Goal: Task Accomplishment & Management: Use online tool/utility

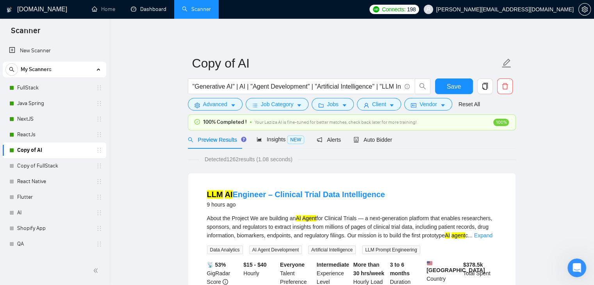
drag, startPoint x: 156, startPoint y: 6, endPoint x: 154, endPoint y: 25, distance: 19.6
click at [156, 6] on link "Dashboard" at bounding box center [149, 9] width 36 height 7
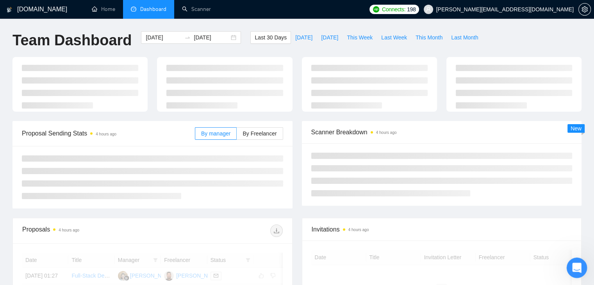
click at [574, 268] on icon "Open Intercom Messenger" at bounding box center [575, 266] width 5 height 6
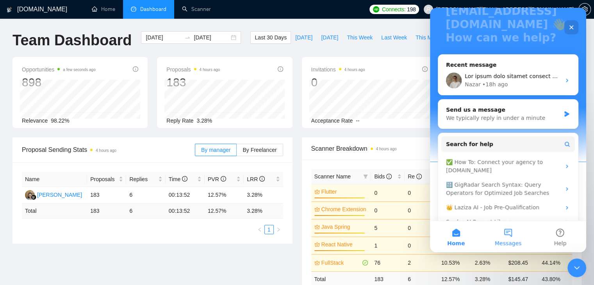
scroll to position [74, 0]
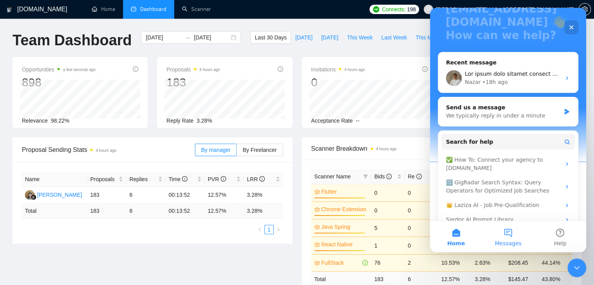
click at [506, 236] on button "Messages" at bounding box center [508, 236] width 52 height 31
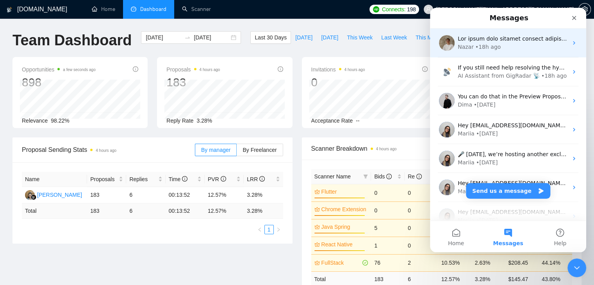
click at [468, 52] on div "Nazar • 18h ago" at bounding box center [508, 42] width 156 height 29
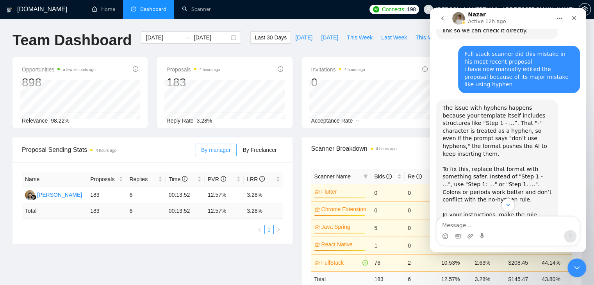
scroll to position [459, 0]
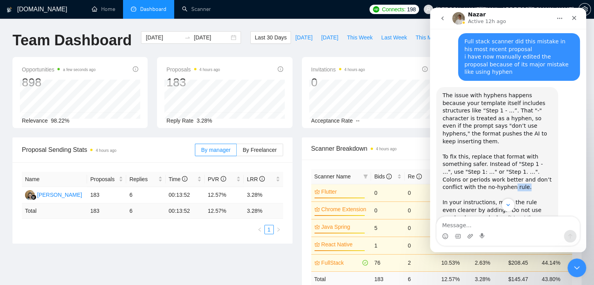
drag, startPoint x: 486, startPoint y: 149, endPoint x: 459, endPoint y: 146, distance: 26.6
click at [459, 153] on div "To fix this, replace that format with something safer. Instead of "Step 1 - …",…" at bounding box center [496, 176] width 109 height 46
click at [464, 153] on div "To fix this, replace that format with something safer. Instead of "Step 1 - …",…" at bounding box center [496, 176] width 109 height 46
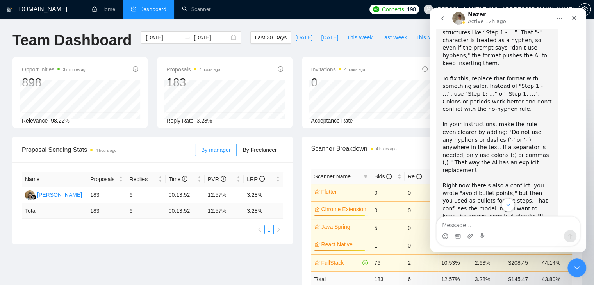
scroll to position [576, 0]
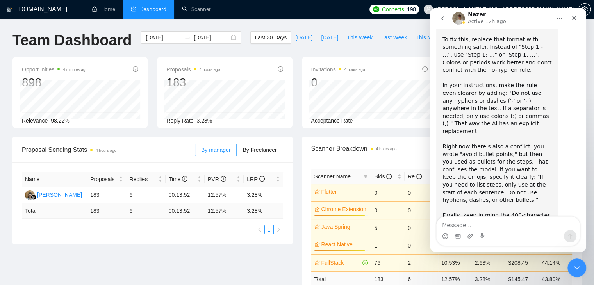
click at [441, 18] on icon "go back" at bounding box center [442, 18] width 2 height 4
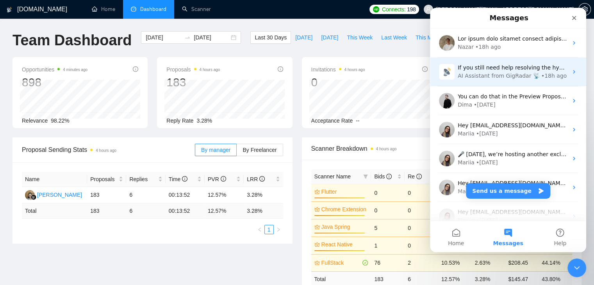
click at [485, 73] on div "AI Assistant from GigRadar 📡" at bounding box center [498, 76] width 82 height 8
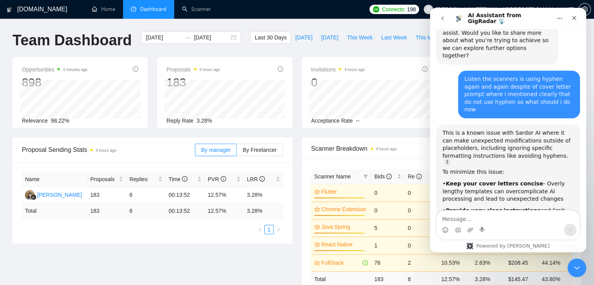
scroll to position [2161, 0]
click at [436, 26] on nav "AI Assistant from GigRadar 📡" at bounding box center [508, 18] width 156 height 21
click at [441, 19] on icon "go back" at bounding box center [442, 18] width 6 height 6
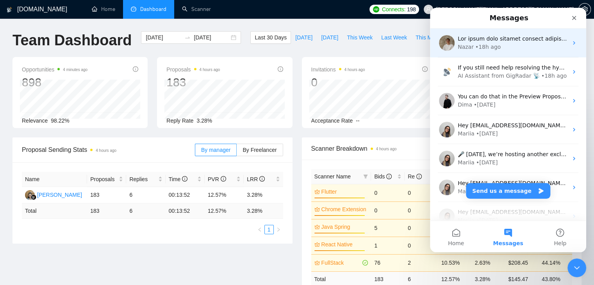
click at [499, 48] on div "Nazar • 18h ago" at bounding box center [512, 47] width 110 height 8
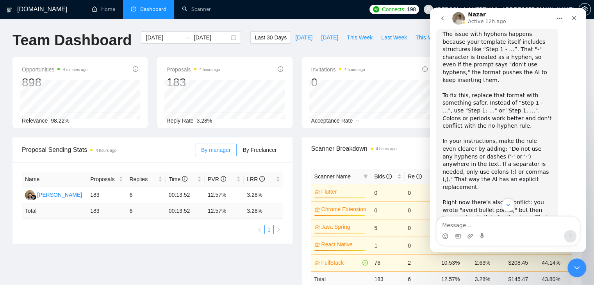
scroll to position [576, 0]
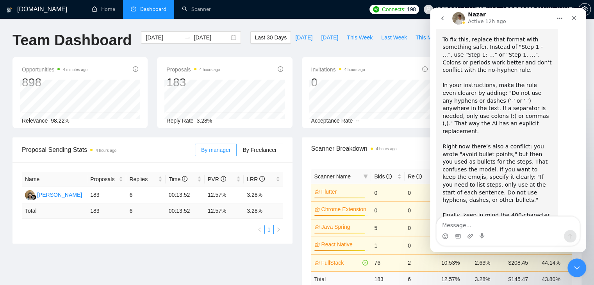
click at [448, 20] on button "go back" at bounding box center [442, 18] width 15 height 15
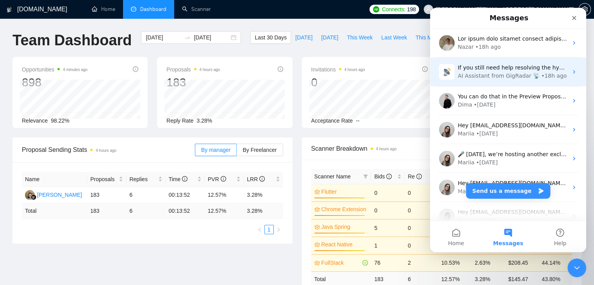
click at [481, 80] on div "If you still need help resolving the hyphen issue in your cover letter prompts,…" at bounding box center [508, 71] width 156 height 29
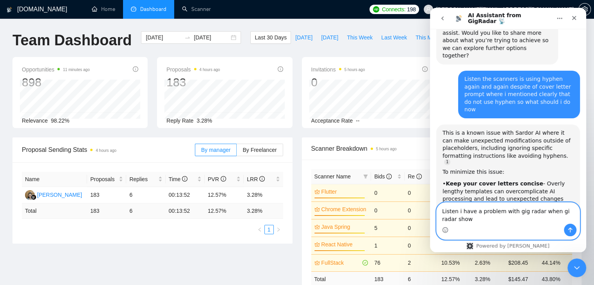
scroll to position [2169, 0]
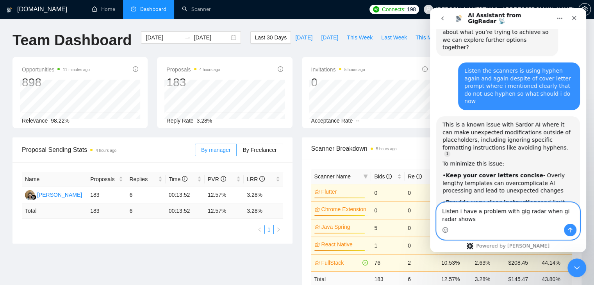
click at [553, 213] on textarea "Listen i have a problem with gig radar when gi radar shows" at bounding box center [507, 213] width 143 height 21
click at [474, 219] on textarea "Listen i have a problem with gig radar when gig radar shows" at bounding box center [507, 213] width 143 height 21
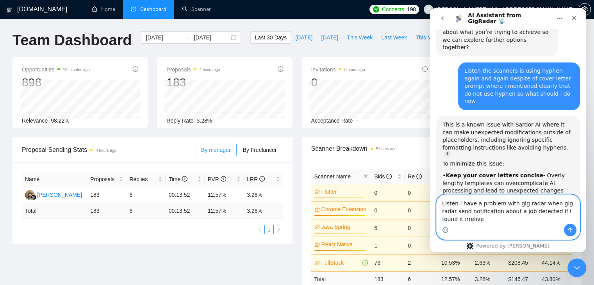
scroll to position [2177, 0]
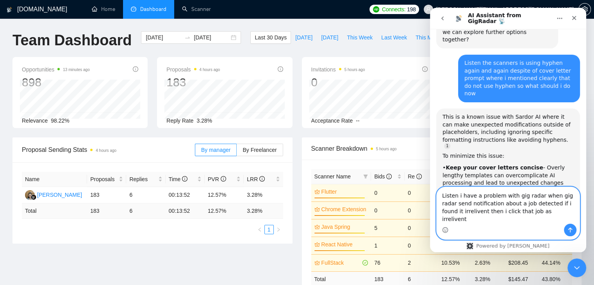
click at [528, 221] on textarea "Listen i have a problem with gig radar when gig radar send notification about a…" at bounding box center [507, 205] width 143 height 37
click at [452, 221] on textarea "Listen i have a problem with gig radar when gig radar send notification about a…" at bounding box center [507, 205] width 143 height 37
click at [531, 221] on textarea "Listen i have a problem with gig radar when gig radar send notification about a…" at bounding box center [507, 205] width 143 height 37
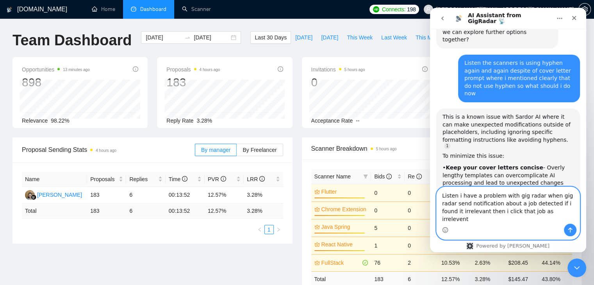
click at [531, 221] on textarea "Listen i have a problem with gig radar when gig radar send notification about a…" at bounding box center [507, 205] width 143 height 37
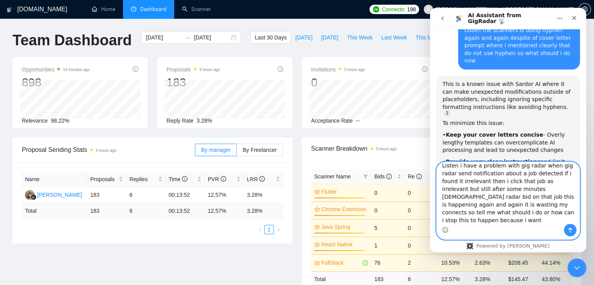
scroll to position [13, 0]
type textarea "Listen i have a problem with gig radar when gig radar send notification about a…"
click at [564, 227] on button "Send a message…" at bounding box center [570, 230] width 12 height 12
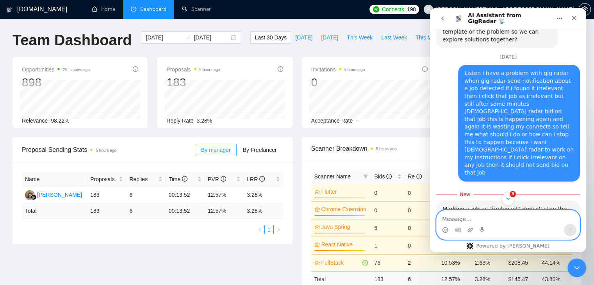
scroll to position [2529, 0]
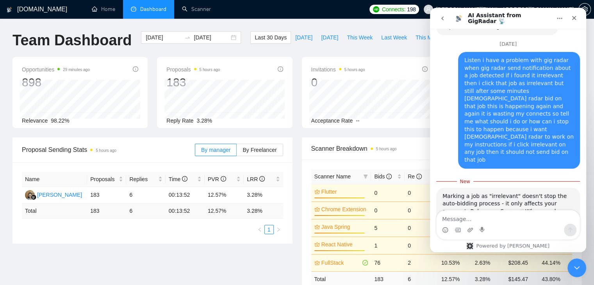
drag, startPoint x: 517, startPoint y: 44, endPoint x: 460, endPoint y: 60, distance: 59.8
click at [460, 277] on div "• Improve your scanner filters using Advanced Search Options to exclude keyword…" at bounding box center [507, 288] width 131 height 23
click at [460, 278] on div "• Improve your scanner filters using Advanced Search Options to exclude keyword…" at bounding box center [507, 289] width 131 height 23
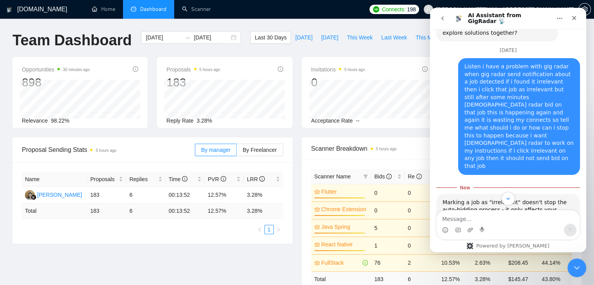
scroll to position [2531, 0]
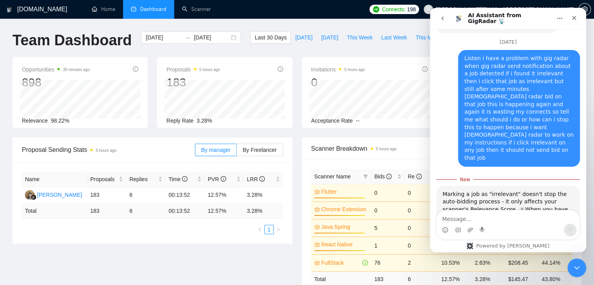
drag, startPoint x: 483, startPoint y: 68, endPoint x: 507, endPoint y: 114, distance: 52.4
click at [507, 190] on div "Marking a job as "irrelevant" doesn't stop the auto-bidding process - it only a…" at bounding box center [507, 271] width 131 height 162
drag, startPoint x: 513, startPoint y: 112, endPoint x: 444, endPoint y: 41, distance: 99.4
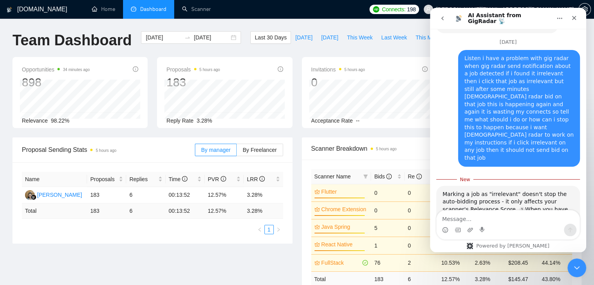
click at [444, 190] on div "Marking a job as "irrelevant" doesn't stop the auto-bidding process - it only a…" at bounding box center [507, 271] width 131 height 162
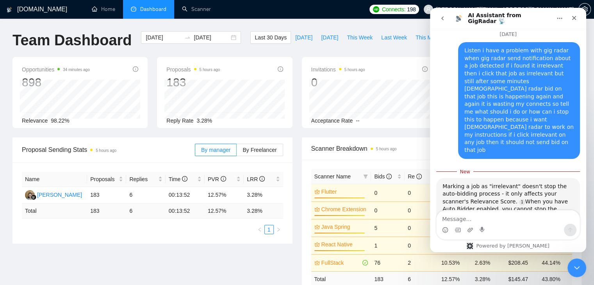
click at [465, 183] on div "Marking a job as "irrelevant" doesn't stop the auto-bidding process - it only a…" at bounding box center [507, 264] width 131 height 162
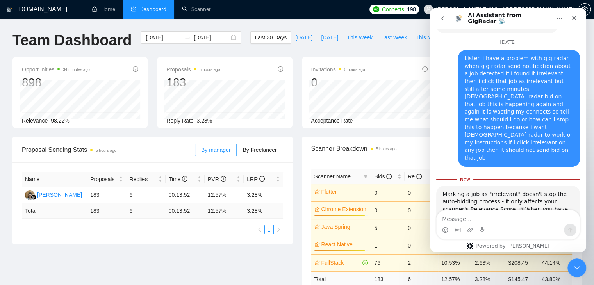
drag, startPoint x: 513, startPoint y: 112, endPoint x: 443, endPoint y: 96, distance: 71.8
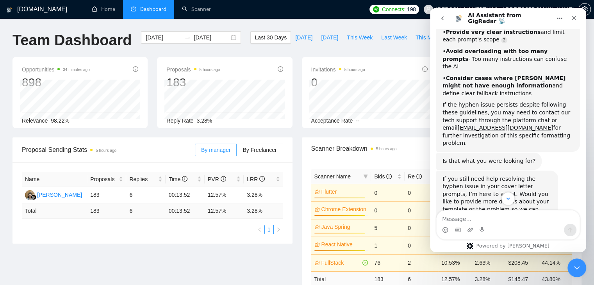
scroll to position [2297, 0]
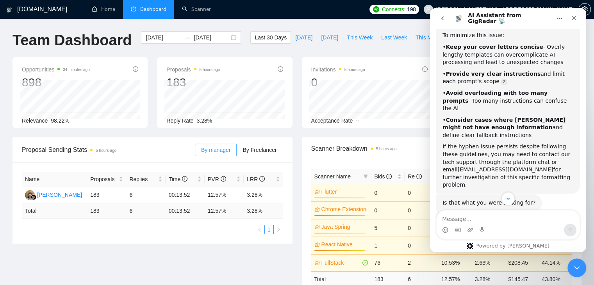
drag, startPoint x: 498, startPoint y: 160, endPoint x: 455, endPoint y: 83, distance: 88.8
copy div "Listen i have a problem with gig radar when gig radar send notification about a…"
click at [444, 23] on button "go back" at bounding box center [442, 18] width 15 height 15
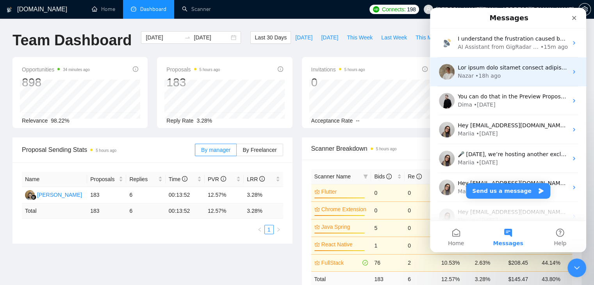
click at [478, 72] on div "• 18h ago" at bounding box center [487, 76] width 25 height 8
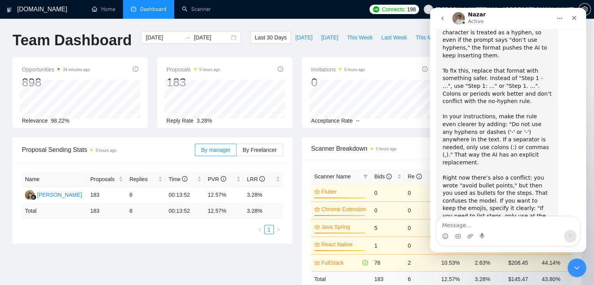
scroll to position [576, 0]
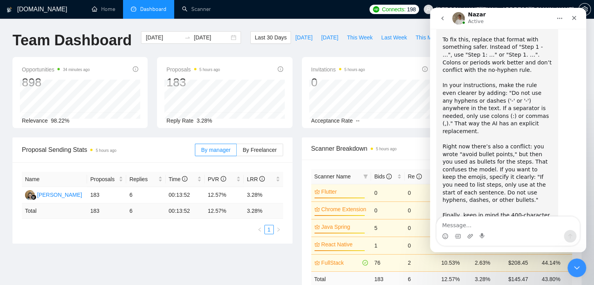
click at [500, 223] on textarea "Message…" at bounding box center [507, 223] width 143 height 13
type textarea "Got it, Thanks"
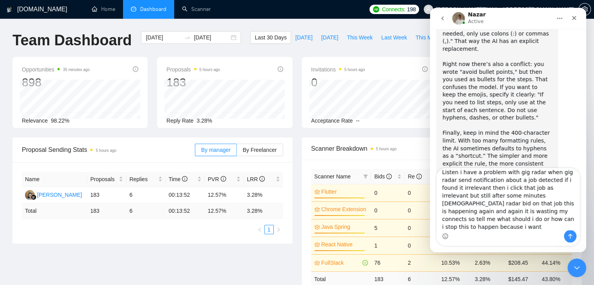
scroll to position [0, 0]
click at [477, 178] on textarea "Listen i have a problem with gig radar when gig radar send notification about a…" at bounding box center [507, 199] width 143 height 62
click at [458, 179] on textarea "Listen i have a problem with gig radar when gig radar send notification about a…" at bounding box center [507, 199] width 143 height 62
click at [456, 178] on textarea "Listen i have a problem with gig radar when gig radar send notification about a…" at bounding box center [507, 199] width 143 height 62
click at [458, 179] on textarea "Listen i have a problem with gig radar when gig radar send notification about a…" at bounding box center [507, 199] width 143 height 62
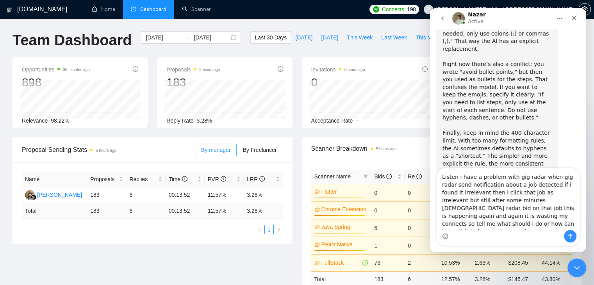
click at [456, 179] on textarea "Listen i have a problem with gig radar when gig radar send notification about a…" at bounding box center [507, 199] width 143 height 62
type textarea "i have a problem with gig radar when gig radar send notification about a job de…"
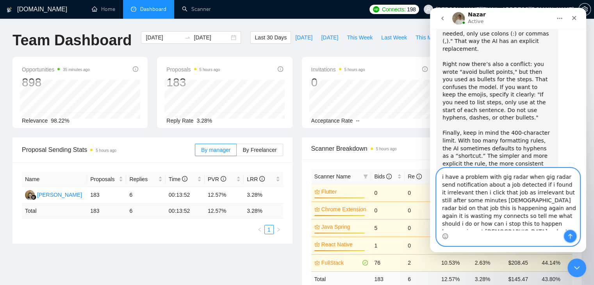
click at [570, 235] on icon "Send a message…" at bounding box center [570, 236] width 4 height 5
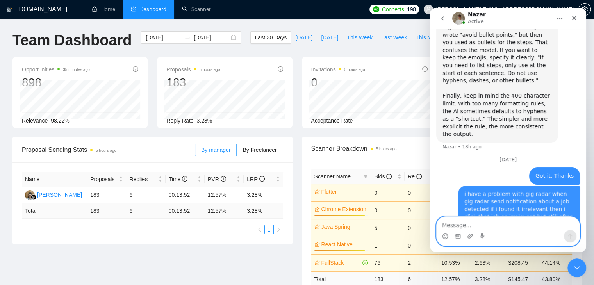
scroll to position [708, 0]
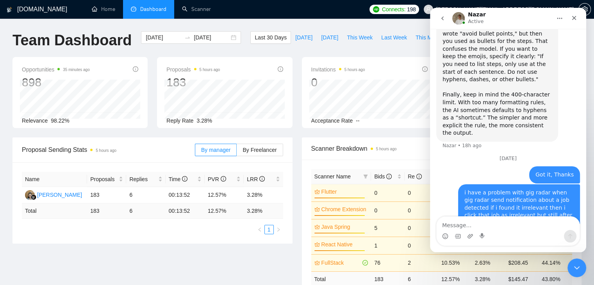
click at [439, 17] on button "go back" at bounding box center [442, 18] width 15 height 15
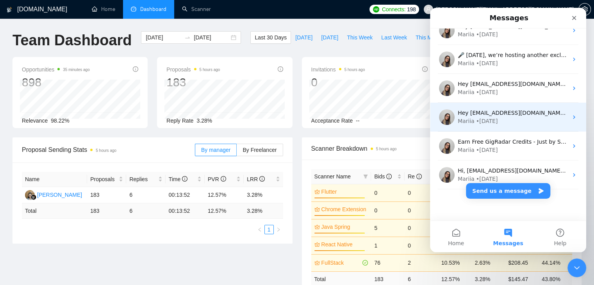
scroll to position [0, 0]
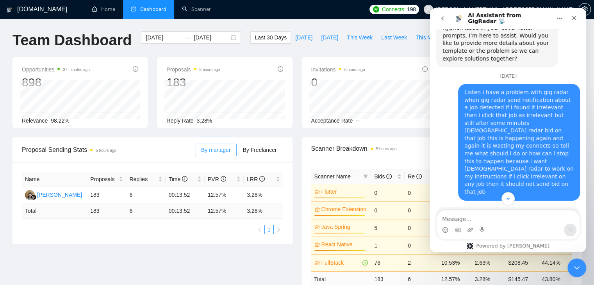
scroll to position [2518, 0]
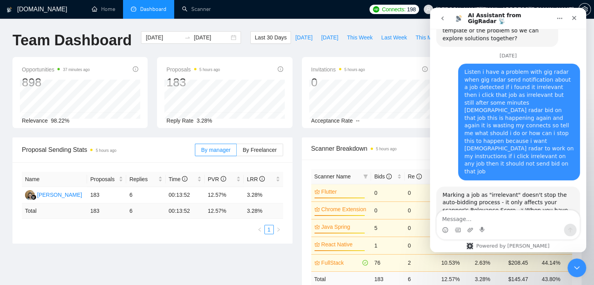
drag, startPoint x: 442, startPoint y: 146, endPoint x: 474, endPoint y: 155, distance: 33.5
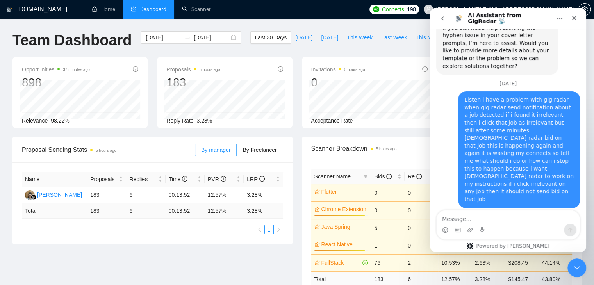
scroll to position [2479, 0]
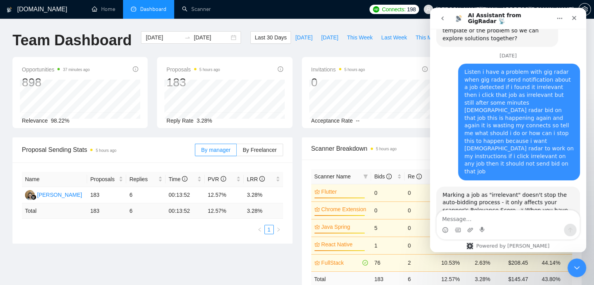
scroll to position [2526, 0]
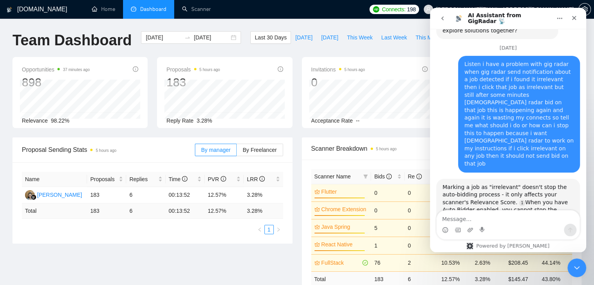
drag, startPoint x: 440, startPoint y: 89, endPoint x: 531, endPoint y: 88, distance: 91.3
click at [523, 179] on div "Marking a job as "irrelevant" doesn't stop the auto-bidding process - it only a…" at bounding box center [508, 264] width 144 height 171
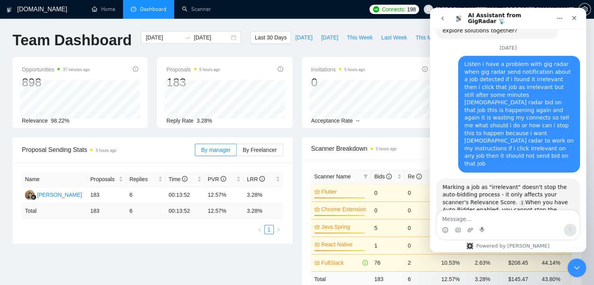
drag, startPoint x: 516, startPoint y: 102, endPoint x: 442, endPoint y: 89, distance: 75.3
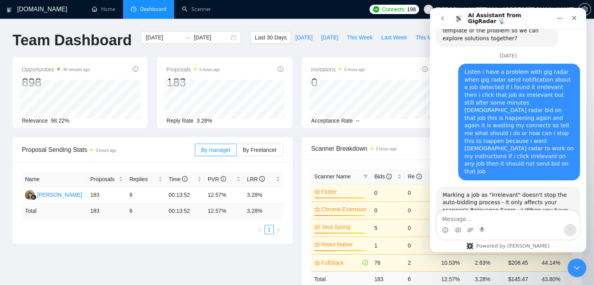
scroll to position [2518, 0]
drag, startPoint x: 443, startPoint y: 97, endPoint x: 508, endPoint y: 112, distance: 66.5
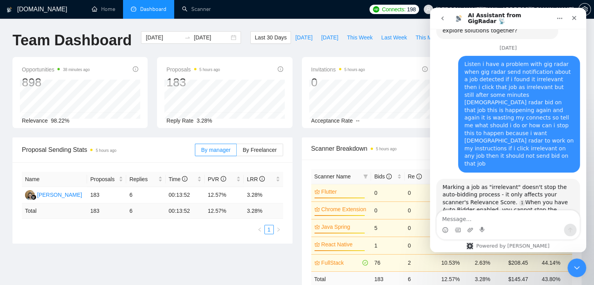
scroll to position [2526, 0]
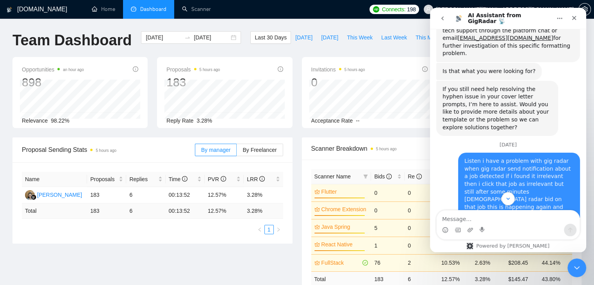
scroll to position [2440, 0]
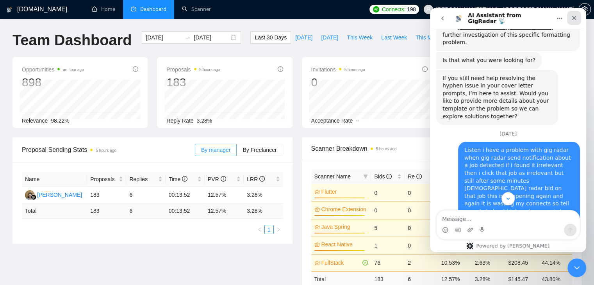
click at [578, 21] on div "Close" at bounding box center [574, 18] width 14 height 14
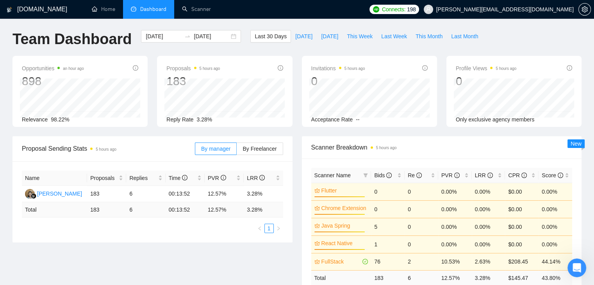
scroll to position [0, 0]
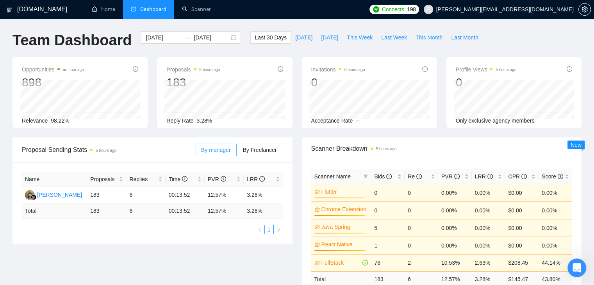
click at [415, 40] on span "This Month" at bounding box center [428, 37] width 27 height 9
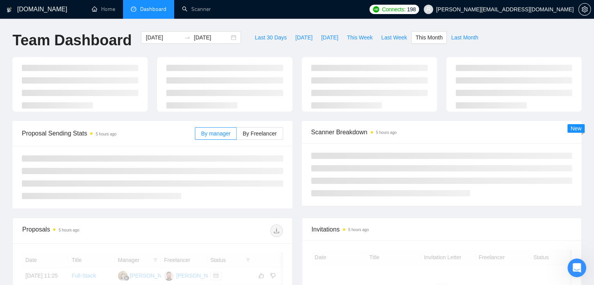
type input "[DATE]"
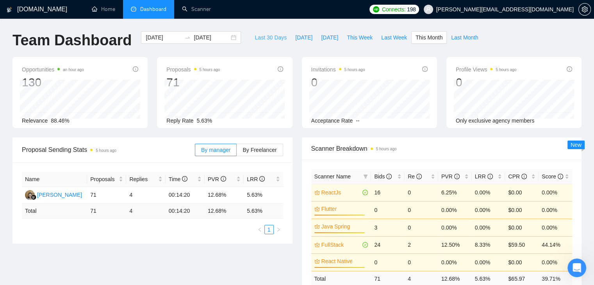
click at [270, 36] on span "Last 30 Days" at bounding box center [270, 37] width 32 height 9
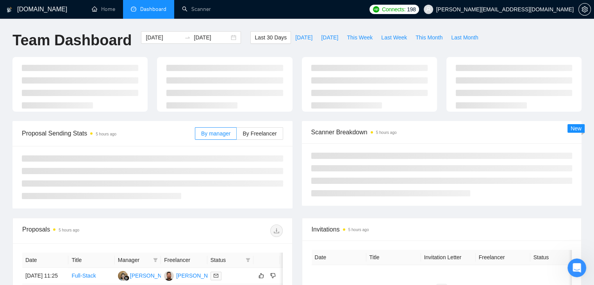
type input "[DATE]"
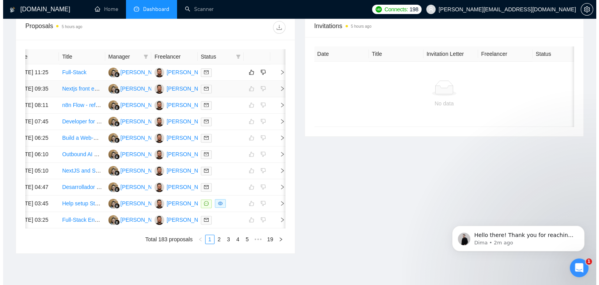
scroll to position [306, 0]
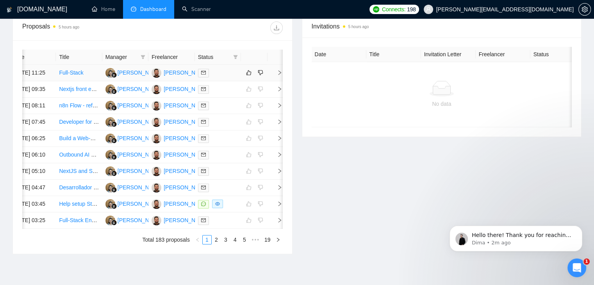
click at [276, 75] on span "right" at bounding box center [276, 72] width 12 height 5
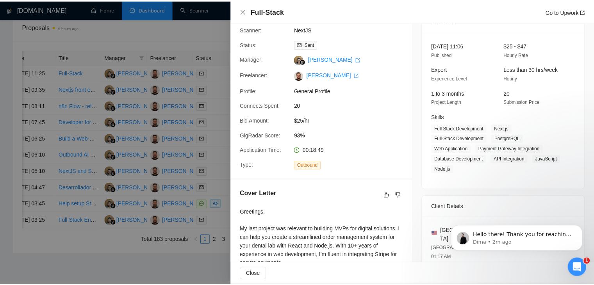
scroll to position [0, 0]
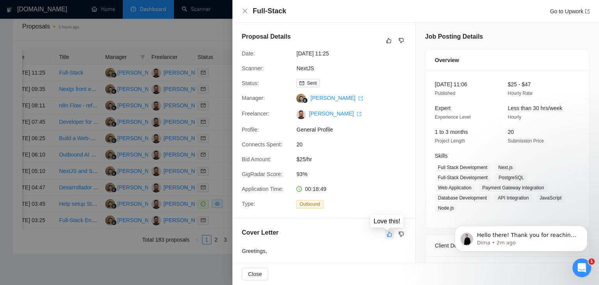
click at [389, 234] on icon "like" at bounding box center [389, 234] width 5 height 6
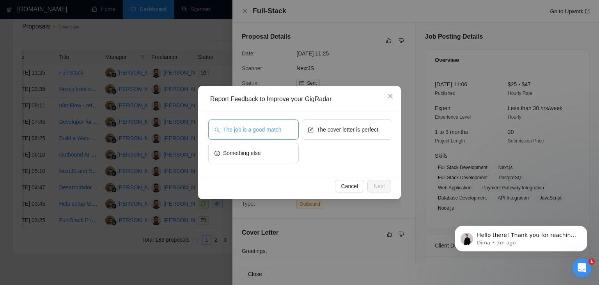
click at [260, 133] on span "The job is a good match" at bounding box center [252, 129] width 58 height 9
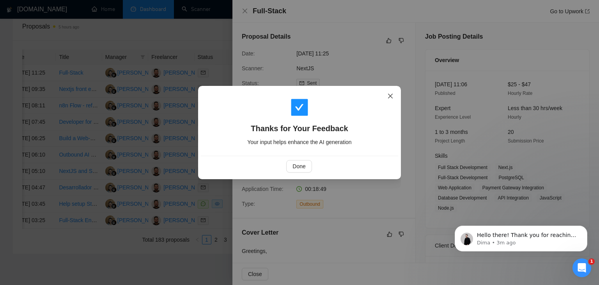
click at [389, 98] on icon "close" at bounding box center [390, 96] width 5 height 5
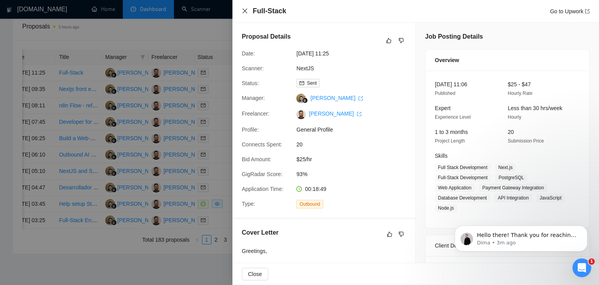
click at [244, 10] on icon "close" at bounding box center [245, 11] width 5 height 5
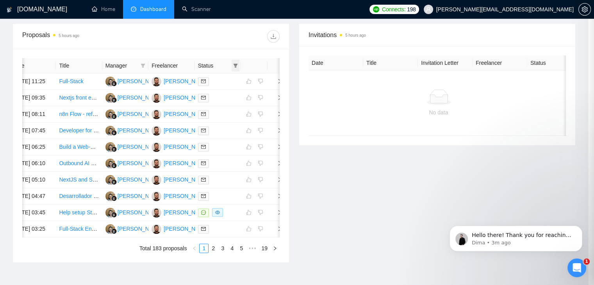
scroll to position [0, 10]
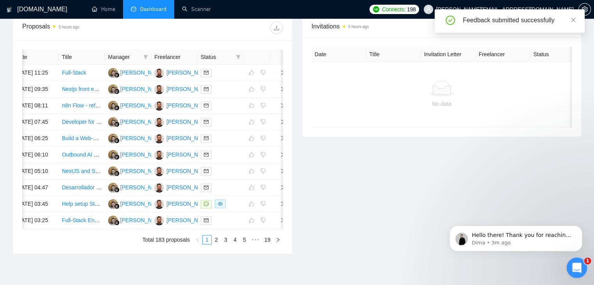
click at [568, 266] on div "Open Intercom Messenger" at bounding box center [575, 267] width 26 height 26
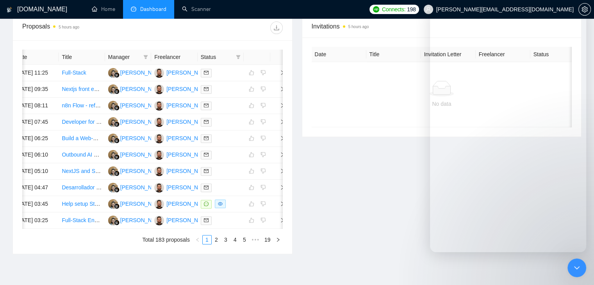
scroll to position [2401, 0]
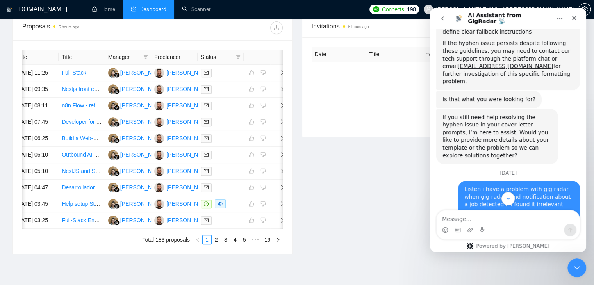
click at [443, 19] on icon "go back" at bounding box center [442, 18] width 6 height 6
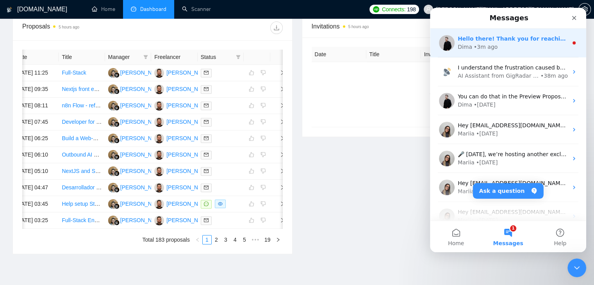
click at [495, 51] on div "Dima • 3m ago" at bounding box center [512, 47] width 110 height 8
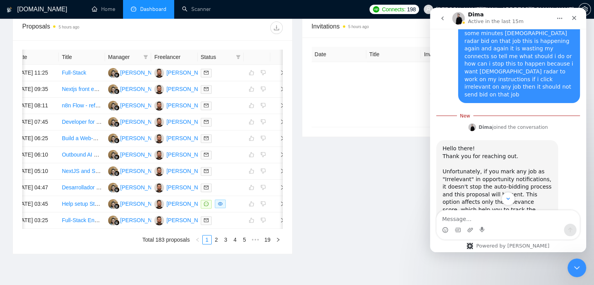
scroll to position [921, 0]
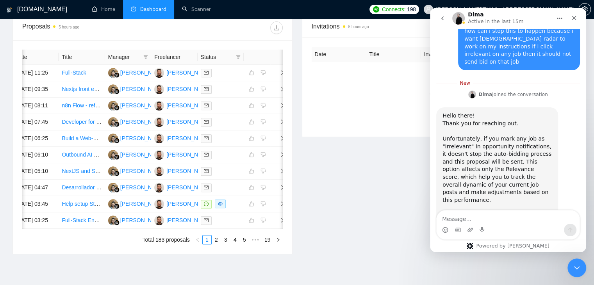
drag, startPoint x: 525, startPoint y: 186, endPoint x: 492, endPoint y: 176, distance: 34.6
click at [492, 176] on div "Hello there! Thank you for reaching out. ​ Unfortunately, if you mark any job a…" at bounding box center [496, 203] width 109 height 183
click at [458, 139] on div "Hello there! Thank you for reaching out. ​ Unfortunately, if you mark any job a…" at bounding box center [496, 203] width 109 height 183
click at [480, 218] on textarea "Message…" at bounding box center [507, 216] width 143 height 13
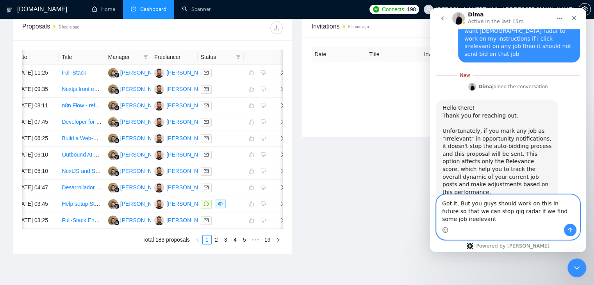
scroll to position [937, 0]
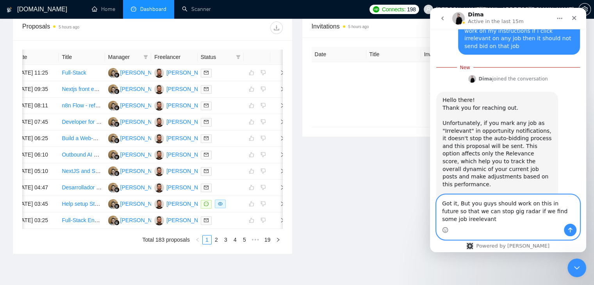
click at [447, 220] on textarea "Got it, But you guys should work on this in future so that we can stop gig rada…" at bounding box center [507, 209] width 143 height 29
click at [472, 221] on textarea "Got it, But you guys should work on this in future so that we can stop gig rada…" at bounding box center [507, 209] width 143 height 29
click at [561, 205] on textarea "Got it, But you guys should work on this in future so that we can stop gig rada…" at bounding box center [507, 209] width 143 height 29
click at [478, 219] on textarea "Got it, But you guys should work on this in future so that we can stop gig rada…" at bounding box center [507, 209] width 143 height 29
click at [543, 213] on textarea "Got it, But you guys should work on this in future so that we can stop gig rada…" at bounding box center [507, 209] width 143 height 29
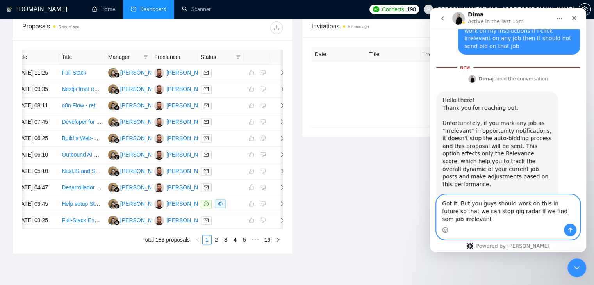
scroll to position [929, 0]
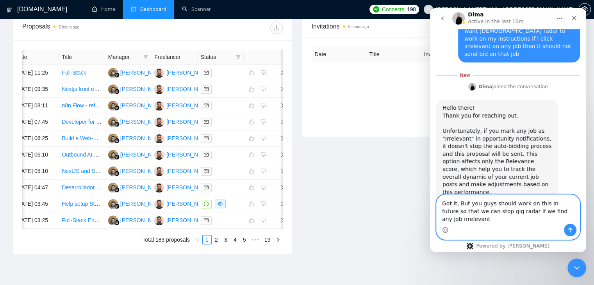
click at [505, 219] on textarea "Got it, But you guys should work on this in future so that we can stop gig rada…" at bounding box center [507, 209] width 143 height 29
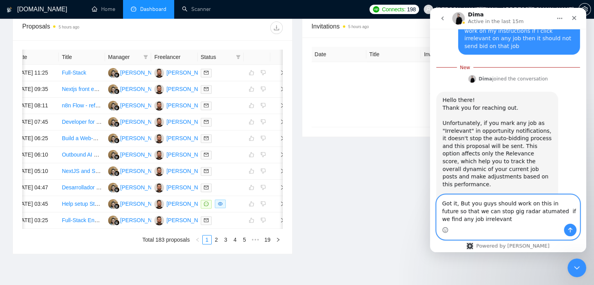
click at [514, 212] on textarea "Got it, But you guys should work on this in future so that we can stop gig rada…" at bounding box center [507, 209] width 143 height 29
click at [533, 212] on textarea "Got it, But you guys should work on this in future so that we can stop gig rada…" at bounding box center [507, 209] width 143 height 29
click at [545, 212] on textarea "Got it, But you guys should work on this in future so that we can stop gig rada…" at bounding box center [507, 209] width 143 height 29
click at [486, 221] on textarea "Got it, But you guys should work on this in future so that we can stop gig rada…" at bounding box center [507, 209] width 143 height 29
type textarea "Got it, But you guys should work on this in future so that we can stop gig rada…"
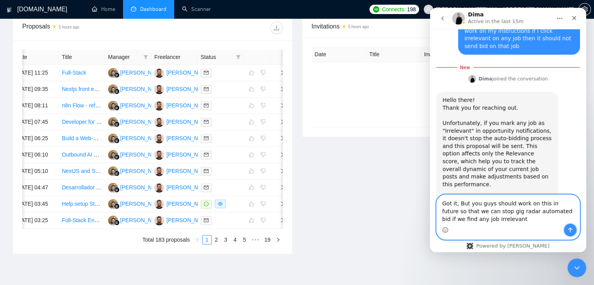
click at [573, 230] on button "Send a message…" at bounding box center [570, 230] width 12 height 12
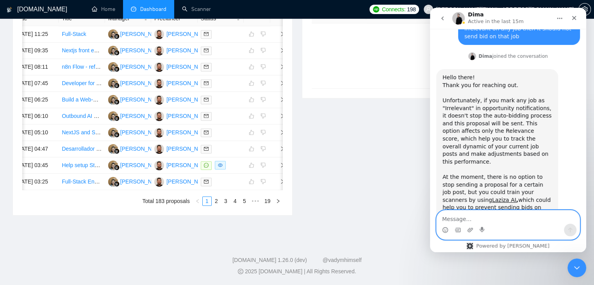
scroll to position [345, 0]
click at [437, 17] on button "go back" at bounding box center [442, 18] width 15 height 15
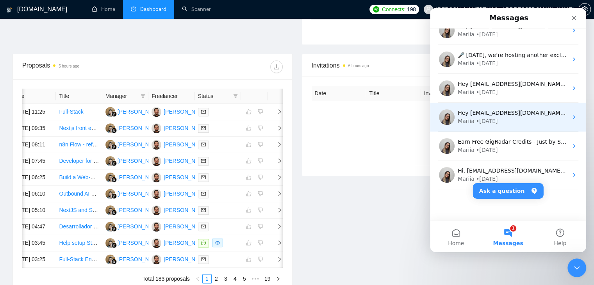
scroll to position [0, 0]
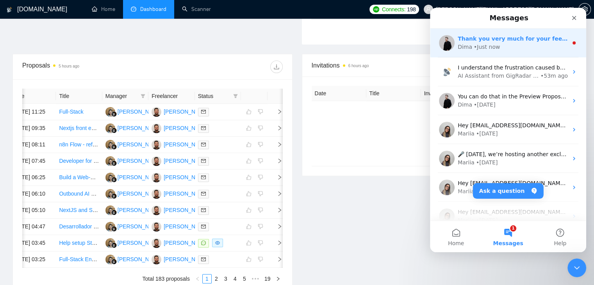
click at [497, 47] on div "Dima • Just now" at bounding box center [512, 47] width 110 height 8
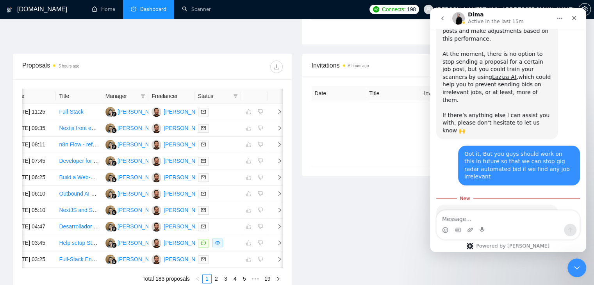
scroll to position [1070, 0]
click at [474, 262] on img "Dima says…" at bounding box center [494, 273] width 105 height 22
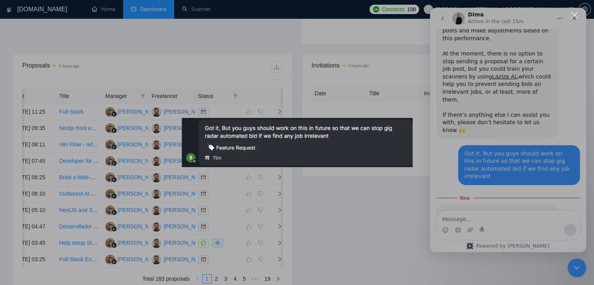
click at [345, 100] on div "Intercom messenger" at bounding box center [297, 142] width 594 height 285
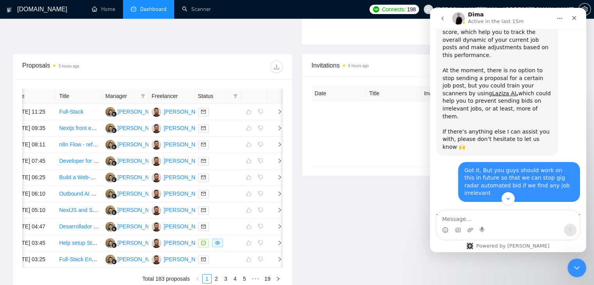
scroll to position [1070, 0]
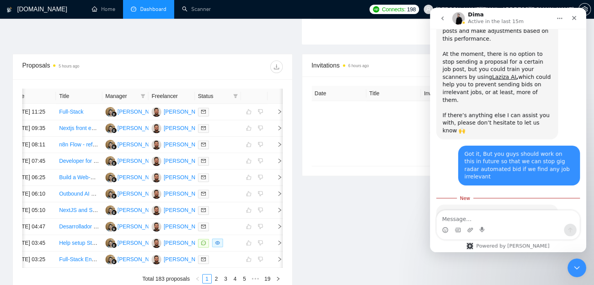
click at [438, 23] on button "go back" at bounding box center [442, 18] width 15 height 15
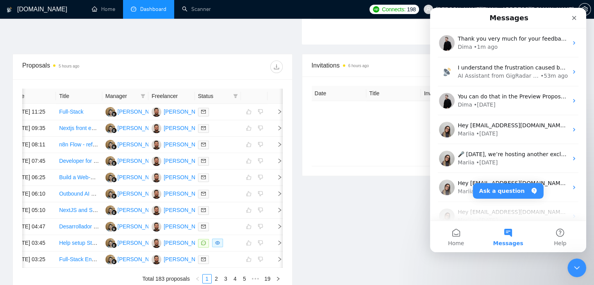
drag, startPoint x: 573, startPoint y: 18, endPoint x: 897, endPoint y: 59, distance: 327.3
click at [573, 18] on icon "Close" at bounding box center [574, 18] width 6 height 6
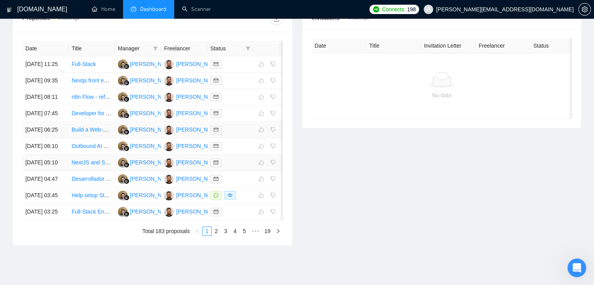
scroll to position [306, 0]
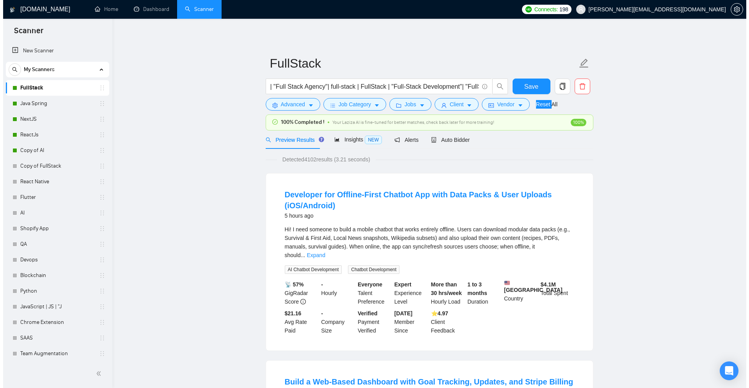
scroll to position [18, 0]
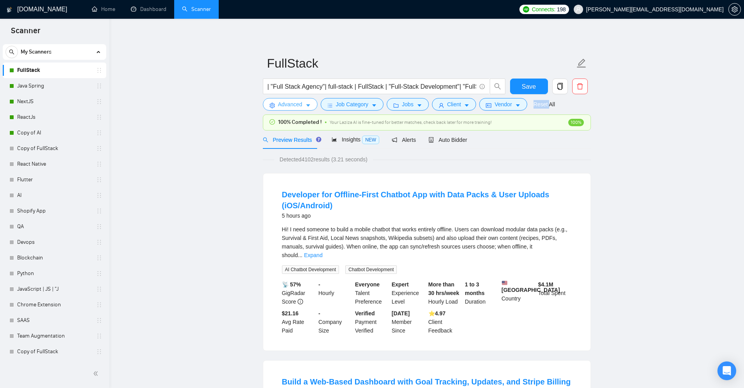
click at [305, 106] on icon "caret-down" at bounding box center [307, 105] width 5 height 5
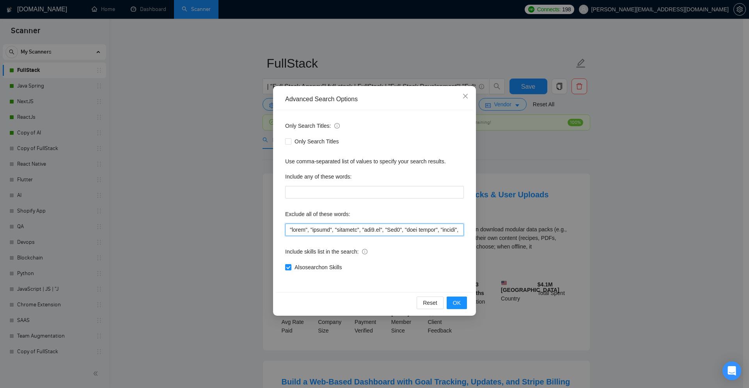
click at [443, 230] on input "text" at bounding box center [374, 229] width 179 height 12
click at [463, 94] on icon "close" at bounding box center [465, 96] width 5 height 5
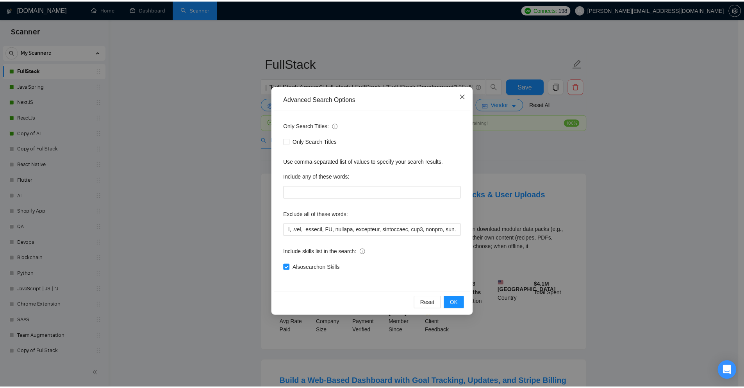
scroll to position [0, 0]
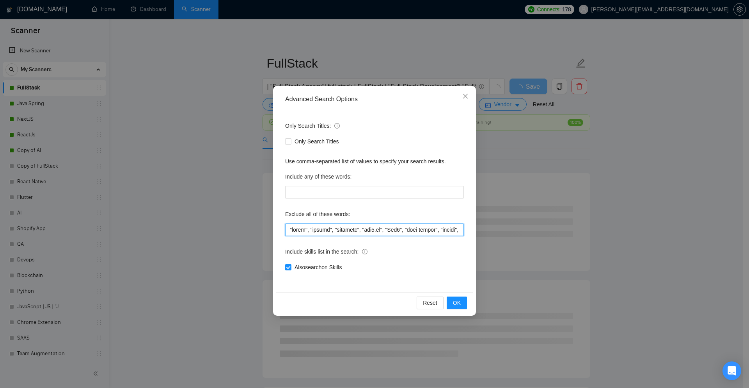
click at [315, 229] on input "text" at bounding box center [374, 229] width 179 height 12
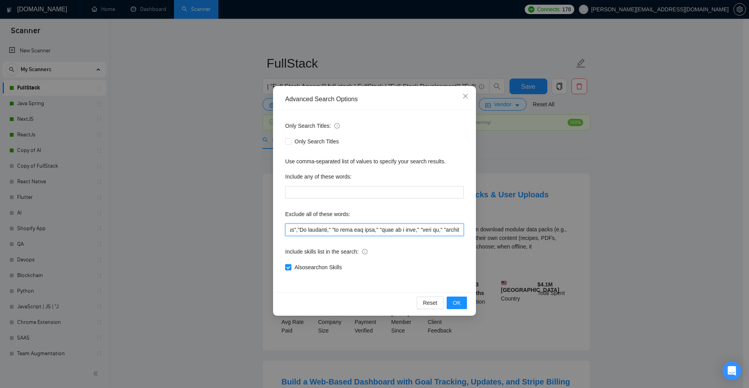
scroll to position [0, 892]
click at [465, 98] on icon "close" at bounding box center [465, 96] width 5 height 5
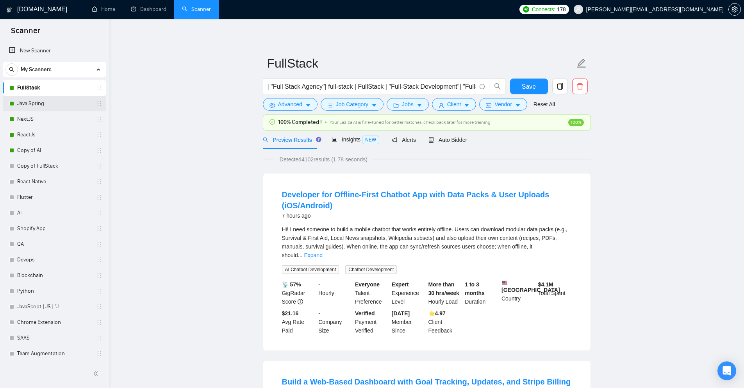
click at [37, 101] on link "Java Spring" at bounding box center [54, 104] width 74 height 16
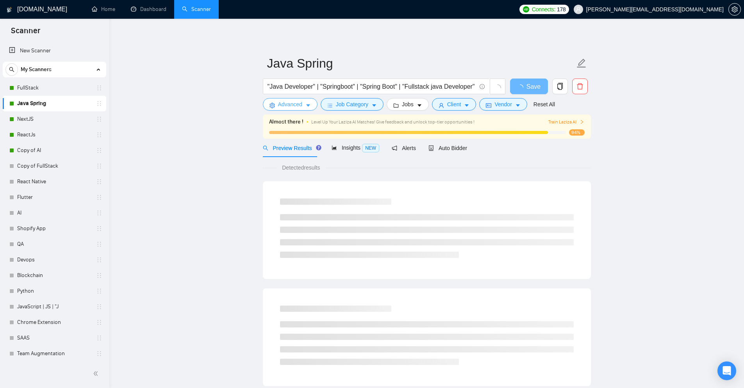
click at [305, 101] on button "Advanced" at bounding box center [290, 104] width 55 height 12
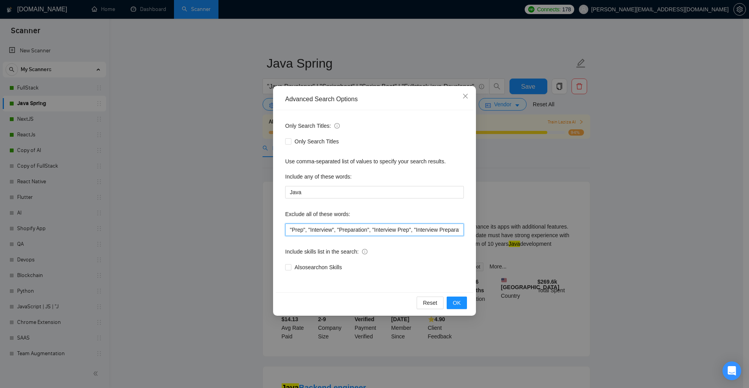
click at [406, 231] on input ""Prep", "Interview", "Preparation", "Interview Prep", "Interview Preparation", …" at bounding box center [374, 229] width 179 height 12
click at [419, 229] on input ""Prep", "Interview", "Preparation", "Interview Prep", "Interview Preparation", …" at bounding box center [374, 229] width 179 height 12
click at [419, 230] on input ""Prep", "Interview", "Preparation", "Interview Prep", "Interview Preparation", …" at bounding box center [374, 229] width 179 height 12
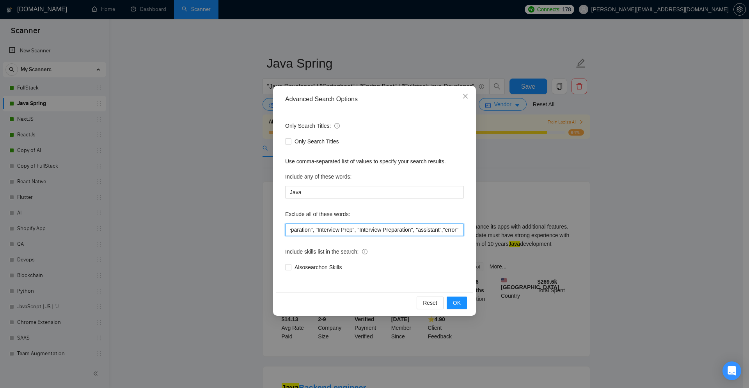
scroll to position [0, 0]
drag, startPoint x: 414, startPoint y: 231, endPoint x: 285, endPoint y: 230, distance: 129.2
click at [285, 230] on input ""Prep", "Interview", "Preparation", "Interview Prep", "Interview Preparation", …" at bounding box center [374, 229] width 179 height 12
click at [308, 231] on input ""Prep", "Interview", "Preparation", "Interview Prep", "Interview Preparation", …" at bounding box center [374, 229] width 179 height 12
type input ""Prep", "Interview", "Preparation", "Interview Prep", "Interview Preparation", …"
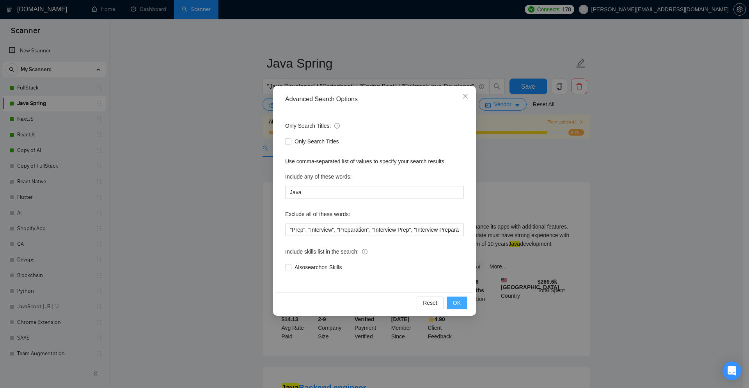
click at [458, 304] on span "OK" at bounding box center [457, 302] width 8 height 9
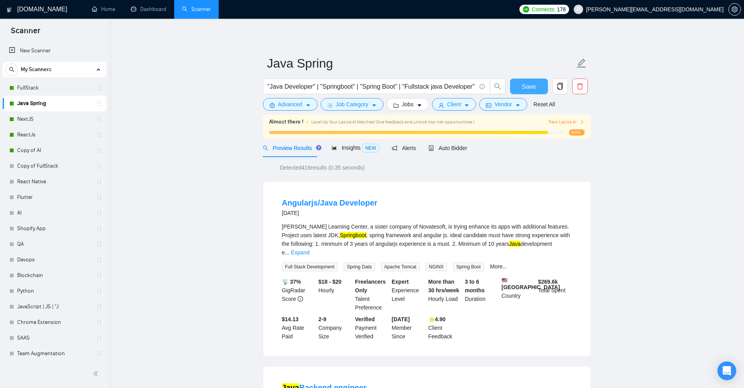
click at [528, 80] on button "Save" at bounding box center [529, 86] width 38 height 16
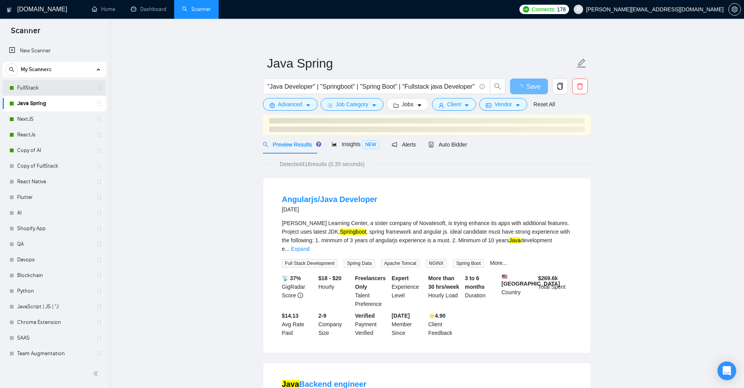
click at [40, 84] on link "FullStack" at bounding box center [54, 88] width 74 height 16
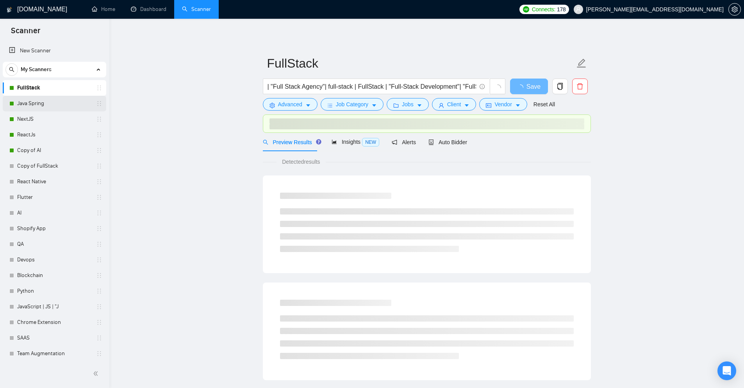
click at [41, 106] on link "Java Spring" at bounding box center [54, 104] width 74 height 16
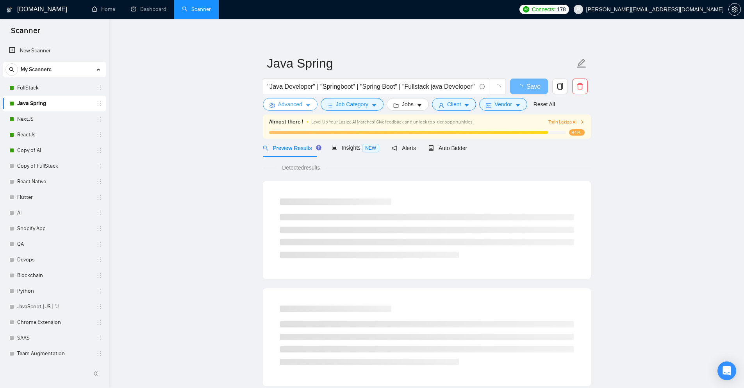
click at [303, 104] on button "Advanced" at bounding box center [290, 104] width 55 height 12
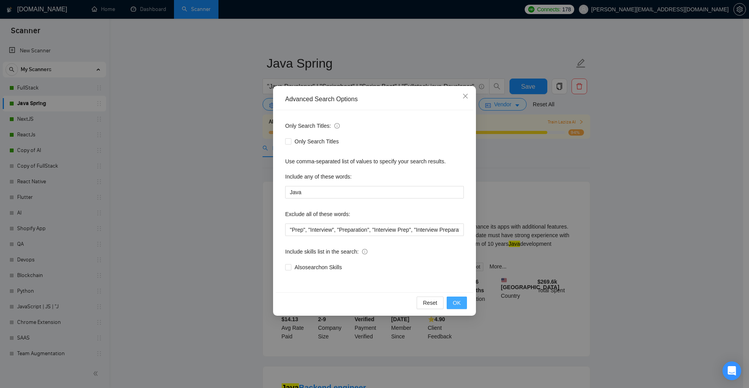
click at [460, 299] on span "OK" at bounding box center [457, 302] width 8 height 9
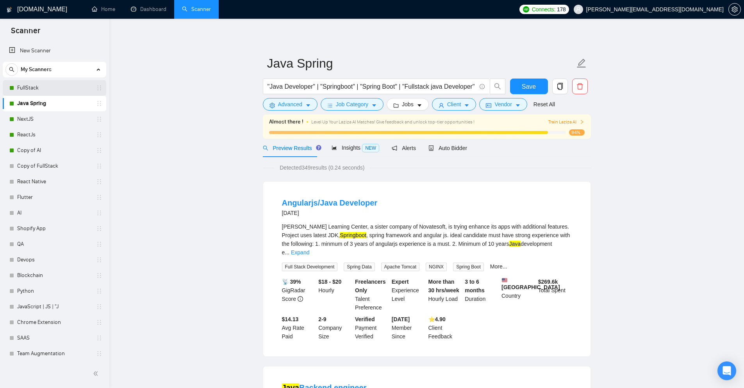
click at [31, 84] on link "FullStack" at bounding box center [54, 88] width 74 height 16
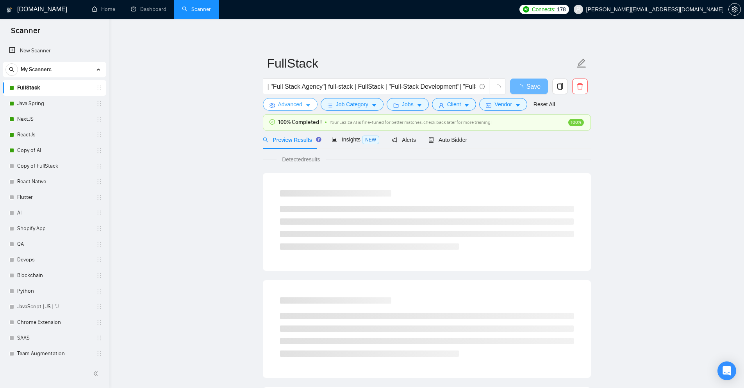
click at [301, 103] on span "Advanced" at bounding box center [290, 104] width 24 height 9
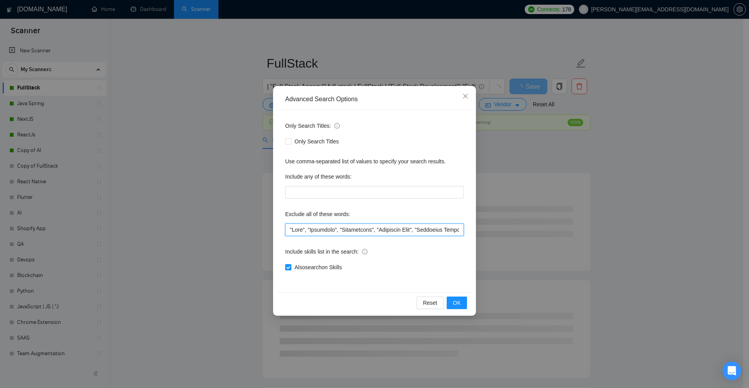
click at [289, 231] on input "text" at bounding box center [374, 229] width 179 height 12
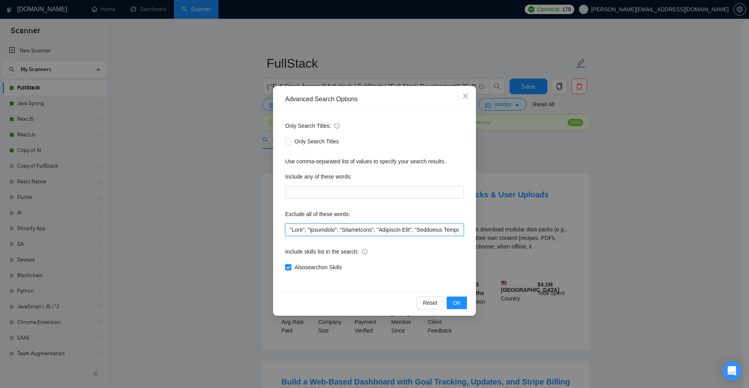
click at [393, 230] on input "text" at bounding box center [374, 229] width 179 height 12
click at [415, 230] on input "text" at bounding box center [374, 229] width 179 height 12
click at [418, 230] on input "text" at bounding box center [374, 229] width 179 height 12
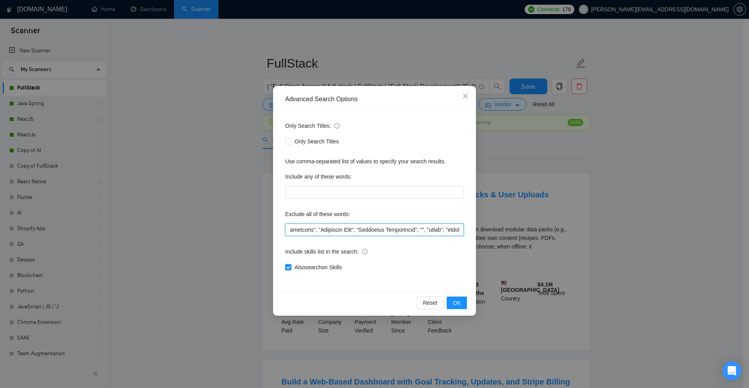
click at [420, 229] on input "text" at bounding box center [374, 229] width 179 height 12
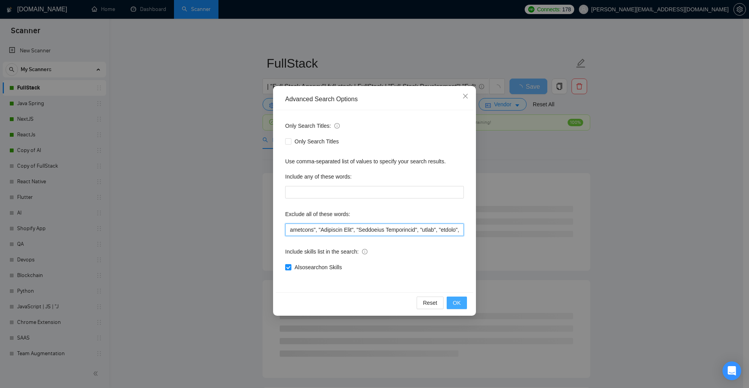
type input ""Prep", "Interview", "Preparation", "Interview Prep", "Interview Preparation", …"
click at [456, 301] on span "OK" at bounding box center [457, 302] width 8 height 9
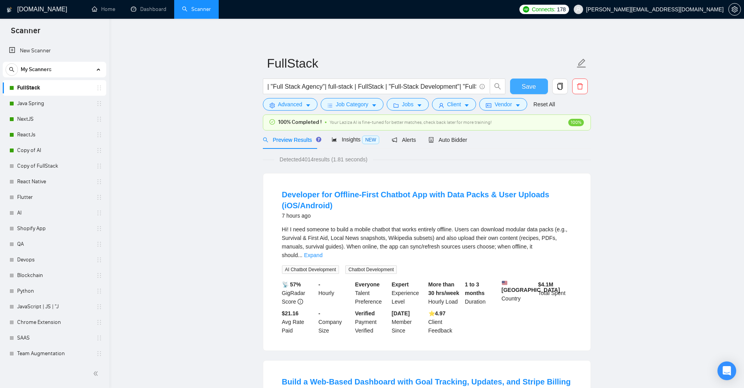
click at [525, 82] on span "Save" at bounding box center [528, 87] width 14 height 10
click at [39, 121] on link "NextJS" at bounding box center [54, 119] width 74 height 16
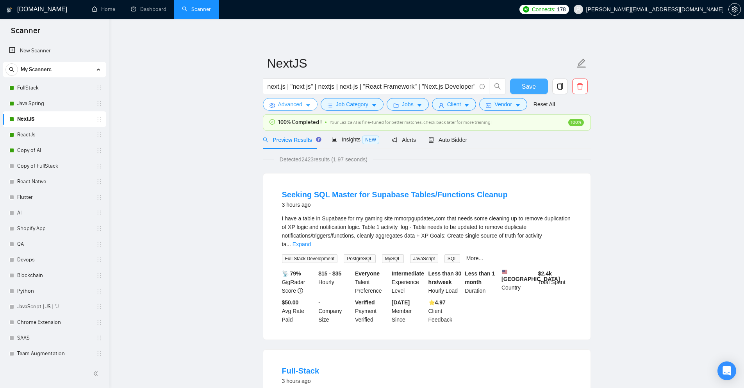
click at [306, 103] on icon "caret-down" at bounding box center [307, 105] width 5 height 5
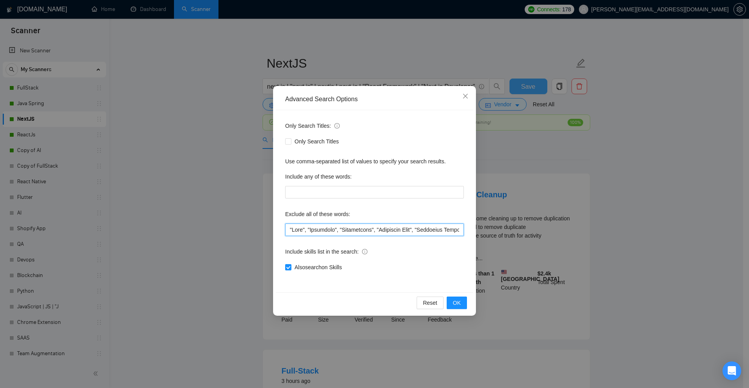
click at [341, 229] on input "text" at bounding box center [374, 229] width 179 height 12
click at [422, 227] on input "text" at bounding box center [374, 229] width 179 height 12
click at [417, 231] on input "text" at bounding box center [374, 229] width 179 height 12
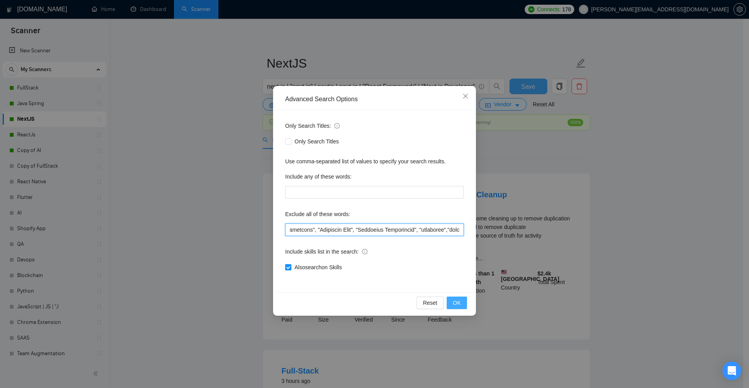
type input ""Prep", "Interview", "Preparation", "Interview Prep", "Interview Preparation", …"
click at [460, 303] on span "OK" at bounding box center [457, 302] width 8 height 9
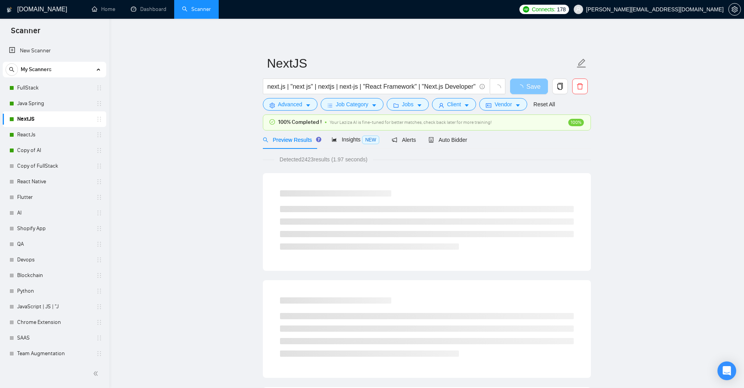
click at [531, 83] on span "Save" at bounding box center [533, 87] width 14 height 10
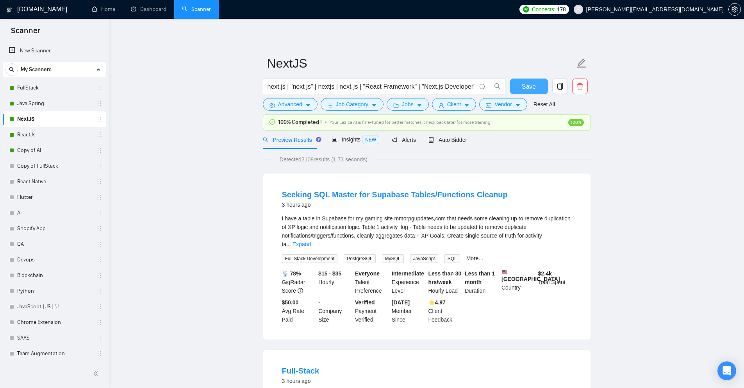
click at [532, 85] on span "Save" at bounding box center [528, 87] width 14 height 10
click at [44, 139] on link "ReactJs" at bounding box center [54, 135] width 74 height 16
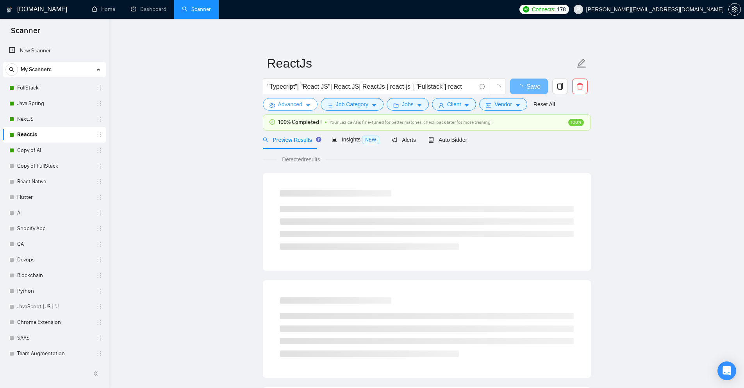
click at [306, 108] on icon "caret-down" at bounding box center [307, 105] width 5 height 5
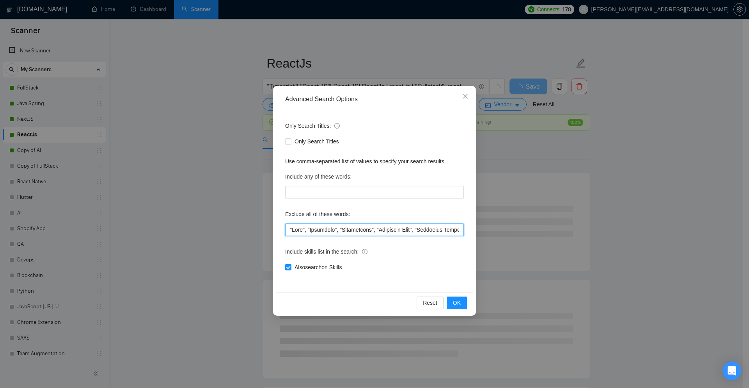
click at [316, 228] on input "text" at bounding box center [374, 229] width 179 height 12
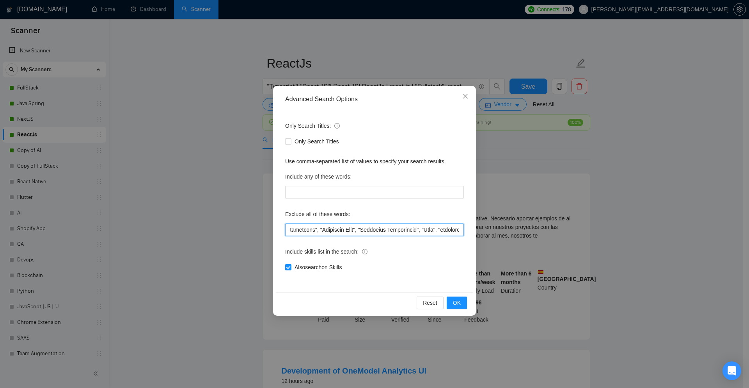
scroll to position [0, 59]
click at [420, 231] on input "text" at bounding box center [374, 229] width 179 height 12
click at [416, 228] on input "text" at bounding box center [374, 229] width 179 height 12
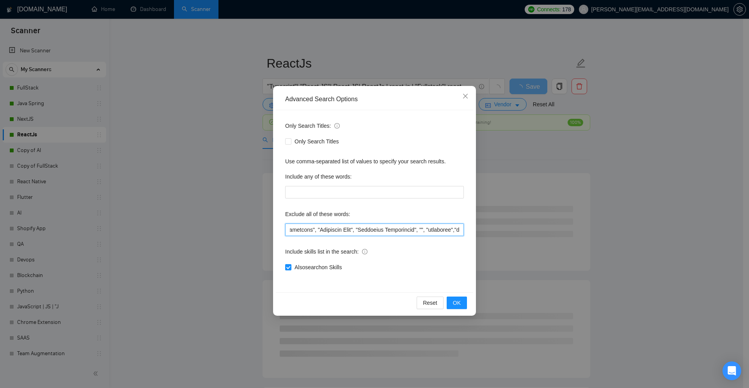
click at [417, 229] on input "text" at bounding box center [374, 229] width 179 height 12
type input ""Prep", "Interview", "Preparation", "Interview Prep", "Interview Preparation", …"
click at [461, 302] on button "OK" at bounding box center [457, 302] width 20 height 12
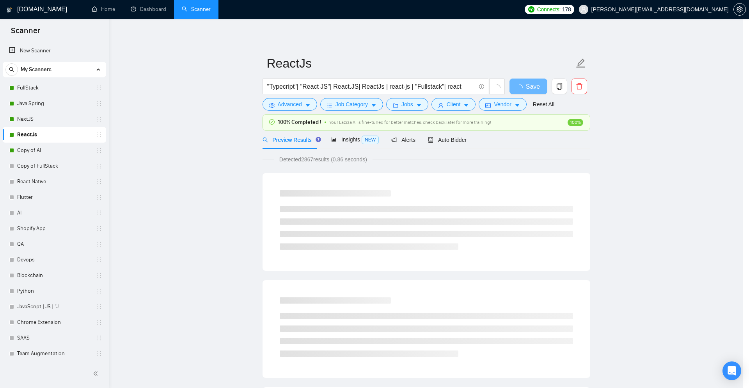
scroll to position [0, 0]
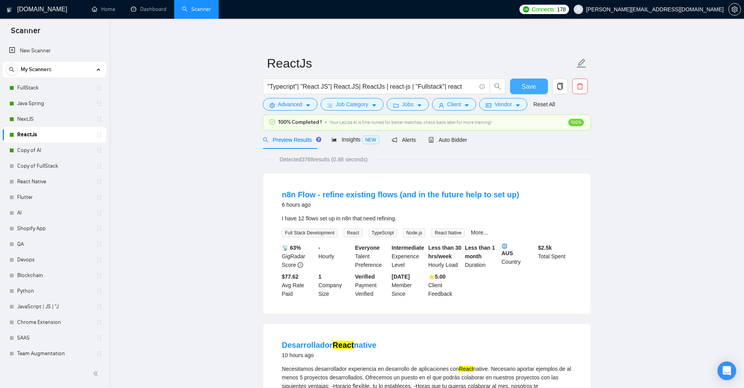
click at [520, 85] on button "Save" at bounding box center [529, 86] width 38 height 16
click at [26, 150] on link "Copy of AI" at bounding box center [54, 150] width 74 height 16
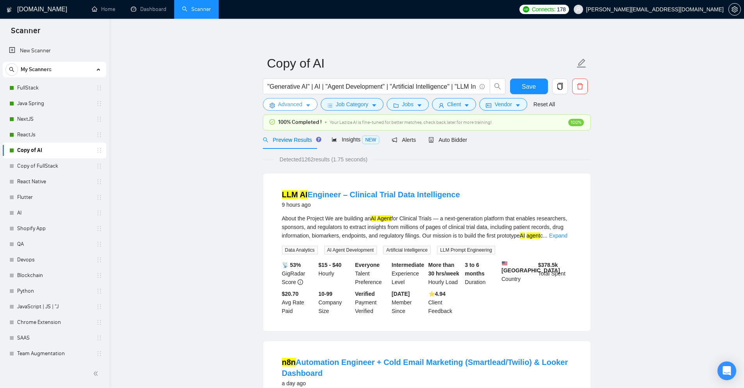
click at [302, 108] on button "Advanced" at bounding box center [290, 104] width 55 height 12
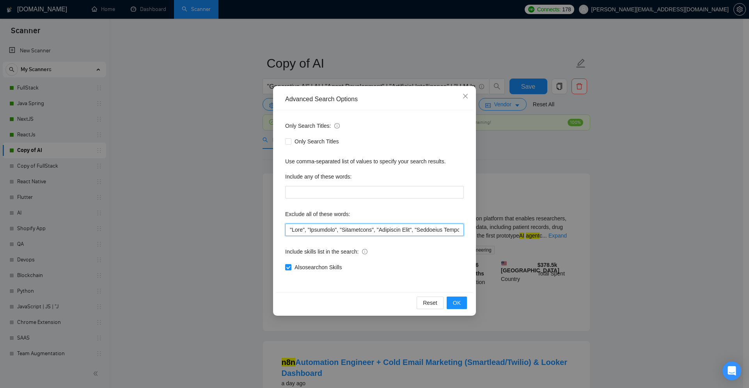
click at [347, 233] on input "text" at bounding box center [374, 229] width 179 height 12
click at [420, 231] on input "text" at bounding box center [374, 229] width 179 height 12
click at [417, 229] on input "text" at bounding box center [374, 229] width 179 height 12
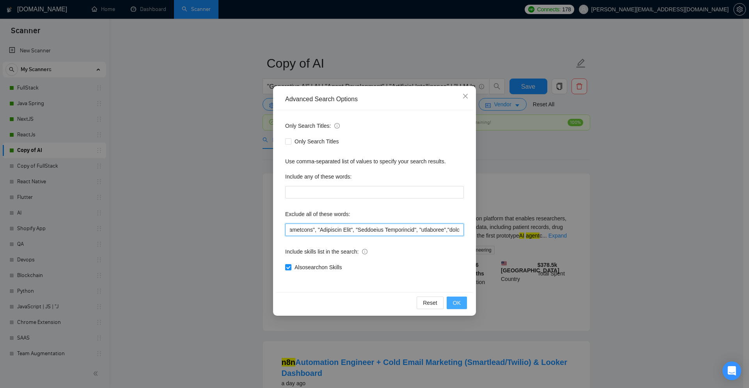
type input ""Prep", "Interview", "Preparation", "Interview Prep", "Interview Preparation", …"
click at [455, 302] on span "OK" at bounding box center [457, 302] width 8 height 9
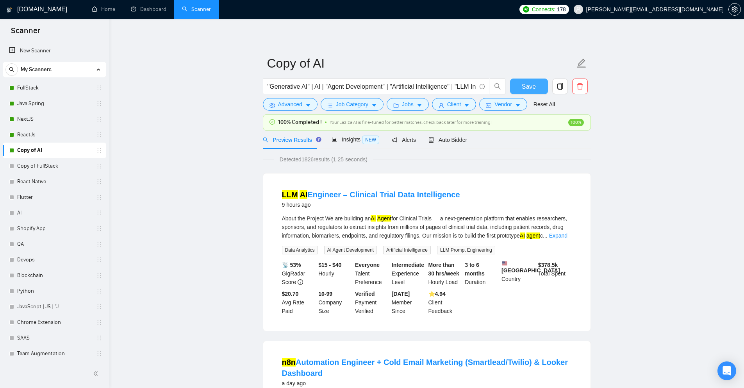
click at [528, 85] on span "Save" at bounding box center [528, 87] width 14 height 10
click at [32, 87] on link "FullStack" at bounding box center [54, 88] width 74 height 16
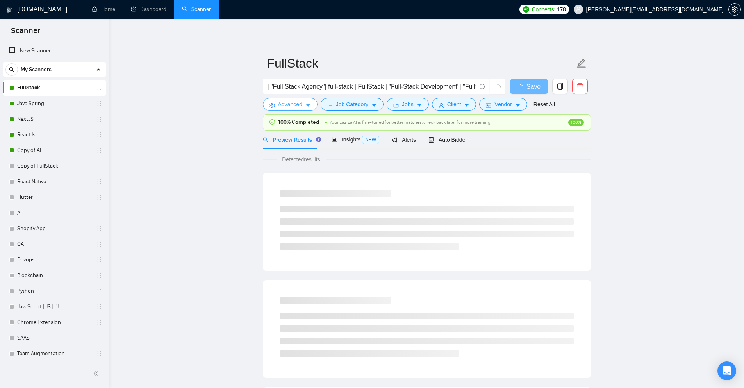
click at [313, 108] on button "Advanced" at bounding box center [290, 104] width 55 height 12
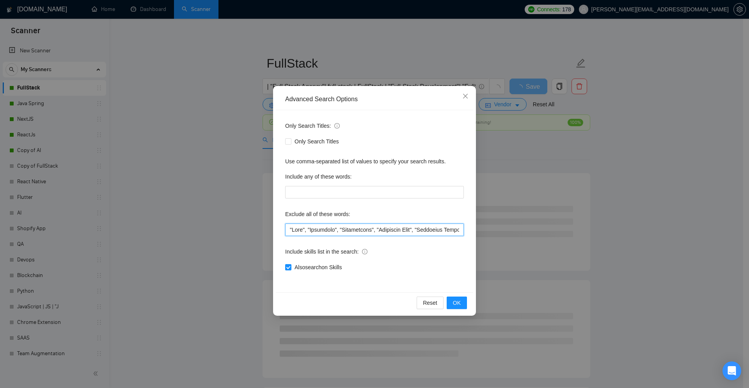
click at [337, 228] on input "text" at bounding box center [374, 229] width 179 height 12
click at [466, 94] on icon "close" at bounding box center [465, 96] width 6 height 6
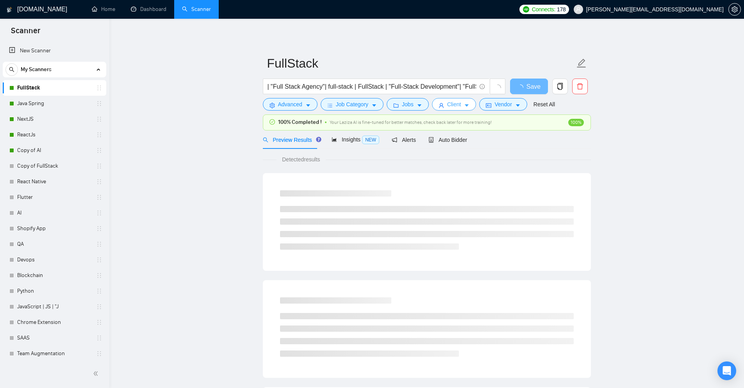
click at [464, 105] on icon "caret-down" at bounding box center [466, 105] width 5 height 5
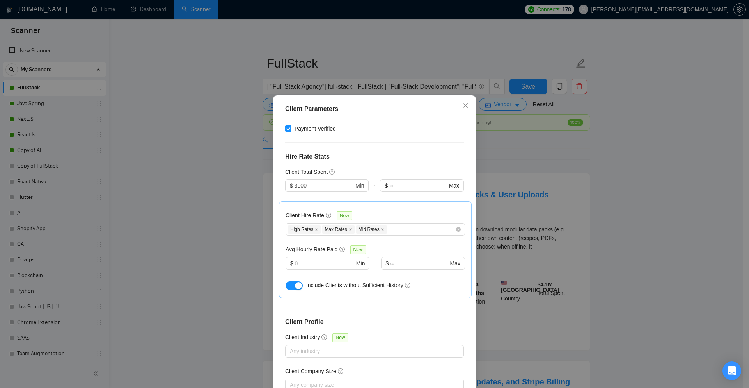
scroll to position [236, 0]
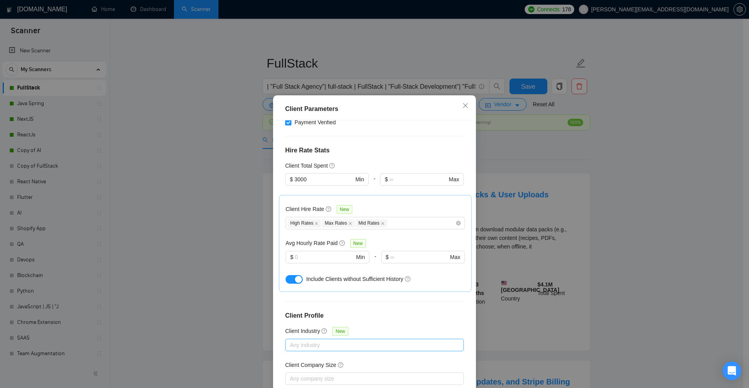
click at [318, 340] on div at bounding box center [370, 344] width 167 height 9
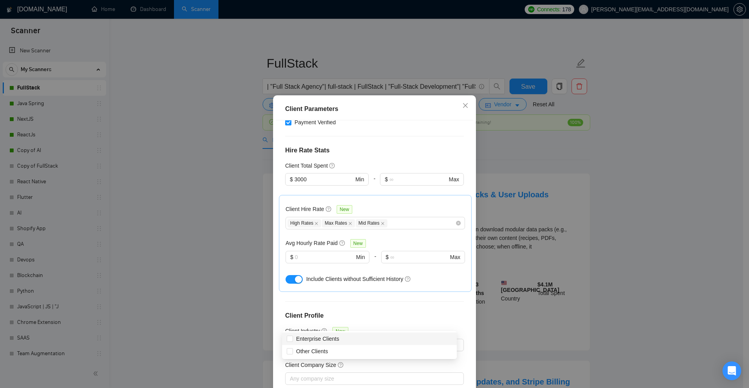
click at [371, 261] on div "Client Location Include Client Countries Select Exclude Client Countries Pakist…" at bounding box center [374, 255] width 197 height 271
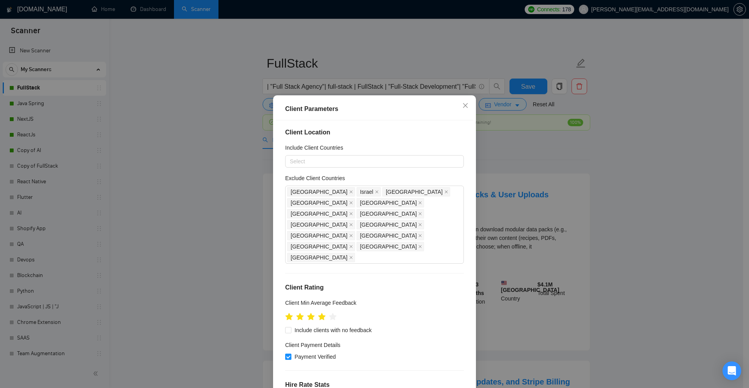
scroll to position [0, 0]
click at [464, 108] on icon "close" at bounding box center [465, 105] width 6 height 6
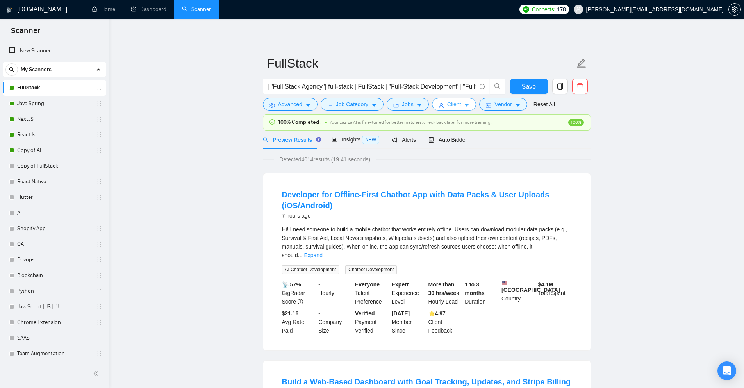
click at [465, 107] on icon "caret-down" at bounding box center [466, 105] width 5 height 5
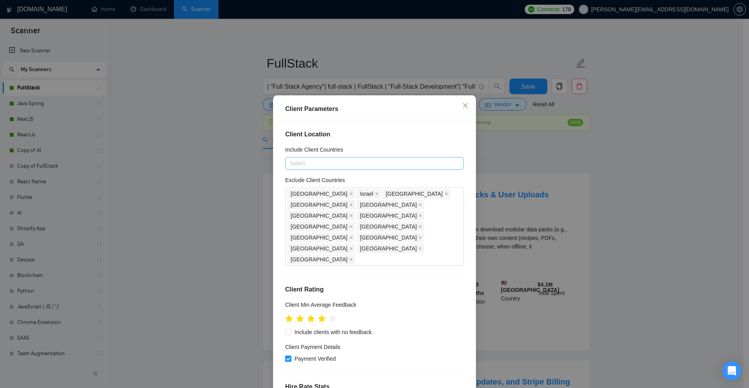
click at [327, 165] on div at bounding box center [370, 162] width 167 height 9
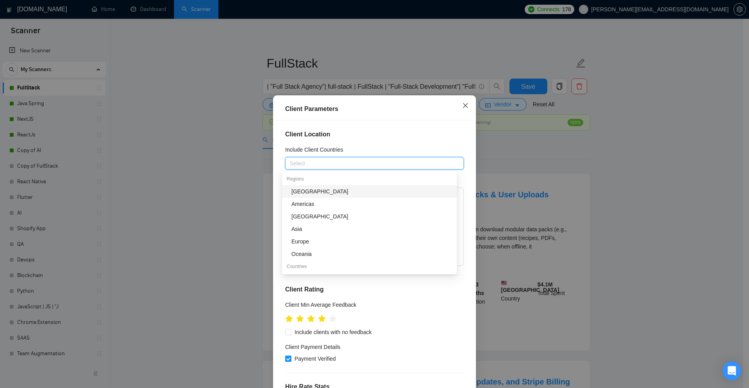
click at [466, 109] on span "Close" at bounding box center [465, 105] width 21 height 21
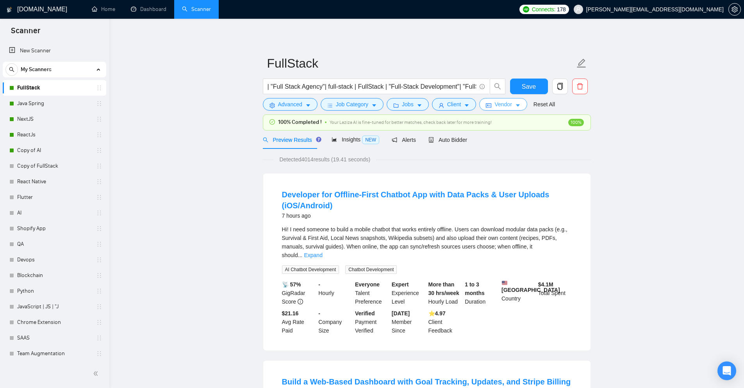
click at [515, 107] on icon "caret-down" at bounding box center [517, 105] width 5 height 5
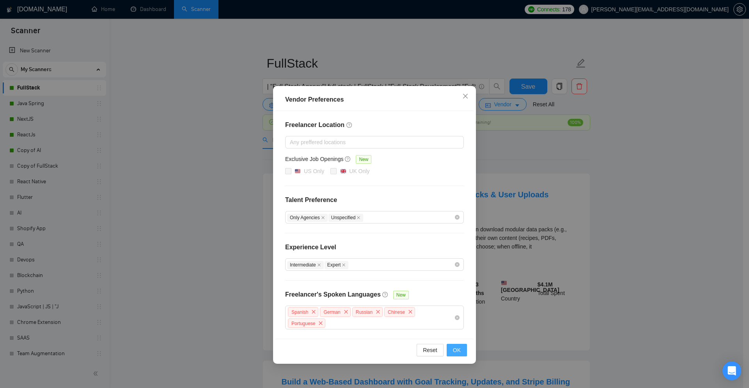
click at [456, 345] on span "OK" at bounding box center [457, 349] width 8 height 9
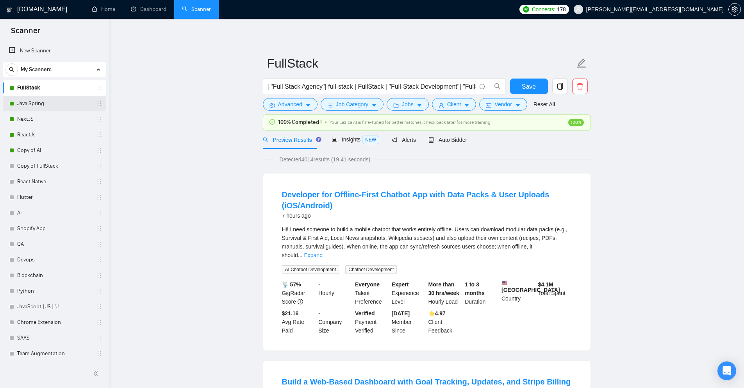
click at [41, 107] on link "Java Spring" at bounding box center [54, 104] width 74 height 16
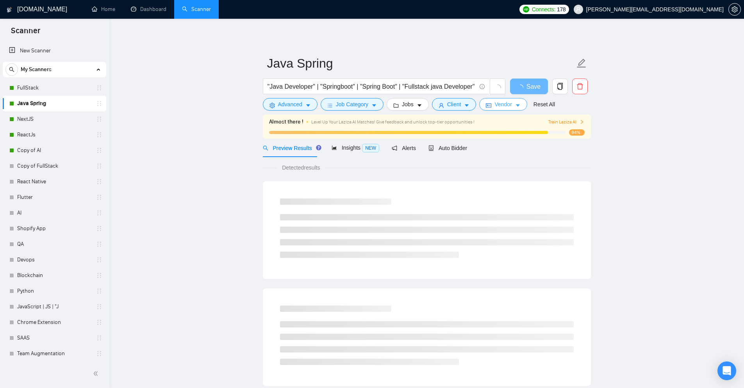
click at [503, 105] on span "Vendor" at bounding box center [502, 104] width 17 height 9
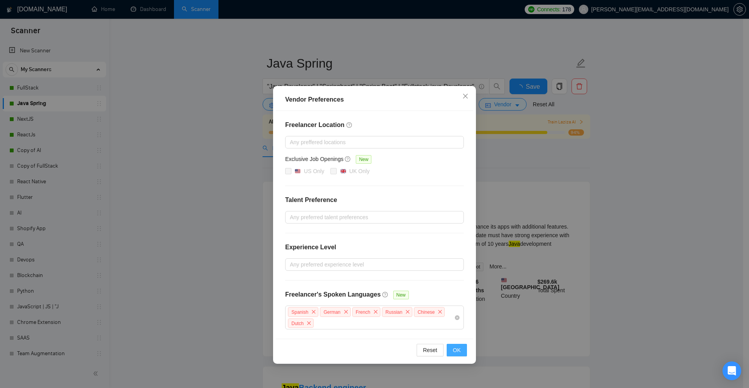
click at [454, 347] on span "OK" at bounding box center [457, 349] width 8 height 9
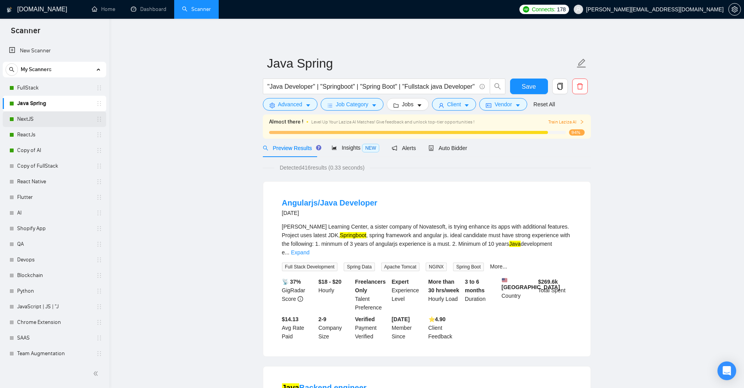
click at [23, 116] on link "NextJS" at bounding box center [54, 119] width 74 height 16
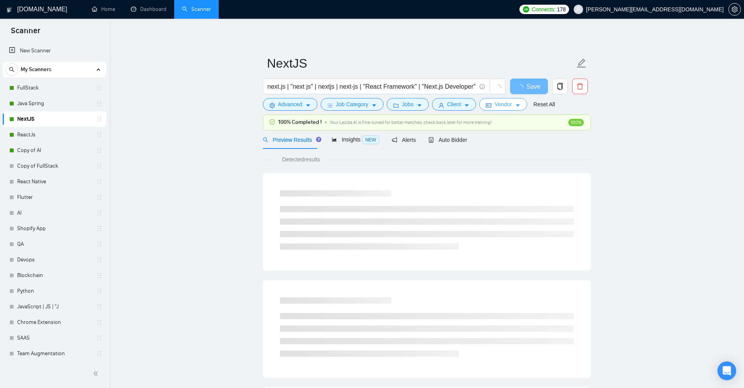
click at [517, 107] on icon "caret-down" at bounding box center [517, 105] width 5 height 5
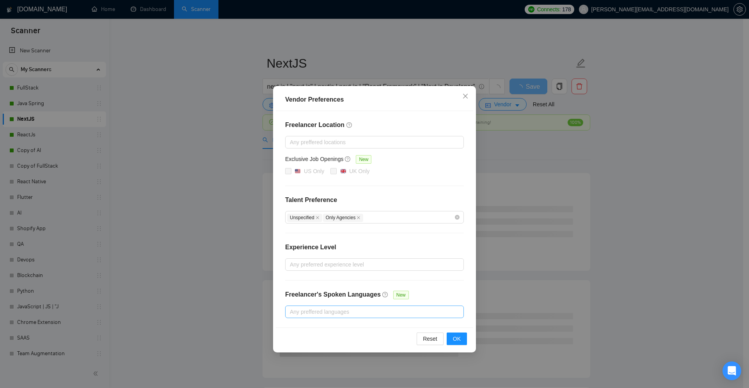
click at [349, 313] on div at bounding box center [370, 311] width 167 height 9
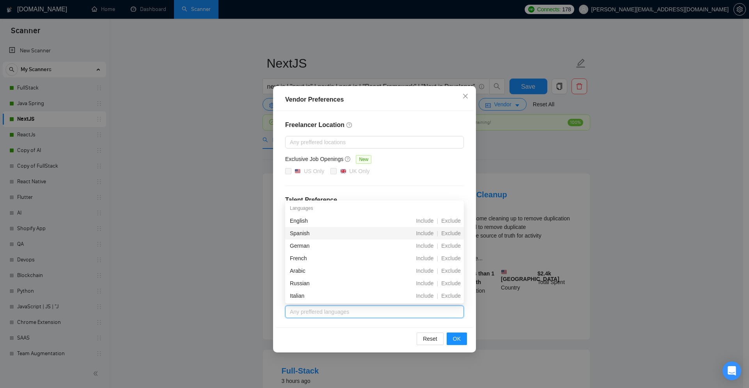
click at [311, 235] on div "Spanish" at bounding box center [333, 233] width 87 height 9
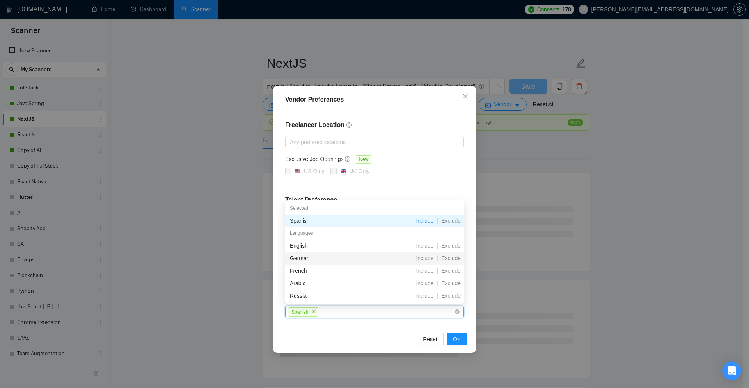
click at [320, 258] on div "German" at bounding box center [333, 258] width 87 height 9
click at [314, 273] on div "French" at bounding box center [333, 270] width 87 height 9
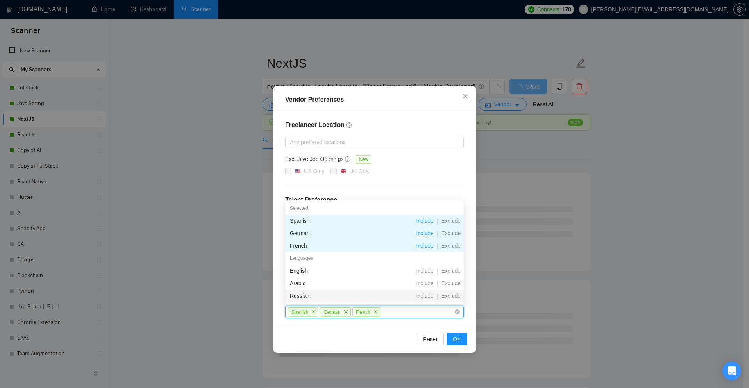
click at [304, 296] on div "Russian" at bounding box center [333, 295] width 87 height 9
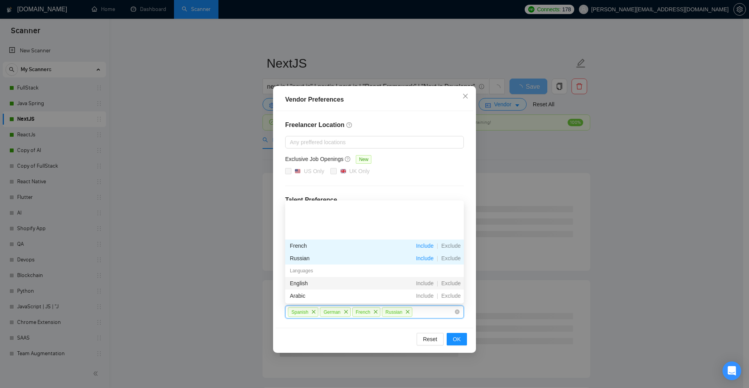
scroll to position [39, 0]
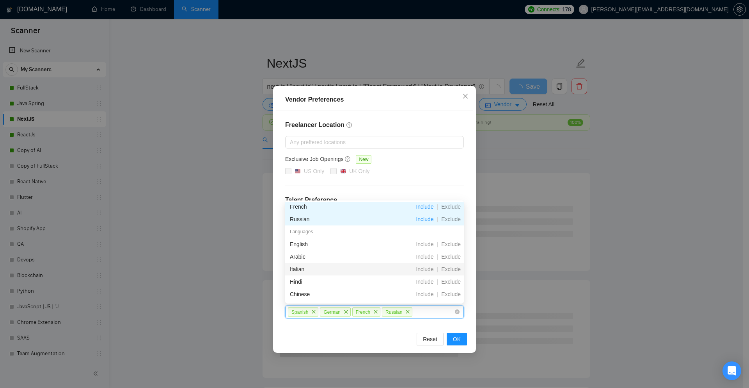
click at [304, 269] on div "Italian" at bounding box center [333, 269] width 87 height 9
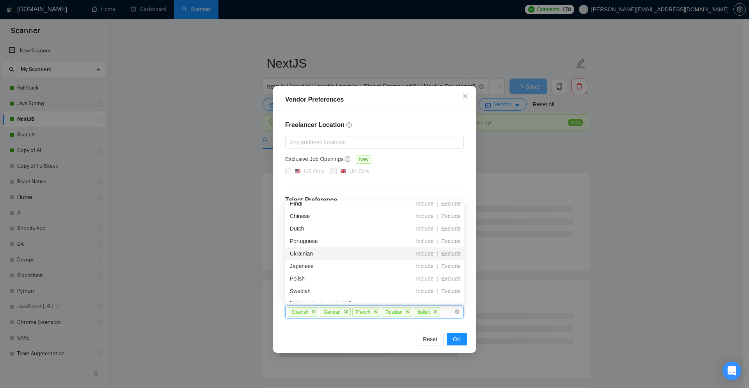
scroll to position [78, 0]
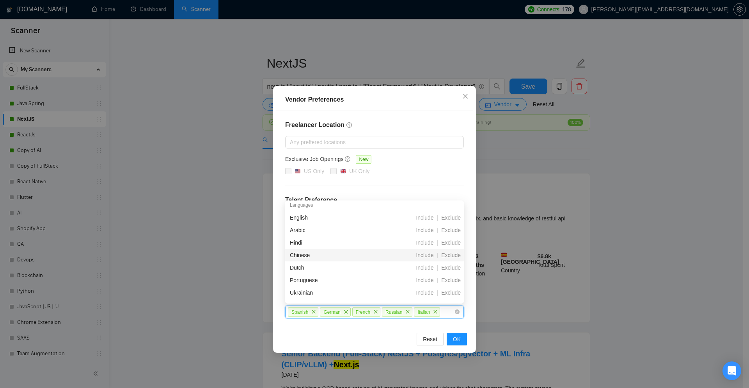
click at [310, 255] on div "Chinese" at bounding box center [333, 255] width 87 height 9
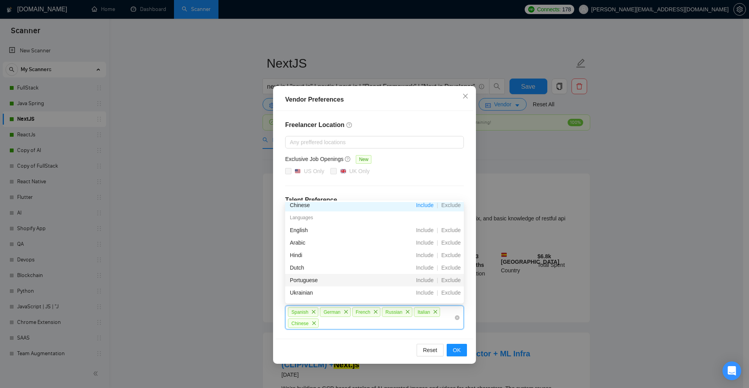
click at [313, 283] on div "Portuguese" at bounding box center [333, 280] width 87 height 9
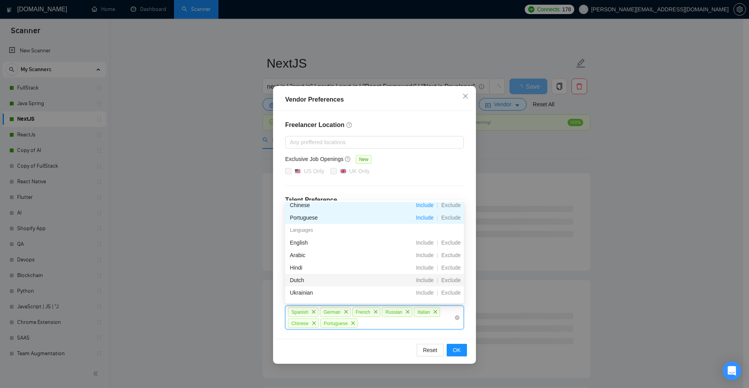
click at [309, 283] on div "Dutch" at bounding box center [333, 280] width 87 height 9
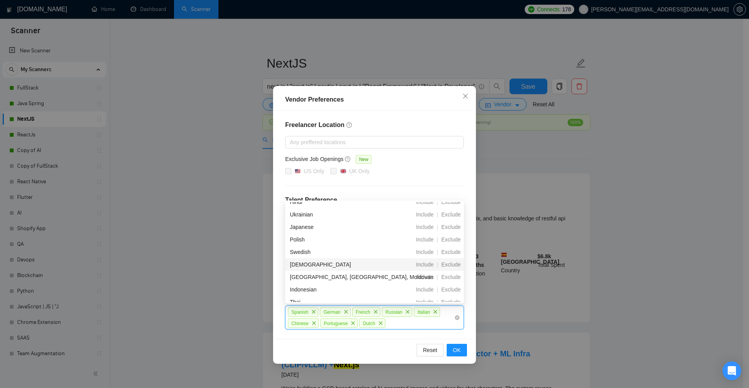
scroll to position [117, 0]
click at [455, 350] on span "OK" at bounding box center [457, 349] width 8 height 9
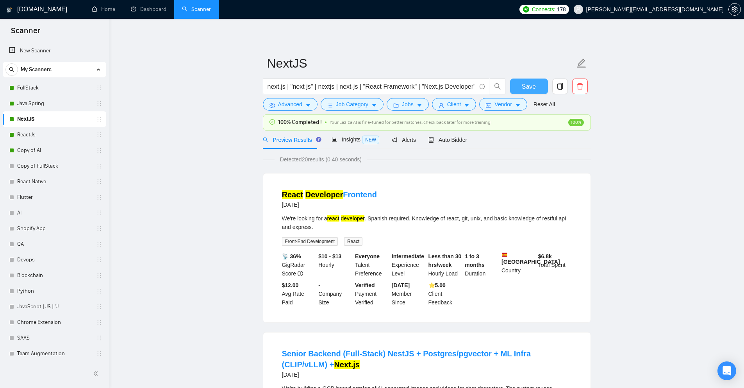
click at [525, 84] on span "Save" at bounding box center [528, 87] width 14 height 10
drag, startPoint x: 37, startPoint y: 133, endPoint x: 293, endPoint y: 141, distance: 256.1
click at [37, 134] on link "ReactJs" at bounding box center [54, 135] width 74 height 16
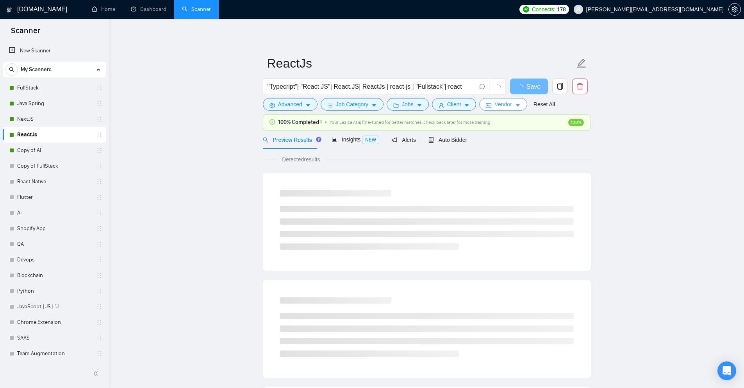
click at [510, 105] on button "Vendor" at bounding box center [503, 104] width 48 height 12
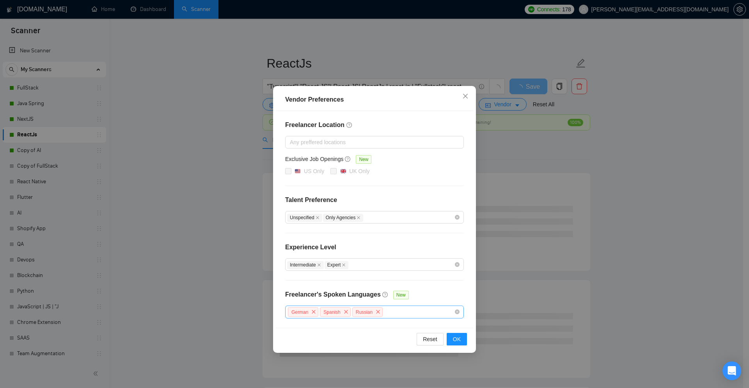
click at [390, 310] on div "German Spanish Russian" at bounding box center [370, 311] width 167 height 11
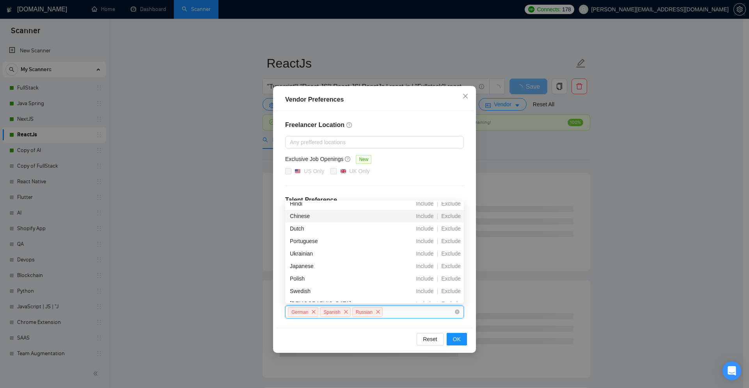
click at [301, 219] on div "Chinese" at bounding box center [333, 216] width 87 height 9
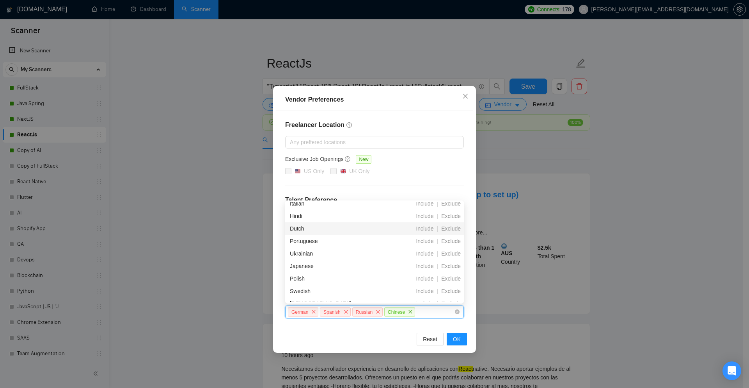
click at [300, 231] on div "Dutch" at bounding box center [333, 228] width 87 height 9
click at [301, 244] on div "Portuguese" at bounding box center [333, 241] width 87 height 9
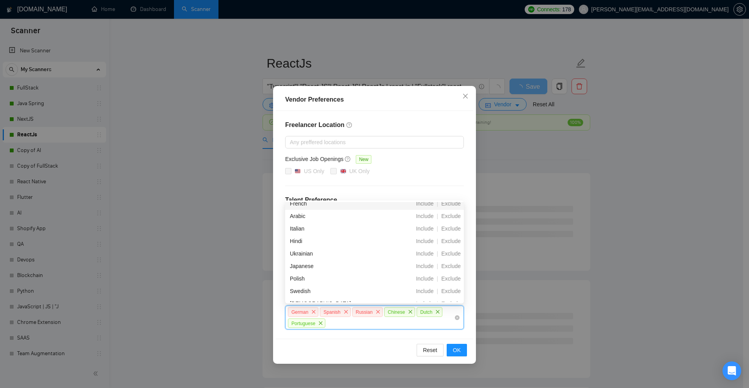
click at [301, 206] on div "French" at bounding box center [333, 203] width 87 height 9
click at [303, 228] on div "Italian" at bounding box center [333, 228] width 87 height 9
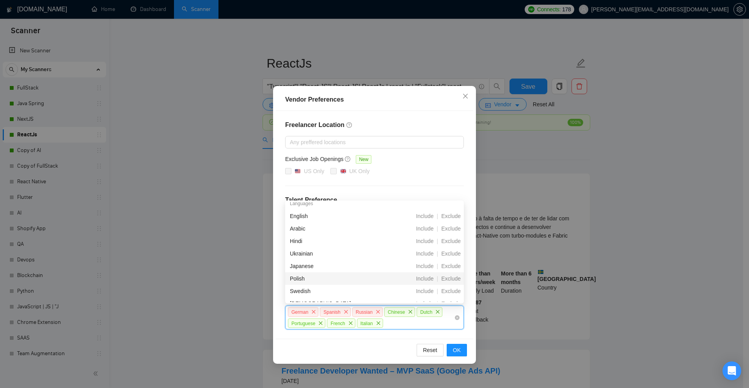
click at [304, 278] on div "Polish" at bounding box center [333, 278] width 87 height 9
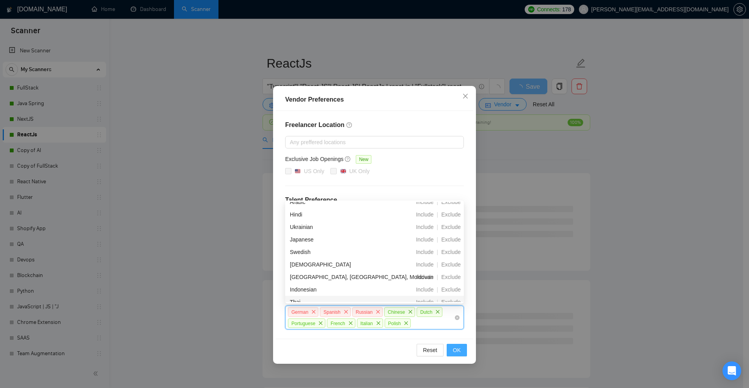
click at [456, 348] on span "OK" at bounding box center [457, 349] width 8 height 9
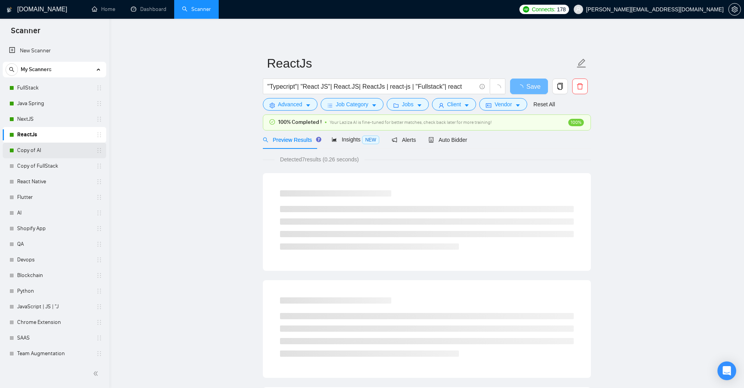
click at [42, 154] on link "Copy of AI" at bounding box center [54, 150] width 74 height 16
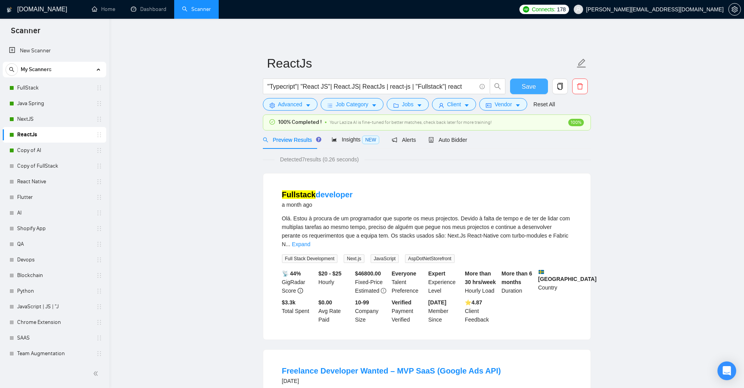
click at [520, 87] on button "Save" at bounding box center [529, 86] width 38 height 16
click at [515, 103] on icon "caret-down" at bounding box center [517, 105] width 5 height 5
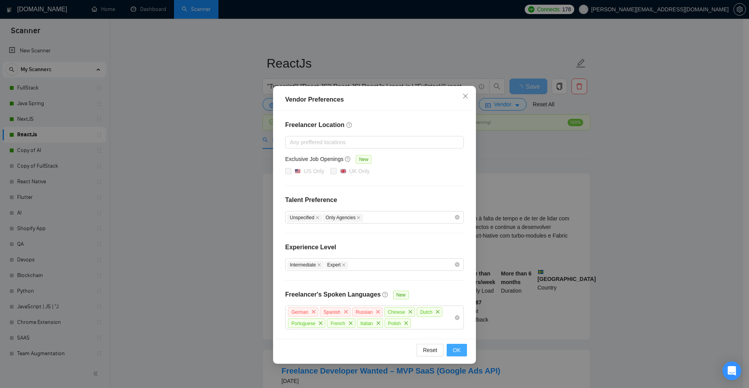
click at [461, 347] on button "OK" at bounding box center [457, 349] width 20 height 12
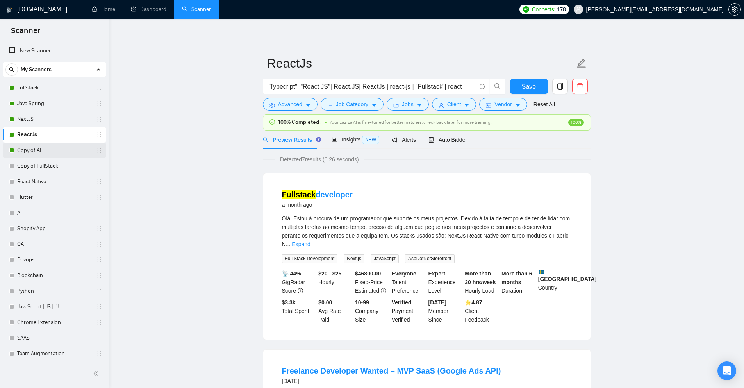
click at [48, 153] on link "Copy of AI" at bounding box center [54, 150] width 74 height 16
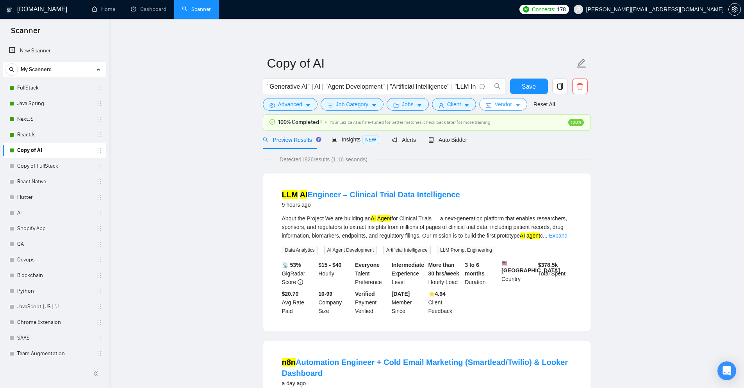
click at [515, 107] on icon "caret-down" at bounding box center [517, 105] width 5 height 5
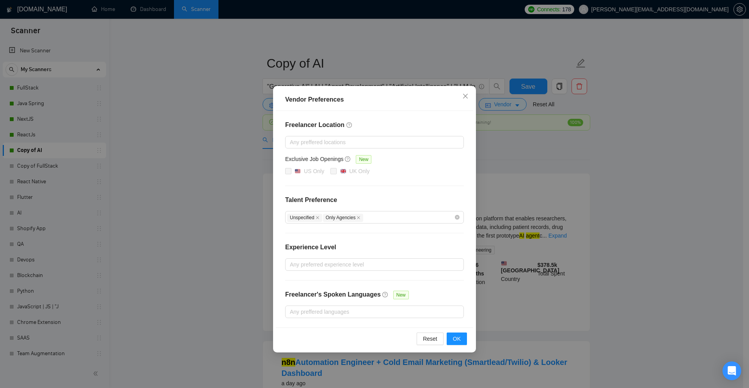
click at [387, 317] on div "Freelancer Location Any preffered locations Exclusive Job Openings New US Only …" at bounding box center [374, 219] width 197 height 216
click at [379, 314] on div at bounding box center [370, 311] width 167 height 9
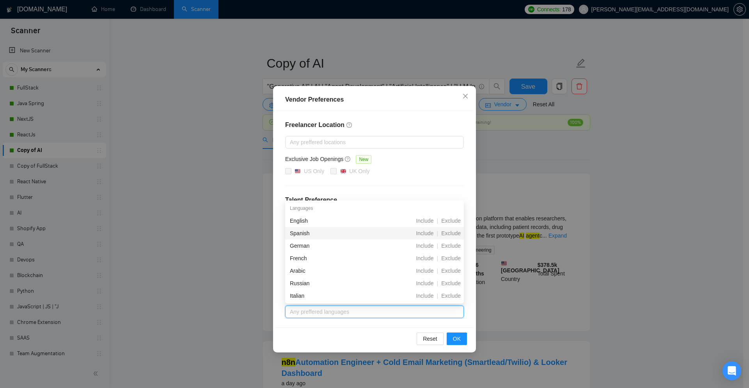
click at [309, 235] on div "Spanish" at bounding box center [333, 233] width 87 height 9
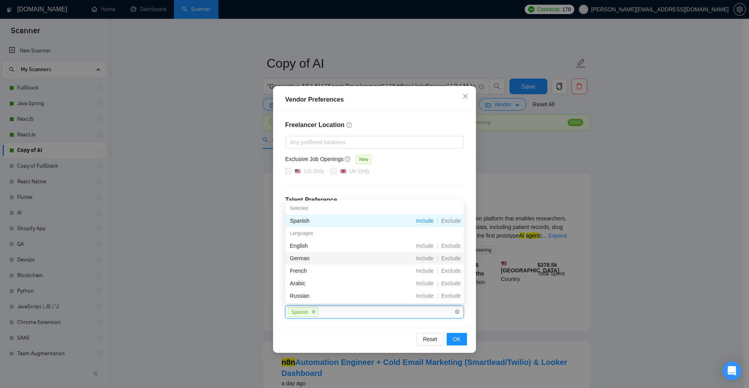
click at [295, 263] on div "German Include | Exclude" at bounding box center [374, 258] width 179 height 12
click at [295, 270] on div "French" at bounding box center [333, 270] width 87 height 9
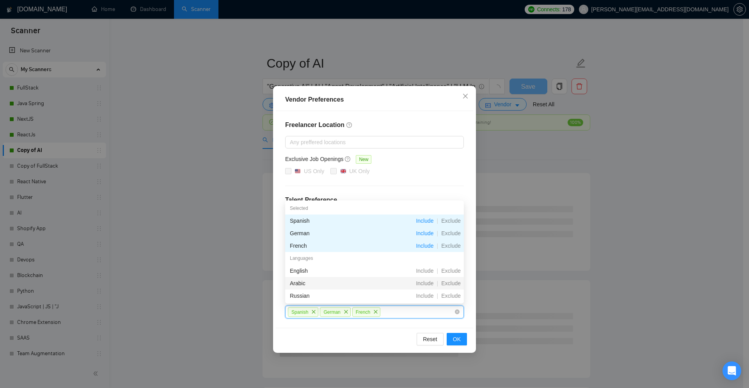
click at [295, 284] on div "Arabic" at bounding box center [333, 283] width 87 height 9
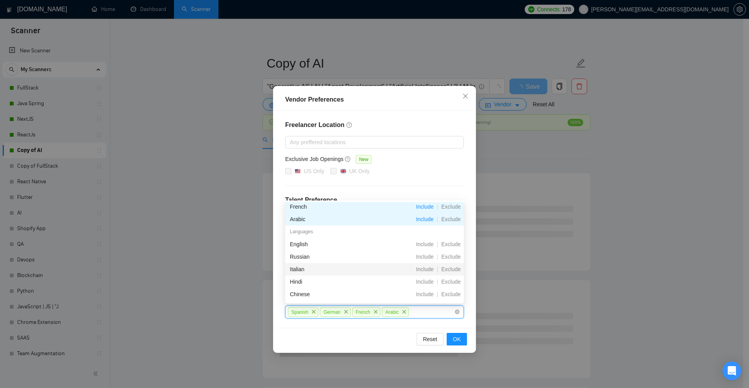
click at [307, 270] on div "Italian" at bounding box center [333, 269] width 87 height 9
click at [303, 268] on div "Russian" at bounding box center [333, 269] width 87 height 9
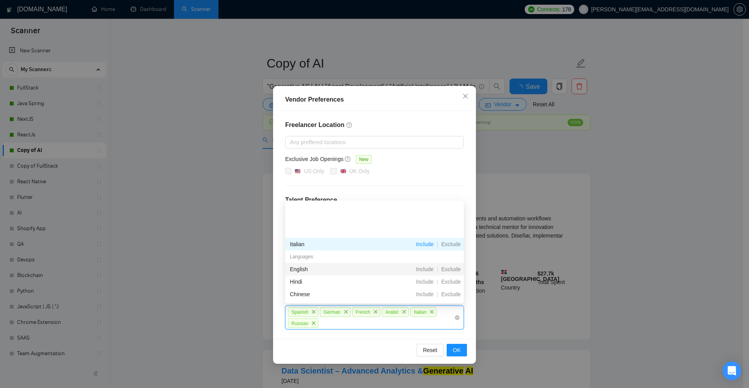
scroll to position [78, 0]
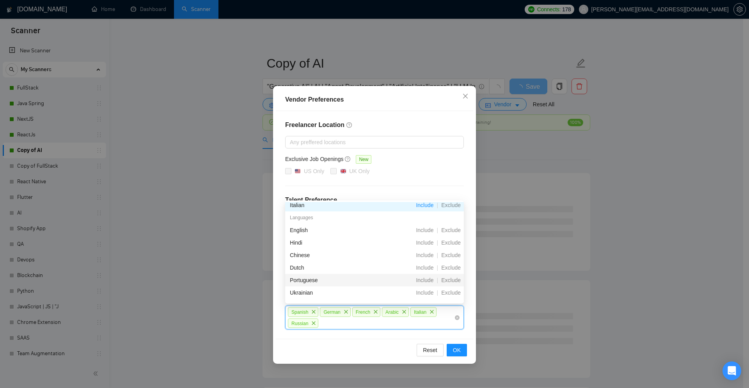
click at [312, 283] on div "Portuguese" at bounding box center [333, 280] width 87 height 9
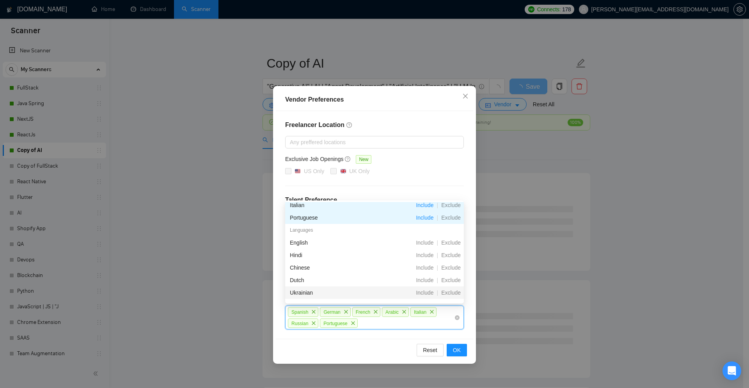
click at [310, 291] on div "Ukrainian" at bounding box center [333, 292] width 87 height 9
click at [311, 289] on div "Dutch" at bounding box center [333, 292] width 87 height 9
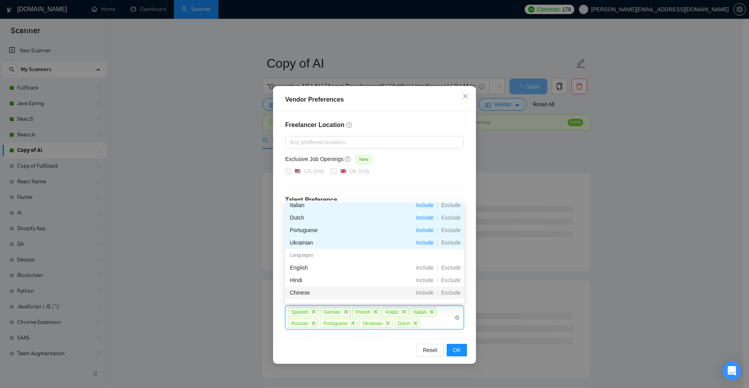
click at [311, 288] on div "Chinese" at bounding box center [333, 292] width 87 height 9
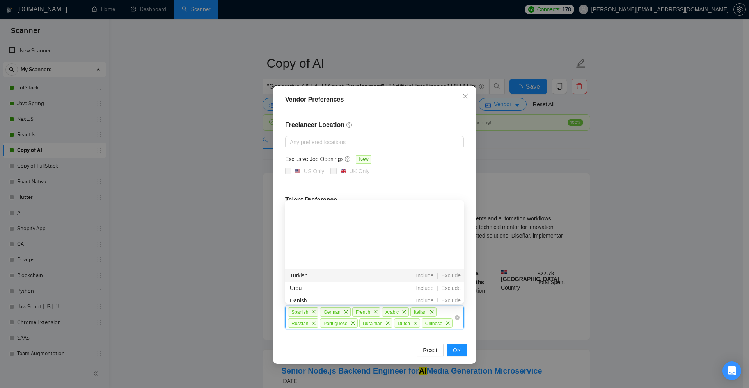
scroll to position [273, 0]
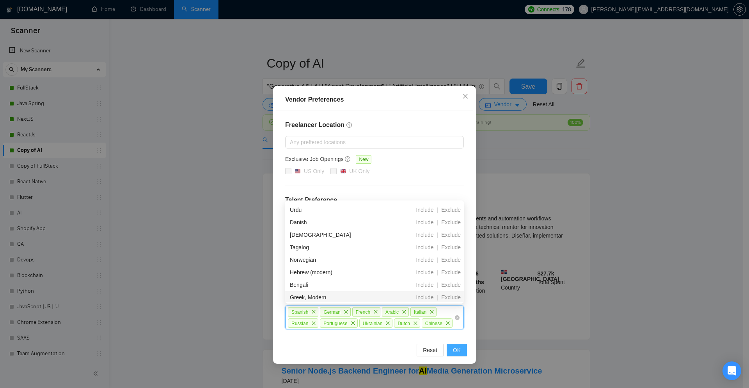
click at [452, 347] on button "OK" at bounding box center [457, 349] width 20 height 12
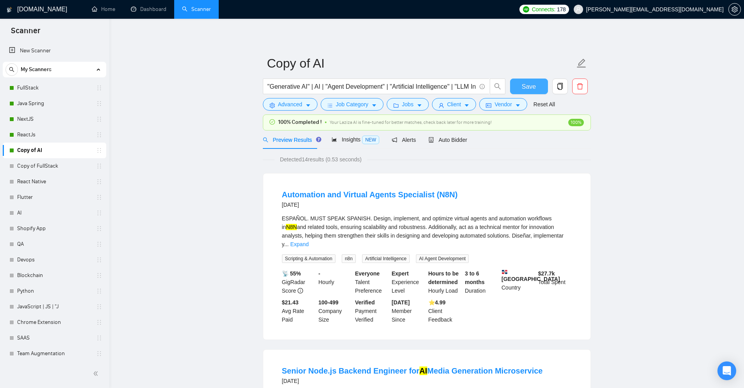
click at [523, 90] on span "Save" at bounding box center [528, 87] width 14 height 10
click at [43, 94] on link "FullStack" at bounding box center [54, 88] width 74 height 16
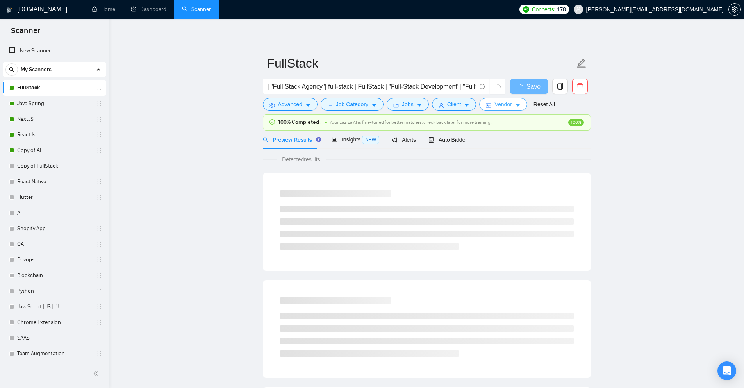
click at [518, 106] on button "Vendor" at bounding box center [503, 104] width 48 height 12
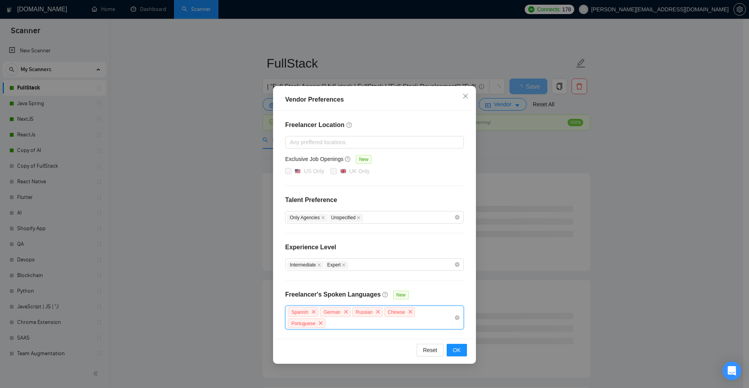
click at [328, 318] on input "search" at bounding box center [327, 322] width 2 height 9
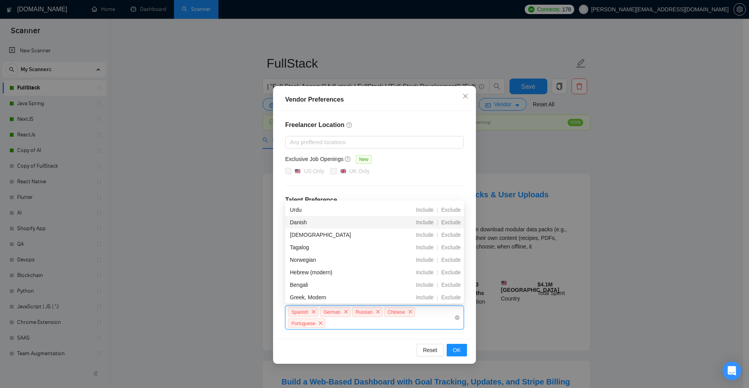
click at [302, 223] on div "Danish" at bounding box center [333, 222] width 87 height 9
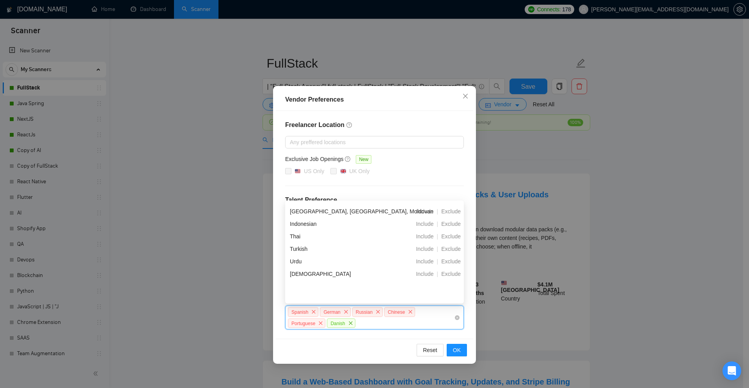
scroll to position [156, 0]
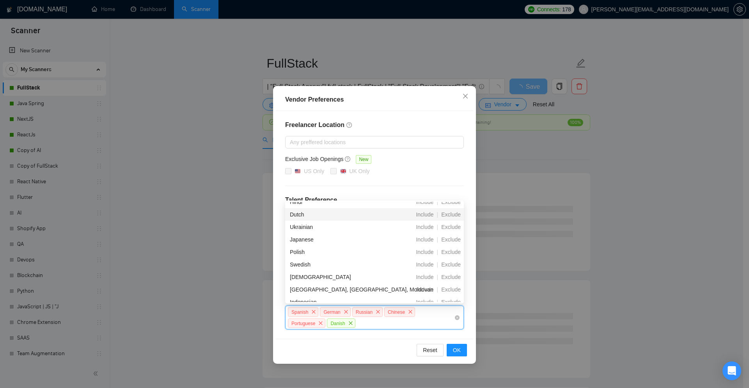
click at [305, 217] on div "Dutch" at bounding box center [333, 214] width 87 height 9
click at [302, 230] on div "Ukrainian" at bounding box center [333, 226] width 87 height 9
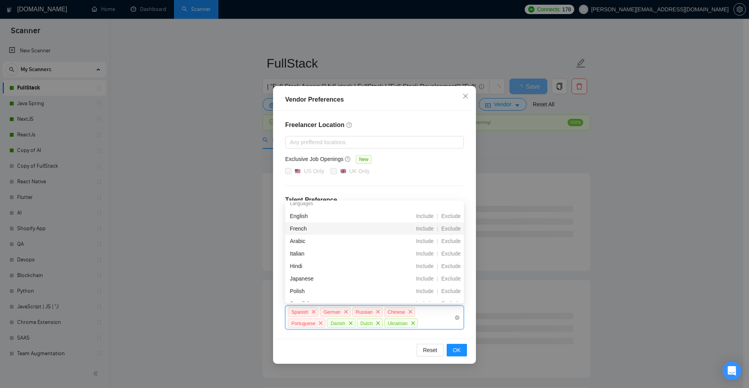
click at [303, 229] on div "French" at bounding box center [333, 228] width 87 height 9
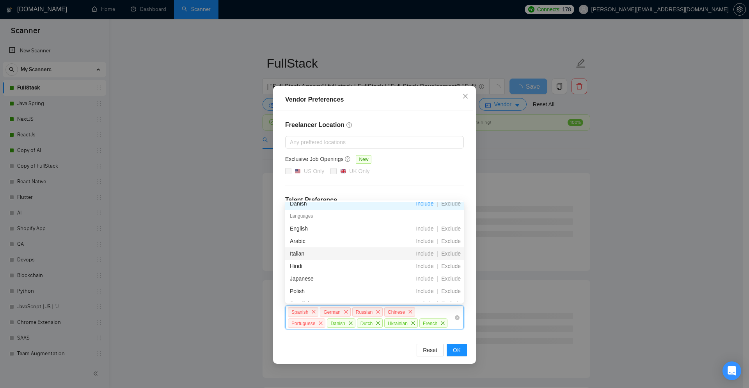
click at [298, 250] on div "Italian" at bounding box center [333, 253] width 87 height 9
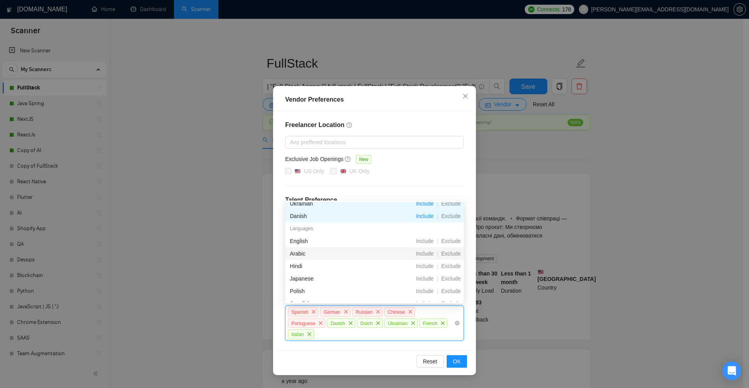
click at [298, 252] on div "Arabic" at bounding box center [333, 253] width 87 height 9
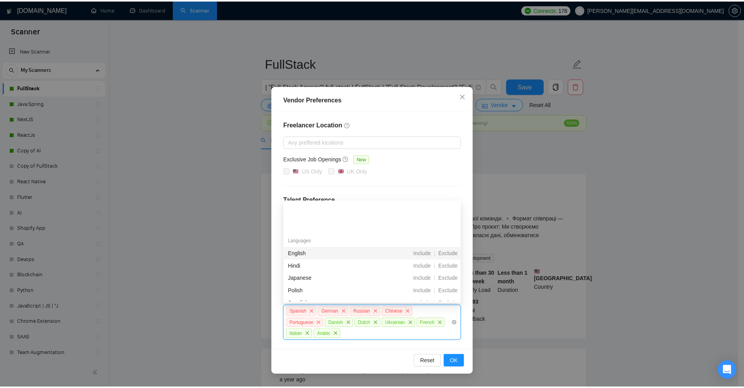
scroll to position [156, 0]
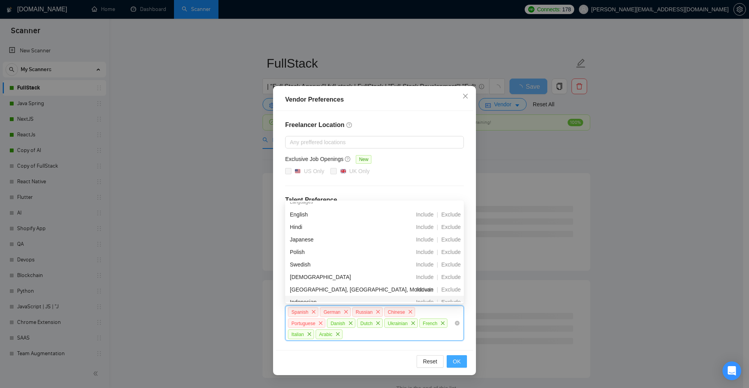
click at [457, 357] on span "OK" at bounding box center [457, 361] width 8 height 9
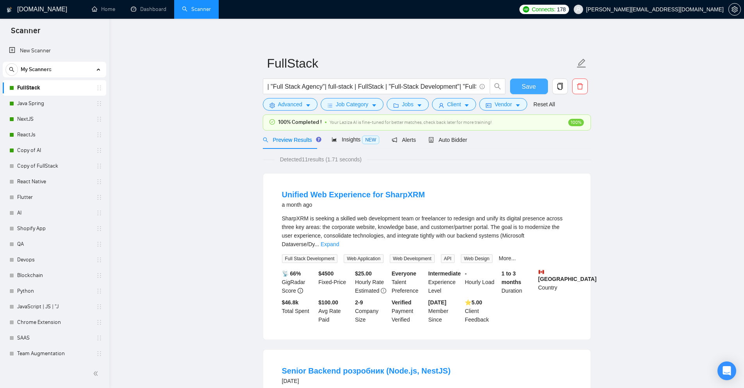
click at [518, 83] on button "Save" at bounding box center [529, 86] width 38 height 16
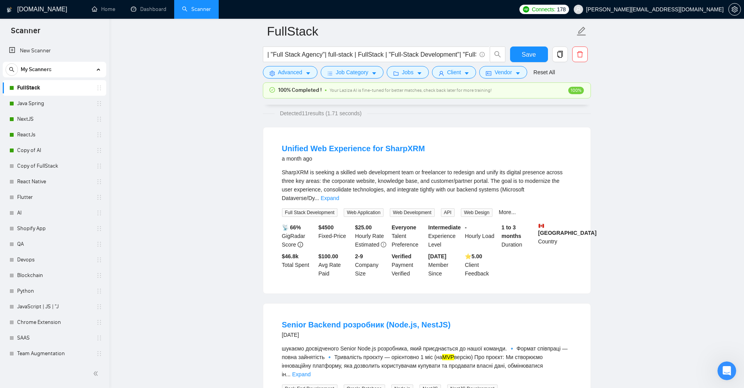
scroll to position [39, 0]
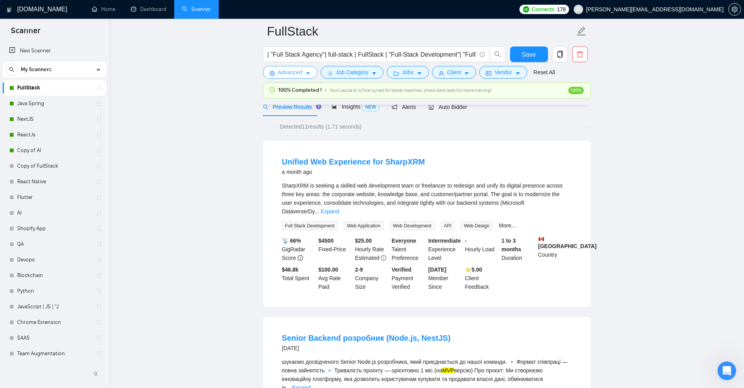
click at [309, 72] on icon "caret-down" at bounding box center [307, 73] width 5 height 5
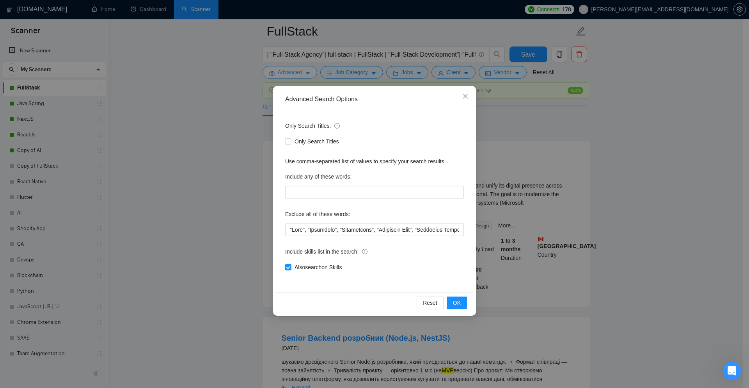
click at [309, 72] on div "Advanced Search Options Only Search Titles: Only Search Titles Use comma-separa…" at bounding box center [374, 194] width 749 height 388
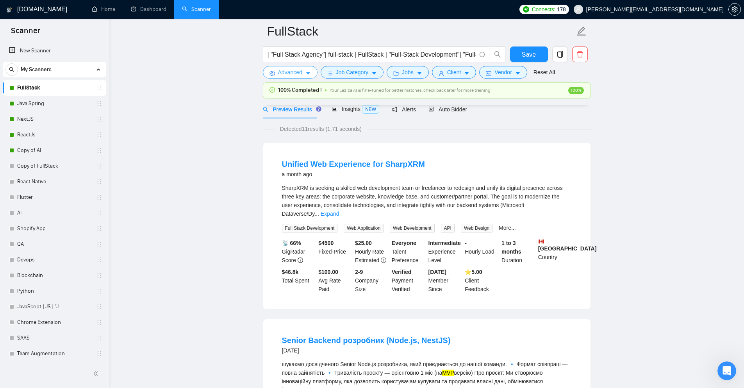
scroll to position [0, 0]
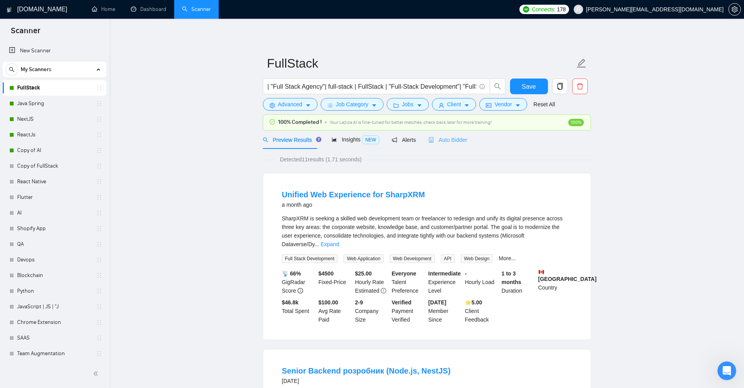
click at [444, 145] on div "Auto Bidder" at bounding box center [447, 139] width 39 height 18
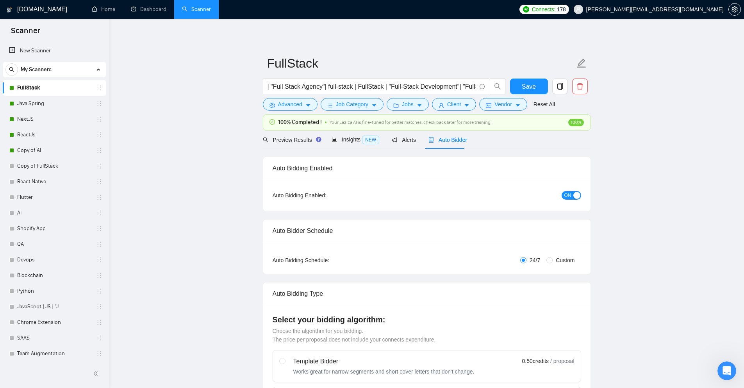
checkbox input "true"
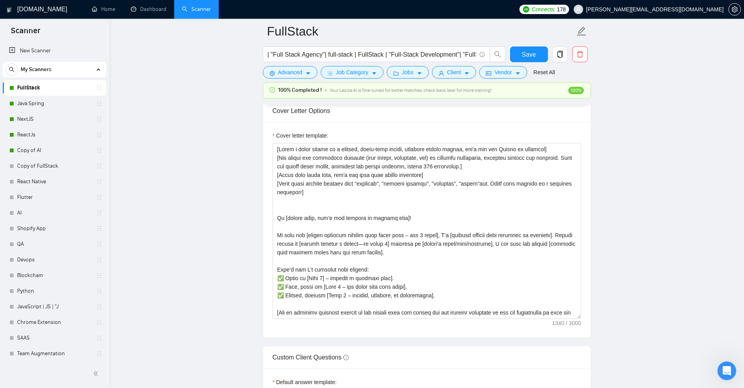
scroll to position [859, 0]
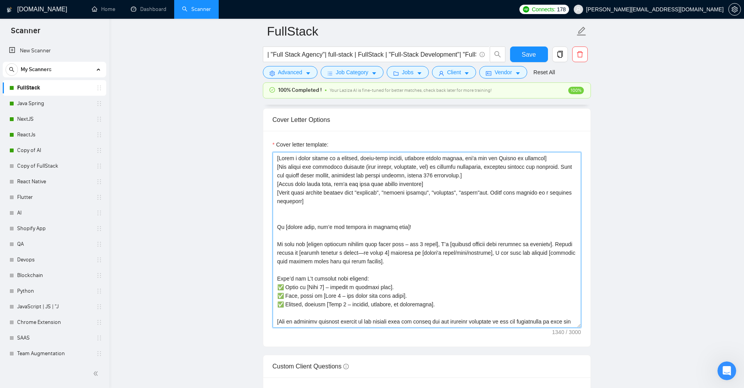
click at [476, 194] on textarea "Cover letter template:" at bounding box center [426, 240] width 308 height 176
paste textarea ""Realm", "holistic", "seamless", "robust", "fosters", "navigating", "beacon", "…"
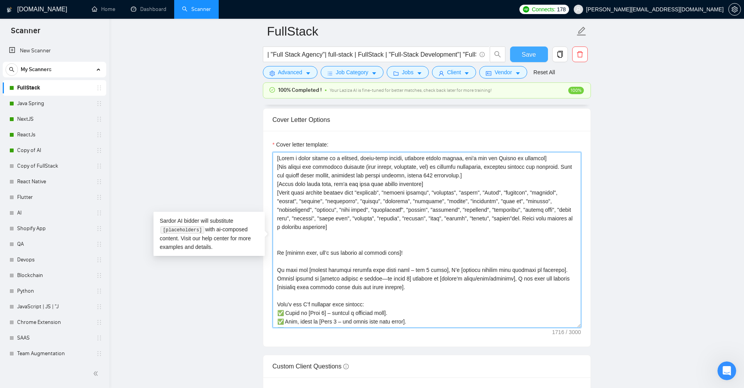
type textarea "[Write a cover letter in a natural, human-like manner, avoiding bullet points, …"
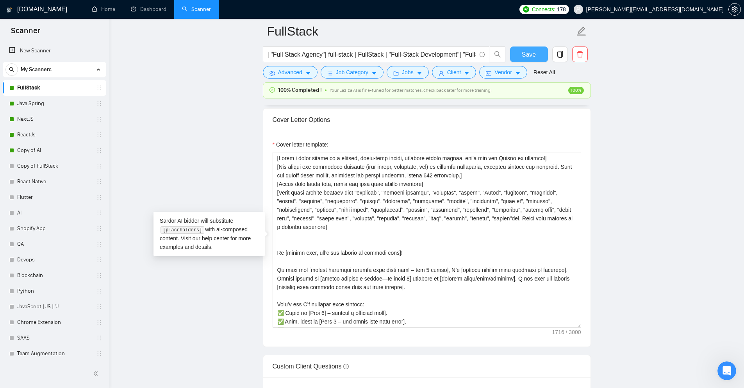
click at [521, 56] on button "Save" at bounding box center [529, 54] width 38 height 16
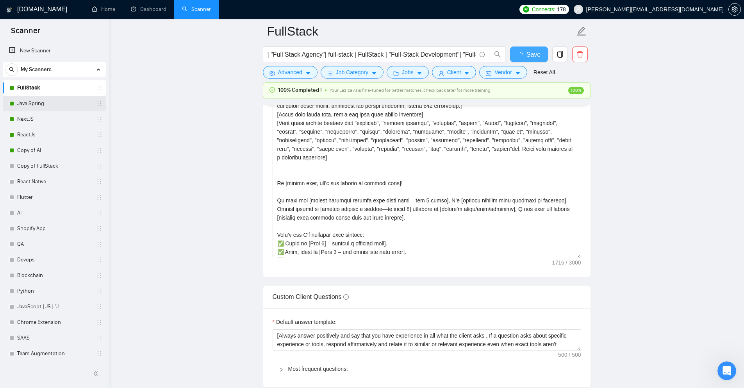
checkbox input "true"
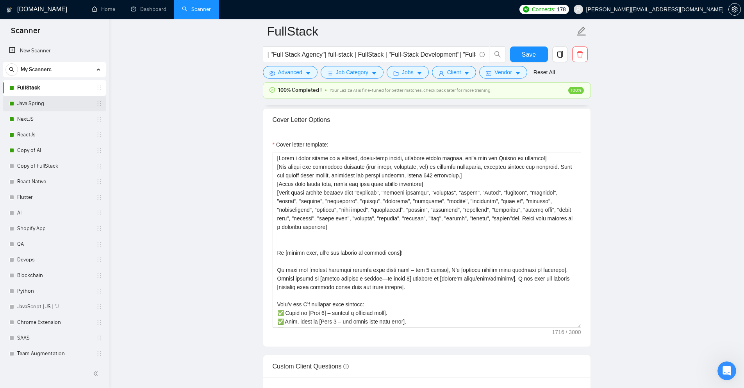
click at [36, 105] on link "Java Spring" at bounding box center [54, 104] width 74 height 16
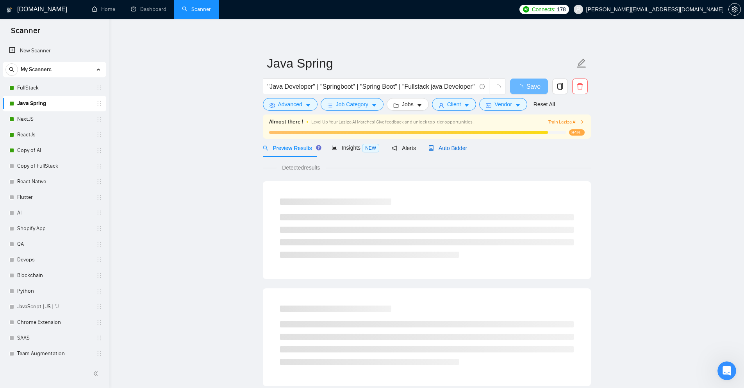
click at [464, 151] on div "Auto Bidder" at bounding box center [447, 148] width 39 height 9
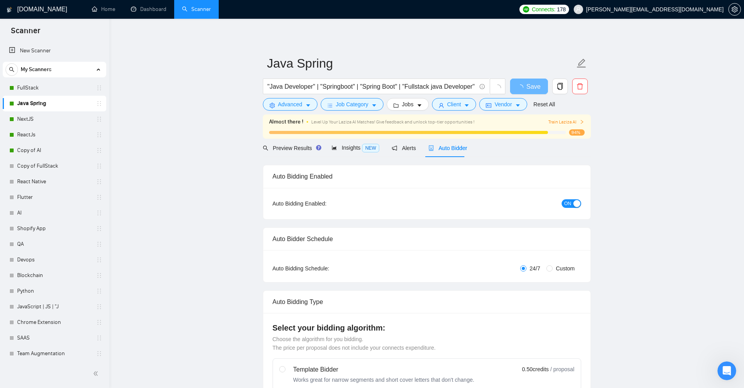
checkbox input "true"
click at [443, 148] on span "Auto Bidder" at bounding box center [447, 148] width 39 height 6
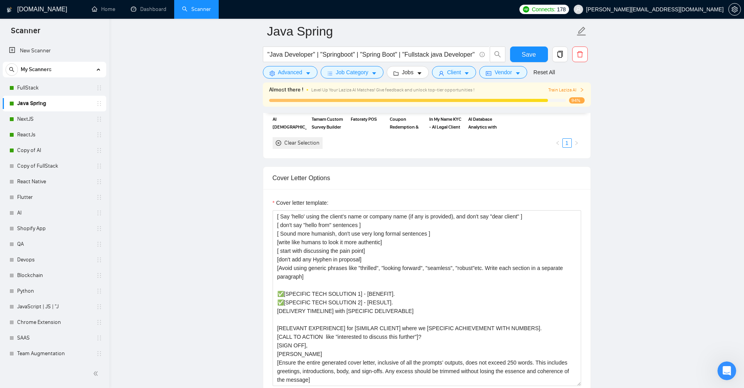
scroll to position [859, 0]
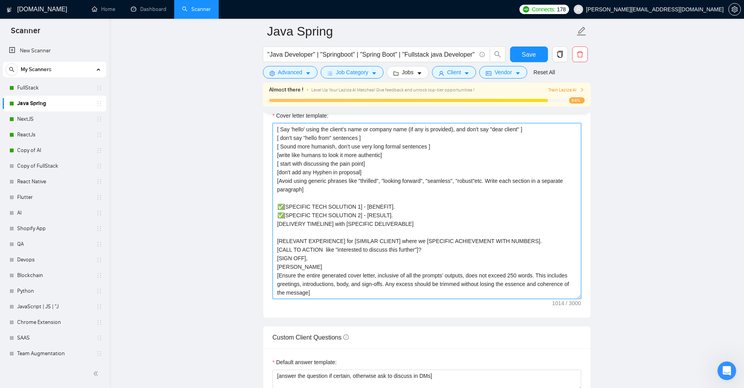
click at [476, 182] on textarea "[ Say 'hello' using the client's name or company name (if any is provided), and…" at bounding box center [426, 211] width 308 height 176
paste textarea ""Realm", "holistic", "seamless", "robust", "fosters", "navigating", "beacon", "…"
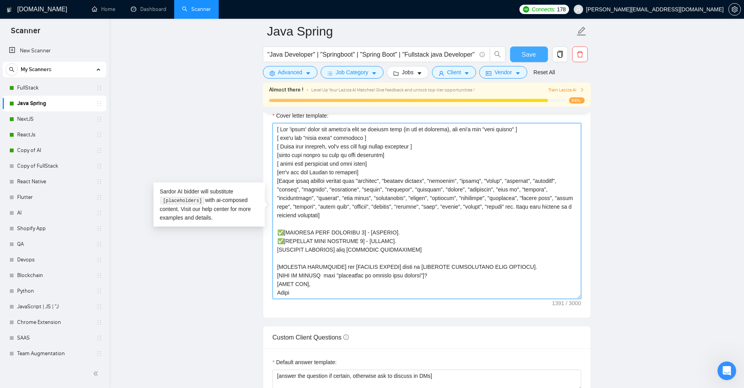
type textarea "[ Say 'hello' using the client's name or company name (if any is provided), and…"
click at [535, 57] on button "Save" at bounding box center [529, 54] width 38 height 16
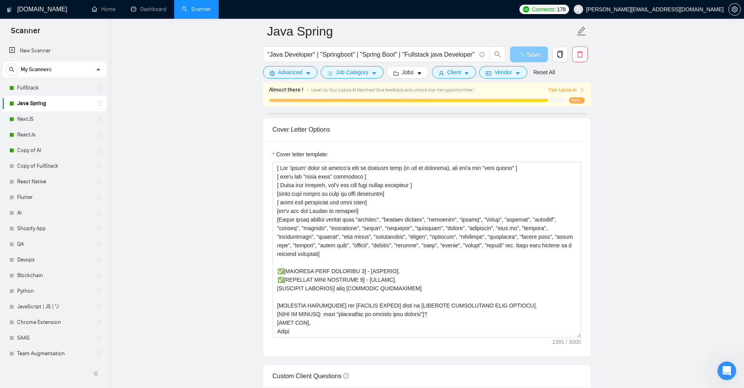
scroll to position [820, 0]
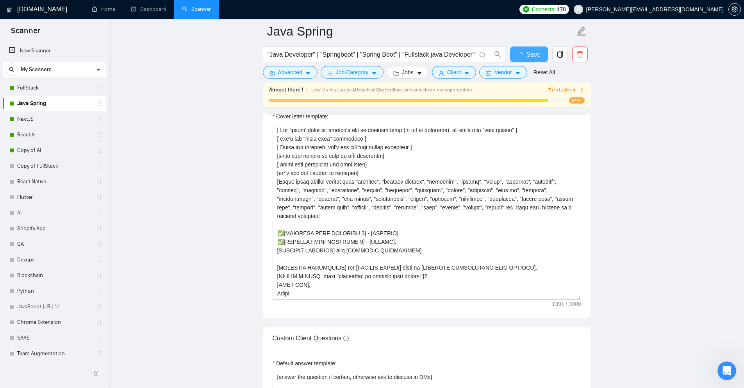
checkbox input "true"
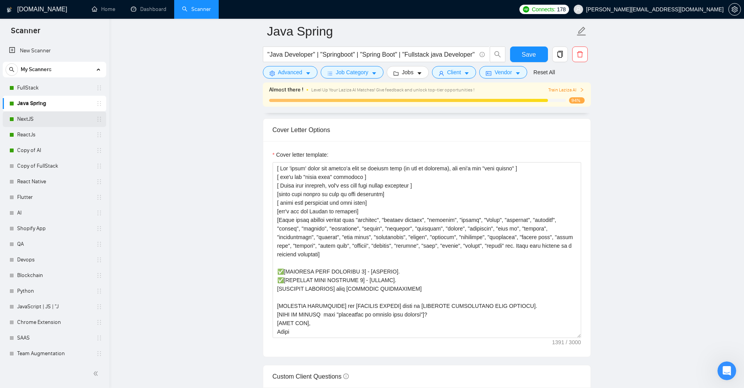
click at [43, 116] on link "NextJS" at bounding box center [54, 119] width 74 height 16
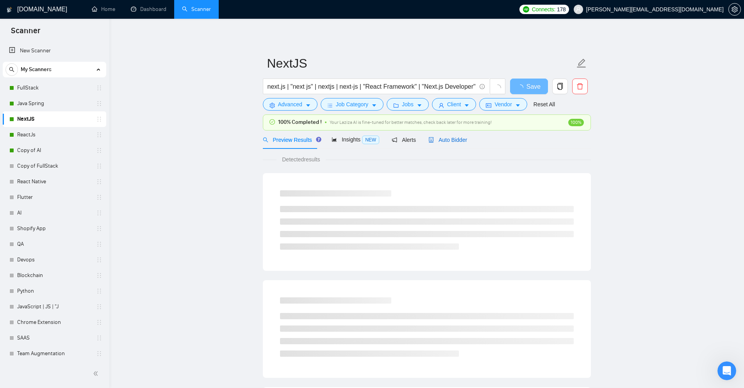
click at [450, 144] on div "Auto Bidder" at bounding box center [447, 139] width 39 height 9
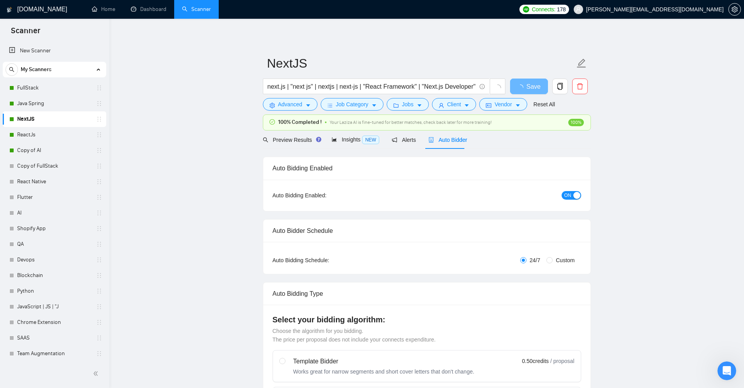
checkbox input "true"
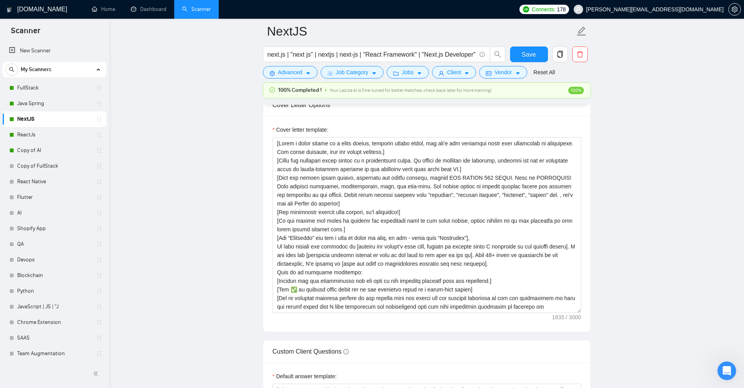
scroll to position [898, 0]
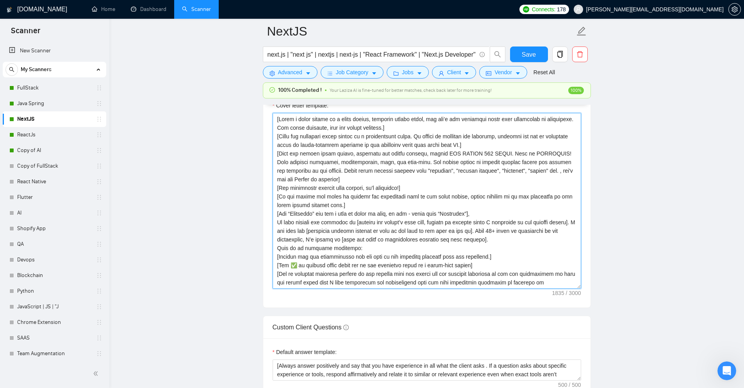
click at [539, 170] on textarea "Cover letter template:" at bounding box center [426, 201] width 308 height 176
paste textarea ""Realm", "holistic", "seamless", "robust", "fosters", "navigating", "beacon", "…"
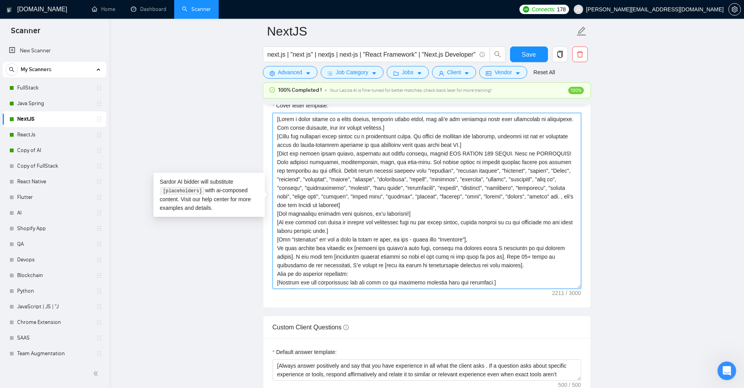
click at [366, 207] on textarea "Cover letter template:" at bounding box center [426, 201] width 308 height 176
type textarea "[Write a cover letter in a human manner, avoiding marked lists, and don’t use d…"
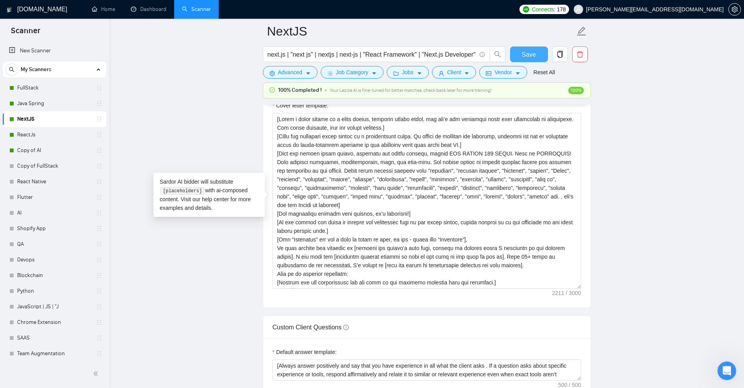
click at [535, 48] on button "Save" at bounding box center [529, 54] width 38 height 16
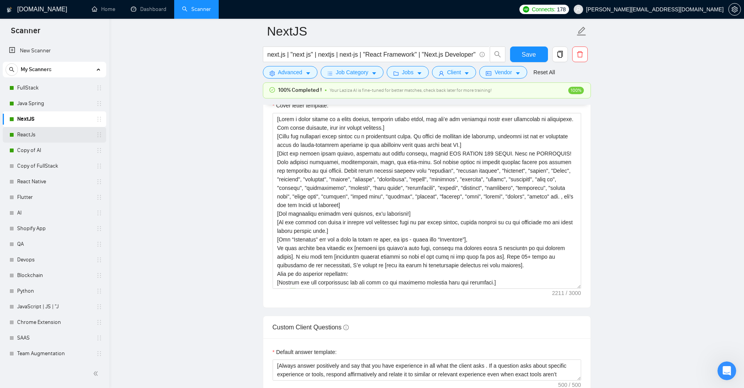
click at [56, 138] on link "ReactJs" at bounding box center [54, 135] width 74 height 16
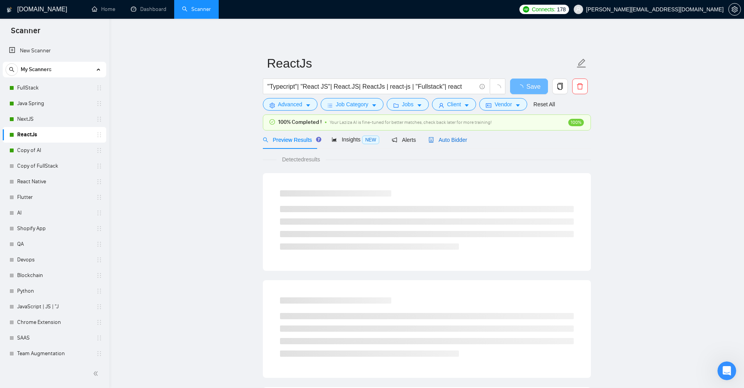
click at [443, 144] on div "Auto Bidder" at bounding box center [447, 139] width 39 height 9
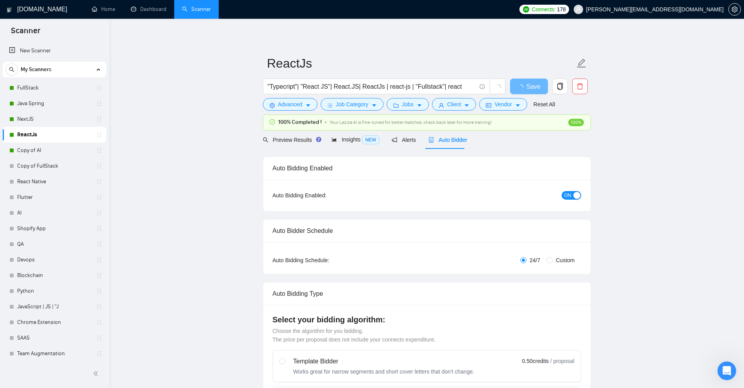
checkbox input "true"
click at [438, 143] on div "Auto Bidder" at bounding box center [447, 139] width 39 height 9
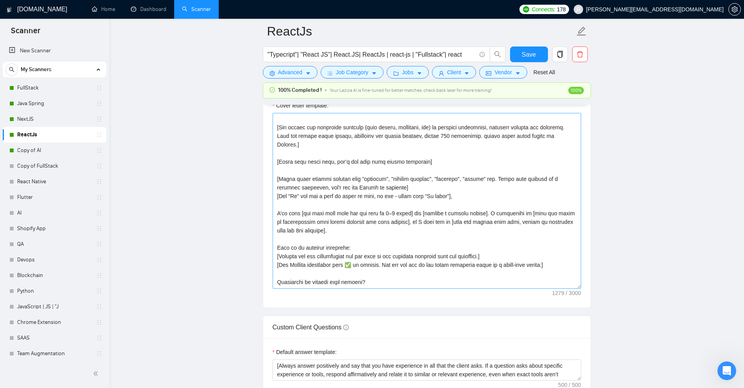
scroll to position [12, 0]
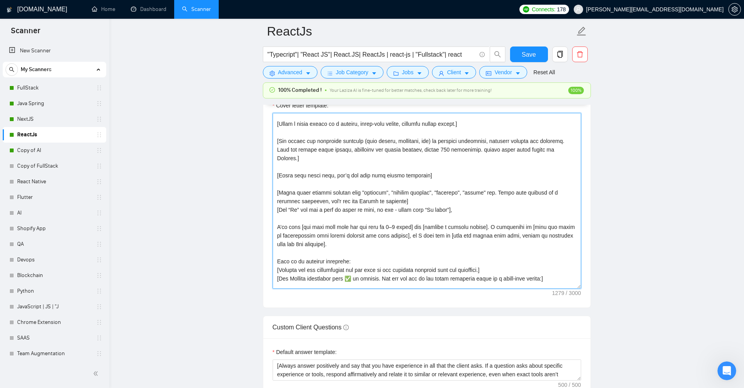
click at [477, 192] on textarea "Cover letter template:" at bounding box center [426, 201] width 308 height 176
paste textarea ""Realm", "holistic", "seamless", "robust", "fosters", "navigating", "beacon", "…"
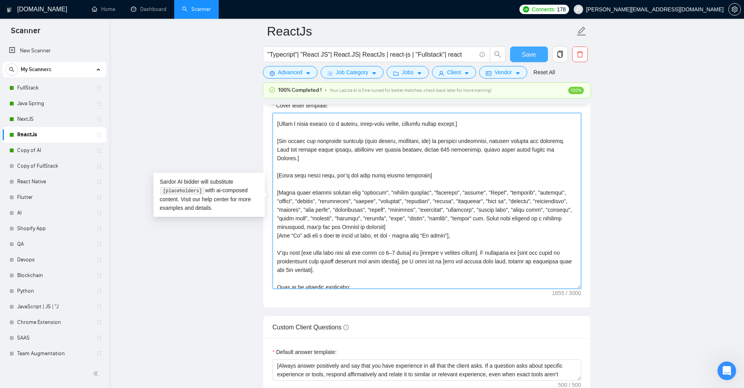
type textarea "[if its mention in job Looking for Agnecy or company so then write a propsal as…"
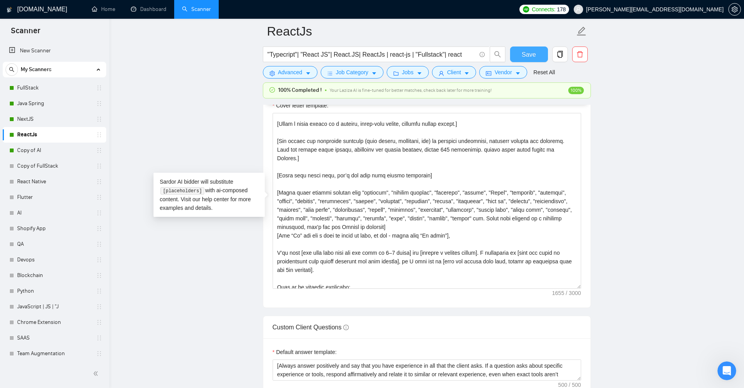
click at [533, 55] on span "Save" at bounding box center [528, 55] width 14 height 10
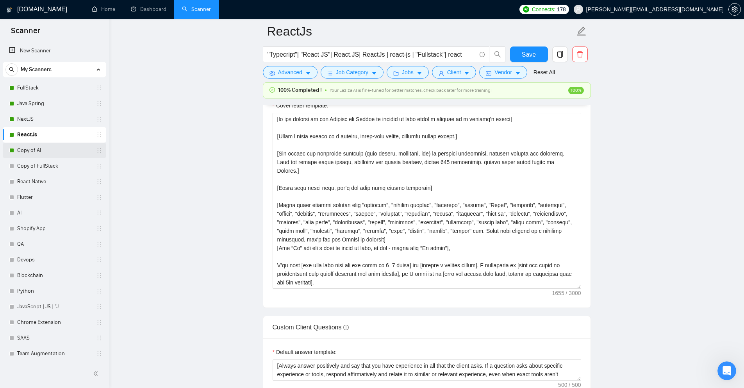
click at [32, 148] on link "Copy of AI" at bounding box center [54, 150] width 74 height 16
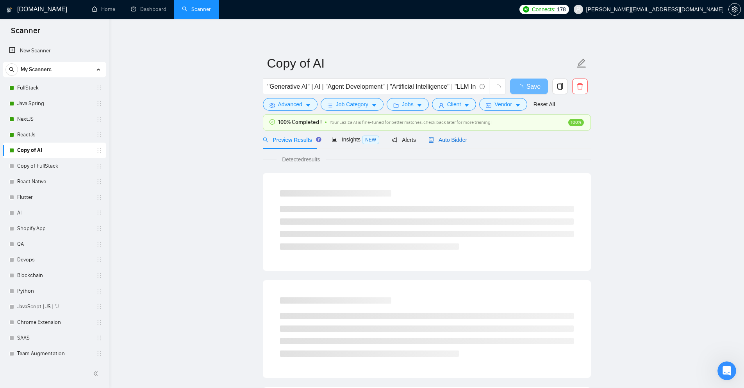
click at [441, 141] on span "Auto Bidder" at bounding box center [447, 140] width 39 height 6
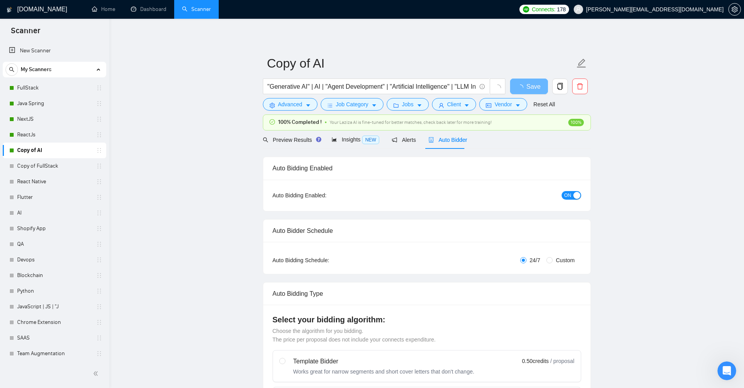
checkbox input "true"
click at [441, 141] on span "Auto Bidder" at bounding box center [447, 140] width 39 height 6
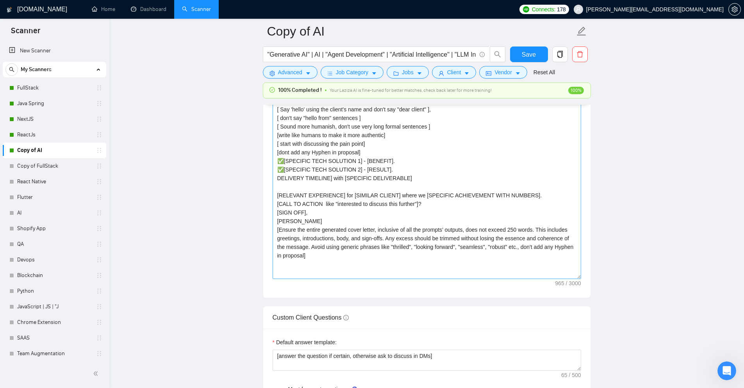
scroll to position [937, 0]
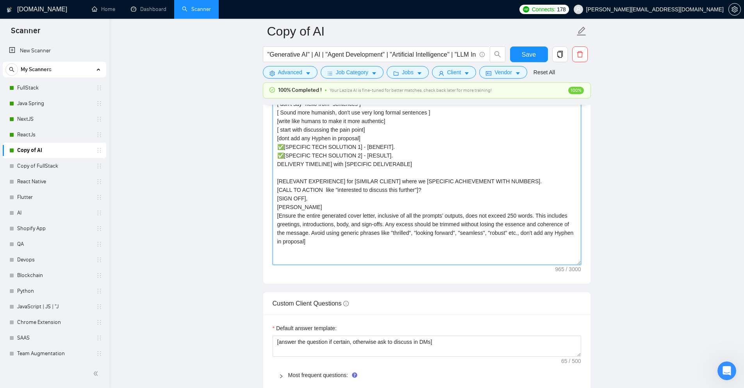
click at [505, 234] on textarea "[ Say 'hello' using the client's name and don't say "dear client" ], [ don't sa…" at bounding box center [426, 177] width 308 height 176
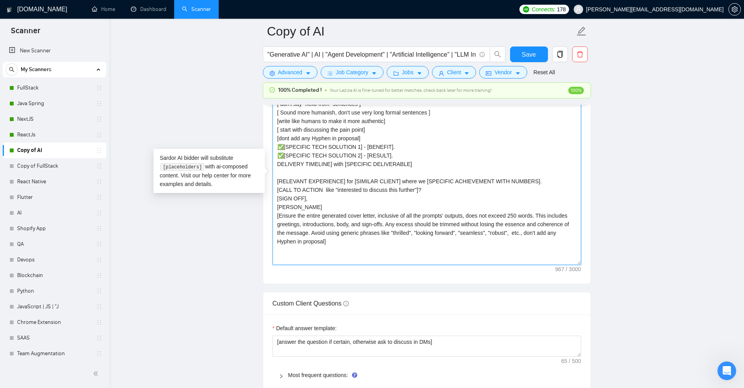
paste textarea ""Realm", "holistic", "seamless", "robust", "fosters", "navigating", "beacon", "…"
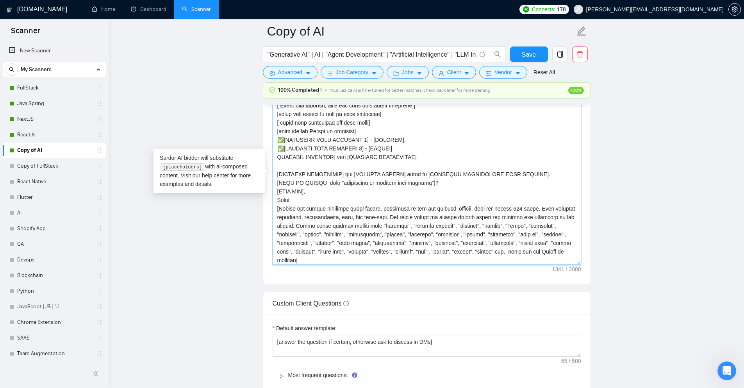
scroll to position [9, 0]
click at [342, 256] on textarea "Cover letter template:" at bounding box center [426, 177] width 308 height 176
click at [538, 250] on textarea "Cover letter template:" at bounding box center [426, 177] width 308 height 176
type textarea "[ Say 'hello' using the client's name and don't say "dear client" ], [ don't sa…"
click at [517, 53] on button "Save" at bounding box center [529, 54] width 38 height 16
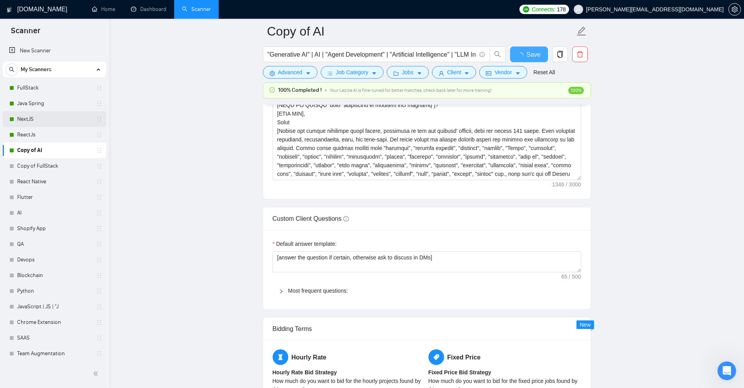
checkbox input "true"
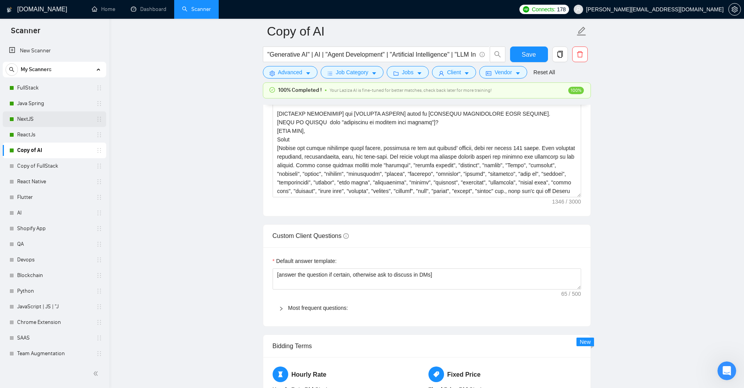
click at [37, 113] on link "NextJS" at bounding box center [54, 119] width 74 height 16
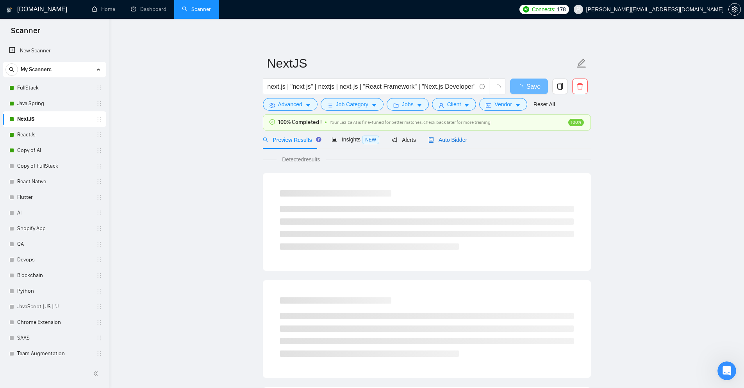
click at [457, 141] on span "Auto Bidder" at bounding box center [447, 140] width 39 height 6
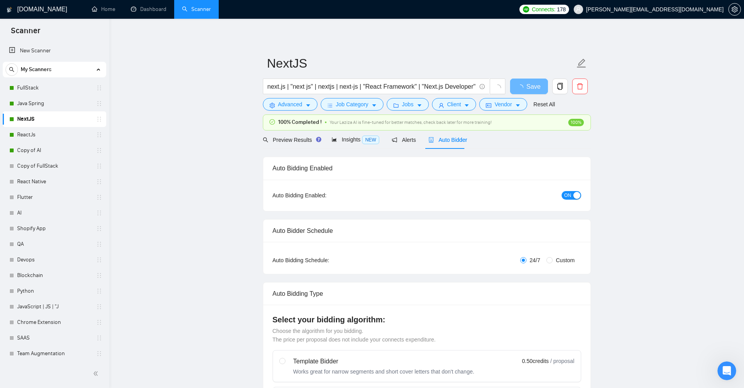
checkbox input "true"
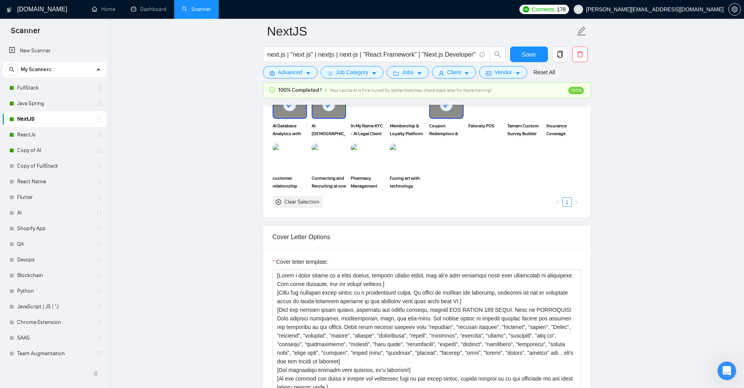
scroll to position [898, 0]
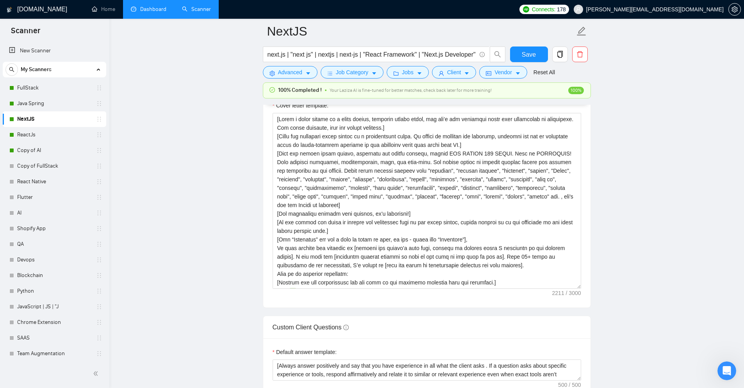
click at [148, 12] on link "Dashboard" at bounding box center [149, 9] width 36 height 7
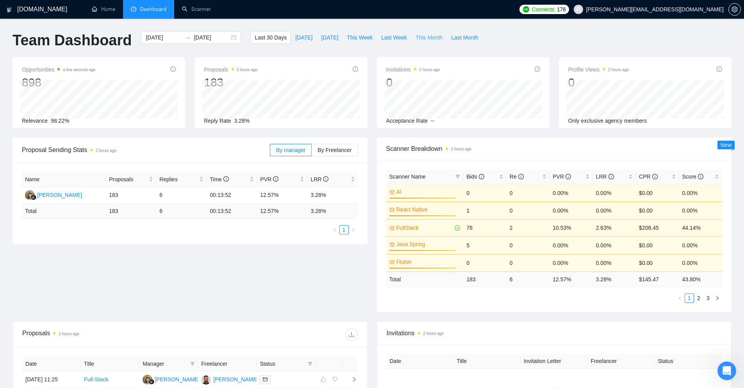
click at [421, 35] on span "This Month" at bounding box center [428, 37] width 27 height 9
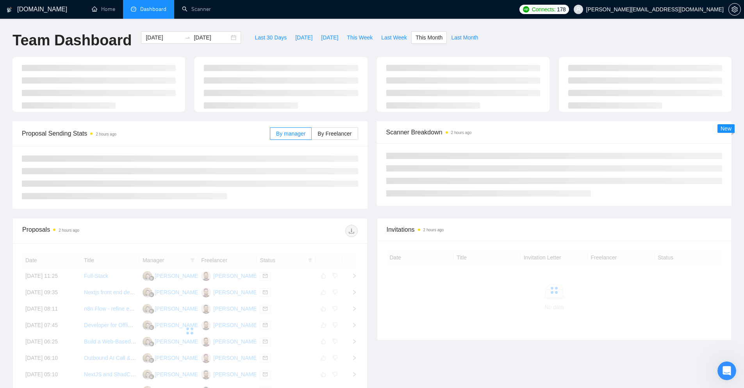
type input "[DATE]"
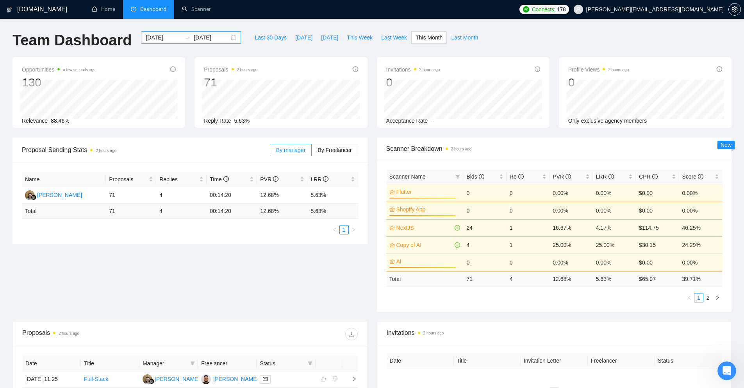
click at [229, 37] on div "2025-09-01 2025-09-30" at bounding box center [191, 37] width 100 height 12
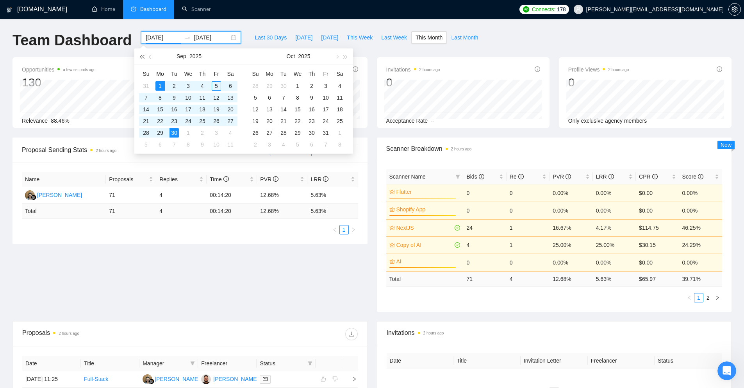
click at [143, 56] on span "button" at bounding box center [142, 57] width 4 height 4
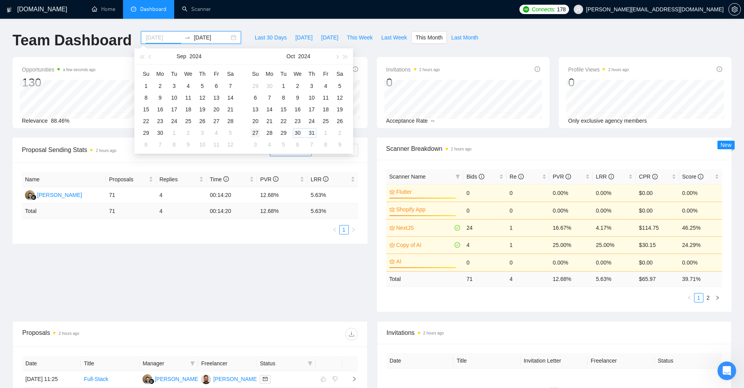
type input "2024-10-27"
click at [257, 133] on div "27" at bounding box center [255, 132] width 9 height 9
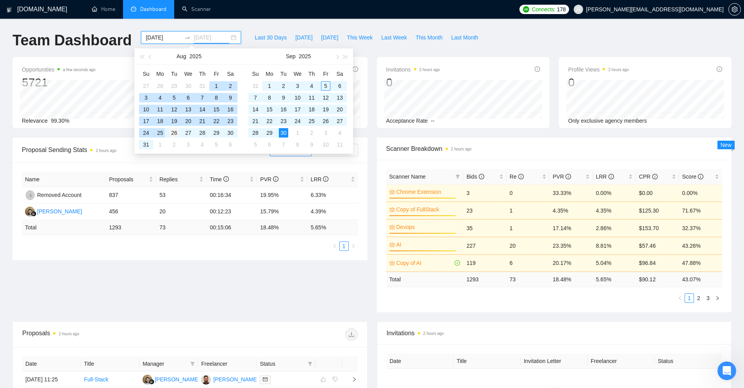
type input "[DATE]"
click at [176, 134] on div "26" at bounding box center [173, 132] width 9 height 9
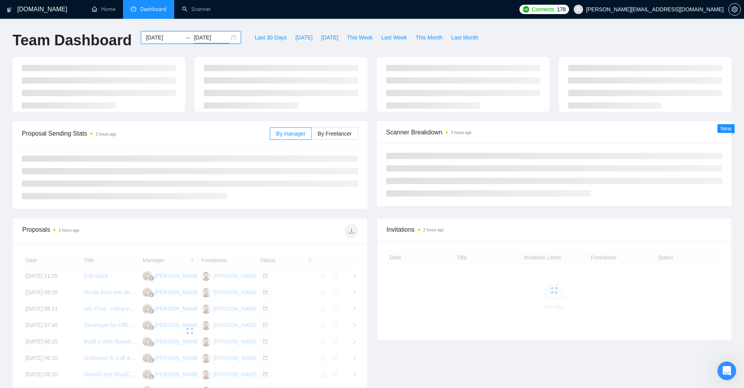
click at [165, 37] on input "2024-10-27" at bounding box center [164, 37] width 36 height 9
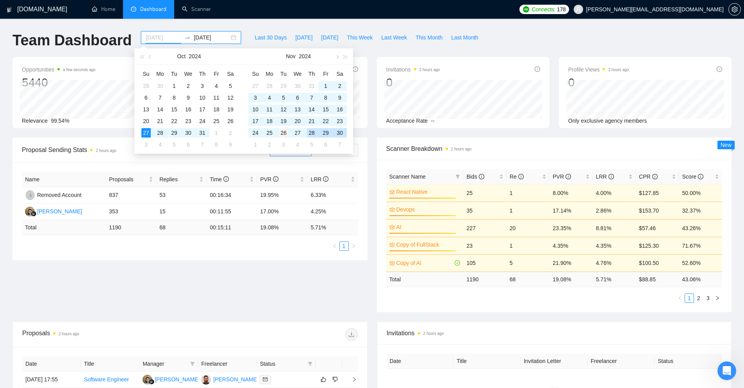
type input "2024-11-26"
click at [283, 132] on div "26" at bounding box center [283, 132] width 9 height 9
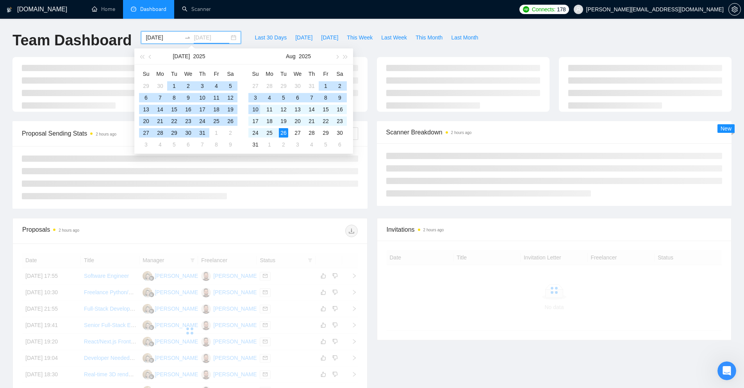
type input "[DATE]"
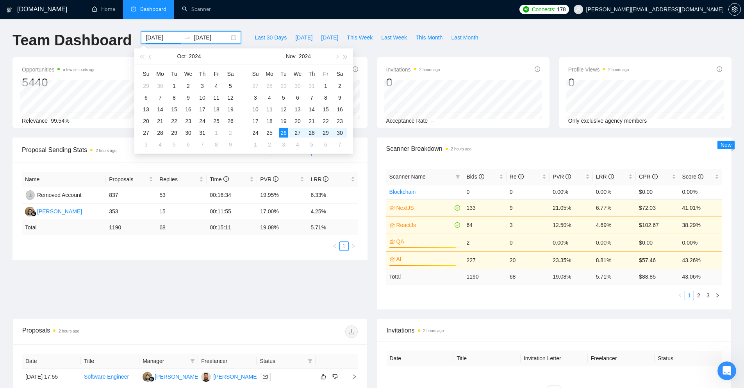
click at [160, 35] on input "2024-11-26" at bounding box center [164, 37] width 36 height 9
click at [340, 55] on button "button" at bounding box center [336, 56] width 9 height 16
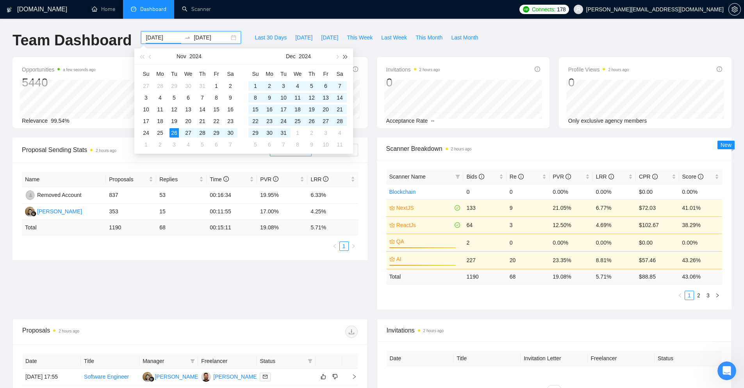
click at [349, 58] on button "button" at bounding box center [345, 56] width 9 height 16
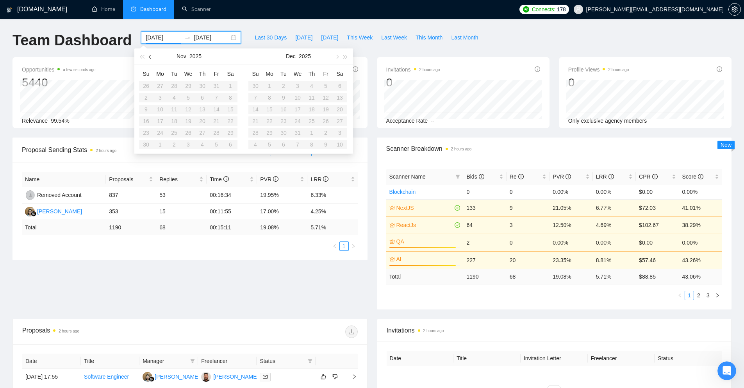
click at [149, 58] on button "button" at bounding box center [150, 56] width 9 height 16
click at [174, 131] on div "26" at bounding box center [173, 132] width 9 height 9
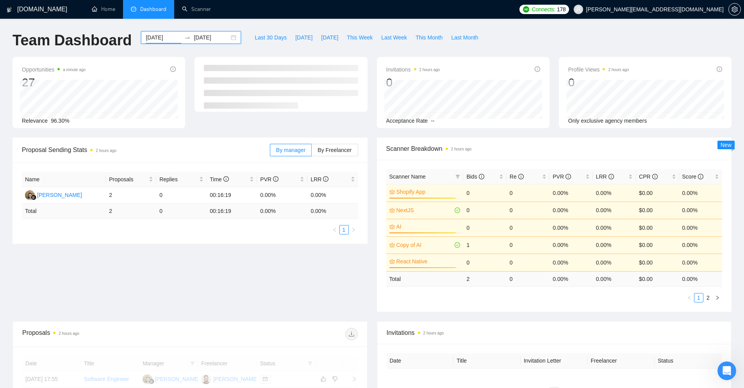
click at [226, 36] on div "2025-08-26 2025-08-26" at bounding box center [191, 37] width 100 height 12
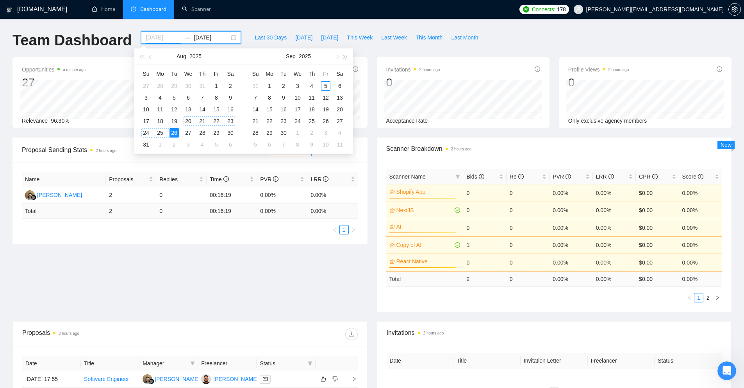
type input "[DATE]"
click at [172, 134] on div "26" at bounding box center [173, 132] width 9 height 9
type input "[DATE]"
click at [323, 85] on div "5" at bounding box center [325, 85] width 9 height 9
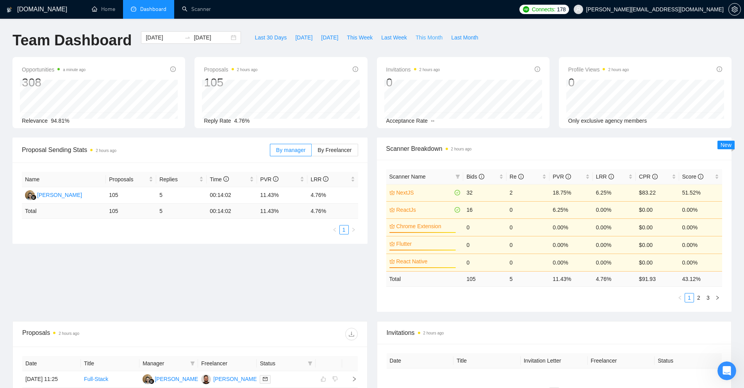
click at [423, 39] on span "This Month" at bounding box center [428, 37] width 27 height 9
type input "[DATE]"
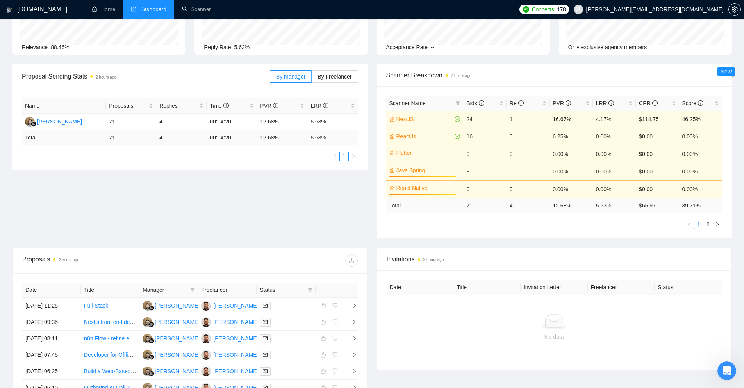
scroll to position [78, 0]
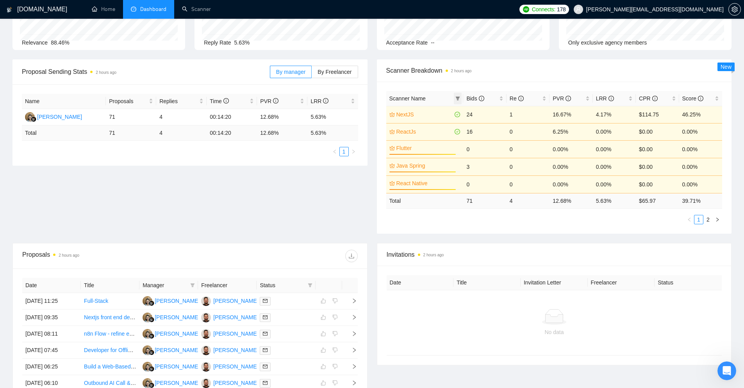
click at [458, 96] on icon "filter" at bounding box center [457, 98] width 5 height 5
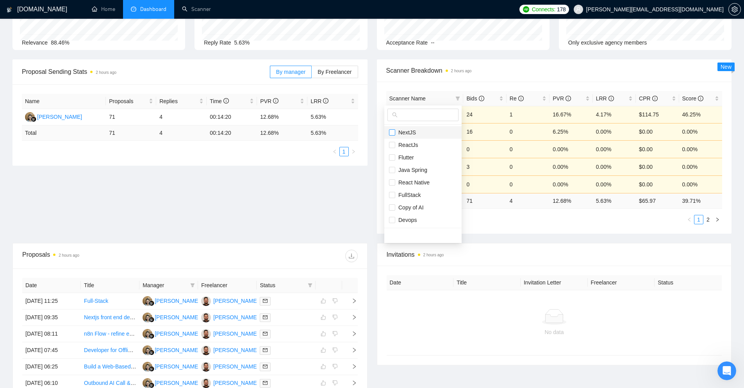
click at [395, 133] on input "checkbox" at bounding box center [392, 132] width 6 height 6
checkbox input "true"
click at [395, 145] on input "checkbox" at bounding box center [392, 145] width 6 height 6
checkbox input "true"
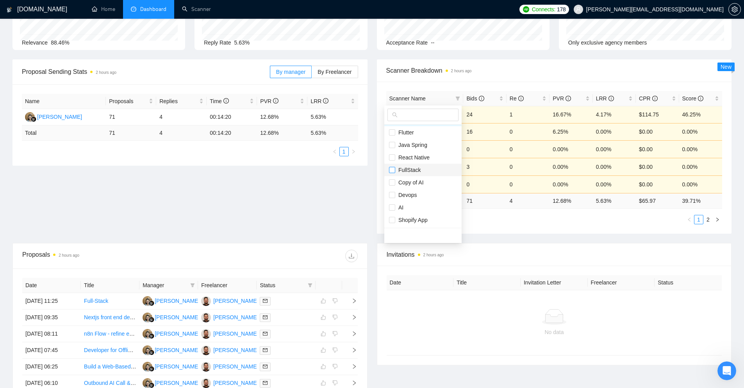
click at [391, 171] on input "checkbox" at bounding box center [392, 170] width 6 height 6
checkbox input "true"
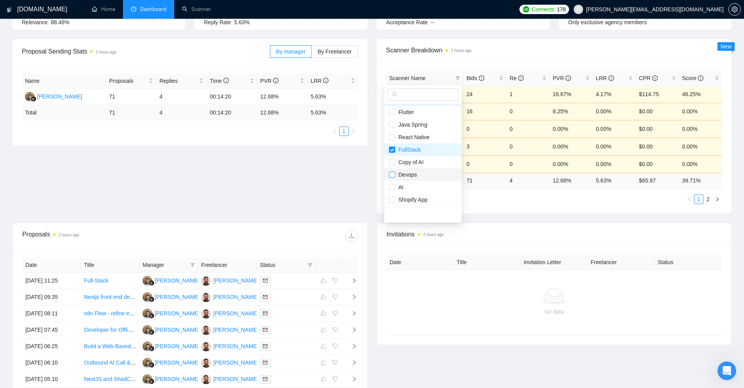
scroll to position [117, 0]
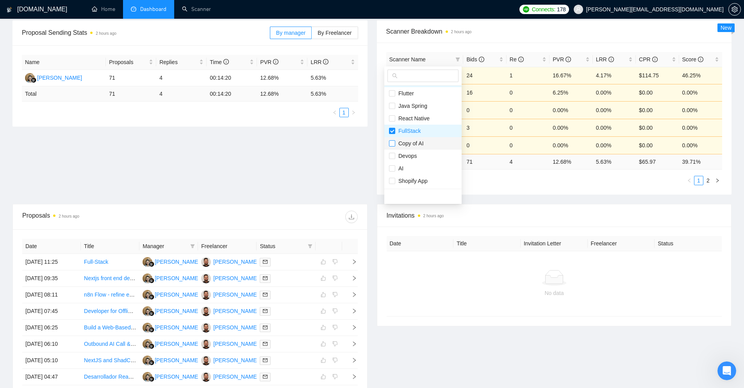
click at [393, 144] on input "checkbox" at bounding box center [392, 143] width 6 height 6
checkbox input "true"
click at [367, 164] on div "Proposal Sending Stats 2 hours ago By manager By Freelancer Name Proposals Repl…" at bounding box center [372, 111] width 728 height 183
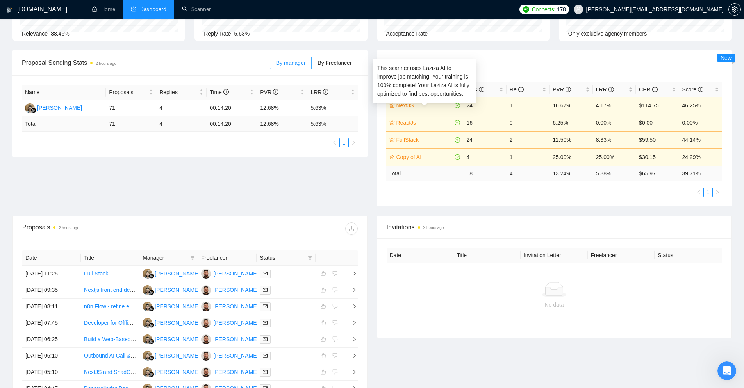
scroll to position [78, 0]
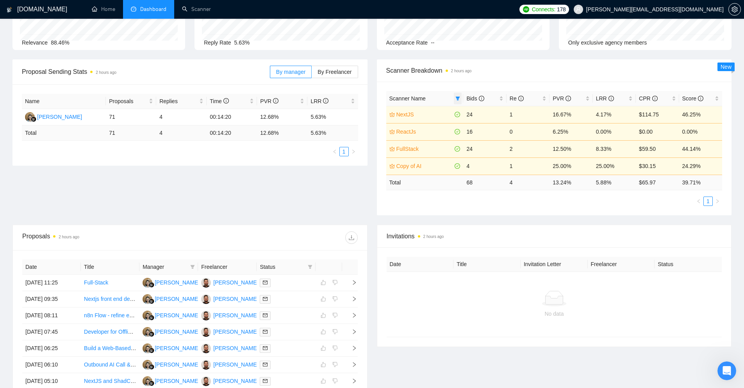
click at [456, 97] on icon "filter" at bounding box center [457, 98] width 4 height 4
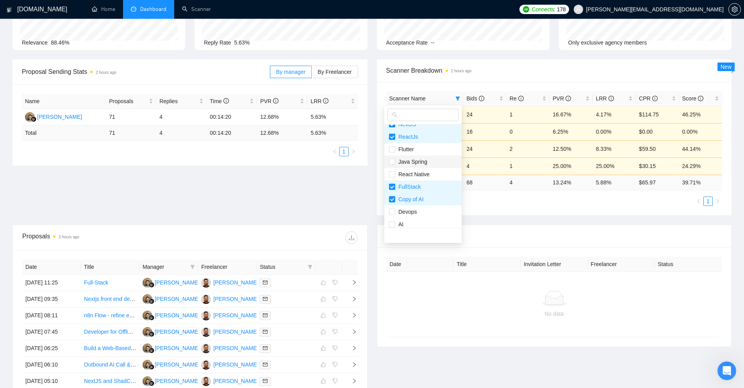
scroll to position [0, 0]
click at [393, 171] on input "checkbox" at bounding box center [392, 170] width 6 height 6
checkbox input "true"
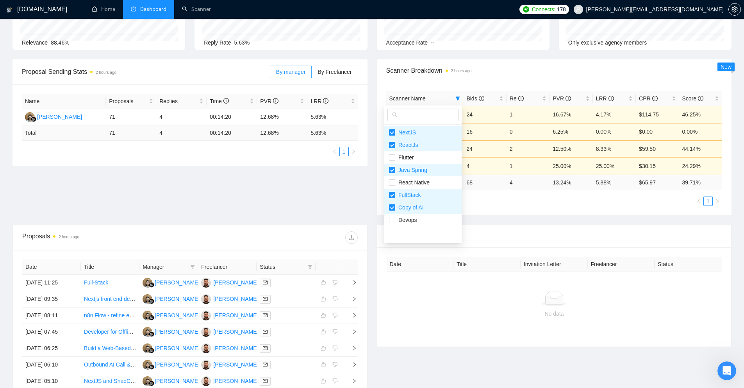
click at [361, 179] on div "Proposal Sending Stats 2 hours ago By manager By Freelancer Name Proposals Repl…" at bounding box center [372, 141] width 728 height 165
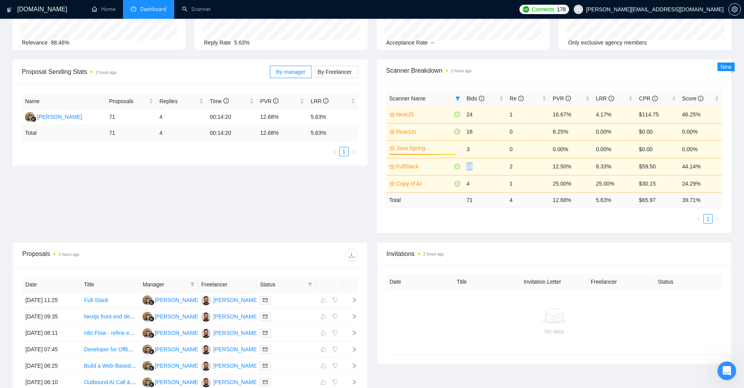
drag, startPoint x: 474, startPoint y: 165, endPoint x: 466, endPoint y: 166, distance: 7.8
click at [466, 166] on td "24" at bounding box center [484, 166] width 43 height 17
click at [359, 200] on div "Proposal Sending Stats 2 hours ago By manager By Freelancer Name Proposals Repl…" at bounding box center [372, 150] width 728 height 183
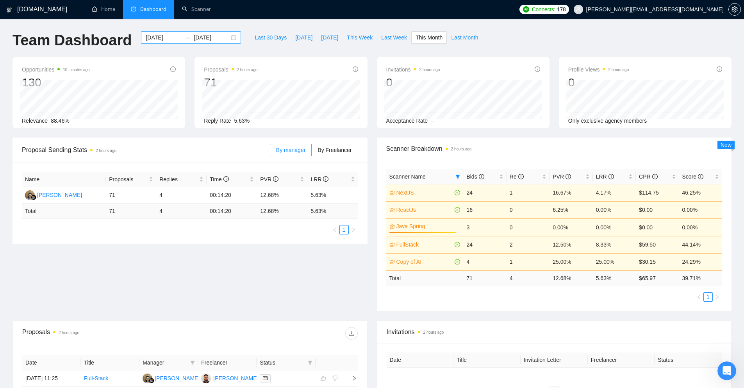
click at [227, 37] on div "2025-09-01 2025-09-30" at bounding box center [191, 37] width 100 height 12
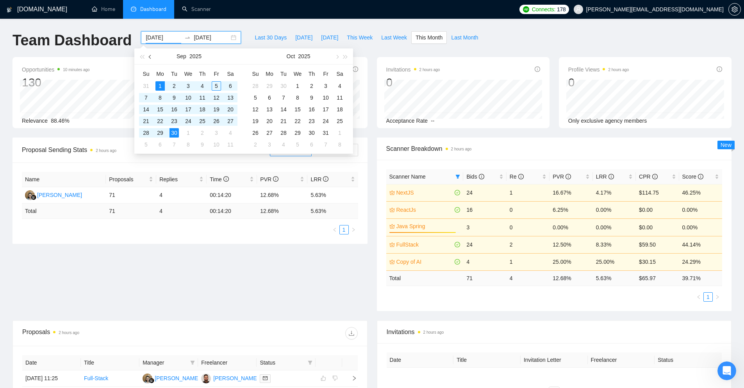
click at [149, 57] on span "button" at bounding box center [151, 57] width 4 height 4
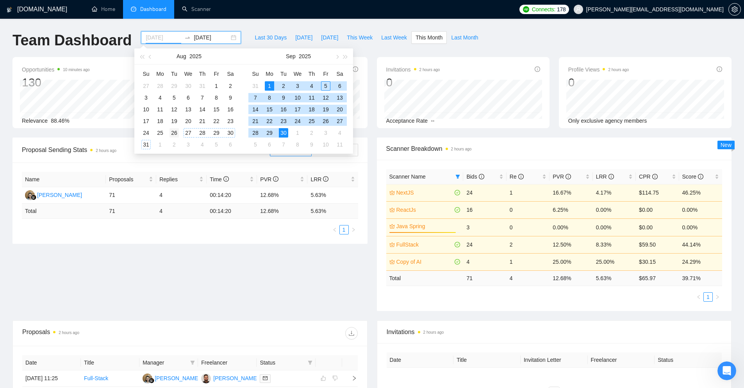
type input "[DATE]"
click at [178, 132] on div "26" at bounding box center [173, 132] width 9 height 9
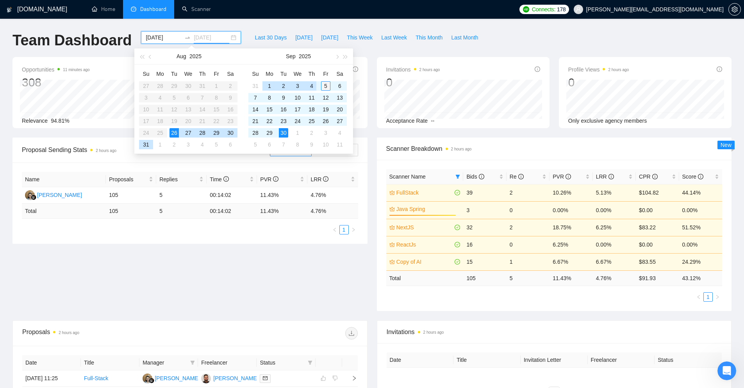
type input "[DATE]"
click at [323, 83] on div "5" at bounding box center [325, 85] width 9 height 9
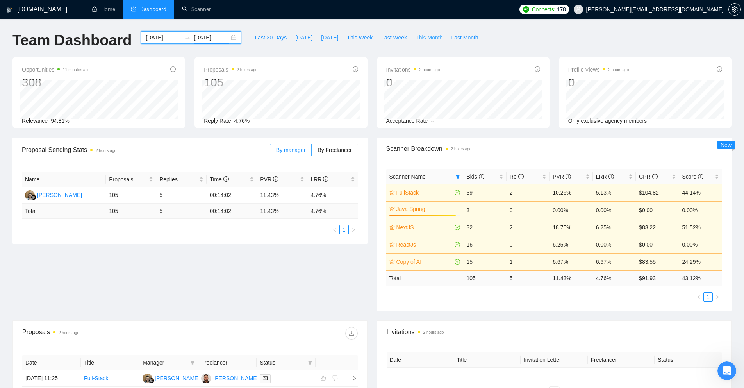
click at [415, 37] on span "This Month" at bounding box center [428, 37] width 27 height 9
type input "[DATE]"
type input "2025-09-30"
click at [195, 10] on link "Scanner" at bounding box center [196, 9] width 29 height 7
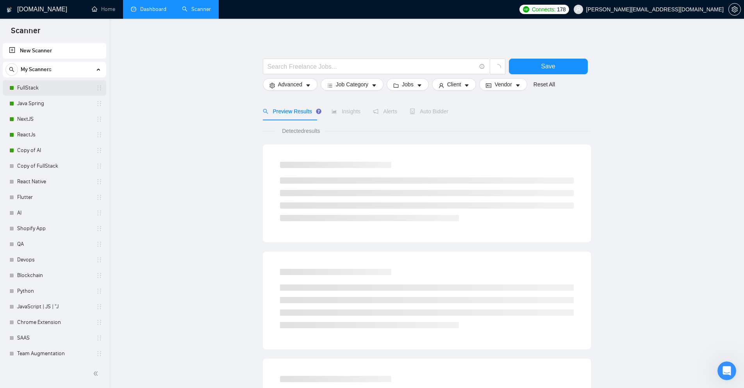
click at [34, 87] on link "FullStack" at bounding box center [54, 88] width 74 height 16
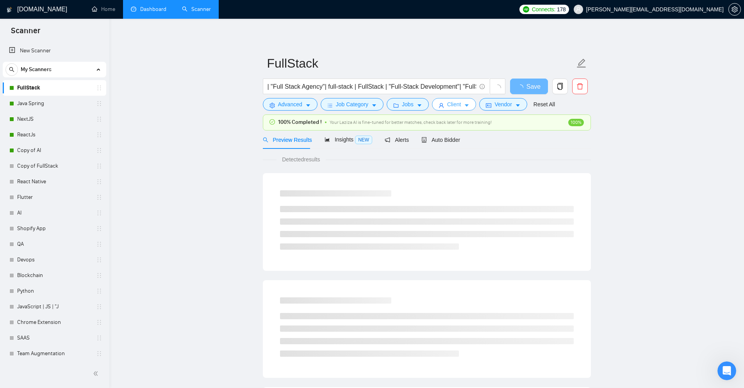
click at [460, 106] on button "Client" at bounding box center [454, 104] width 44 height 12
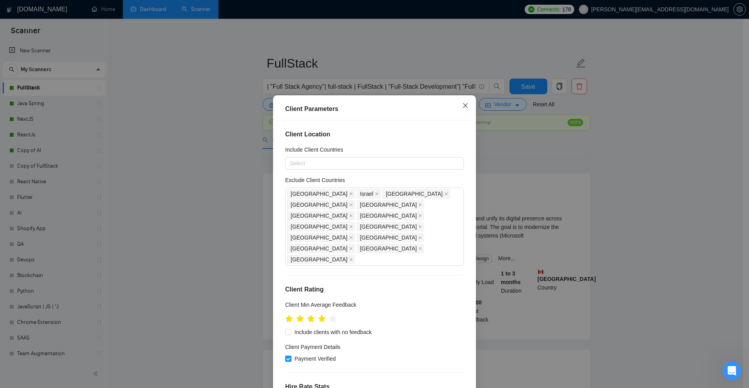
click at [462, 108] on icon "close" at bounding box center [465, 105] width 6 height 6
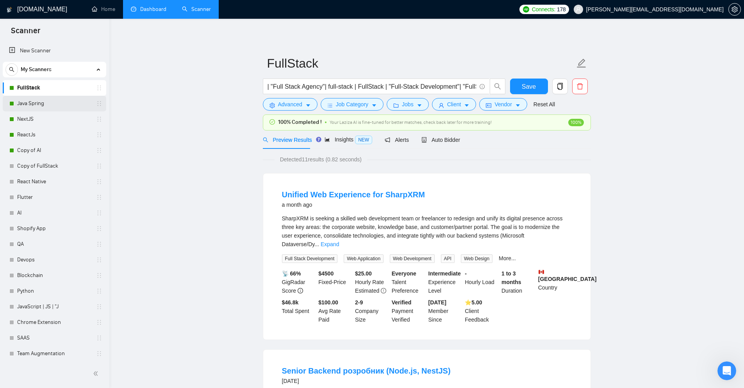
click at [54, 105] on link "Java Spring" at bounding box center [54, 104] width 74 height 16
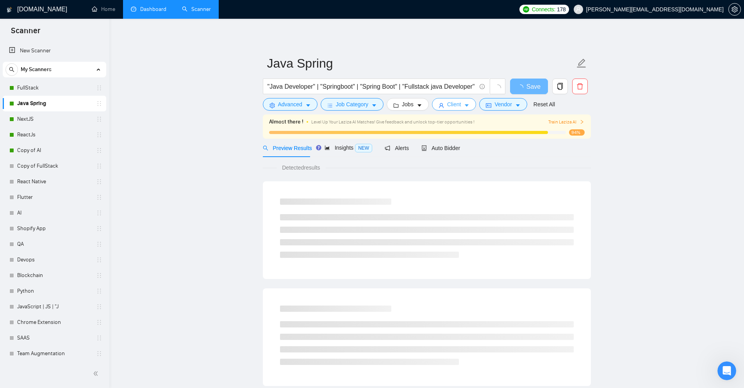
click at [466, 110] on button "Client" at bounding box center [454, 104] width 44 height 12
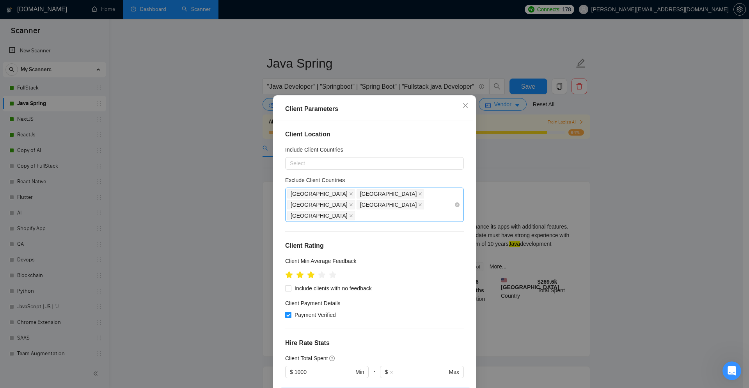
click at [357, 210] on div "Malta" at bounding box center [321, 215] width 69 height 11
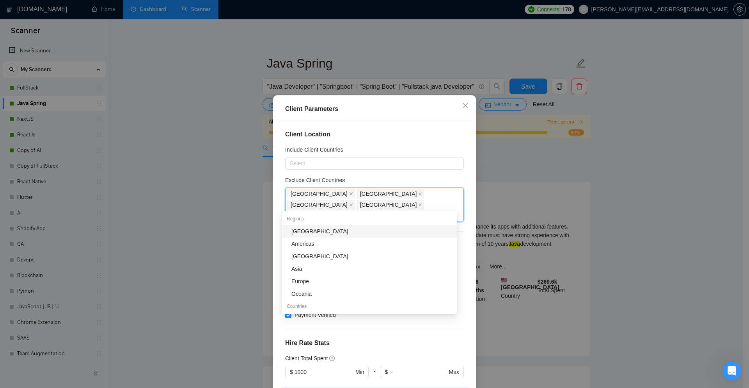
type input "is"
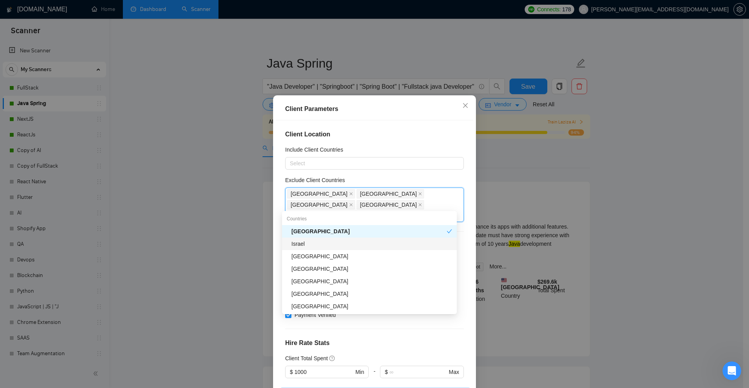
click at [308, 243] on div "Israel" at bounding box center [372, 243] width 161 height 9
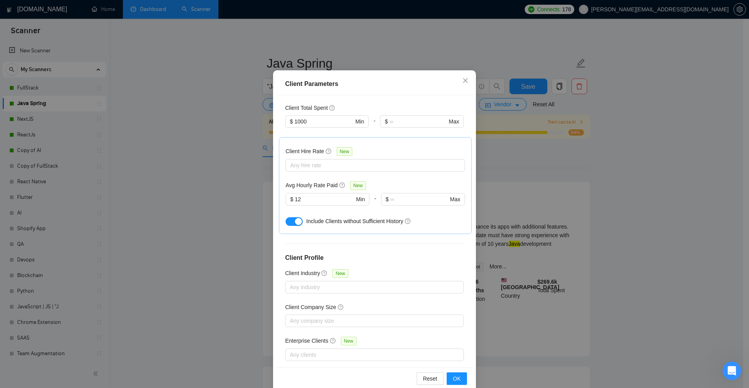
scroll to position [39, 0]
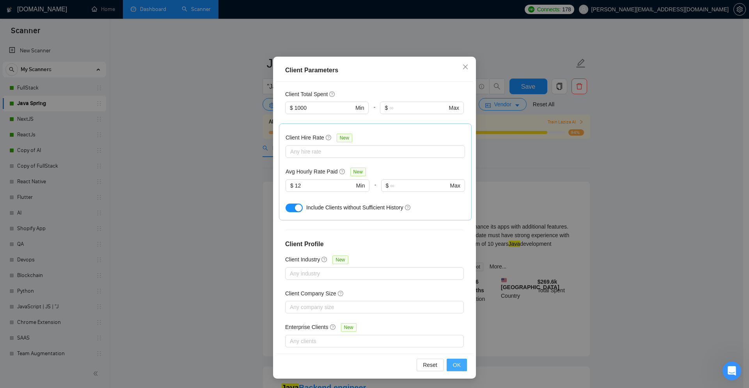
click at [457, 365] on span "OK" at bounding box center [457, 364] width 8 height 9
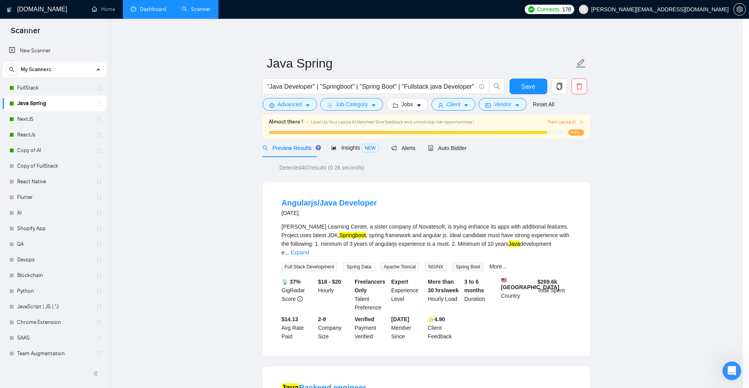
scroll to position [0, 0]
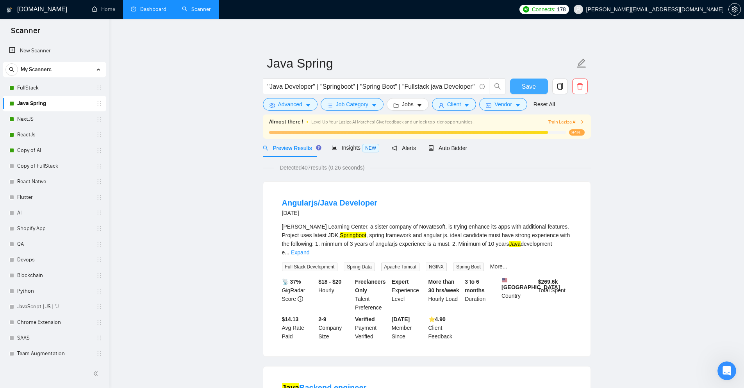
click at [534, 84] on span "Save" at bounding box center [528, 87] width 14 height 10
click at [33, 118] on link "NextJS" at bounding box center [54, 119] width 74 height 16
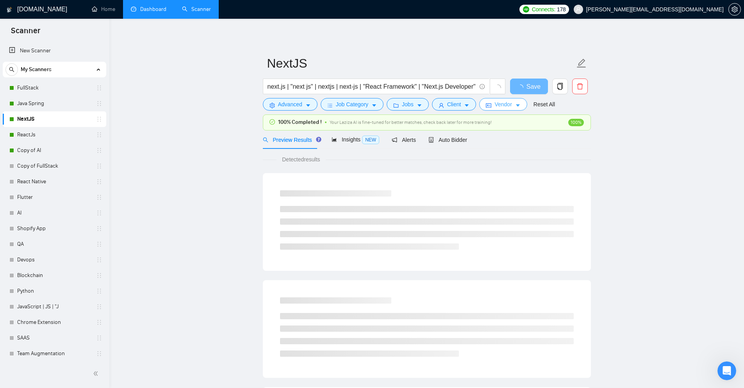
click at [510, 105] on button "Vendor" at bounding box center [503, 104] width 48 height 12
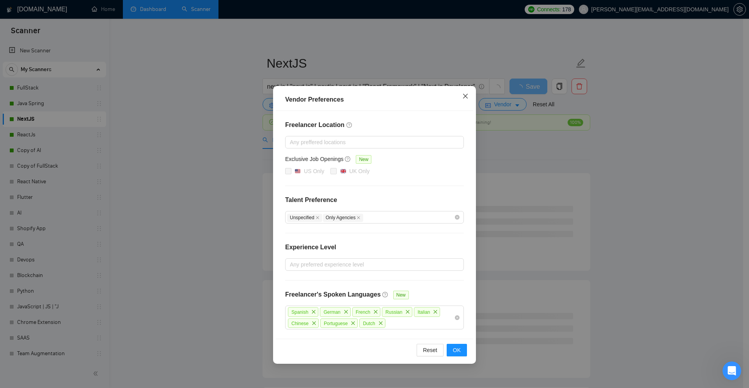
click at [464, 97] on icon "close" at bounding box center [465, 96] width 5 height 5
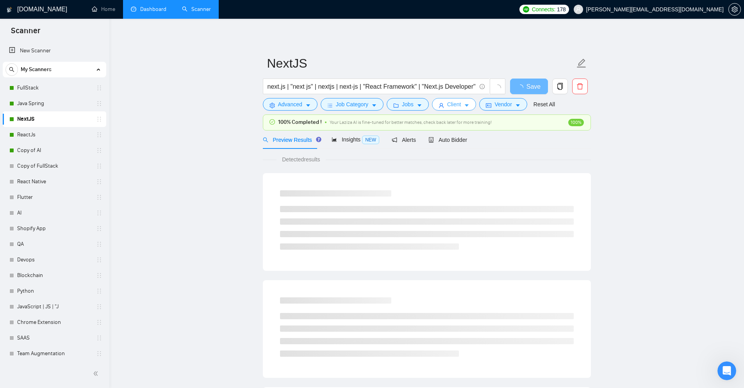
click at [457, 104] on span "Client" at bounding box center [454, 104] width 14 height 9
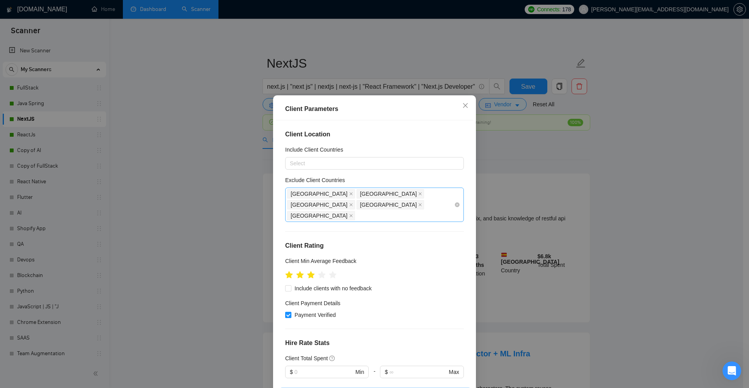
click at [358, 211] on input "Exclude Client Countries" at bounding box center [358, 215] width 2 height 9
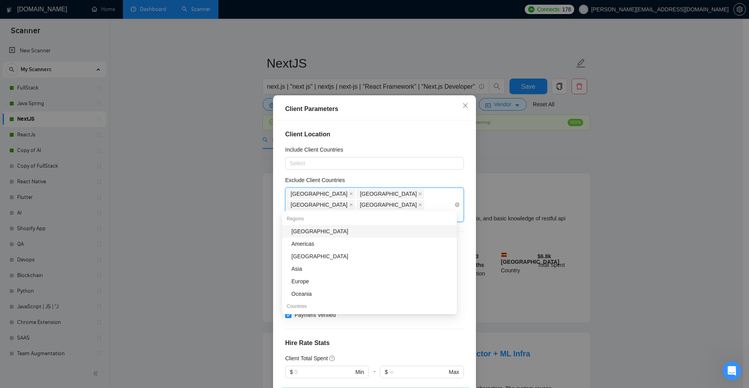
type input "is"
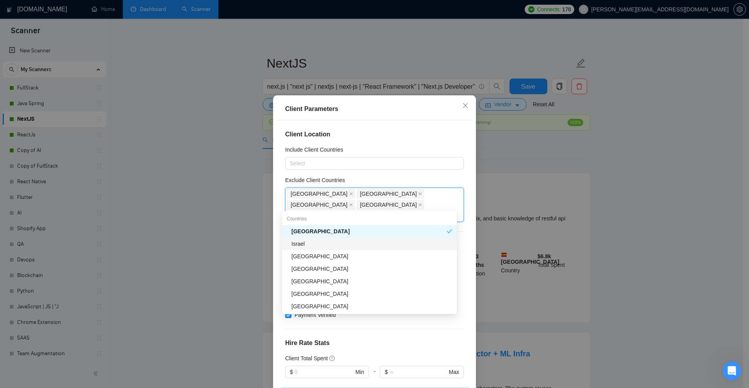
click at [359, 244] on div "Israel" at bounding box center [372, 243] width 161 height 9
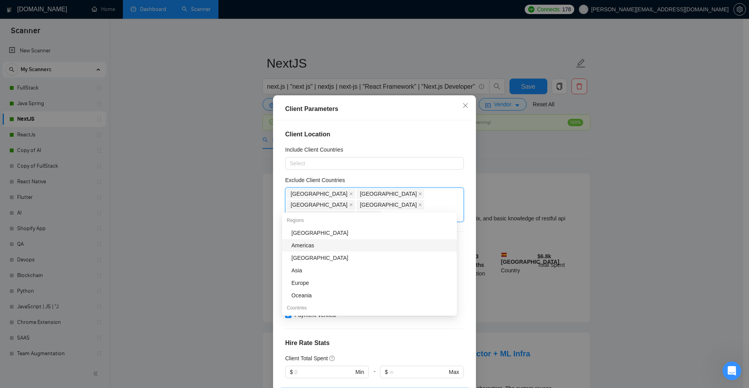
click at [461, 215] on div "Client Location Include Client Countries Select Exclude Client Countries India …" at bounding box center [374, 255] width 197 height 271
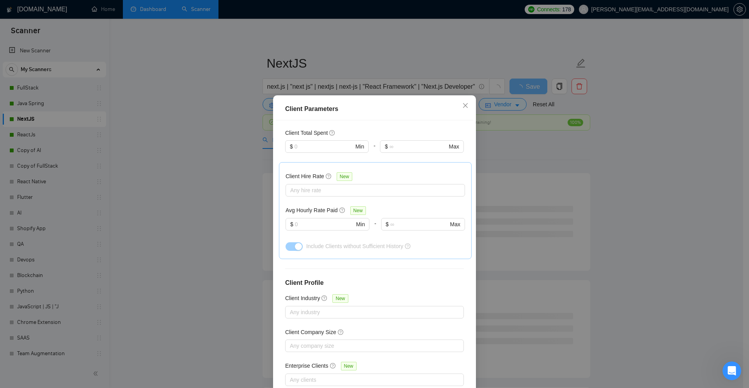
scroll to position [39, 0]
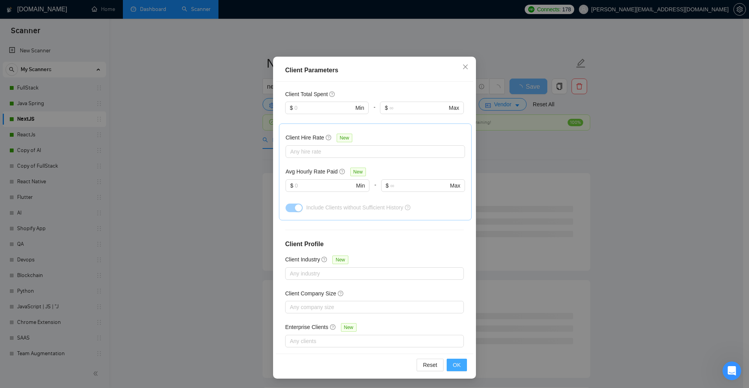
click at [455, 365] on span "OK" at bounding box center [457, 364] width 8 height 9
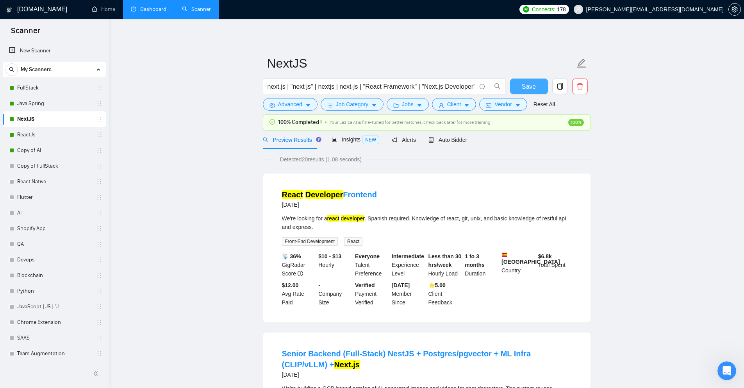
click at [535, 88] on button "Save" at bounding box center [529, 86] width 38 height 16
click at [39, 132] on link "ReactJs" at bounding box center [54, 135] width 74 height 16
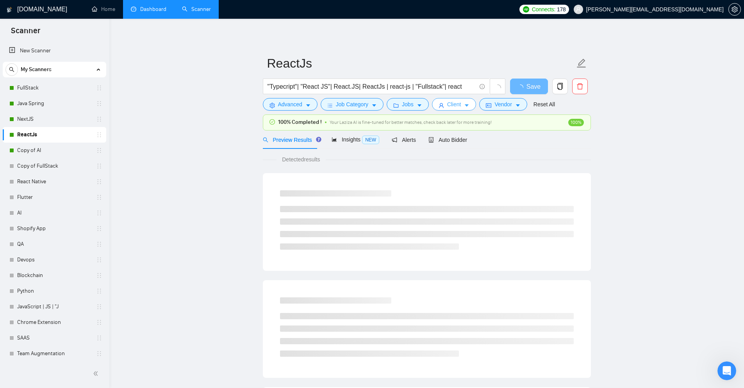
click at [465, 107] on icon "caret-down" at bounding box center [467, 106] width 4 height 2
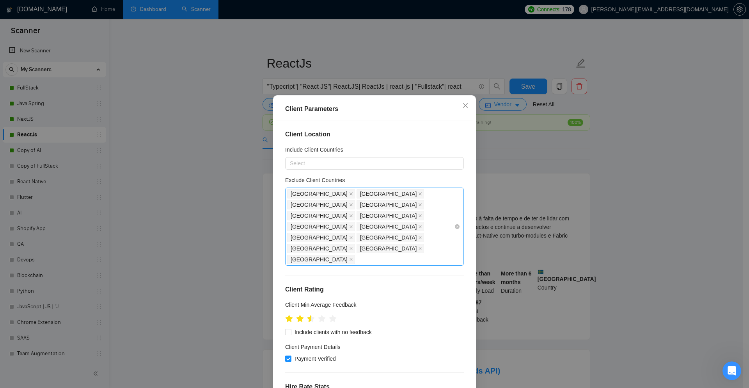
click at [409, 215] on div "Pakistan Philippines Ukraine Russia Nigeria Egypt Bangladesh Ghana Zimbabwe Ind…" at bounding box center [370, 226] width 167 height 76
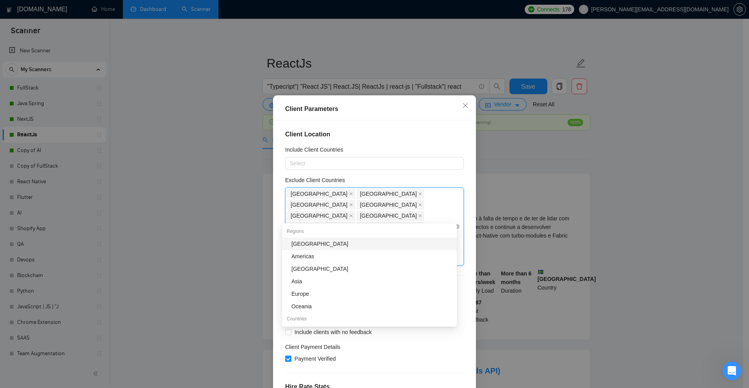
type input "is"
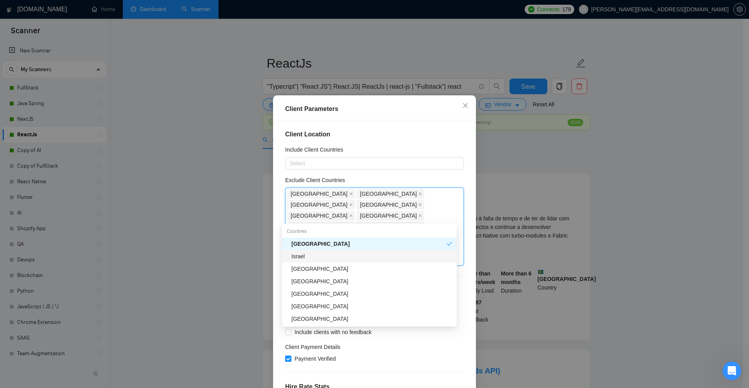
click at [304, 255] on div "Israel" at bounding box center [372, 256] width 161 height 9
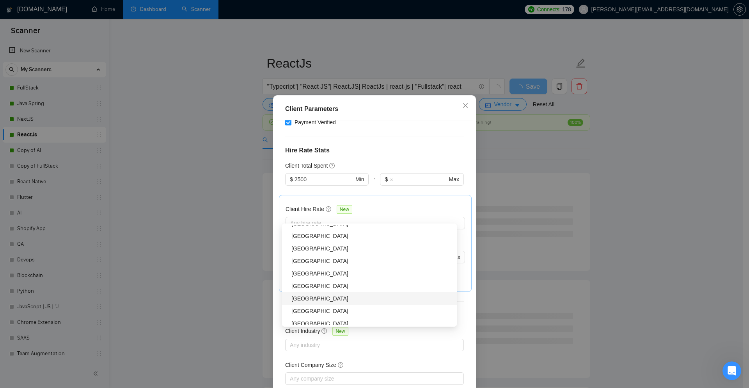
scroll to position [39, 0]
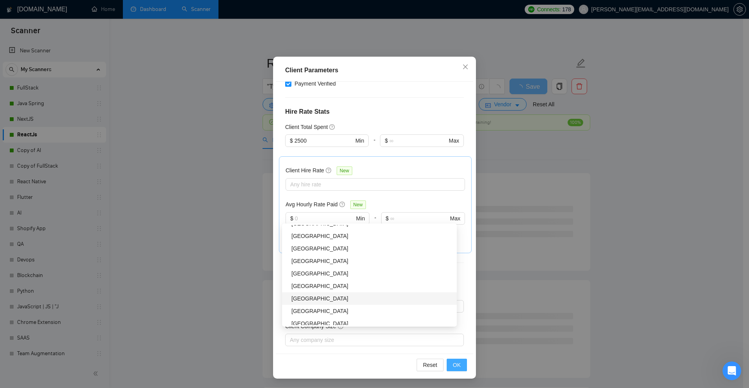
click at [461, 363] on button "OK" at bounding box center [457, 364] width 20 height 12
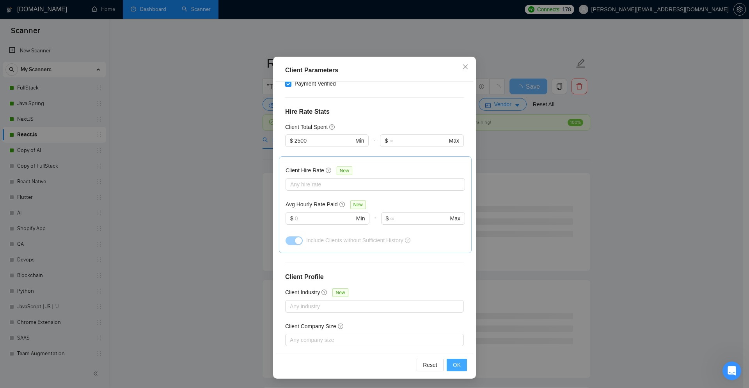
scroll to position [0, 0]
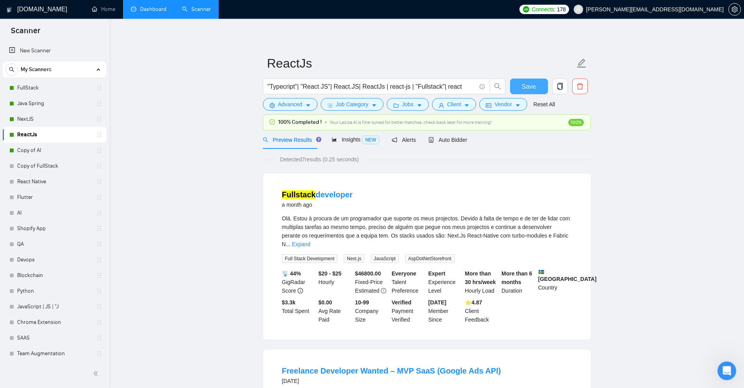
click at [534, 86] on span "Save" at bounding box center [528, 87] width 14 height 10
click at [52, 146] on link "Copy of AI" at bounding box center [54, 150] width 74 height 16
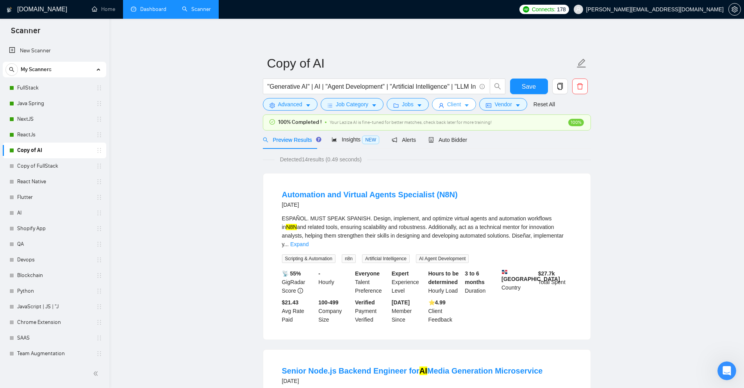
click at [465, 105] on icon "caret-down" at bounding box center [467, 106] width 4 height 2
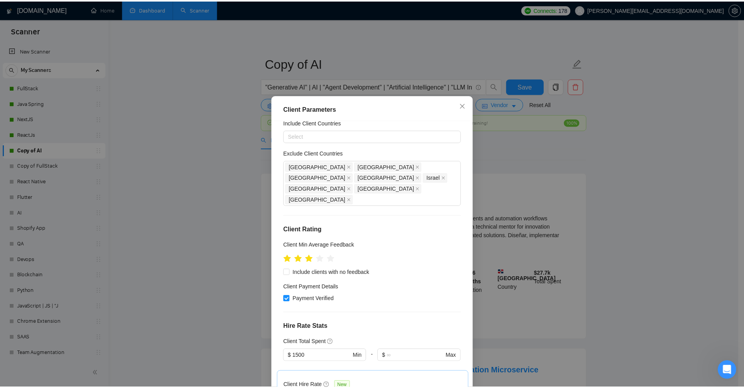
scroll to position [39, 0]
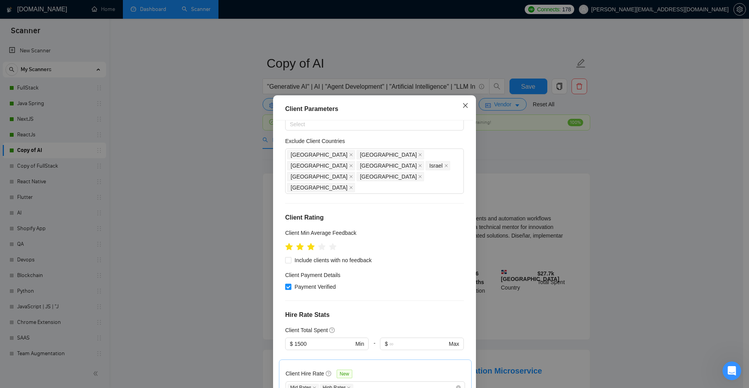
click at [464, 107] on icon "close" at bounding box center [465, 105] width 5 height 5
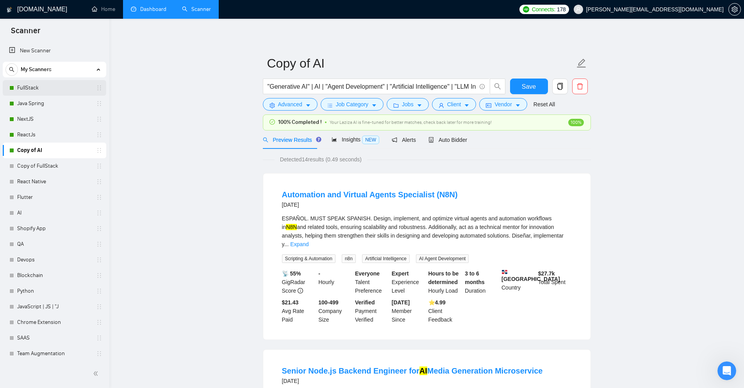
click at [44, 86] on link "FullStack" at bounding box center [54, 88] width 74 height 16
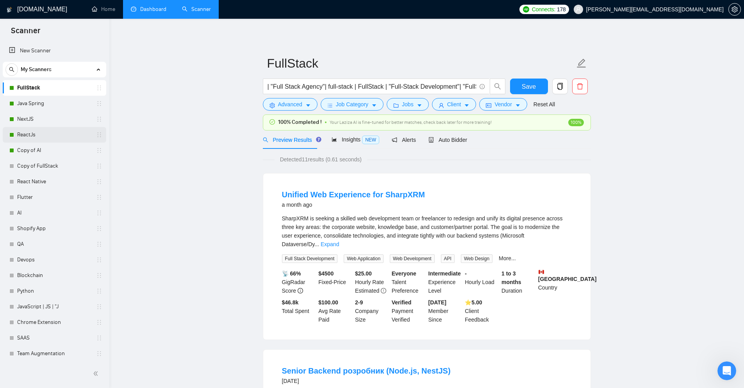
click at [34, 133] on link "ReactJs" at bounding box center [54, 135] width 74 height 16
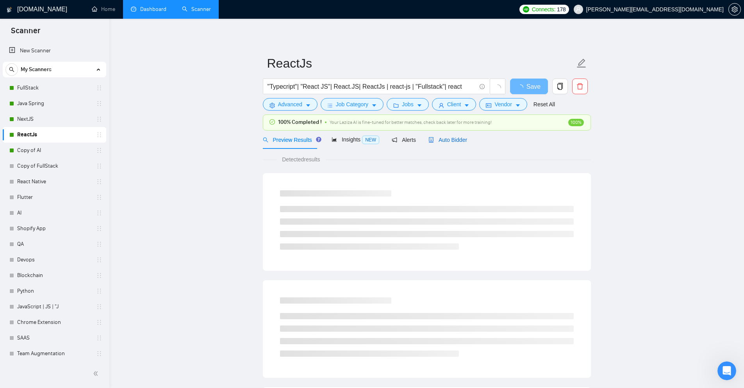
click at [458, 141] on span "Auto Bidder" at bounding box center [447, 140] width 39 height 6
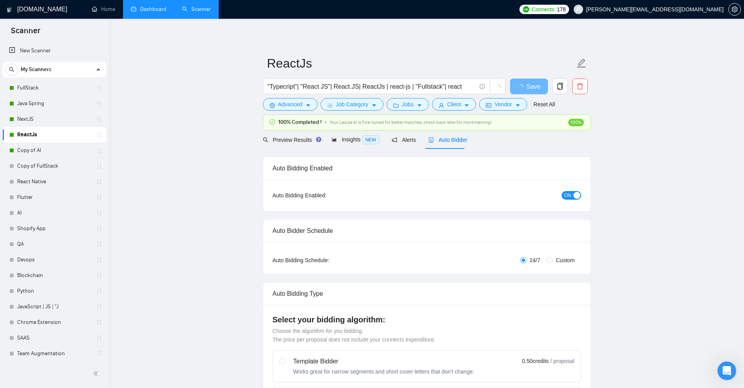
checkbox input "true"
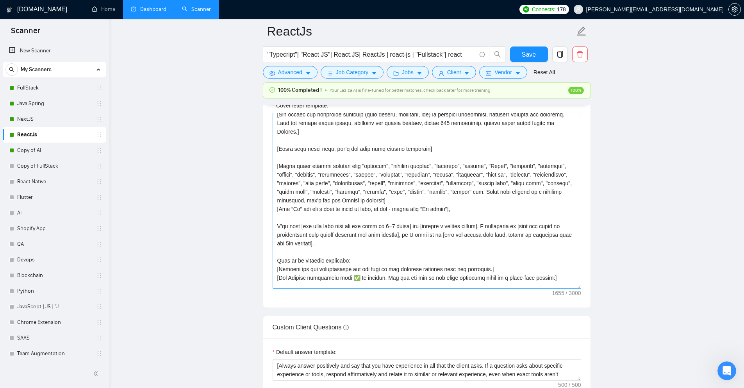
scroll to position [77, 0]
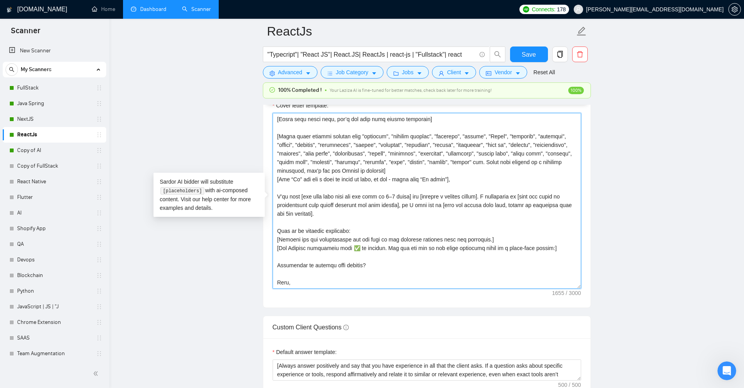
drag, startPoint x: 344, startPoint y: 240, endPoint x: 288, endPoint y: 237, distance: 55.5
click at [288, 237] on textarea "Cover letter template:" at bounding box center [426, 201] width 308 height 176
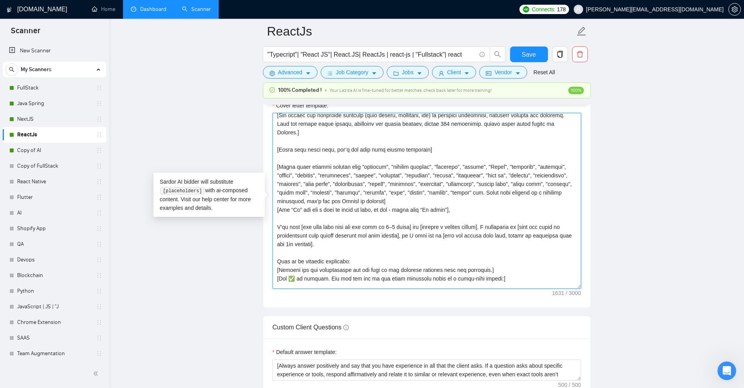
scroll to position [0, 0]
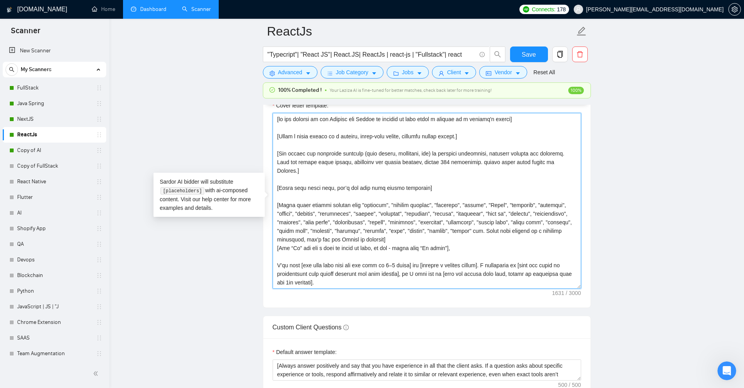
drag, startPoint x: 553, startPoint y: 171, endPoint x: 471, endPoint y: 173, distance: 82.4
click at [471, 173] on textarea "Cover letter template:" at bounding box center [426, 201] width 308 height 176
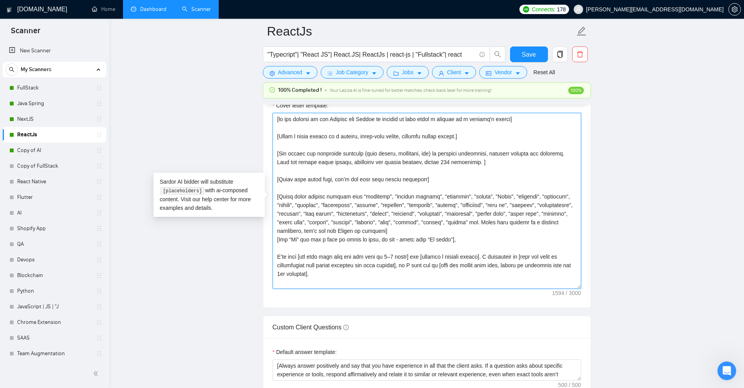
type textarea "[if its mention in job Looking for Agnecy or company so then write a propsal as…"
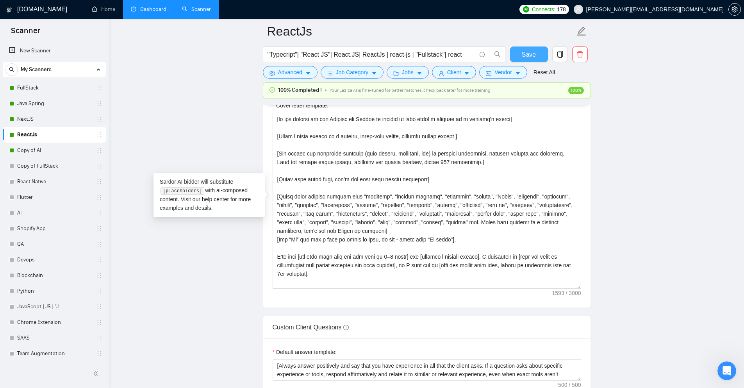
click at [520, 52] on button "Save" at bounding box center [529, 54] width 38 height 16
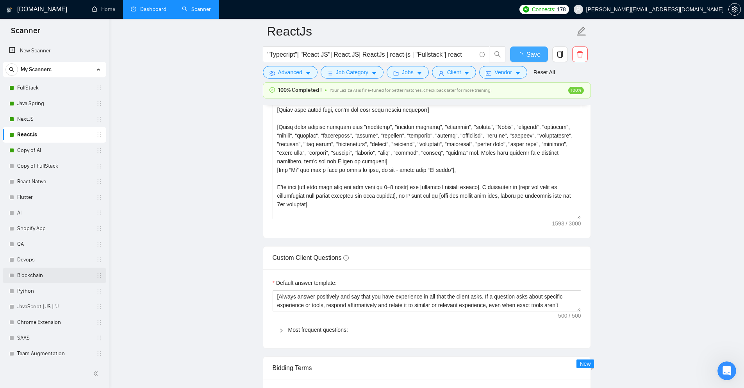
checkbox input "true"
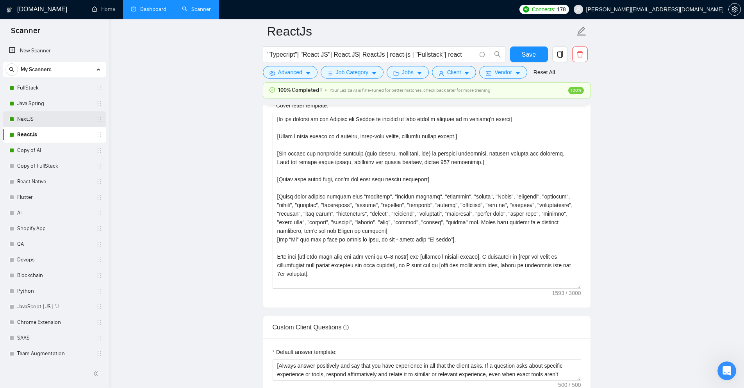
click at [28, 119] on link "NextJS" at bounding box center [54, 119] width 74 height 16
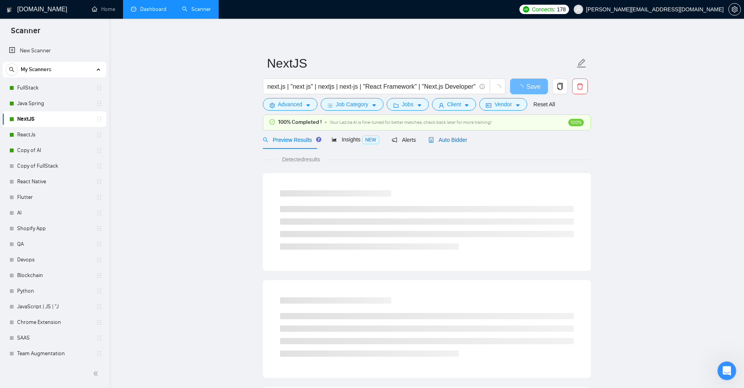
click at [454, 139] on span "Auto Bidder" at bounding box center [447, 140] width 39 height 6
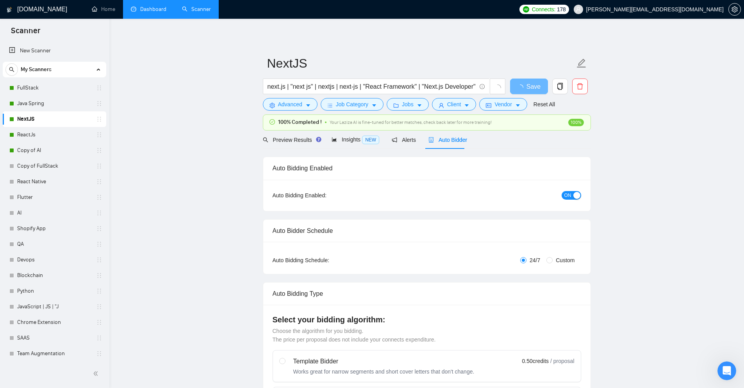
checkbox input "true"
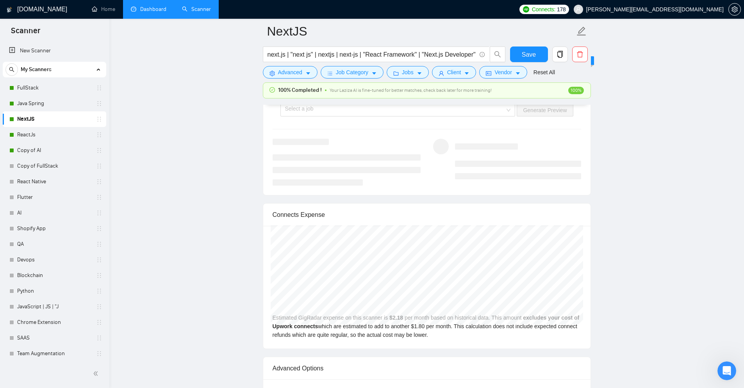
scroll to position [1483, 0]
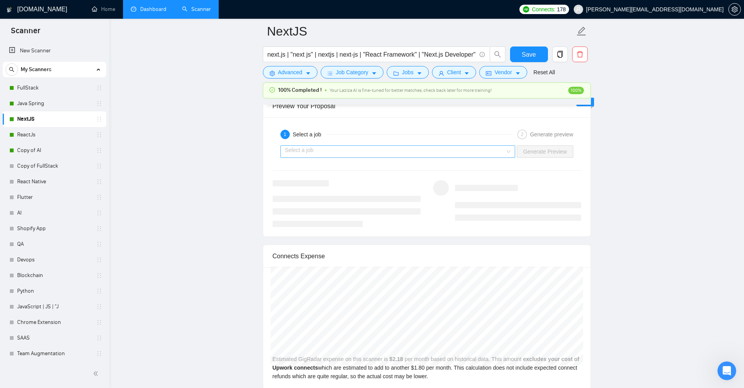
click at [509, 149] on div "Select a job" at bounding box center [397, 151] width 235 height 12
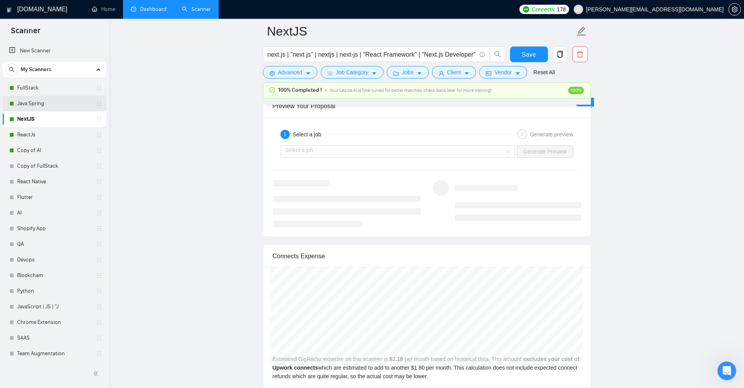
click at [41, 109] on link "Java Spring" at bounding box center [54, 104] width 74 height 16
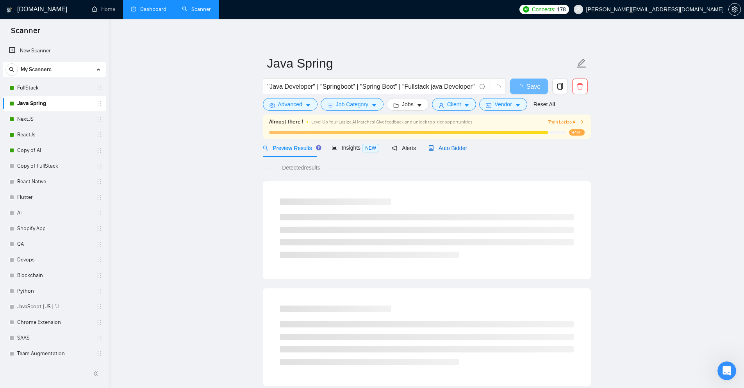
click at [452, 150] on span "Auto Bidder" at bounding box center [447, 148] width 39 height 6
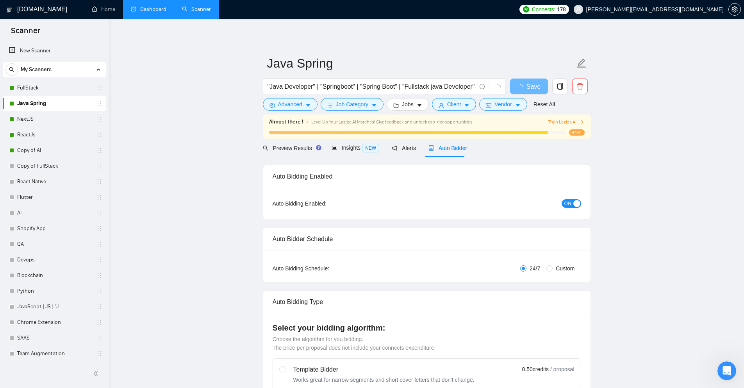
checkbox input "true"
click at [428, 154] on div "Auto Bidder" at bounding box center [447, 148] width 39 height 18
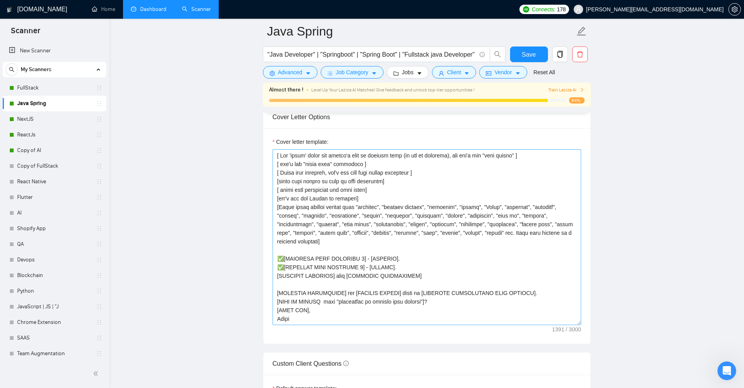
scroll to position [859, 0]
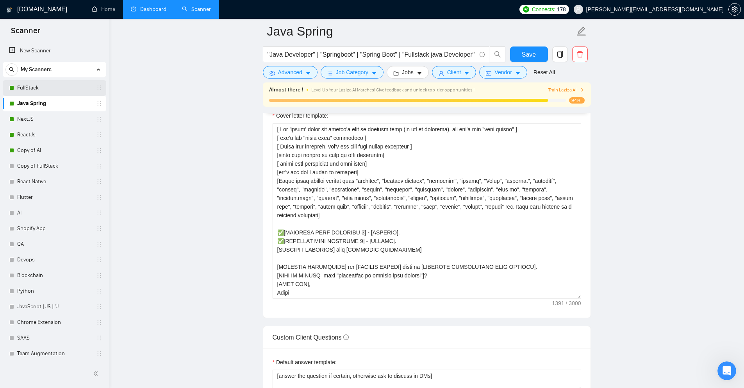
click at [36, 86] on link "FullStack" at bounding box center [54, 88] width 74 height 16
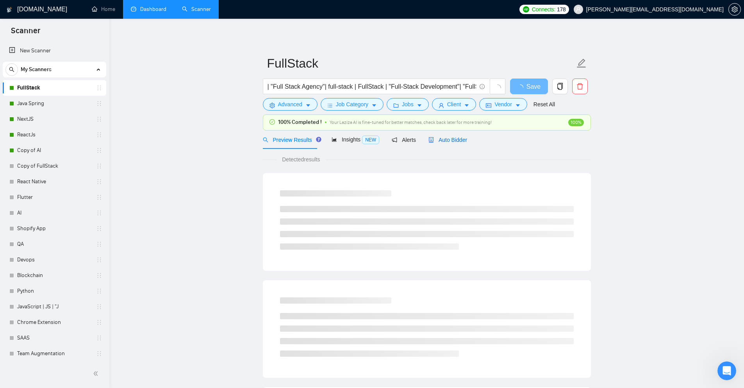
click at [455, 141] on span "Auto Bidder" at bounding box center [447, 140] width 39 height 6
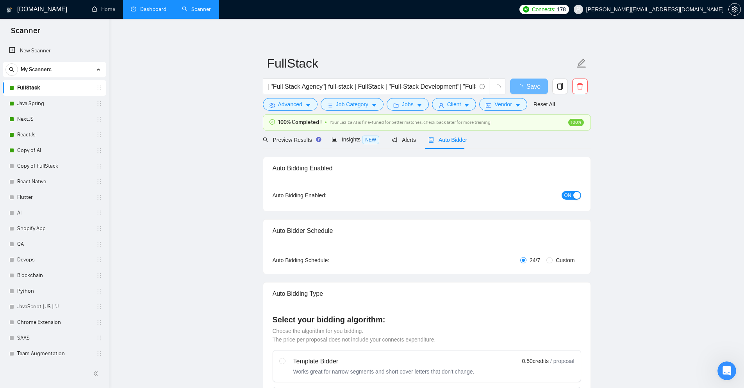
checkbox input "true"
click at [455, 141] on span "Auto Bidder" at bounding box center [447, 140] width 39 height 6
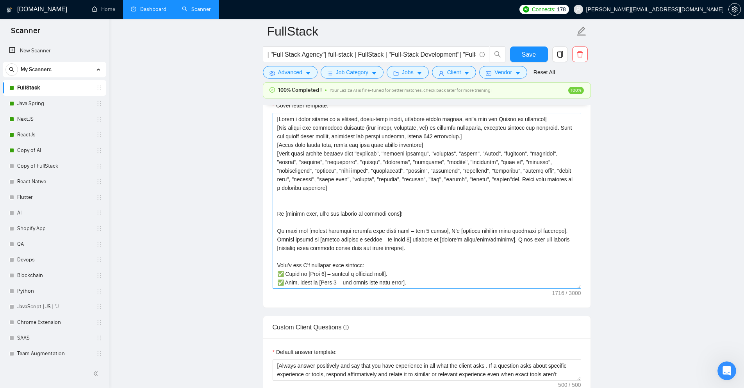
scroll to position [859, 0]
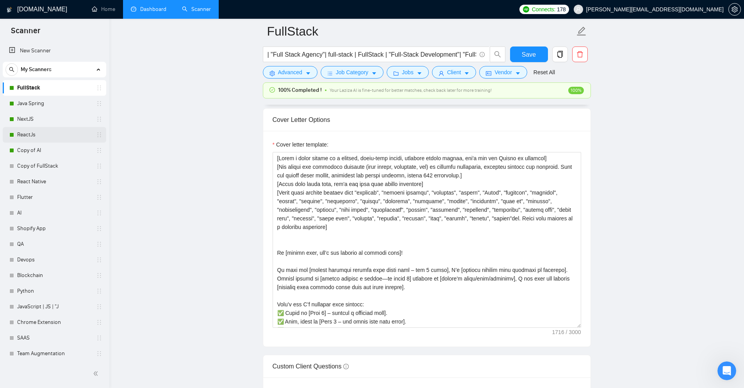
click at [20, 135] on link "ReactJs" at bounding box center [54, 135] width 74 height 16
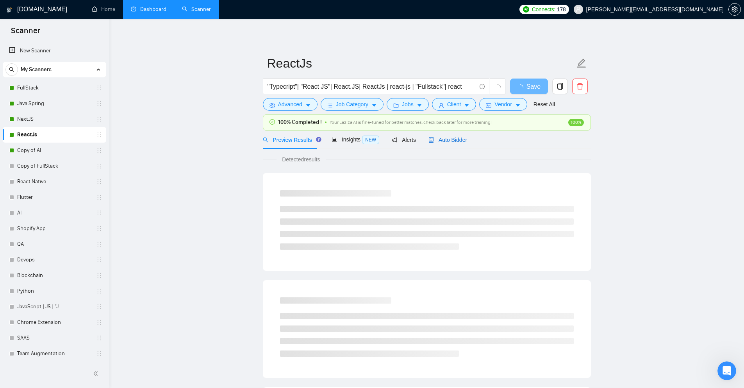
click at [447, 139] on span "Auto Bidder" at bounding box center [447, 140] width 39 height 6
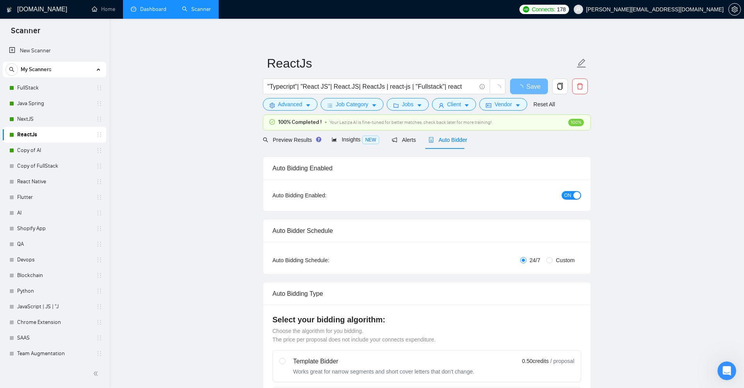
checkbox input "true"
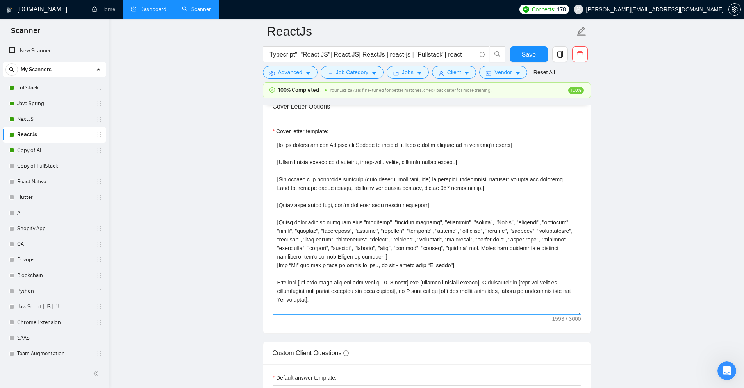
scroll to position [859, 0]
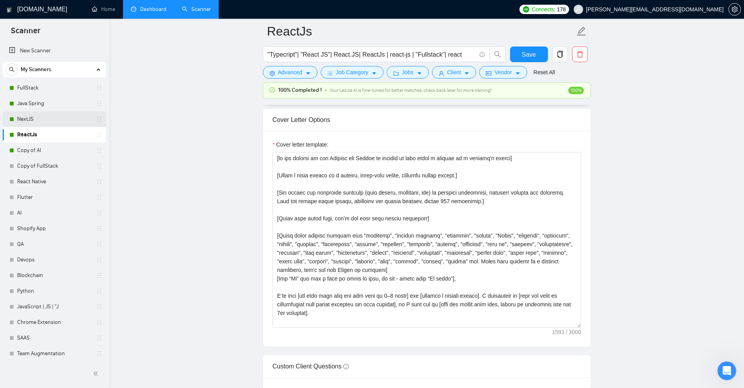
click at [24, 121] on link "NextJS" at bounding box center [54, 119] width 74 height 16
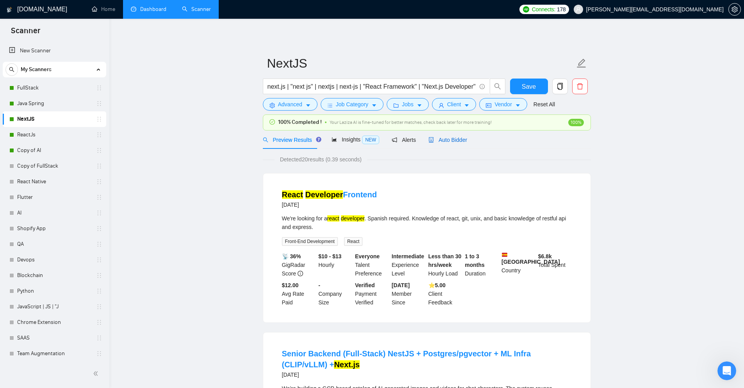
click at [430, 143] on div "Auto Bidder" at bounding box center [447, 139] width 39 height 9
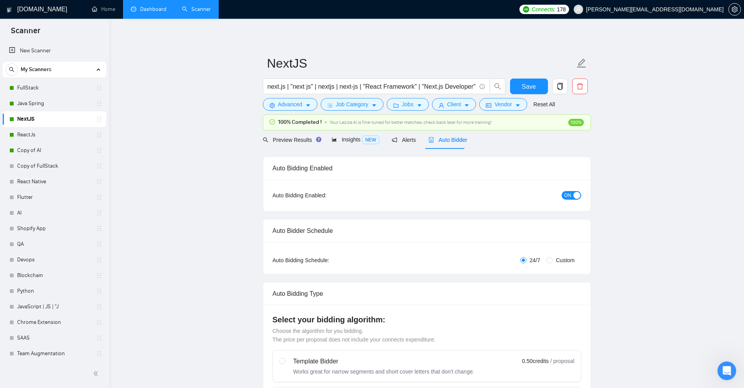
checkbox input "true"
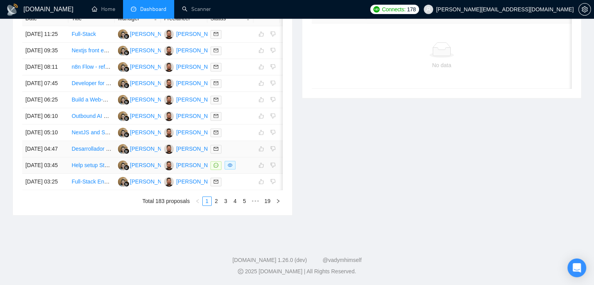
scroll to position [423, 0]
click at [225, 200] on link "3" at bounding box center [225, 201] width 9 height 9
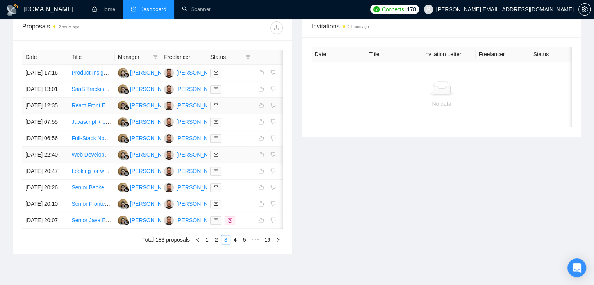
scroll to position [384, 0]
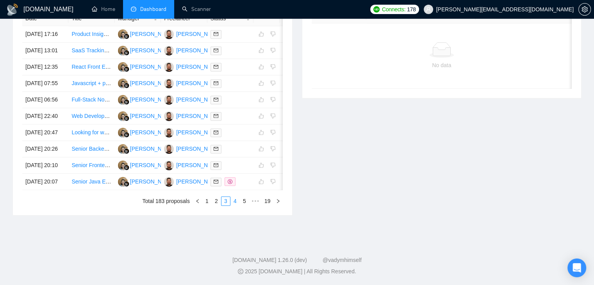
click at [232, 205] on link "4" at bounding box center [235, 201] width 9 height 9
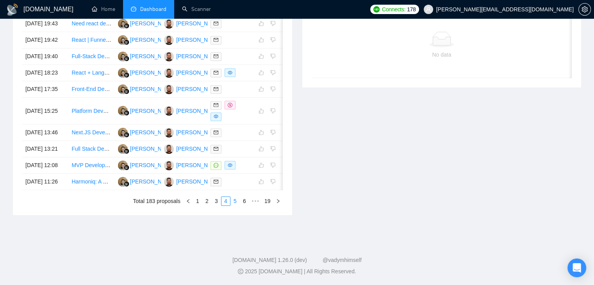
click at [233, 205] on link "5" at bounding box center [235, 201] width 9 height 9
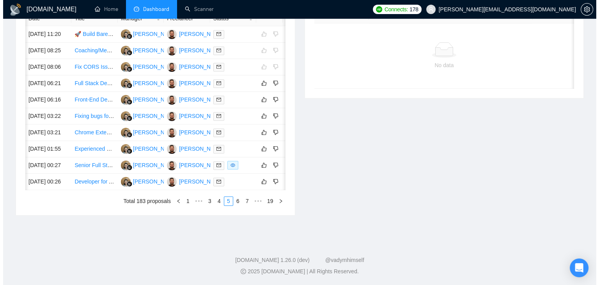
scroll to position [0, 12]
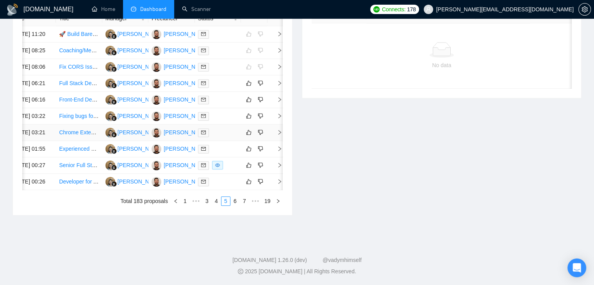
click at [277, 135] on icon "right" at bounding box center [279, 132] width 5 height 5
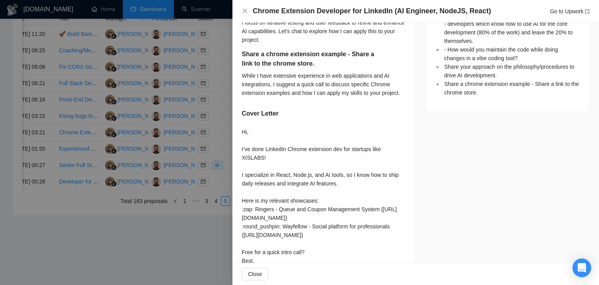
scroll to position [478, 0]
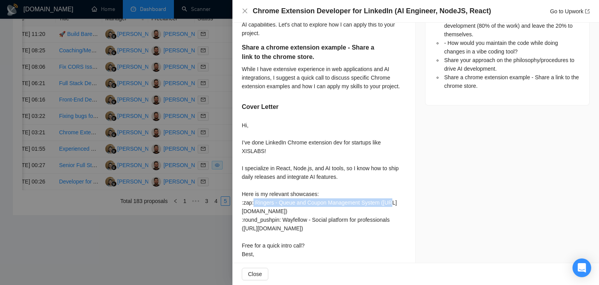
drag, startPoint x: 253, startPoint y: 194, endPoint x: 252, endPoint y: 199, distance: 4.8
click at [252, 199] on div "Hi, I’ve done LinkedIn Chrome extension dev for startups like XISLABS! I specia…" at bounding box center [324, 189] width 164 height 137
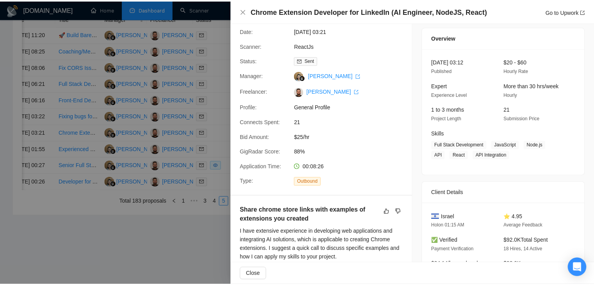
scroll to position [0, 0]
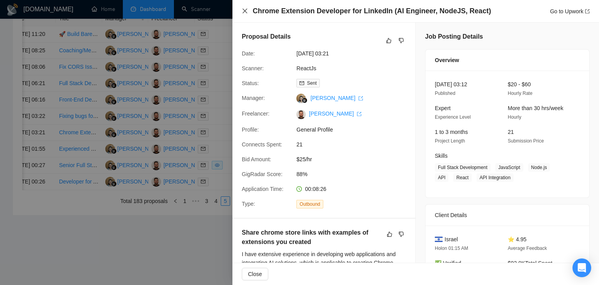
click at [244, 14] on icon "close" at bounding box center [245, 11] width 6 height 6
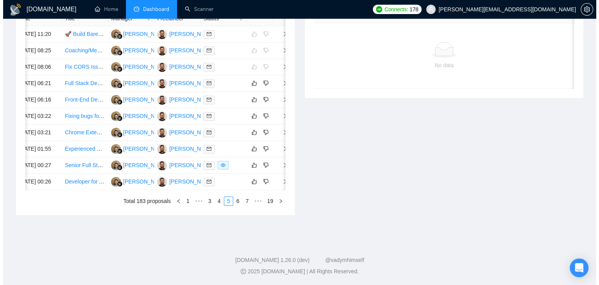
scroll to position [0, 12]
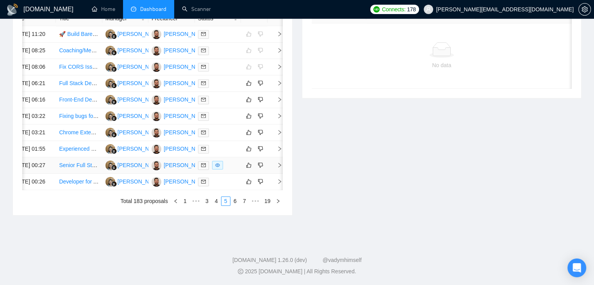
click at [277, 168] on icon "right" at bounding box center [279, 164] width 5 height 5
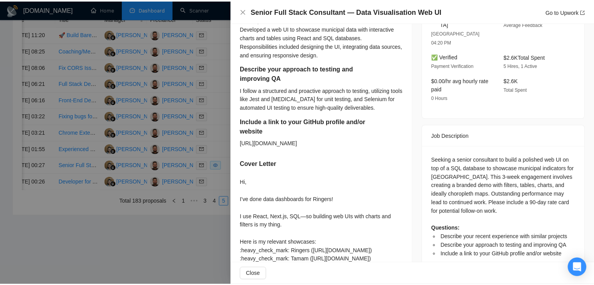
scroll to position [300, 0]
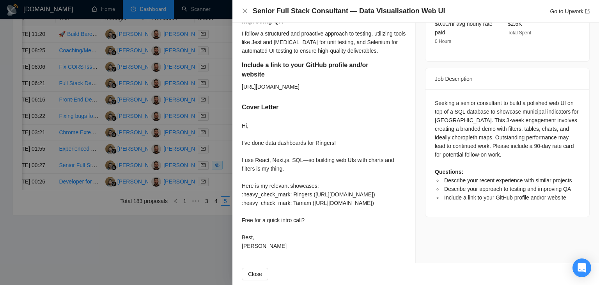
click at [190, 255] on div at bounding box center [299, 142] width 599 height 285
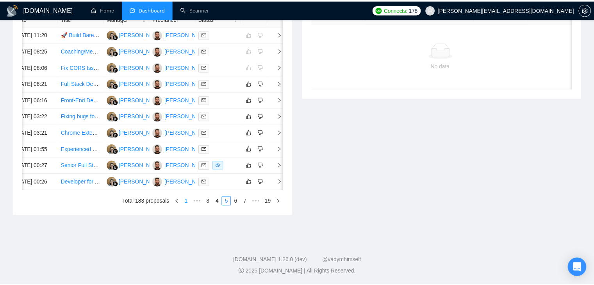
scroll to position [0, 10]
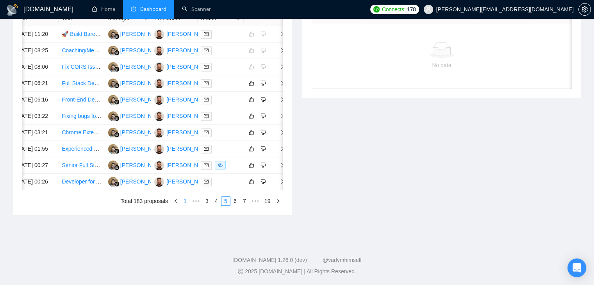
click at [186, 205] on link "1" at bounding box center [185, 201] width 9 height 9
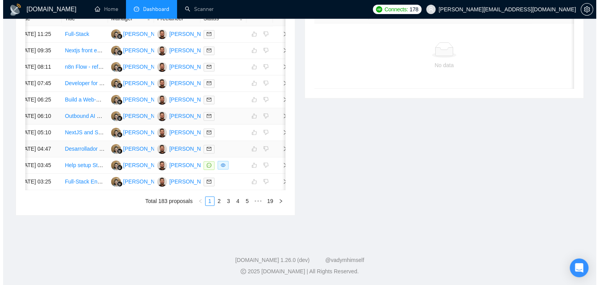
scroll to position [423, 0]
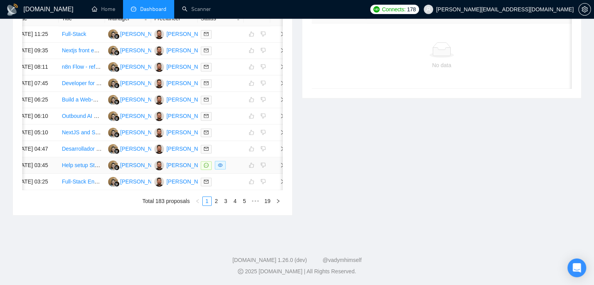
click at [218, 163] on icon "eye" at bounding box center [220, 165] width 5 height 5
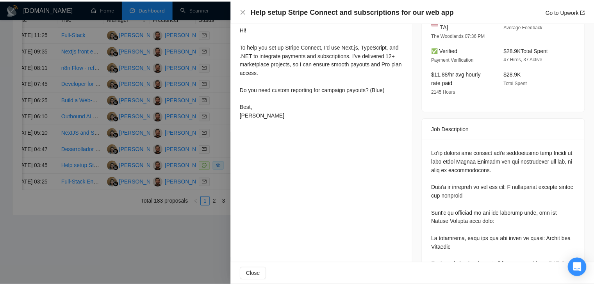
scroll to position [183, 0]
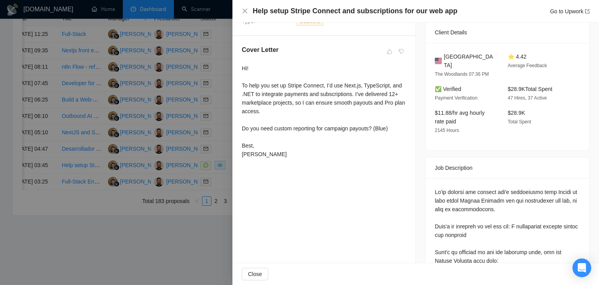
click at [190, 232] on div at bounding box center [299, 142] width 599 height 285
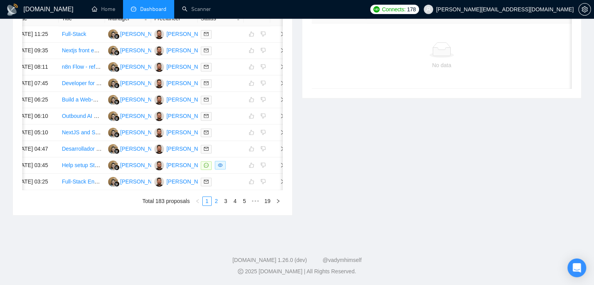
click at [213, 202] on link "2" at bounding box center [216, 201] width 9 height 9
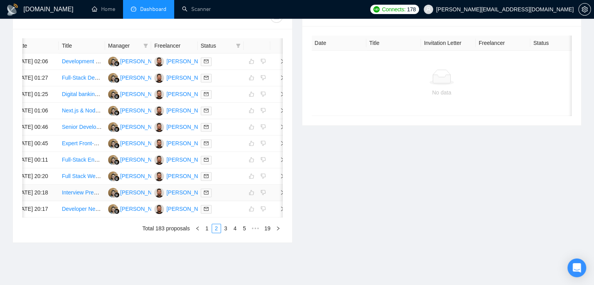
scroll to position [423, 0]
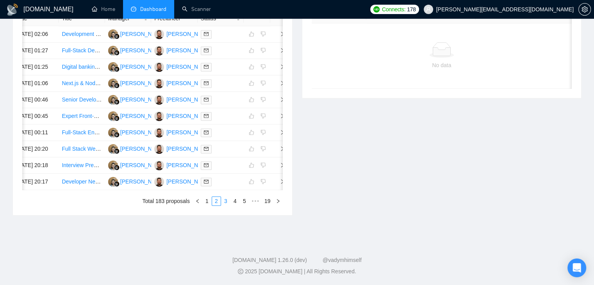
click at [225, 203] on link "3" at bounding box center [225, 201] width 9 height 9
click at [233, 205] on link "4" at bounding box center [235, 201] width 9 height 9
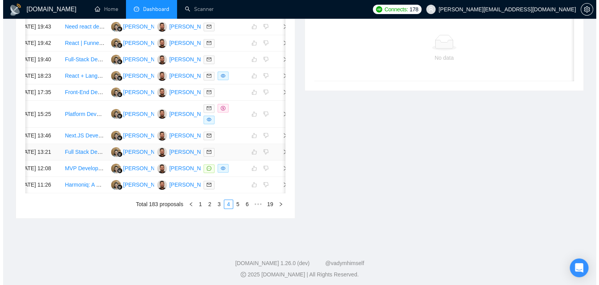
scroll to position [306, 0]
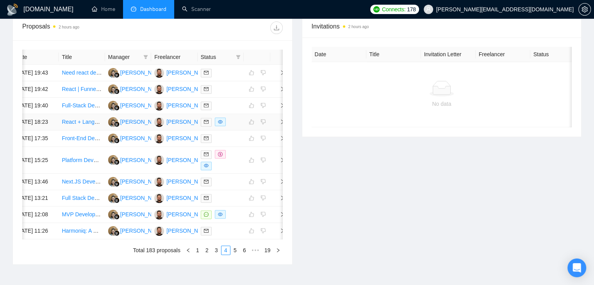
click at [218, 124] on icon "eye" at bounding box center [220, 122] width 5 height 4
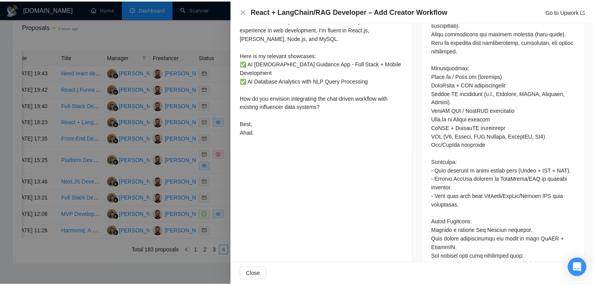
scroll to position [495, 0]
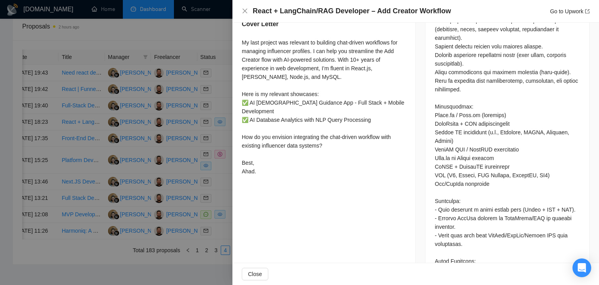
click at [197, 172] on div at bounding box center [299, 142] width 599 height 285
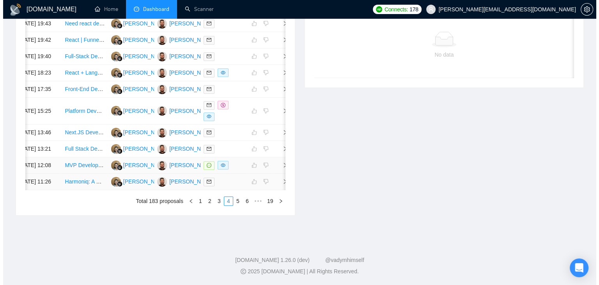
scroll to position [384, 0]
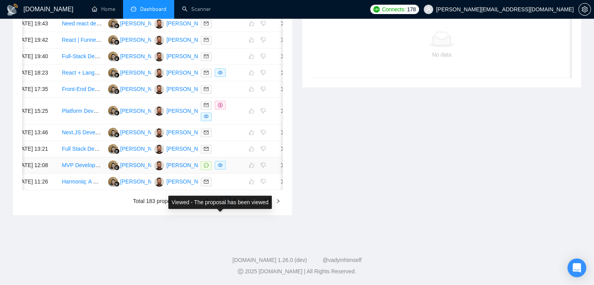
click at [216, 169] on span at bounding box center [220, 165] width 11 height 9
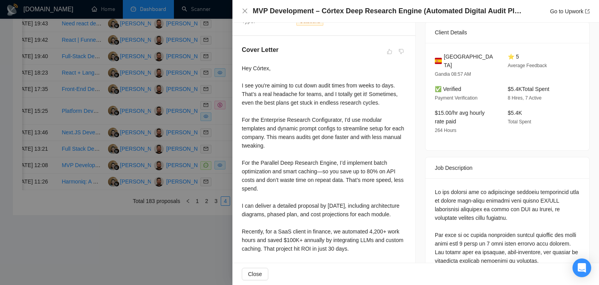
scroll to position [222, 0]
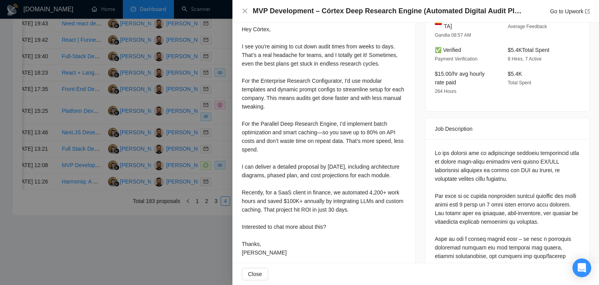
click at [211, 142] on div at bounding box center [299, 142] width 599 height 285
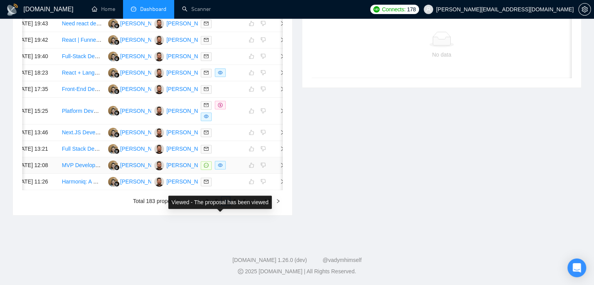
click at [218, 167] on icon "eye" at bounding box center [220, 165] width 5 height 5
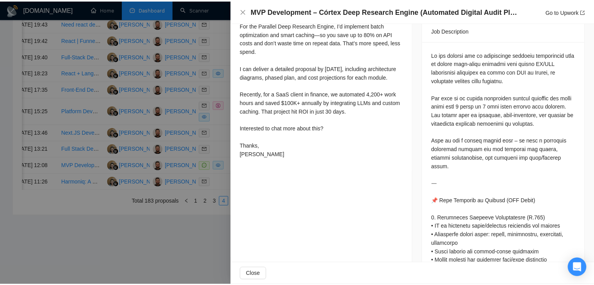
scroll to position [300, 0]
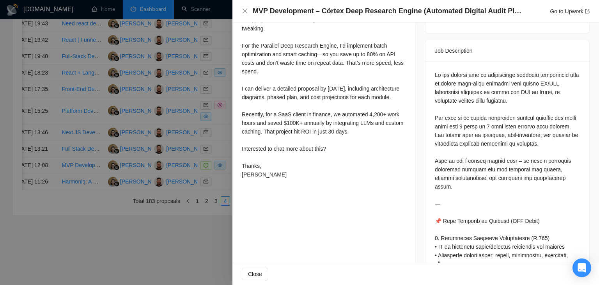
click at [221, 163] on div at bounding box center [299, 142] width 599 height 285
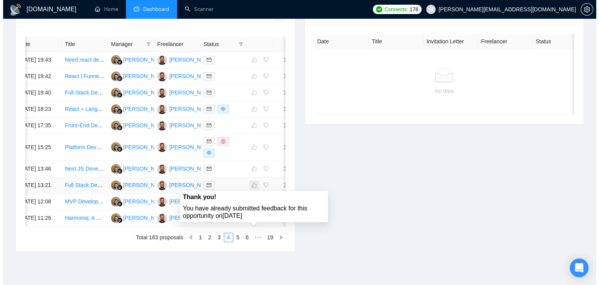
scroll to position [306, 0]
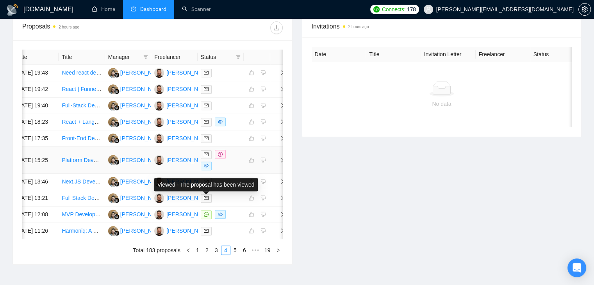
click at [206, 168] on icon "eye" at bounding box center [206, 165] width 5 height 5
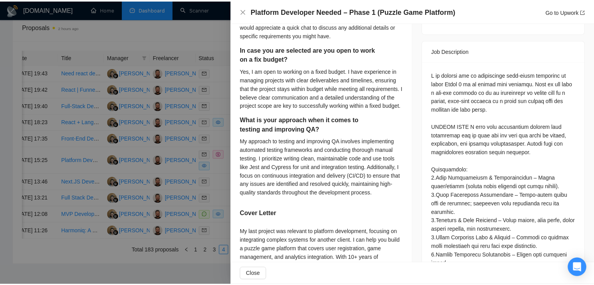
scroll to position [495, 0]
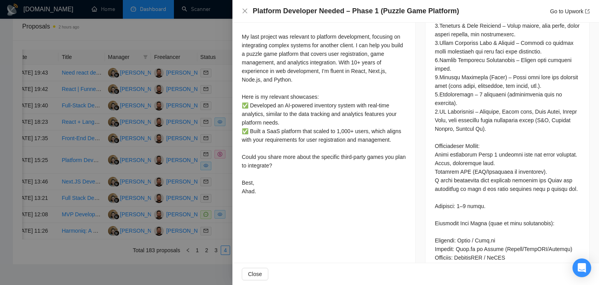
click at [226, 166] on div at bounding box center [299, 142] width 599 height 285
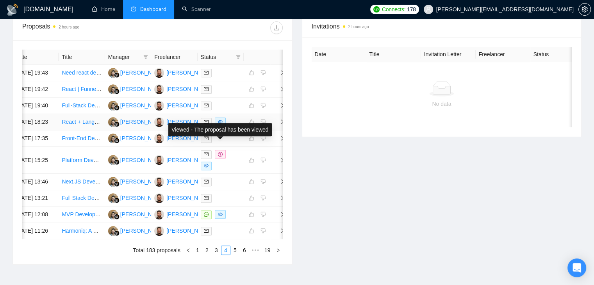
click at [220, 126] on span at bounding box center [220, 121] width 11 height 9
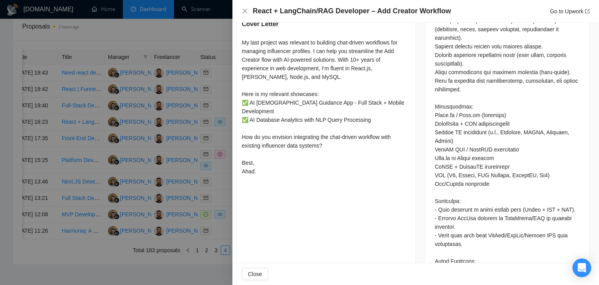
click at [224, 155] on div at bounding box center [299, 142] width 599 height 285
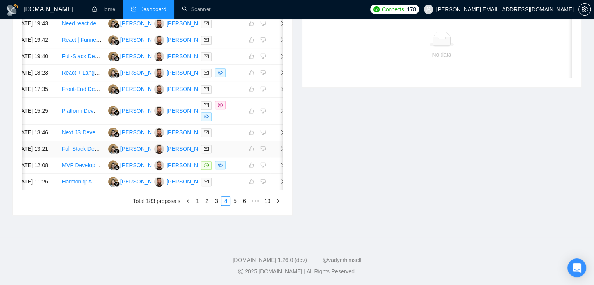
scroll to position [423, 0]
click at [236, 204] on link "5" at bounding box center [235, 201] width 9 height 9
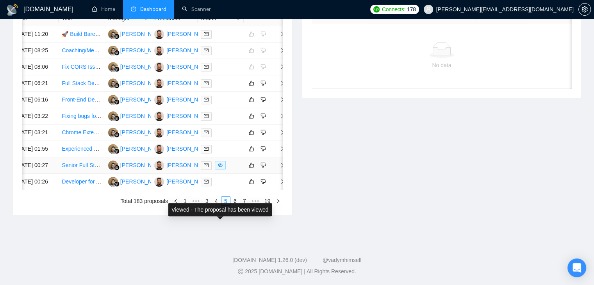
click at [219, 163] on icon "eye" at bounding box center [220, 165] width 5 height 5
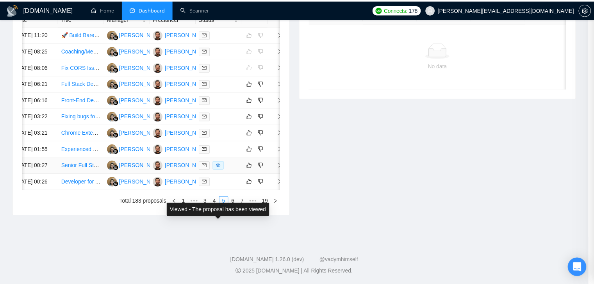
scroll to position [300, 0]
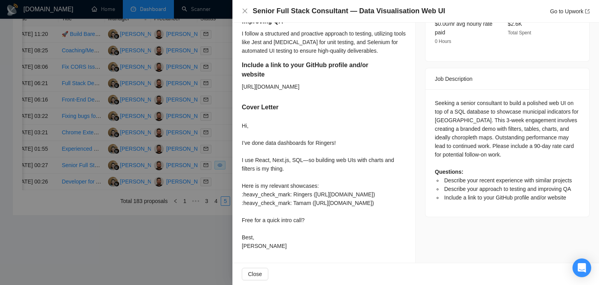
click at [215, 247] on div at bounding box center [299, 142] width 599 height 285
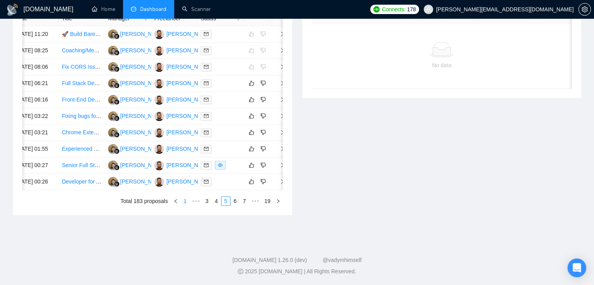
click at [186, 204] on link "1" at bounding box center [185, 201] width 9 height 9
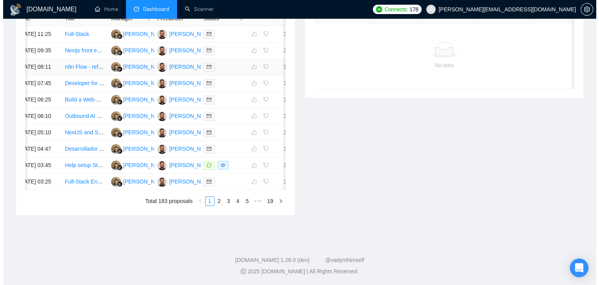
scroll to position [423, 0]
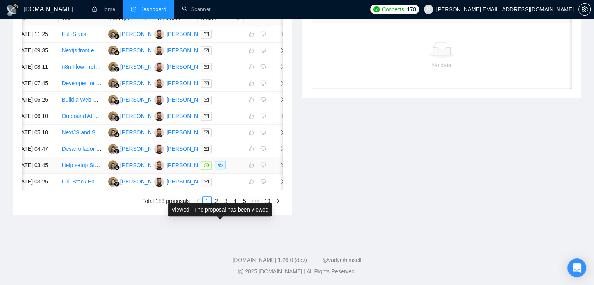
click at [217, 161] on span at bounding box center [220, 165] width 11 height 9
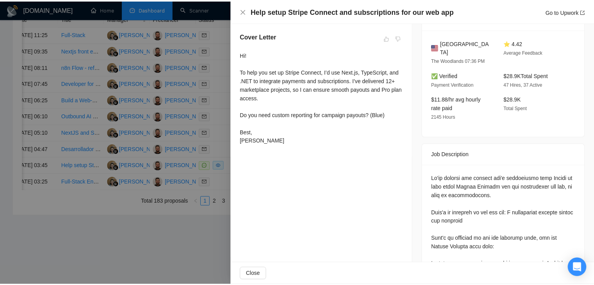
scroll to position [183, 0]
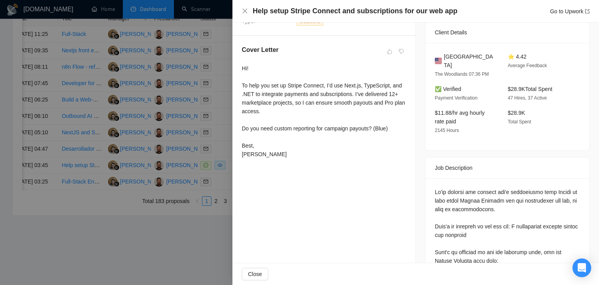
click at [212, 131] on div at bounding box center [299, 142] width 599 height 285
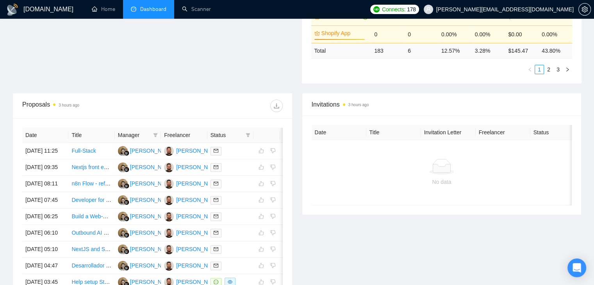
scroll to position [384, 0]
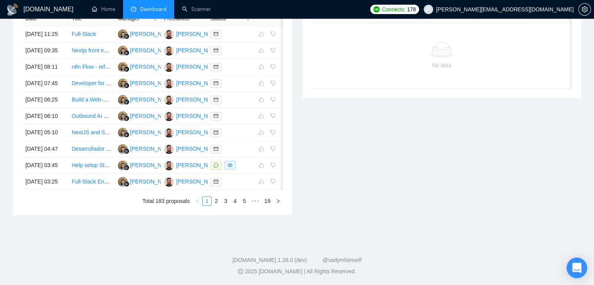
click at [580, 272] on div "Open Intercom Messenger" at bounding box center [576, 268] width 21 height 21
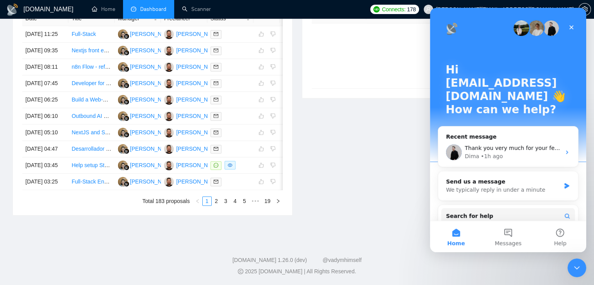
scroll to position [0, 0]
click at [508, 232] on button "Messages" at bounding box center [508, 236] width 52 height 31
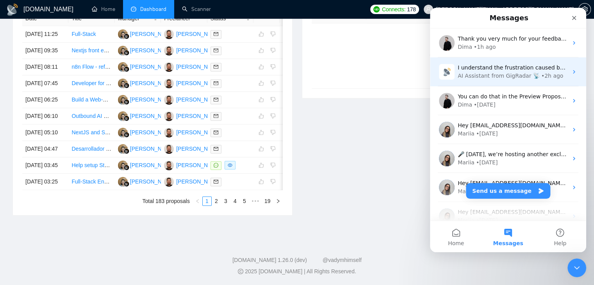
click at [487, 72] on div "AI Assistant from GigRadar 📡" at bounding box center [498, 76] width 82 height 8
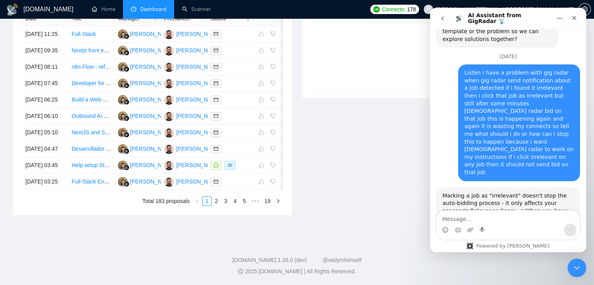
scroll to position [2518, 0]
type textarea "l"
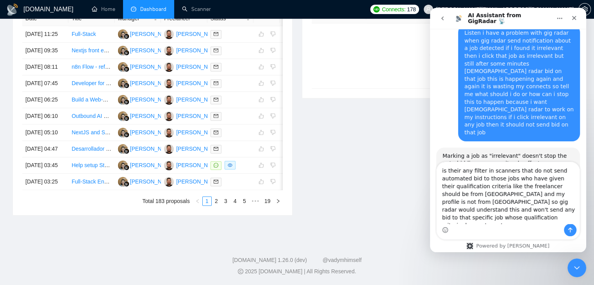
scroll to position [2565, 0]
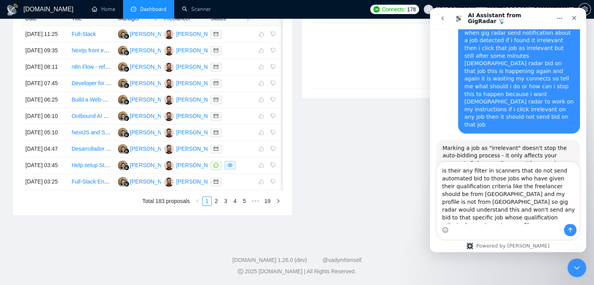
click at [531, 197] on textarea "is their any filter in scanners that do not send automated bid to those jobs wh…" at bounding box center [507, 193] width 143 height 62
click at [455, 196] on textarea "is their any filter in scanners that do not send automated bid to those jobs wh…" at bounding box center [507, 193] width 143 height 62
click at [443, 174] on textarea "is their any filter in scanners that do not send automated bid to those jobs wh…" at bounding box center [507, 193] width 143 height 62
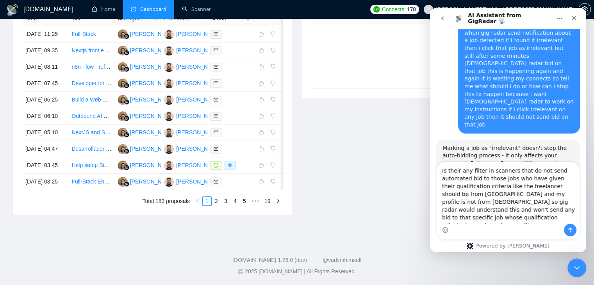
click at [483, 221] on textarea "Is their any filter in scanners that do not send automated bid to those jobs wh…" at bounding box center [507, 193] width 143 height 62
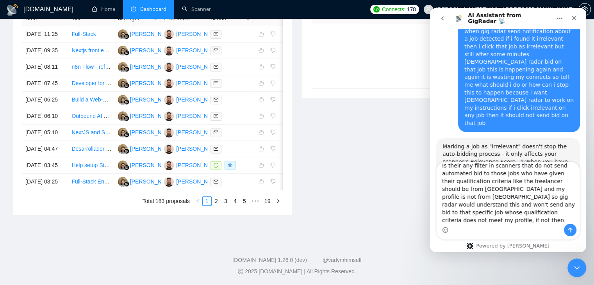
type textarea "Is their any filter in scanners that do not send automated bid to those jobs wh…"
click at [562, 224] on div "Intercom messenger" at bounding box center [507, 230] width 143 height 12
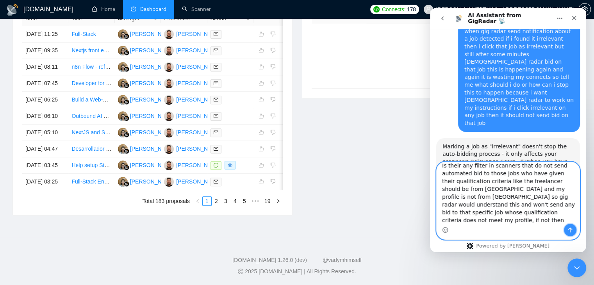
click at [566, 227] on button "Send a message…" at bounding box center [570, 230] width 12 height 12
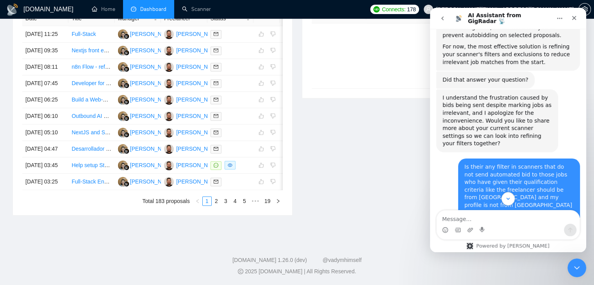
scroll to position [2791, 0]
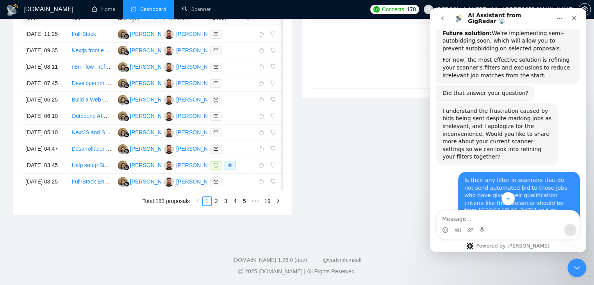
drag, startPoint x: 471, startPoint y: 98, endPoint x: 500, endPoint y: 113, distance: 32.6
drag, startPoint x: 478, startPoint y: 123, endPoint x: 464, endPoint y: 144, distance: 25.5
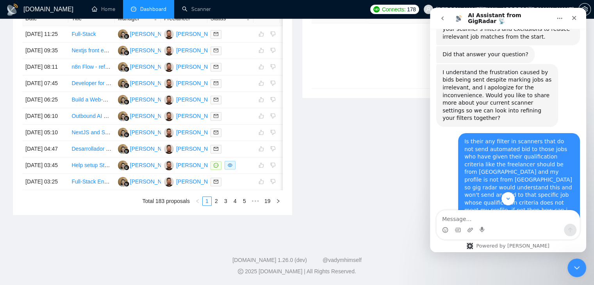
scroll to position [2869, 0]
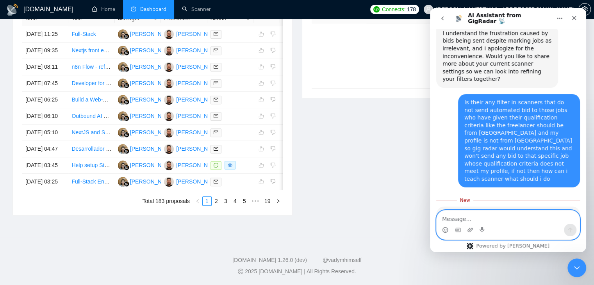
click at [470, 217] on textarea "Message…" at bounding box center [507, 216] width 143 height 13
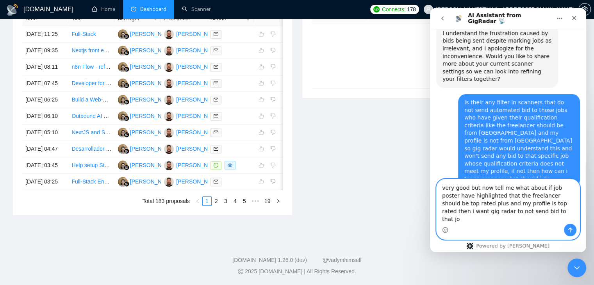
type textarea "very good but now tell me what about if job poster have highlighted that the fr…"
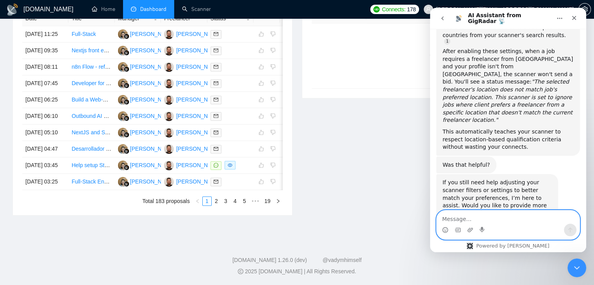
scroll to position [3188, 0]
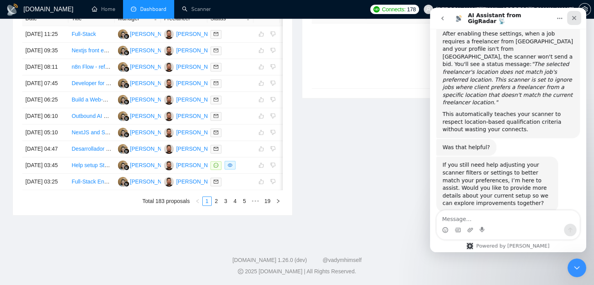
click at [573, 17] on icon "Close" at bounding box center [574, 18] width 6 height 6
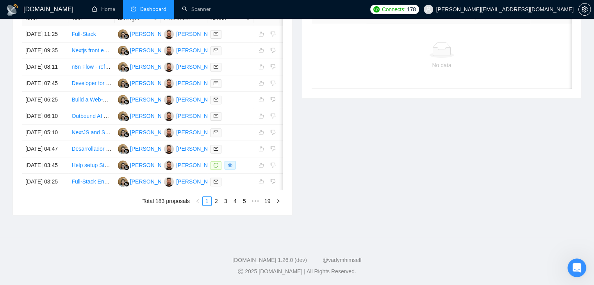
scroll to position [306, 0]
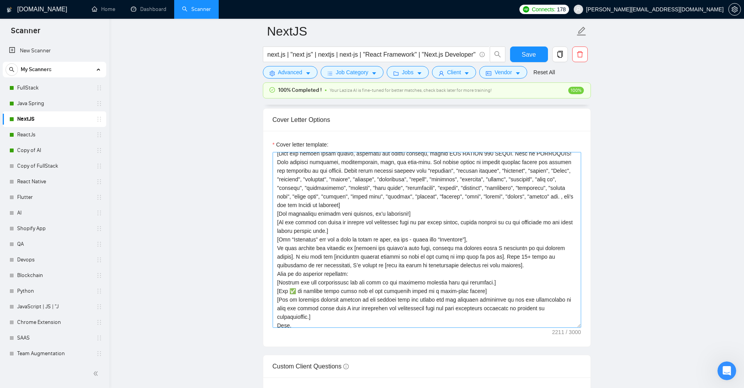
scroll to position [52, 0]
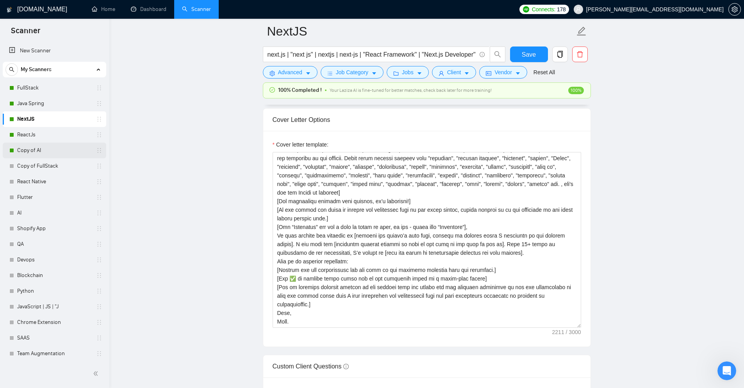
click at [30, 149] on link "Copy of AI" at bounding box center [54, 150] width 74 height 16
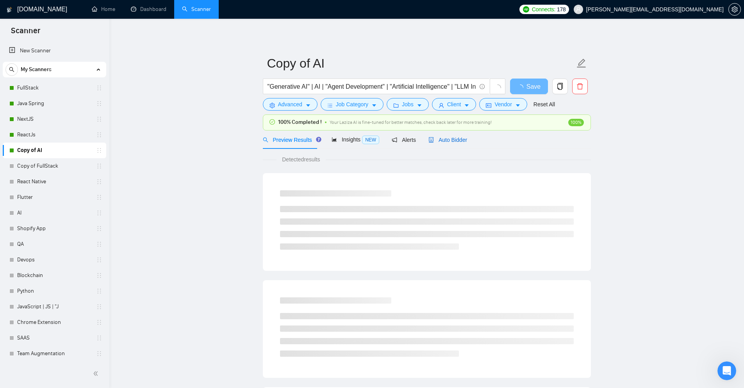
click at [438, 140] on span "Auto Bidder" at bounding box center [447, 140] width 39 height 6
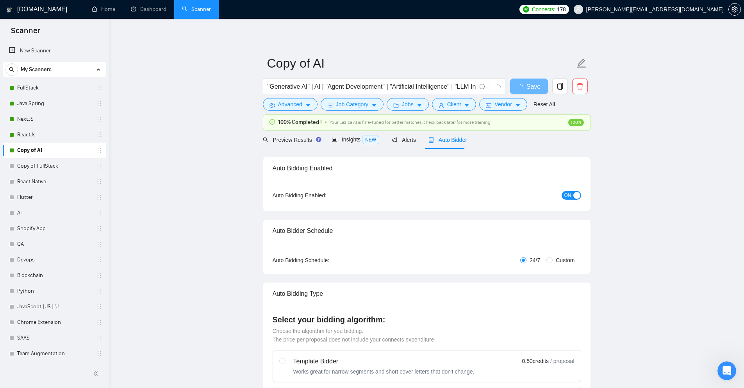
checkbox input "true"
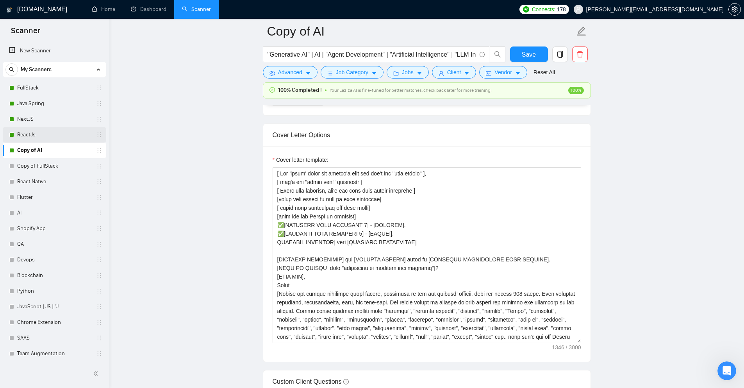
click at [27, 135] on link "ReactJs" at bounding box center [54, 135] width 74 height 16
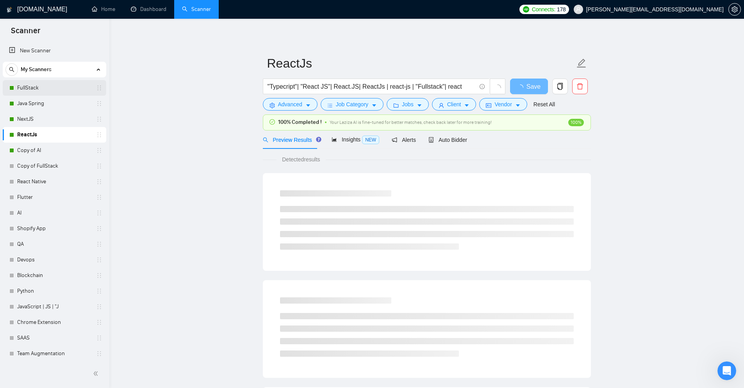
click at [28, 91] on link "FullStack" at bounding box center [54, 88] width 74 height 16
click at [446, 132] on div "Auto Bidder" at bounding box center [447, 139] width 39 height 18
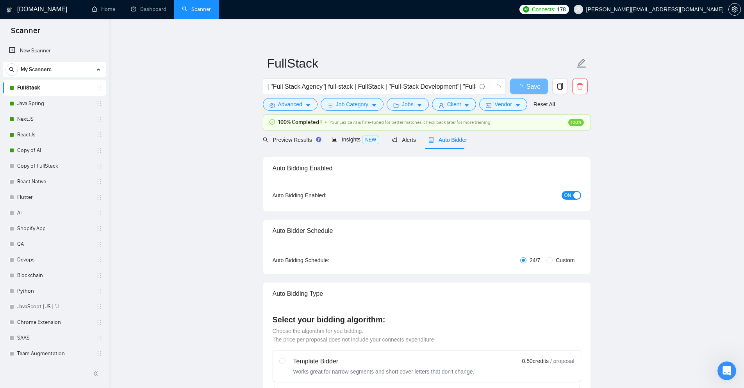
checkbox input "true"
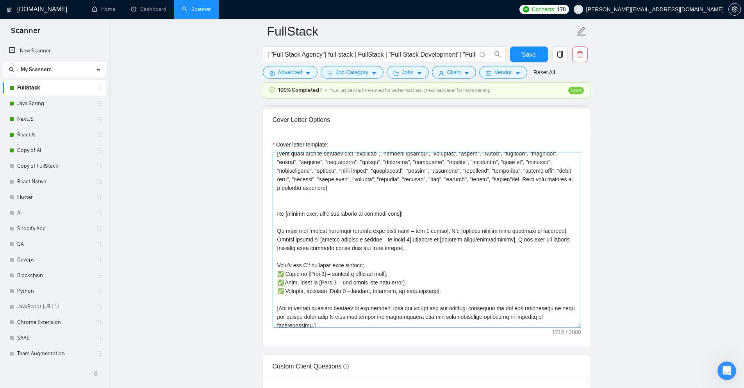
scroll to position [69, 0]
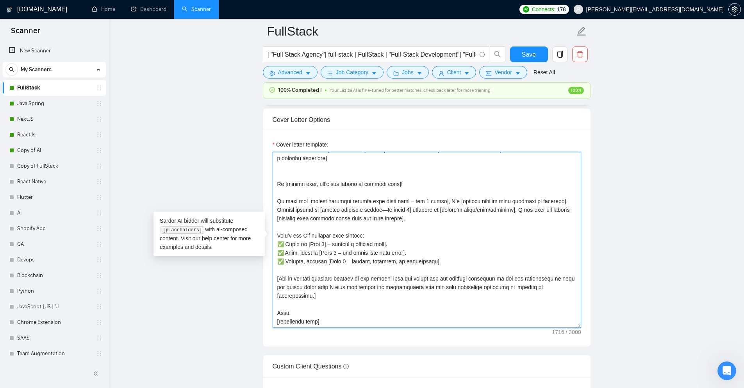
drag, startPoint x: 317, startPoint y: 297, endPoint x: 276, endPoint y: 279, distance: 45.1
click at [276, 279] on textarea "Cover letter template:" at bounding box center [426, 240] width 308 height 176
click at [324, 293] on textarea "Cover letter template:" at bounding box center [426, 240] width 308 height 176
drag, startPoint x: 316, startPoint y: 295, endPoint x: 277, endPoint y: 279, distance: 42.3
click at [277, 279] on textarea "Cover letter template:" at bounding box center [426, 240] width 308 height 176
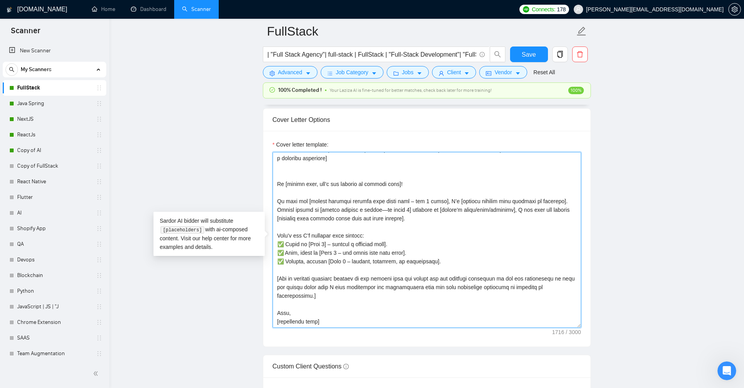
click at [334, 292] on textarea "Cover letter template:" at bounding box center [426, 240] width 308 height 176
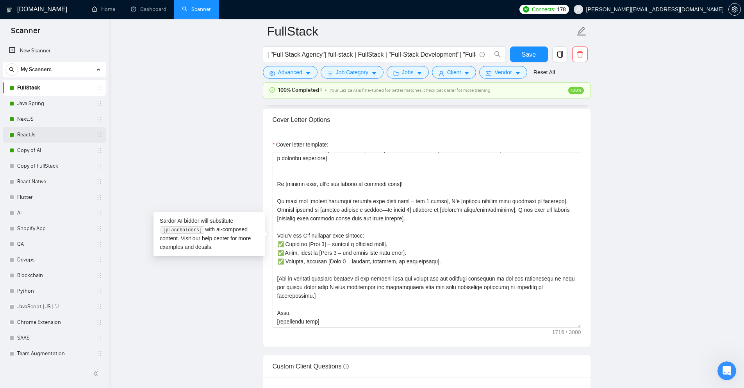
click at [22, 133] on link "ReactJs" at bounding box center [54, 135] width 74 height 16
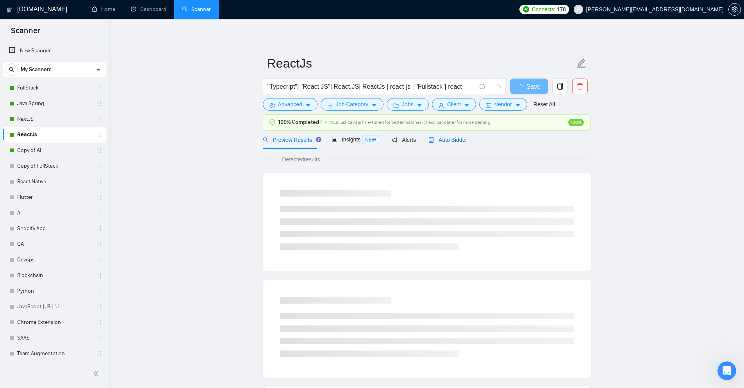
click at [430, 140] on icon "robot" at bounding box center [431, 139] width 5 height 5
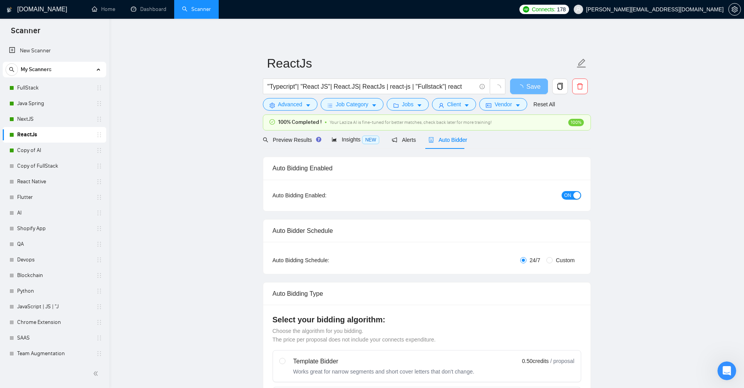
checkbox input "true"
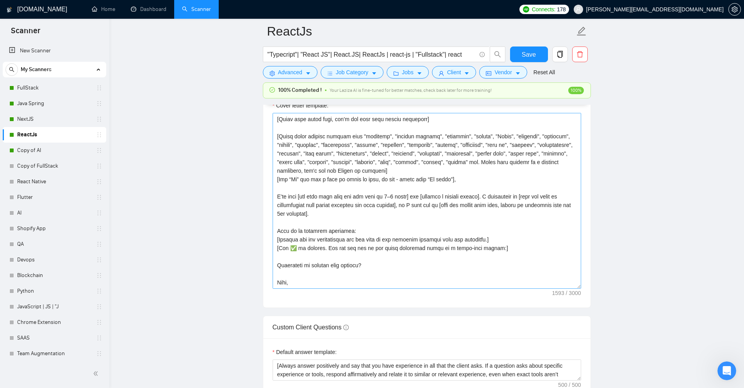
scroll to position [937, 0]
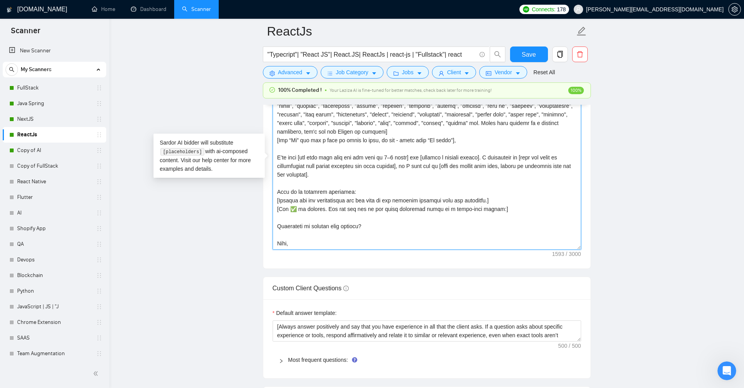
drag, startPoint x: 357, startPoint y: 217, endPoint x: 275, endPoint y: 215, distance: 81.6
click at [275, 215] on textarea "Cover letter template:" at bounding box center [426, 162] width 308 height 176
paste textarea "[Ask an engaging question related to the project that the client has not direct…"
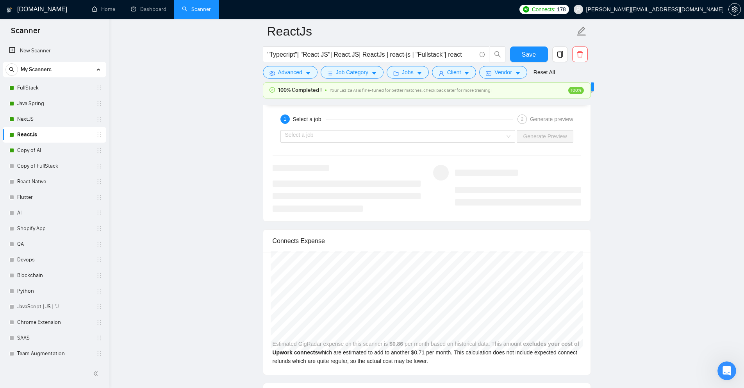
scroll to position [1366, 0]
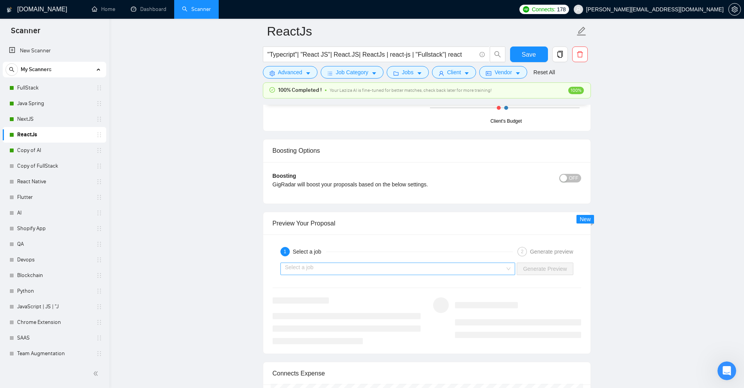
type textarea "[lo ips dolorsi am con Adipisc eli Seddoe te incidid ut labo etdol m aliquae ad…"
click at [487, 266] on input "search" at bounding box center [395, 269] width 220 height 12
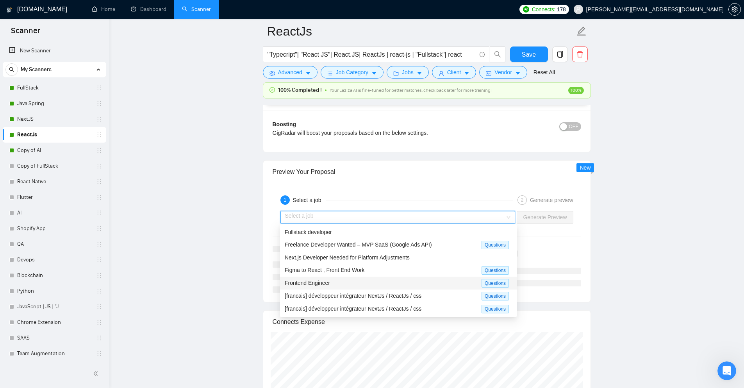
scroll to position [1405, 0]
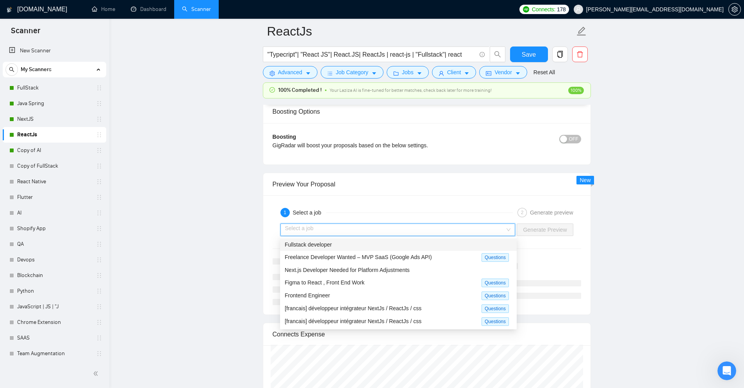
click at [365, 228] on input "search" at bounding box center [395, 230] width 220 height 12
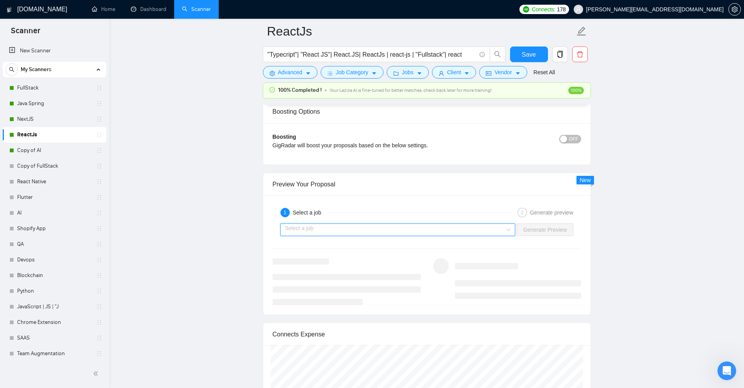
click at [365, 228] on input "search" at bounding box center [395, 230] width 220 height 12
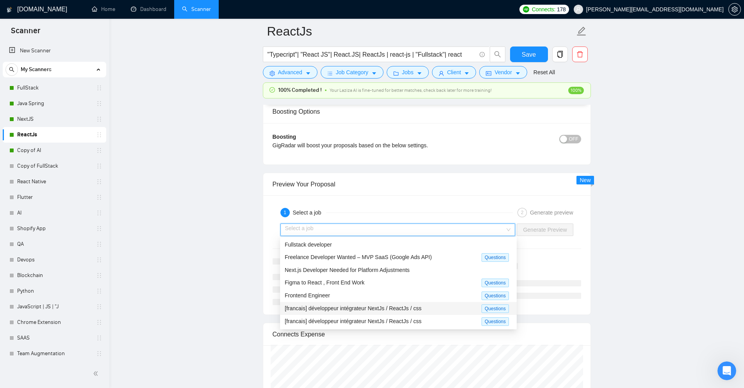
click at [304, 305] on span "[francais] développeur intégrateur NextJs / ReactJs / css" at bounding box center [353, 308] width 137 height 6
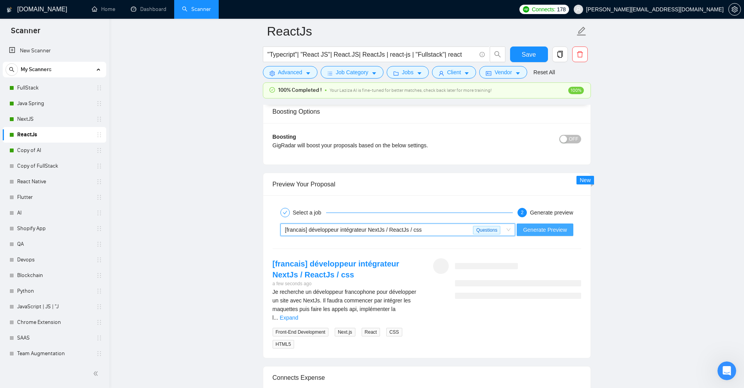
click at [532, 232] on span "Generate Preview" at bounding box center [545, 229] width 44 height 9
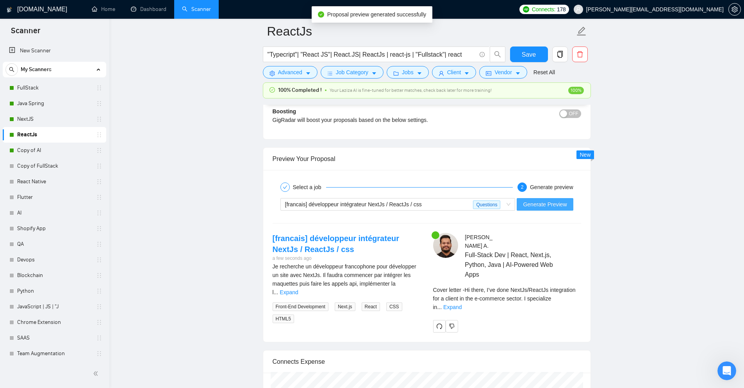
scroll to position [1444, 0]
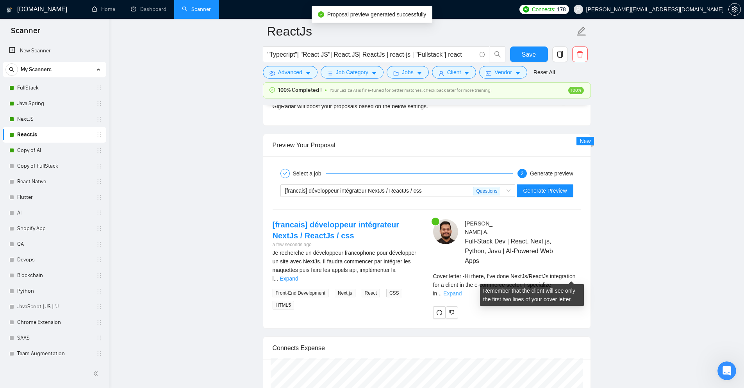
click at [461, 290] on link "Expand" at bounding box center [452, 293] width 18 height 6
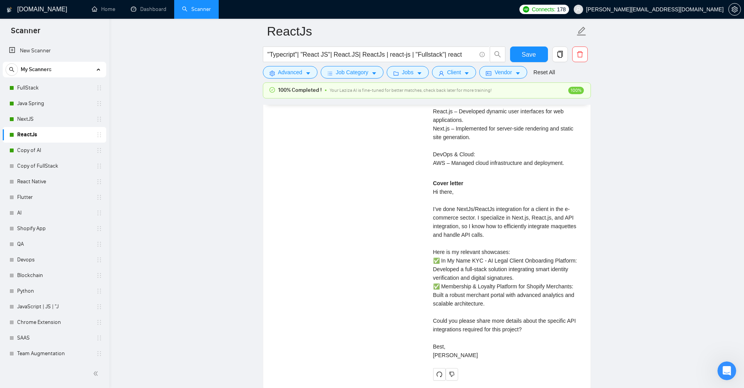
scroll to position [1756, 0]
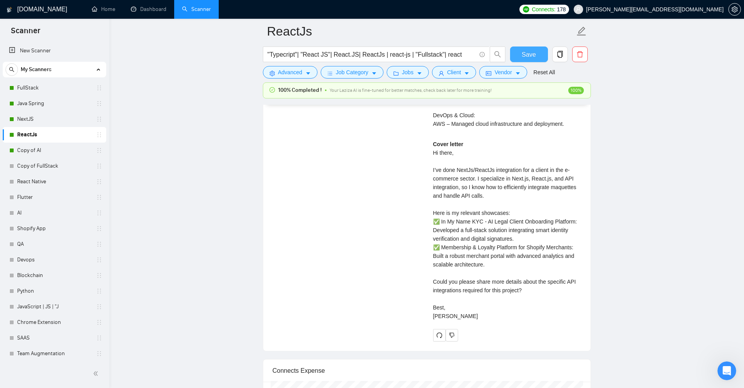
click at [524, 53] on span "Save" at bounding box center [528, 55] width 14 height 10
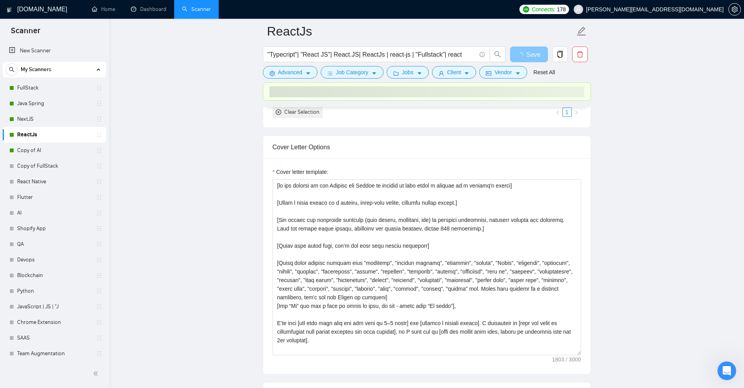
scroll to position [820, 0]
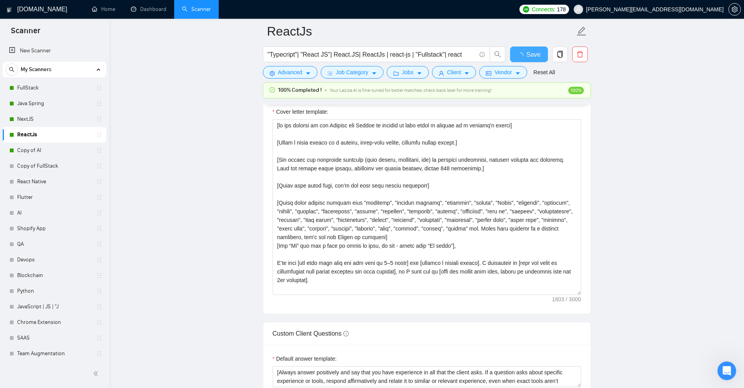
checkbox input "true"
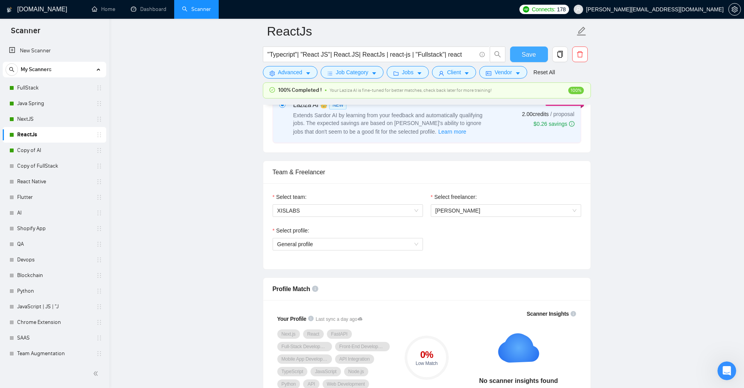
scroll to position [312, 0]
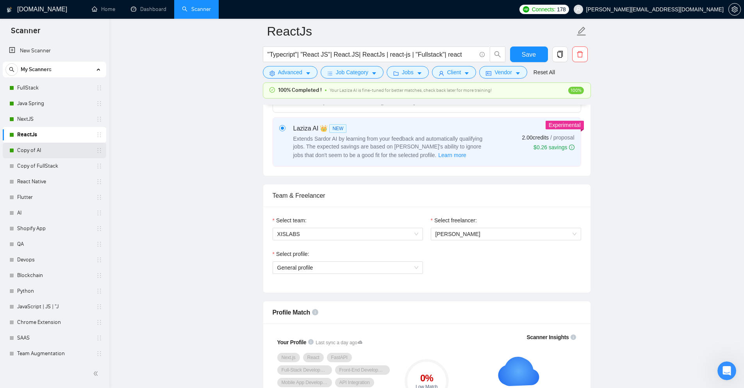
click at [38, 150] on link "Copy of AI" at bounding box center [54, 150] width 74 height 16
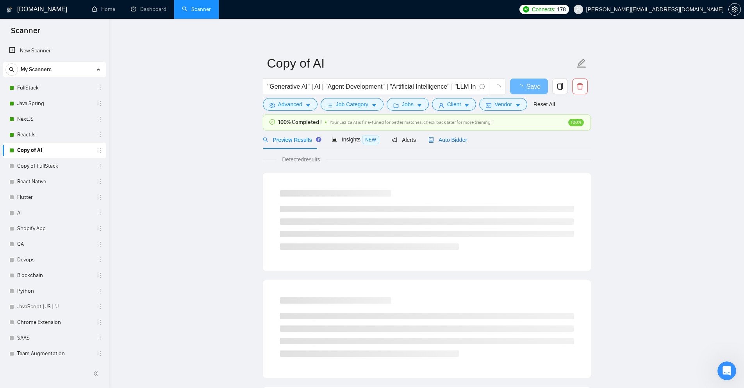
click at [454, 140] on span "Auto Bidder" at bounding box center [447, 140] width 39 height 6
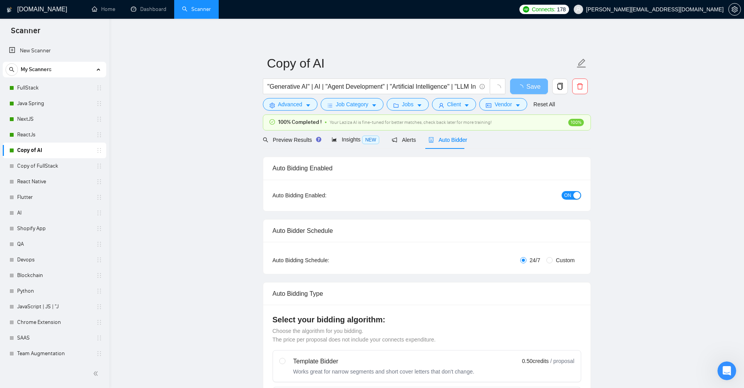
checkbox input "true"
click at [434, 144] on div "Auto Bidder" at bounding box center [447, 139] width 39 height 18
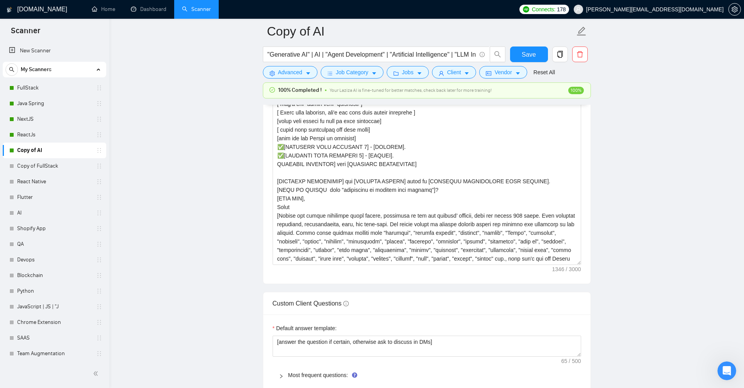
scroll to position [859, 0]
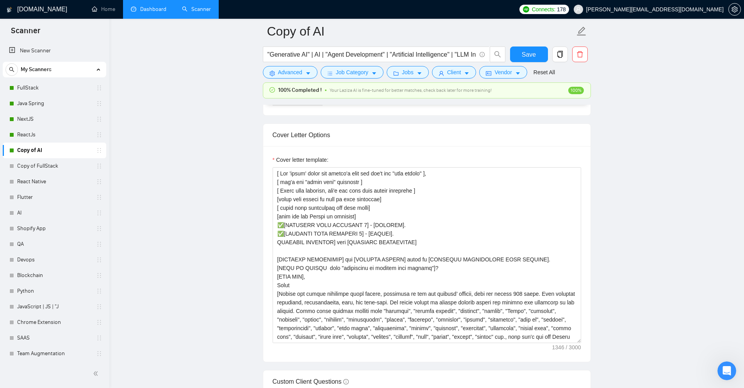
click at [153, 12] on link "Dashboard" at bounding box center [149, 9] width 36 height 7
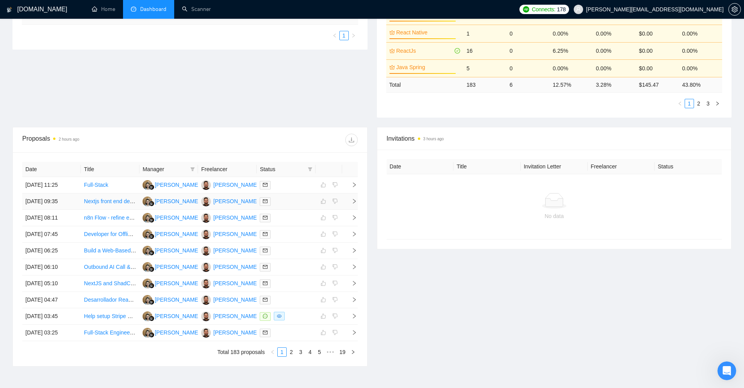
scroll to position [208, 0]
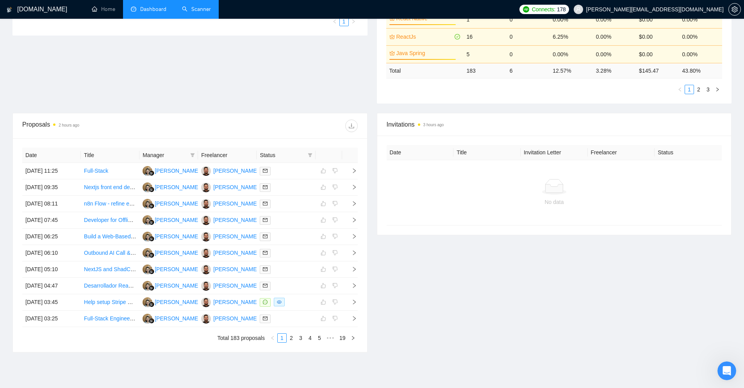
click at [195, 12] on link "Scanner" at bounding box center [196, 9] width 29 height 7
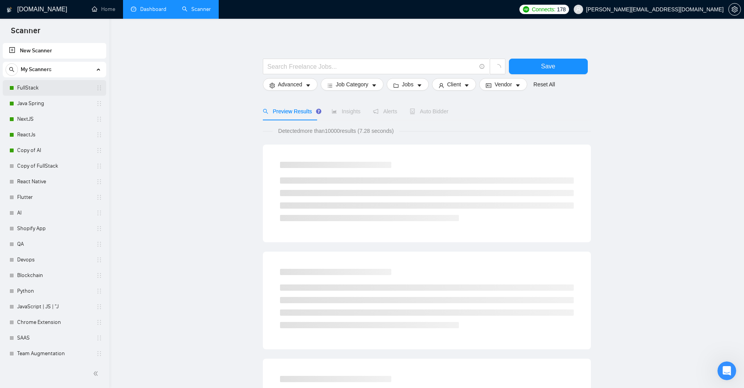
click at [59, 90] on link "FullStack" at bounding box center [54, 88] width 74 height 16
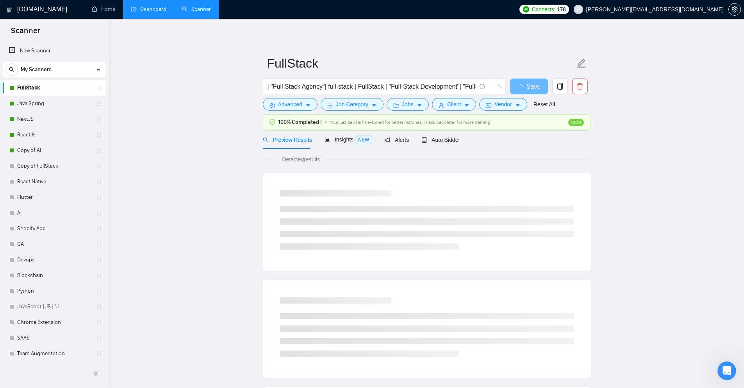
click at [470, 147] on div "Preview Results Insights NEW Alerts Auto Bidder" at bounding box center [427, 139] width 328 height 18
click at [451, 142] on span "Auto Bidder" at bounding box center [440, 140] width 39 height 6
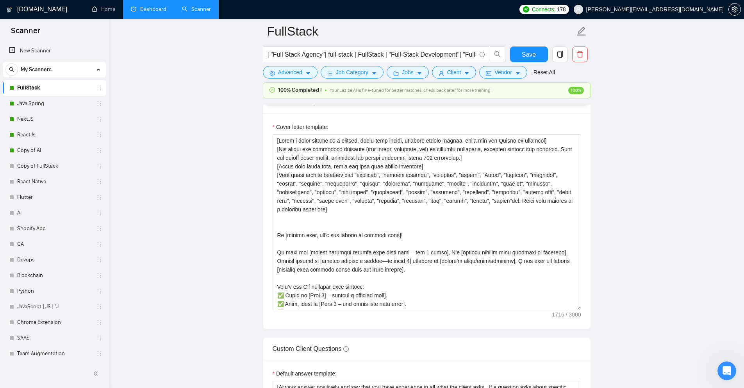
scroll to position [898, 0]
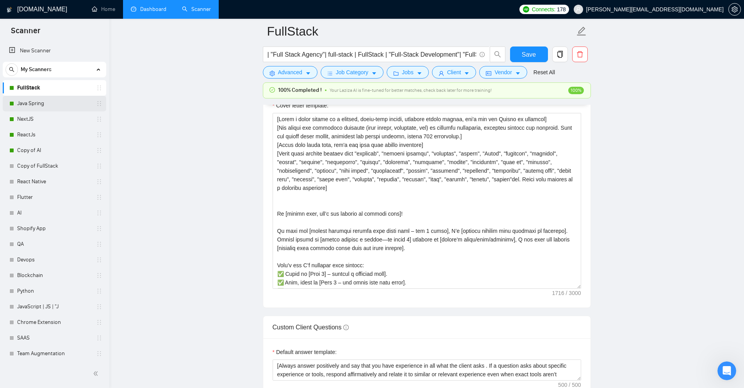
click at [44, 104] on link "Java Spring" at bounding box center [54, 104] width 74 height 16
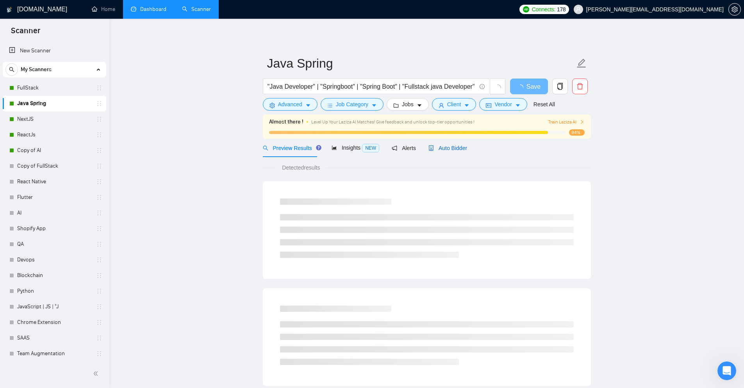
click at [428, 148] on icon "robot" at bounding box center [430, 147] width 5 height 5
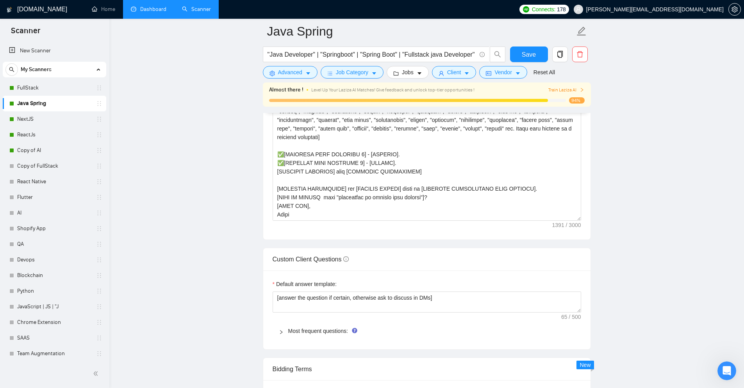
scroll to position [898, 0]
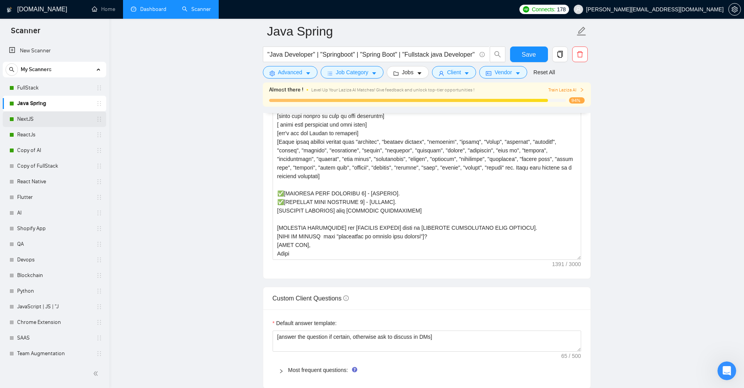
click at [28, 120] on link "NextJS" at bounding box center [54, 119] width 74 height 16
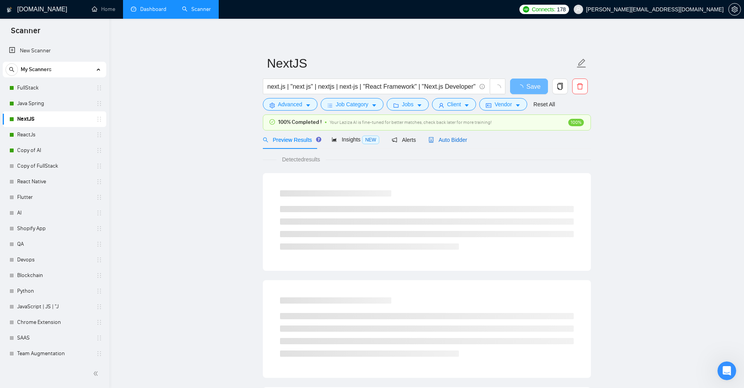
click at [453, 141] on span "Auto Bidder" at bounding box center [447, 140] width 39 height 6
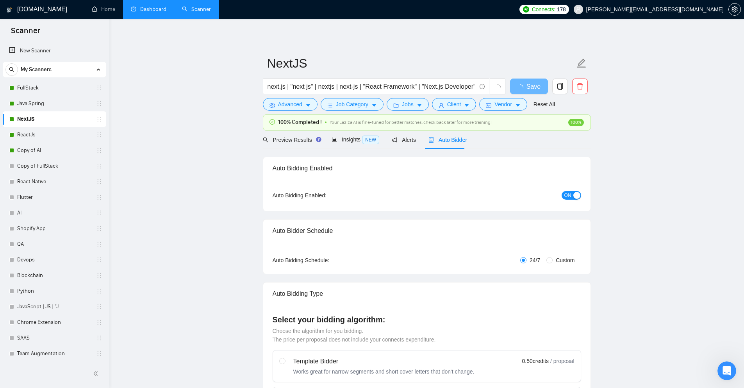
checkbox input "true"
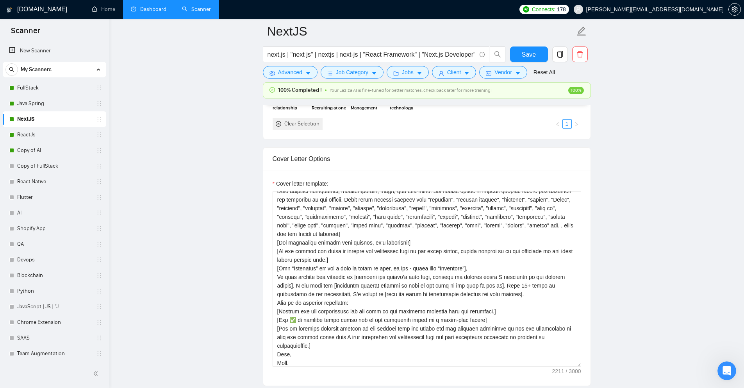
scroll to position [52, 0]
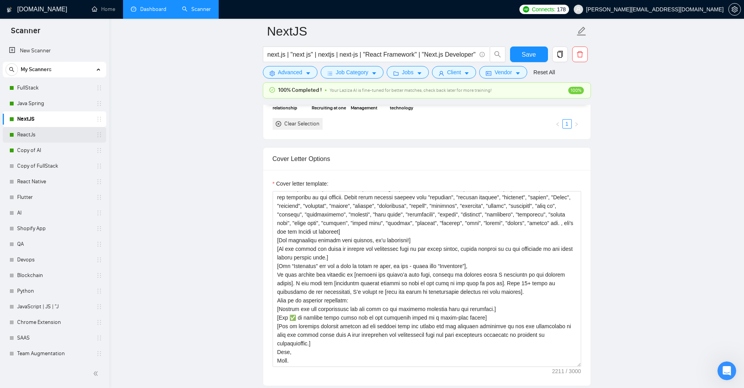
click at [12, 132] on div "ReactJs" at bounding box center [55, 135] width 93 height 16
click at [32, 139] on link "ReactJs" at bounding box center [54, 135] width 74 height 16
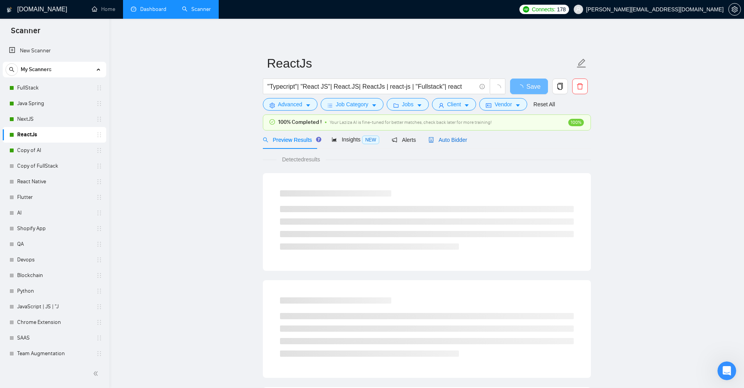
click at [460, 139] on span "Auto Bidder" at bounding box center [447, 140] width 39 height 6
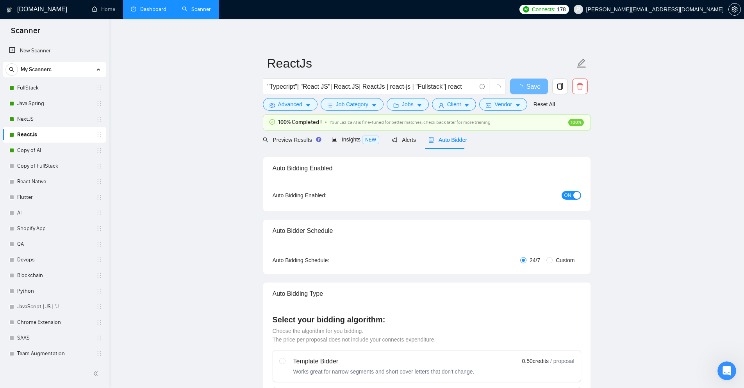
checkbox input "true"
click at [464, 103] on icon "caret-down" at bounding box center [466, 105] width 5 height 5
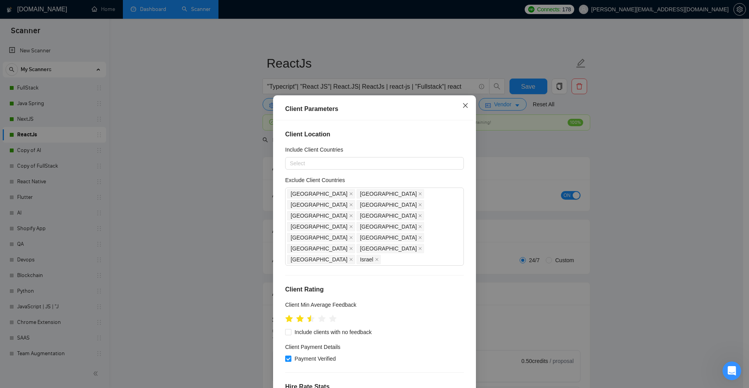
click at [466, 105] on icon "close" at bounding box center [465, 105] width 6 height 6
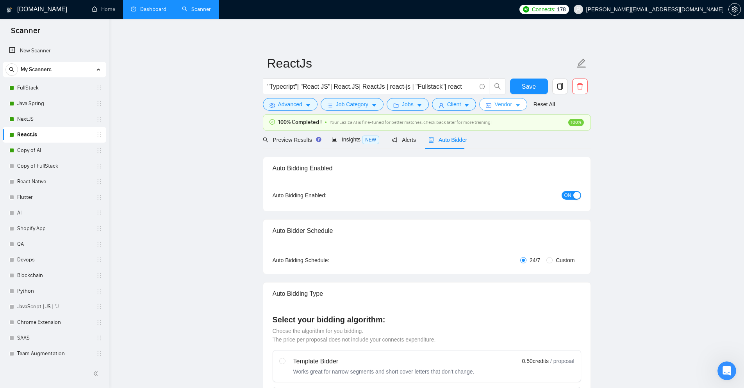
click at [511, 105] on button "Vendor" at bounding box center [503, 104] width 48 height 12
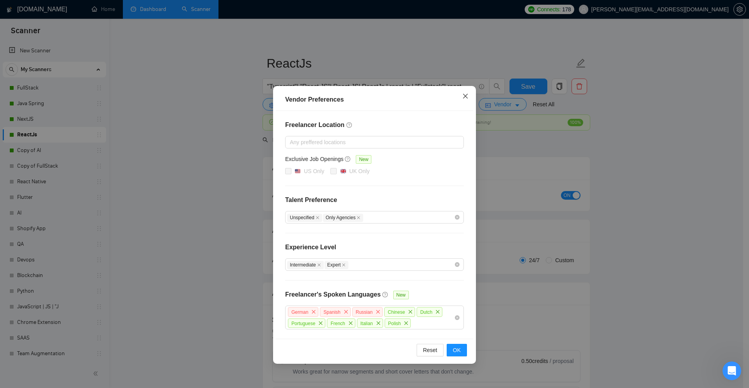
click at [464, 92] on span "Close" at bounding box center [465, 96] width 21 height 21
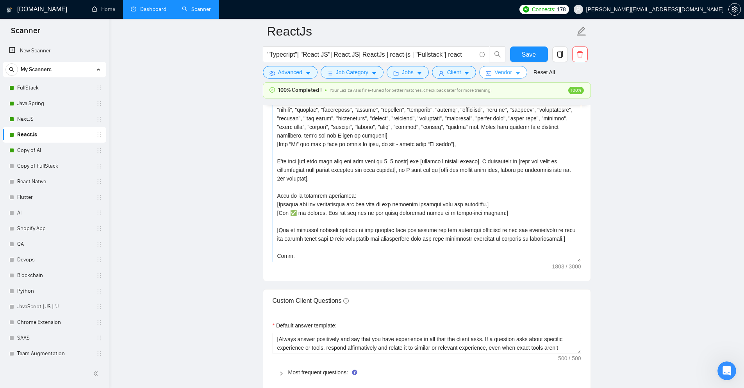
scroll to position [937, 0]
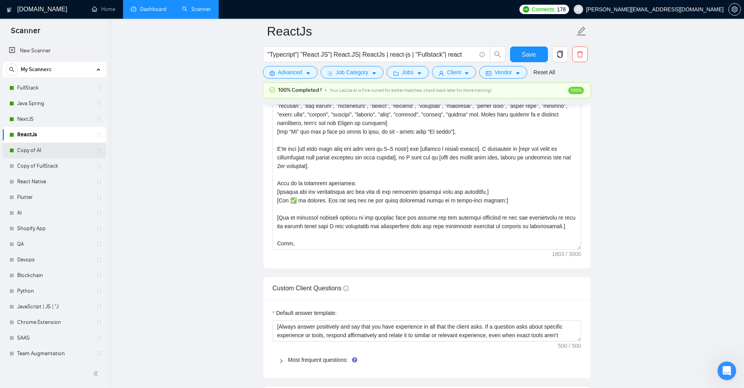
click at [37, 148] on link "Copy of AI" at bounding box center [54, 150] width 74 height 16
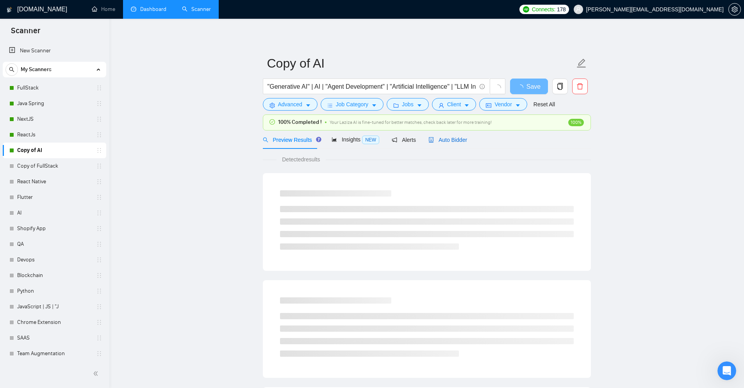
click at [446, 142] on span "Auto Bidder" at bounding box center [447, 140] width 39 height 6
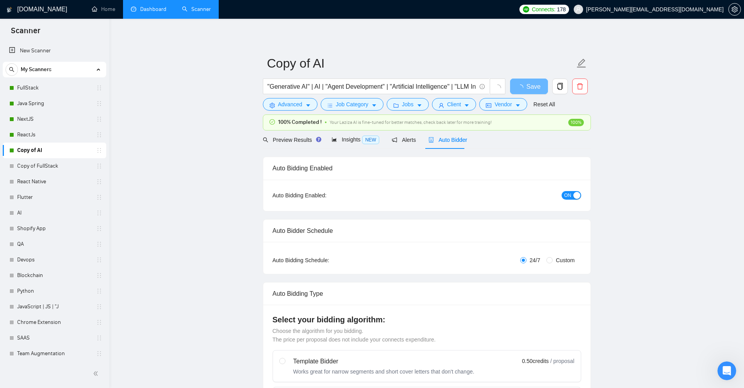
checkbox input "true"
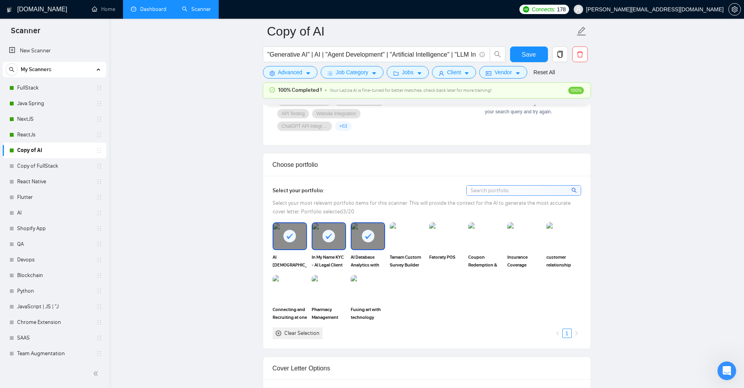
scroll to position [624, 0]
click at [34, 129] on link "ReactJs" at bounding box center [54, 135] width 74 height 16
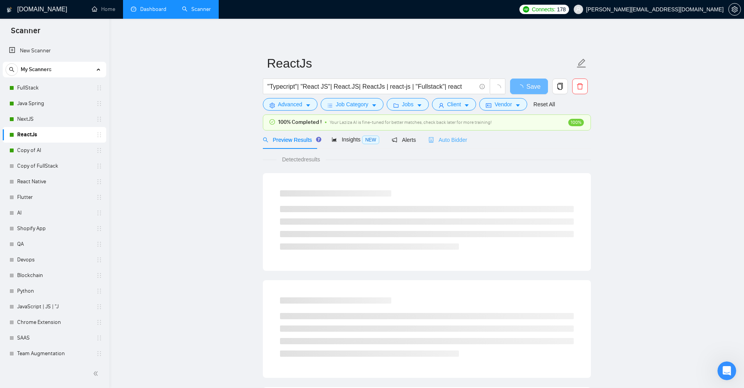
click at [451, 146] on div "Auto Bidder" at bounding box center [447, 139] width 39 height 18
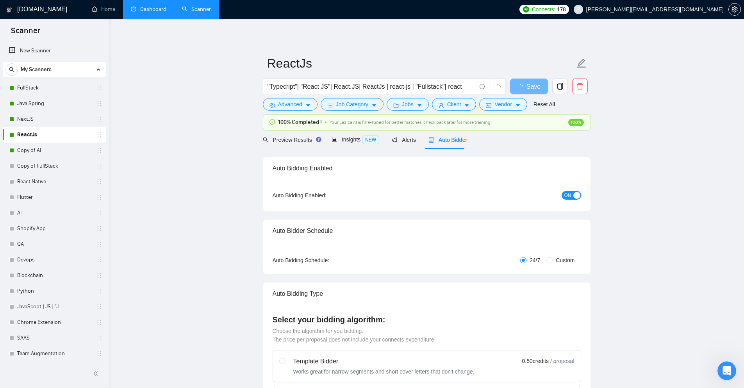
checkbox input "true"
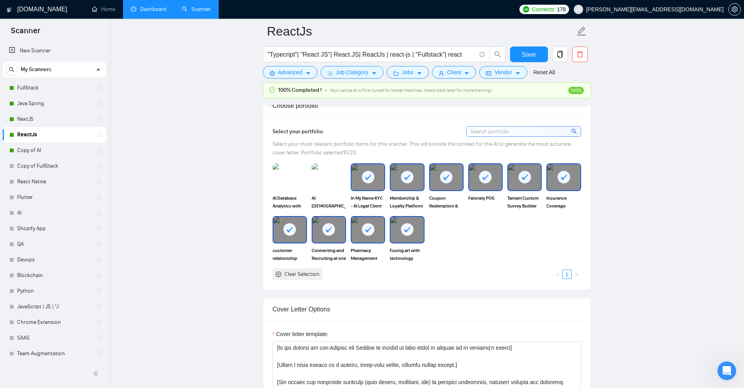
scroll to position [663, 0]
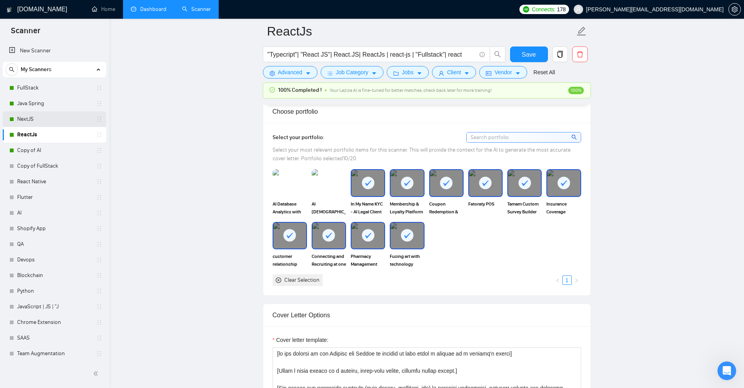
click at [34, 121] on link "NextJS" at bounding box center [54, 119] width 74 height 16
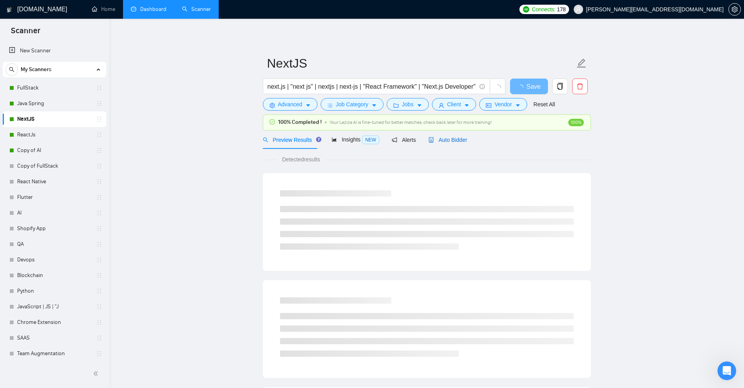
click at [449, 137] on span "Auto Bidder" at bounding box center [447, 140] width 39 height 6
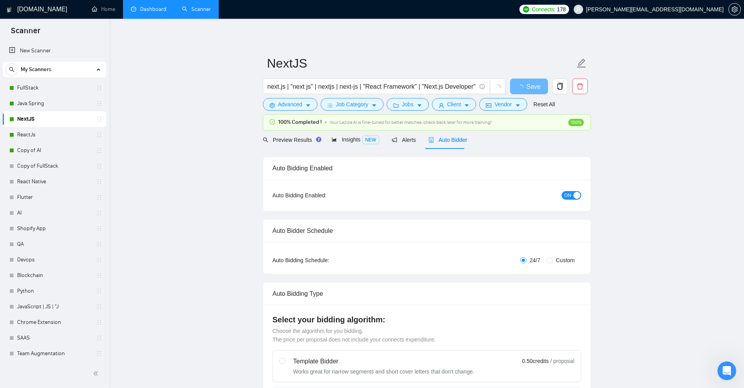
checkbox input "true"
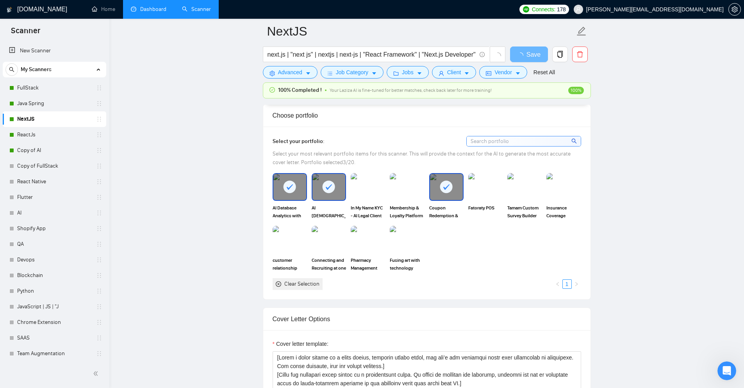
scroll to position [663, 0]
click at [32, 108] on link "Java Spring" at bounding box center [54, 104] width 74 height 16
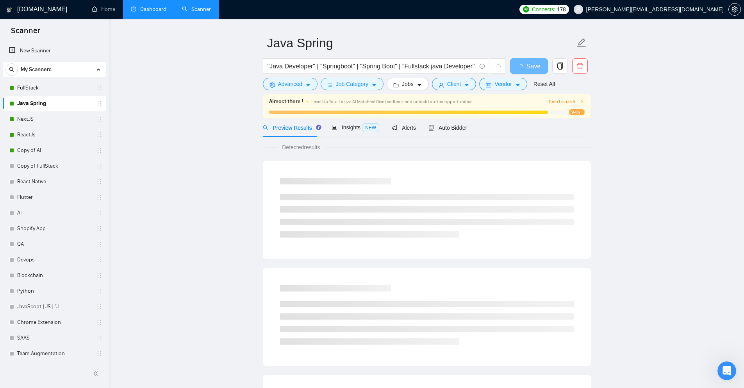
scroll to position [39, 0]
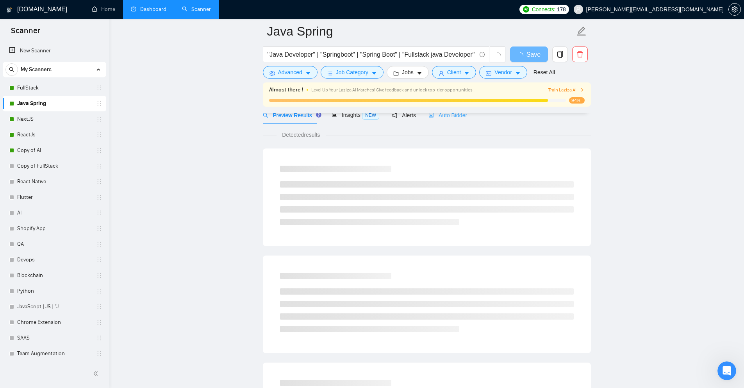
click at [442, 119] on div "Auto Bidder" at bounding box center [447, 115] width 39 height 18
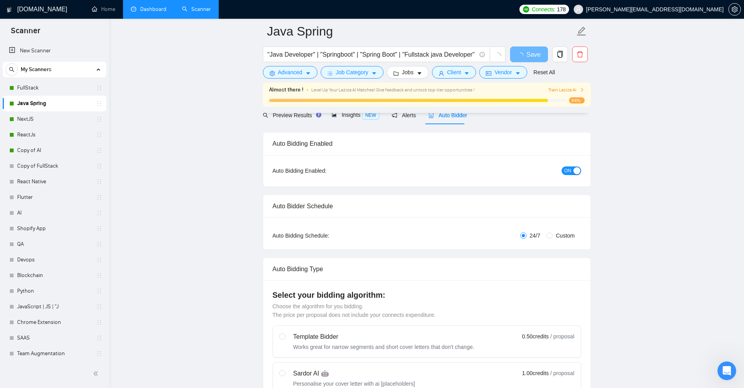
checkbox input "true"
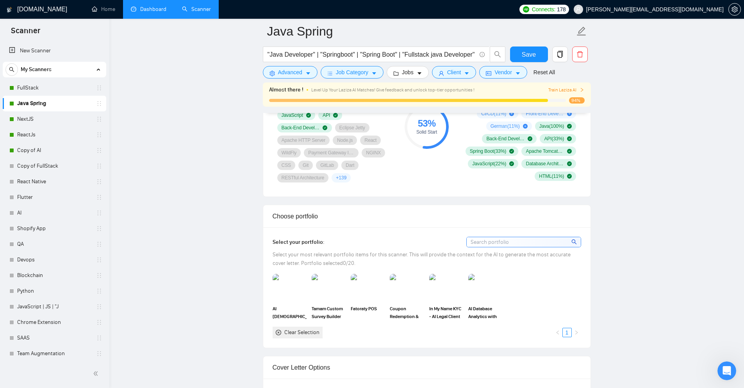
scroll to position [624, 0]
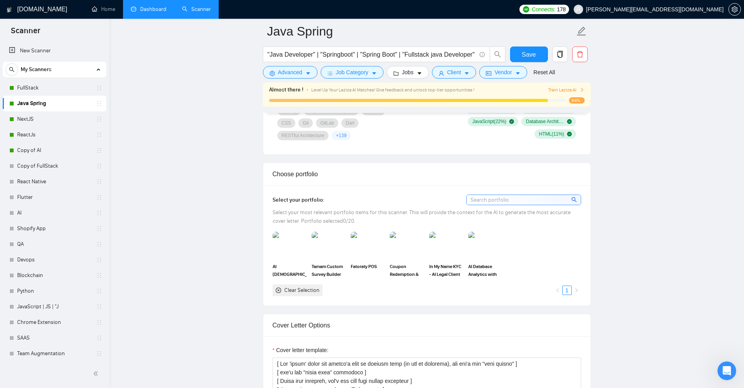
drag, startPoint x: 41, startPoint y: 94, endPoint x: 159, endPoint y: 139, distance: 126.2
click at [41, 94] on link "FullStack" at bounding box center [54, 88] width 74 height 16
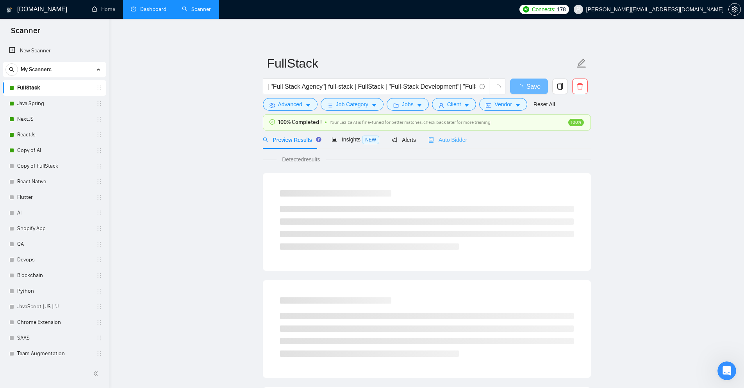
click at [430, 146] on div "Auto Bidder" at bounding box center [447, 139] width 39 height 18
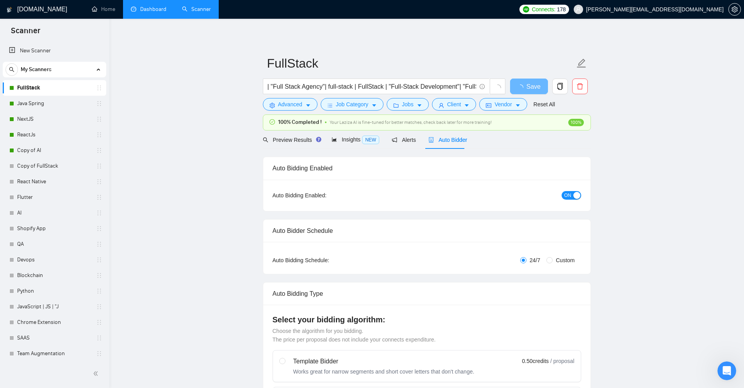
checkbox input "true"
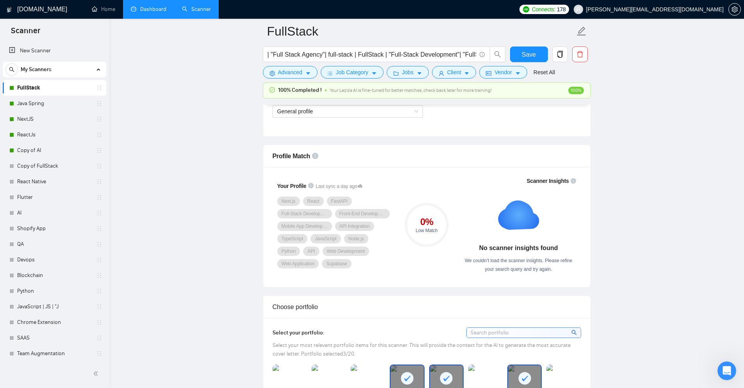
scroll to position [507, 0]
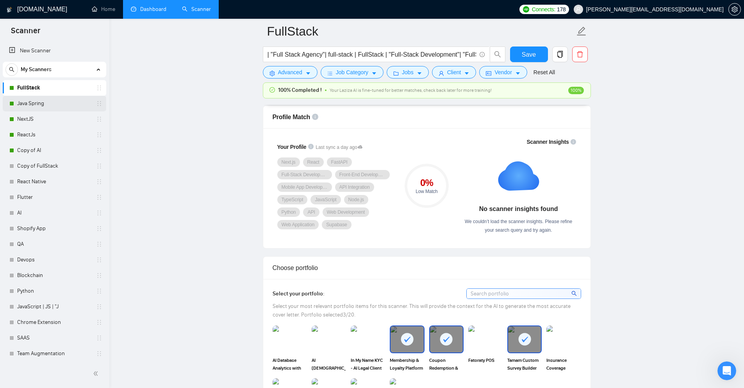
click at [49, 103] on link "Java Spring" at bounding box center [54, 104] width 74 height 16
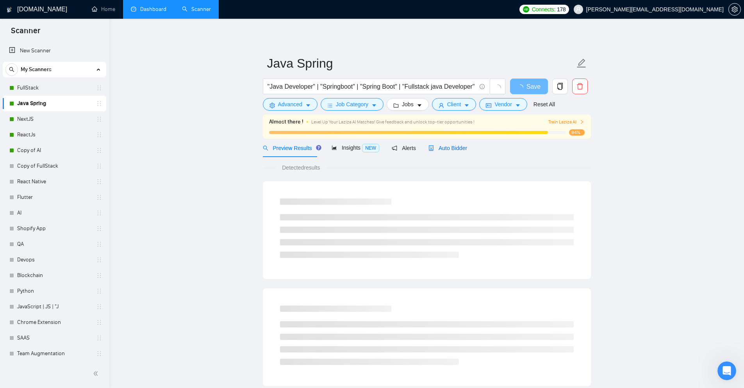
click at [456, 148] on span "Auto Bidder" at bounding box center [447, 148] width 39 height 6
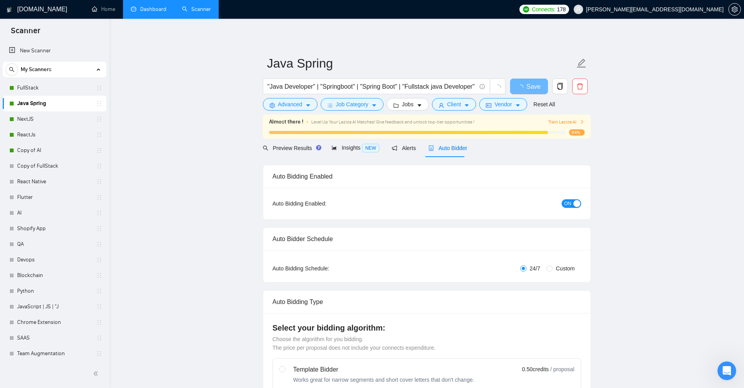
checkbox input "true"
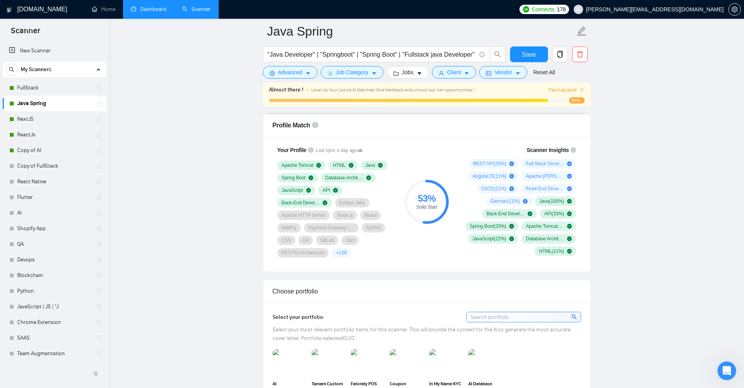
scroll to position [468, 0]
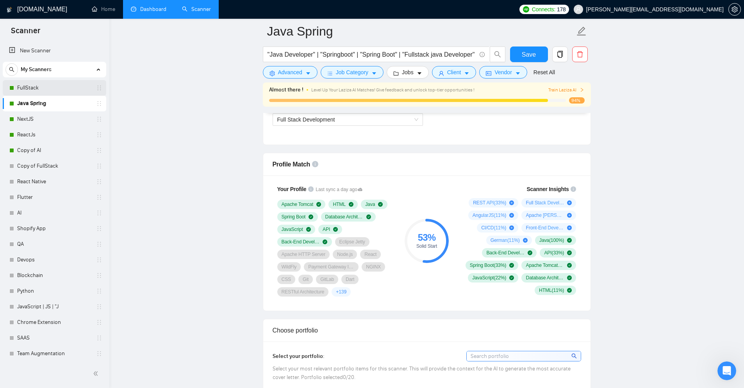
click at [32, 88] on link "FullStack" at bounding box center [54, 88] width 74 height 16
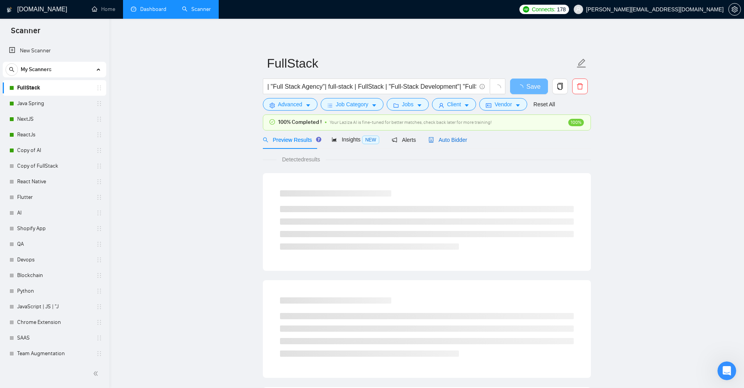
click at [443, 143] on span "Auto Bidder" at bounding box center [447, 140] width 39 height 6
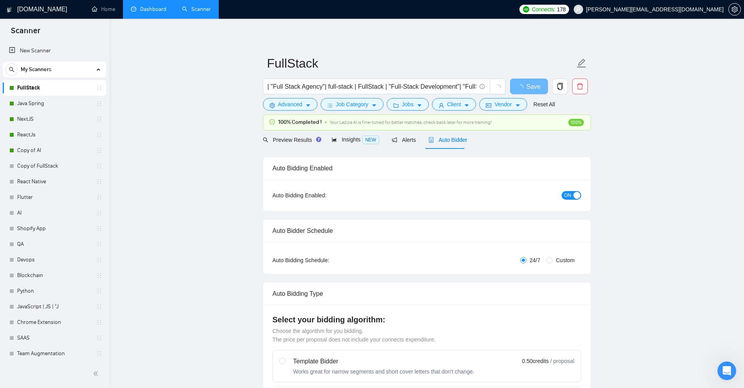
checkbox input "true"
click at [337, 146] on div "Insights NEW" at bounding box center [355, 139] width 48 height 18
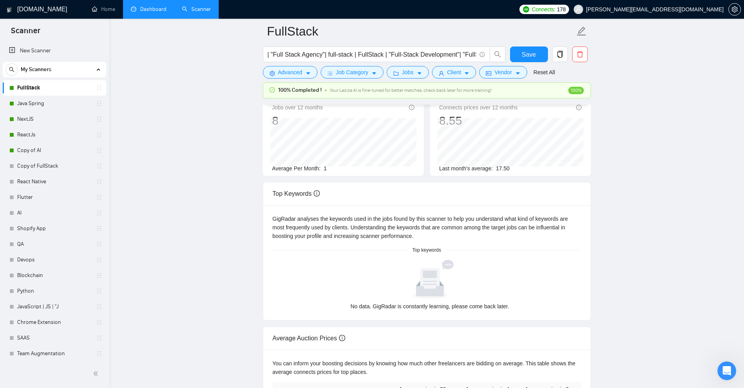
scroll to position [78, 0]
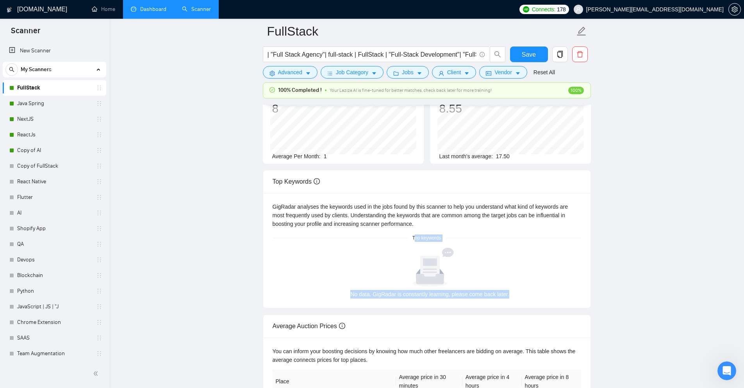
drag, startPoint x: 511, startPoint y: 295, endPoint x: 415, endPoint y: 236, distance: 112.9
click at [415, 236] on div "GigRadar analyses the keywords used in the jobs found by this scanner to help y…" at bounding box center [426, 250] width 327 height 115
click at [232, 252] on main "FullStack | "Full Stack Agency"| full-stack | FullStack | "Full-Stack Developme…" at bounding box center [426, 206] width 609 height 507
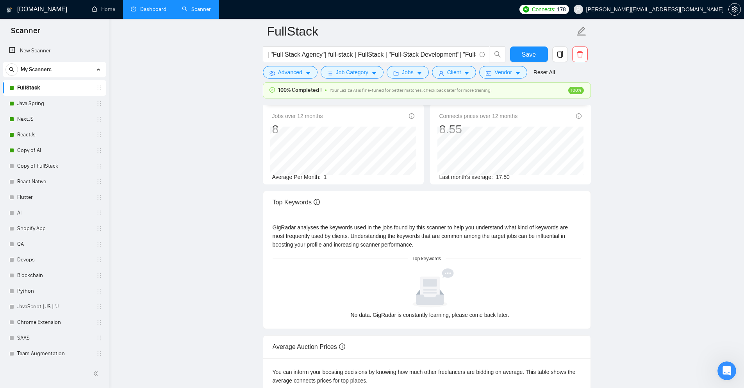
scroll to position [0, 0]
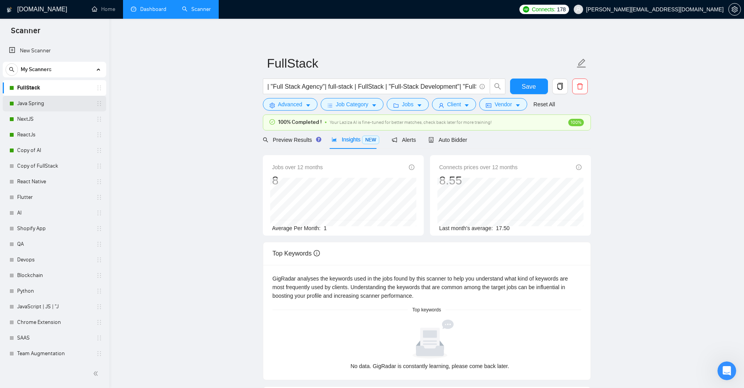
click at [44, 103] on link "Java Spring" at bounding box center [54, 104] width 74 height 16
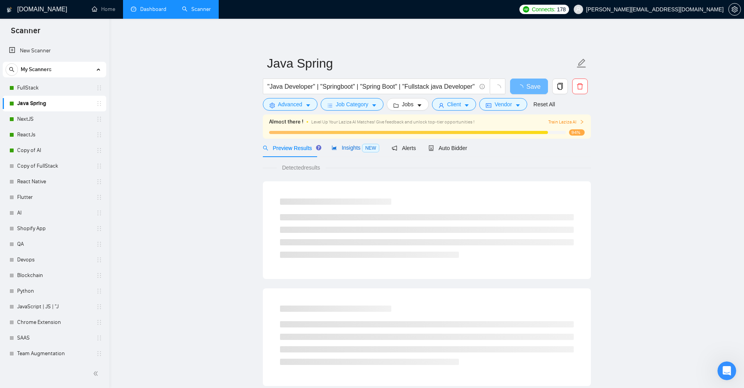
click at [357, 149] on span "Insights NEW" at bounding box center [355, 147] width 48 height 6
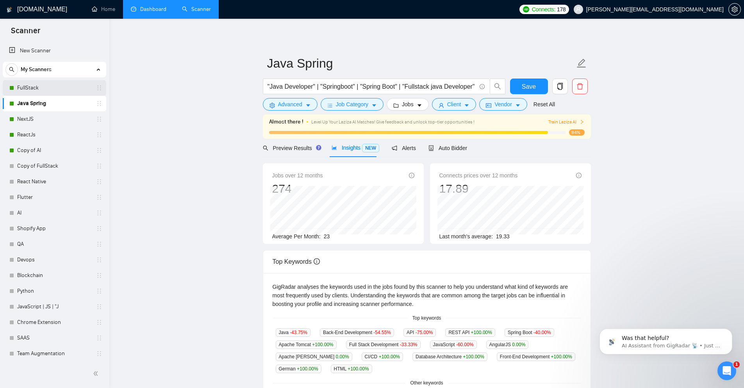
click at [46, 89] on link "FullStack" at bounding box center [54, 88] width 74 height 16
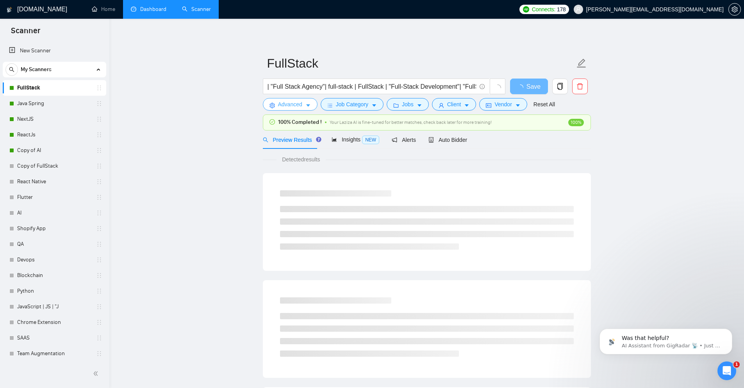
click at [311, 103] on button "Advanced" at bounding box center [290, 104] width 55 height 12
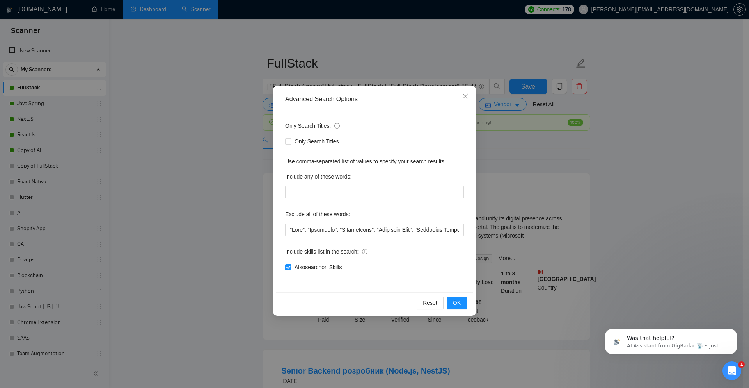
click at [229, 165] on div "Advanced Search Options Only Search Titles: Only Search Titles Use comma-separa…" at bounding box center [374, 194] width 749 height 388
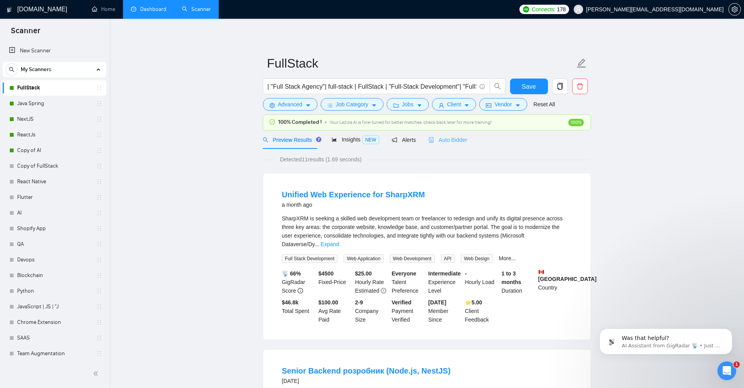
click at [434, 134] on div "Auto Bidder" at bounding box center [447, 139] width 39 height 18
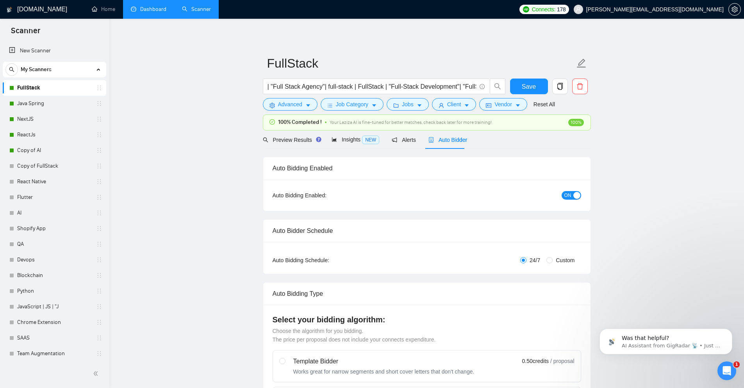
checkbox input "true"
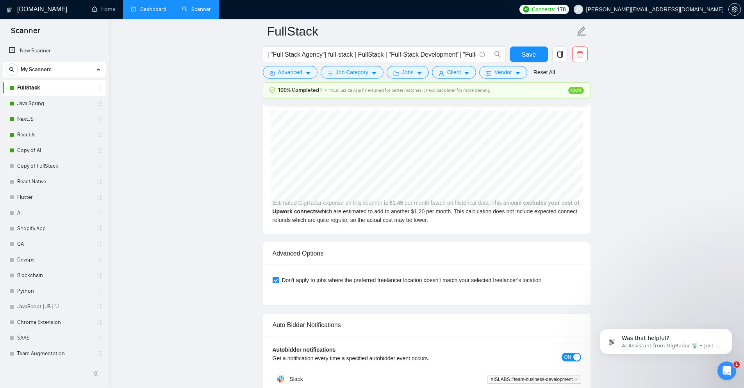
scroll to position [1717, 0]
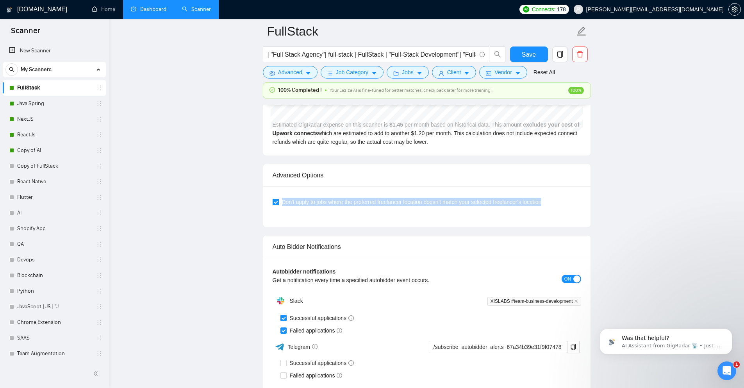
drag, startPoint x: 543, startPoint y: 200, endPoint x: 283, endPoint y: 202, distance: 260.7
click at [283, 202] on span "Don't apply to jobs where the preferred freelancer location doesn't match your …" at bounding box center [412, 201] width 266 height 9
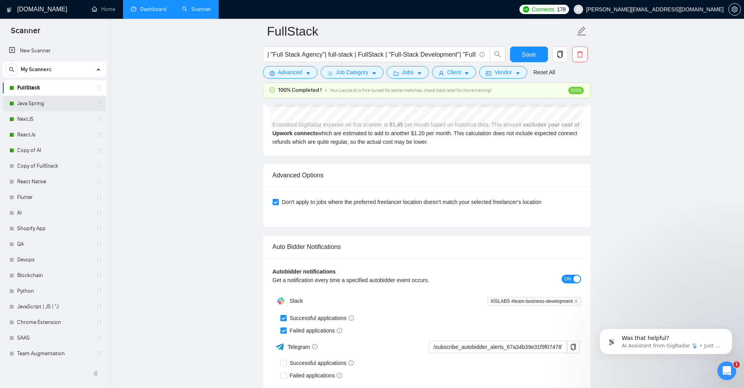
click at [9, 98] on div "Java Spring" at bounding box center [55, 104] width 93 height 16
click at [22, 104] on link "Java Spring" at bounding box center [54, 104] width 74 height 16
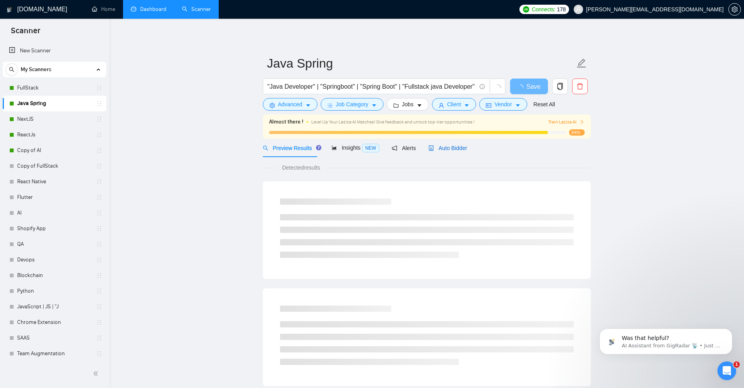
click at [444, 148] on span "Auto Bidder" at bounding box center [447, 148] width 39 height 6
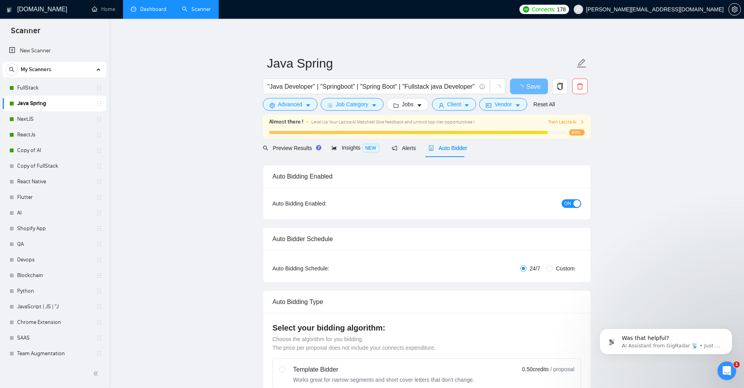
checkbox input "true"
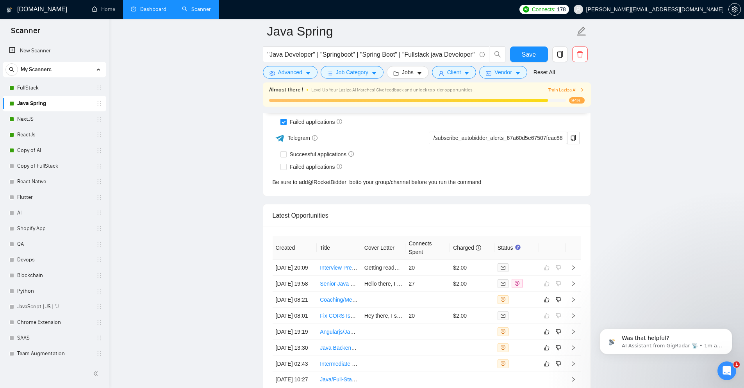
scroll to position [1778, 0]
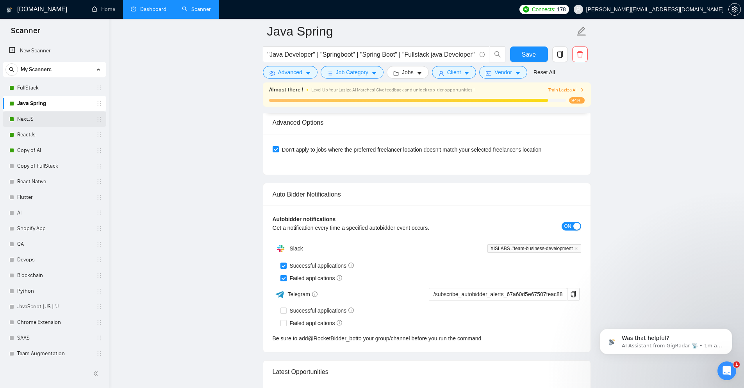
click at [9, 119] on div at bounding box center [11, 119] width 5 height 5
click at [11, 117] on div at bounding box center [11, 119] width 5 height 5
click at [22, 120] on link "NextJS" at bounding box center [54, 119] width 74 height 16
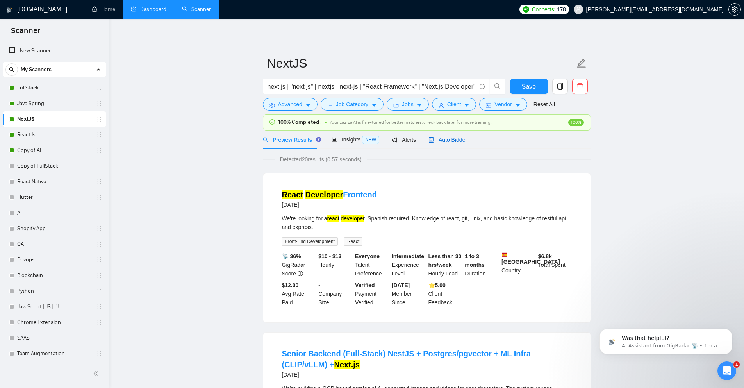
click at [449, 144] on div "Auto Bidder" at bounding box center [447, 139] width 39 height 9
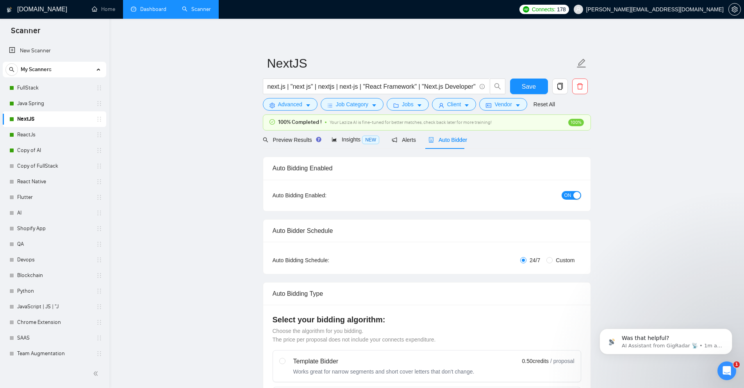
checkbox input "true"
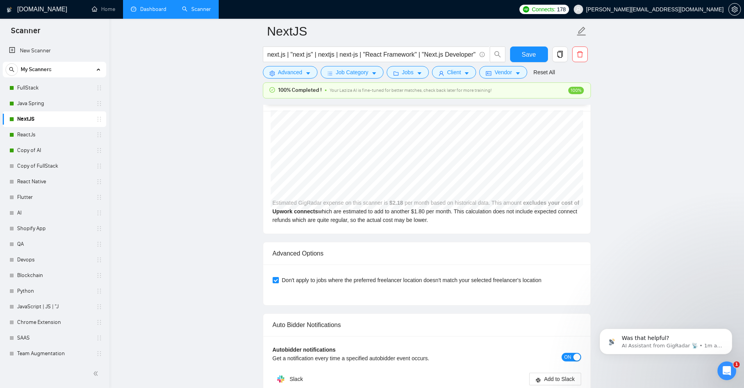
scroll to position [1717, 0]
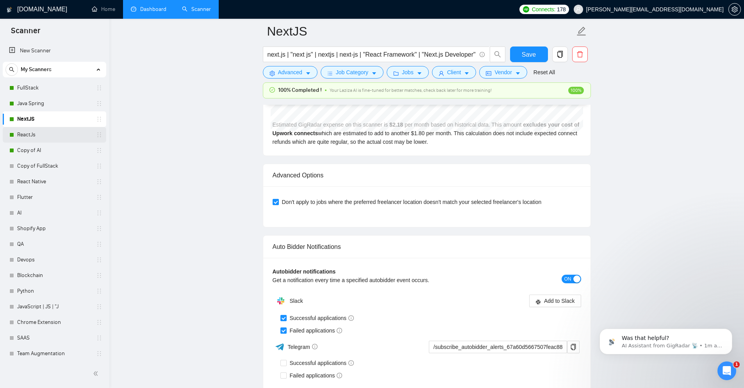
click at [22, 135] on link "ReactJs" at bounding box center [54, 135] width 74 height 16
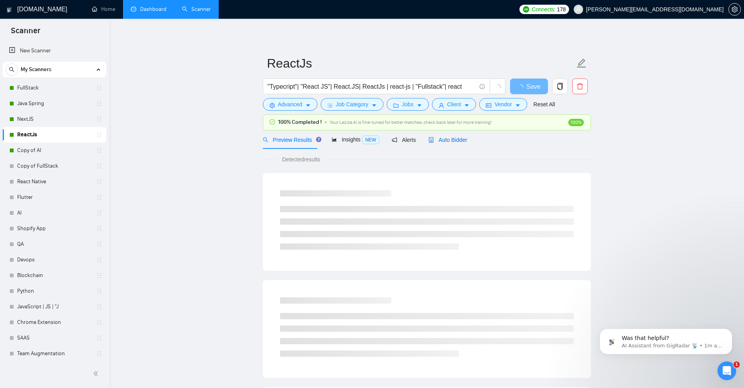
click at [450, 137] on span "Auto Bidder" at bounding box center [447, 140] width 39 height 6
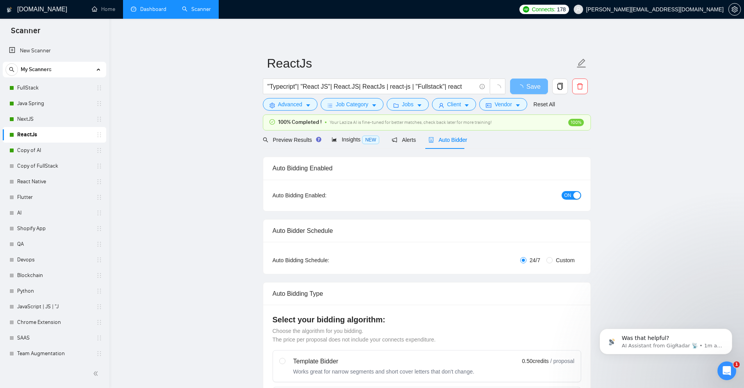
checkbox input "true"
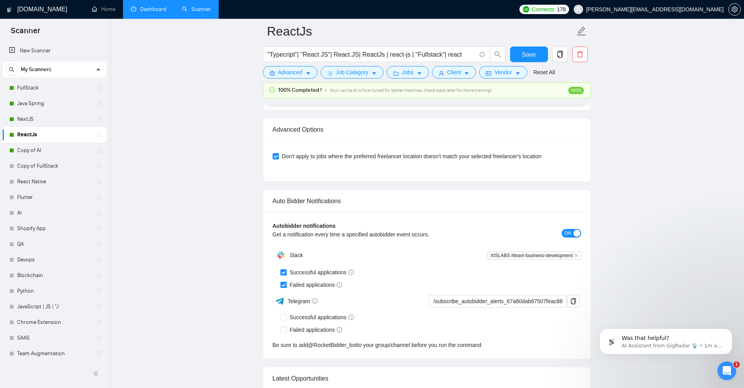
scroll to position [1756, 0]
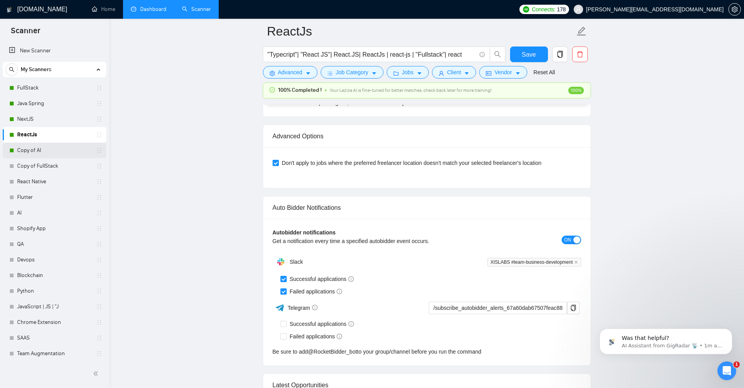
click at [42, 151] on link "Copy of AI" at bounding box center [54, 150] width 74 height 16
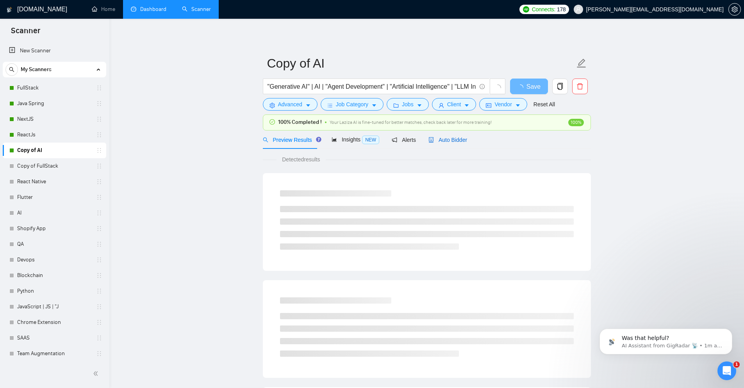
click at [439, 137] on span "Auto Bidder" at bounding box center [447, 140] width 39 height 6
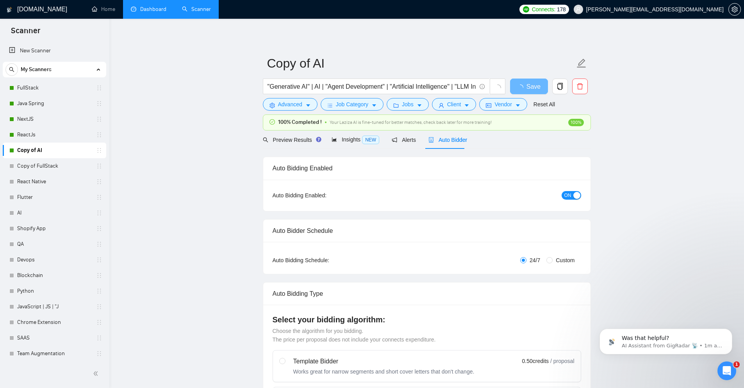
checkbox input "true"
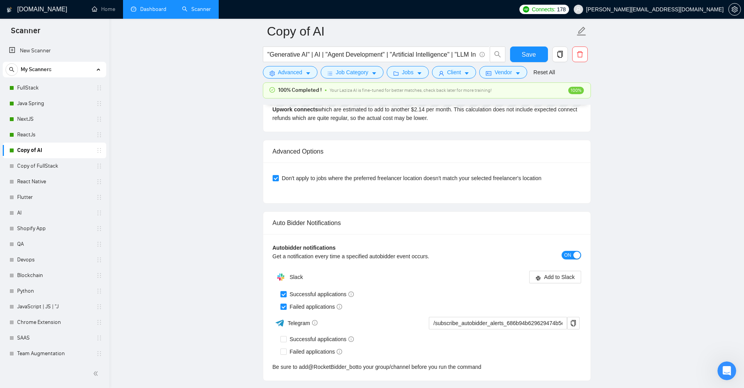
click at [152, 12] on link "Dashboard" at bounding box center [149, 9] width 36 height 7
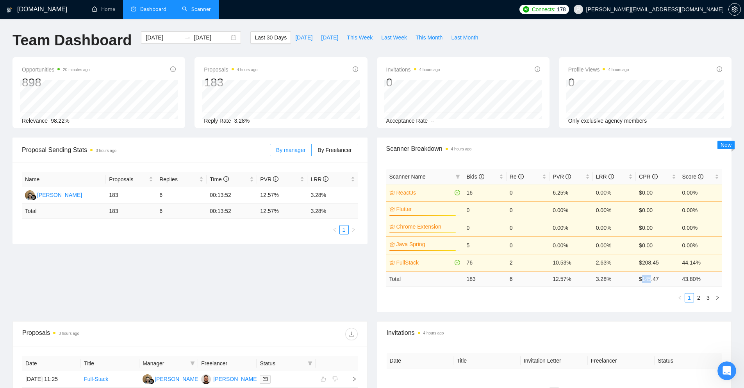
drag, startPoint x: 650, startPoint y: 277, endPoint x: 643, endPoint y: 279, distance: 7.6
click at [643, 279] on td "$ 145.47" at bounding box center [656, 278] width 43 height 15
drag, startPoint x: 656, startPoint y: 279, endPoint x: 642, endPoint y: 280, distance: 14.5
click at [642, 280] on td "$ 145.47" at bounding box center [656, 278] width 43 height 15
click at [632, 307] on div "Scanner Name Bids Re PVR LRR CPR Score ReactJs 16 0 6.25% 0.00% $0.00 0.00% Flu…" at bounding box center [554, 236] width 355 height 152
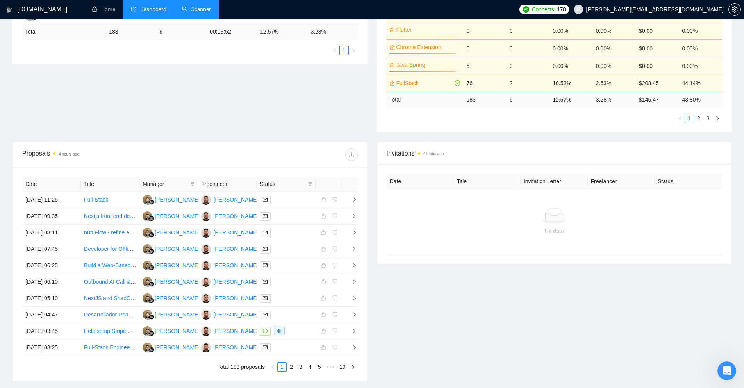
scroll to position [195, 0]
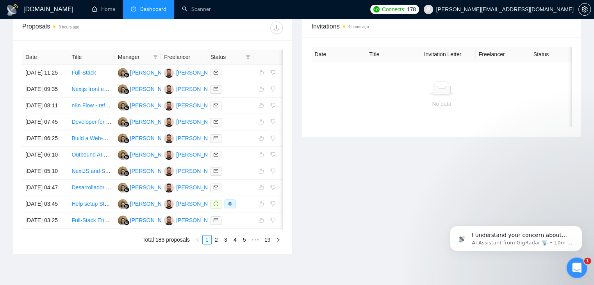
drag, startPoint x: 1150, startPoint y: 531, endPoint x: 582, endPoint y: 272, distance: 624.6
click at [583, 273] on div "Open Intercom Messenger" at bounding box center [575, 266] width 19 height 19
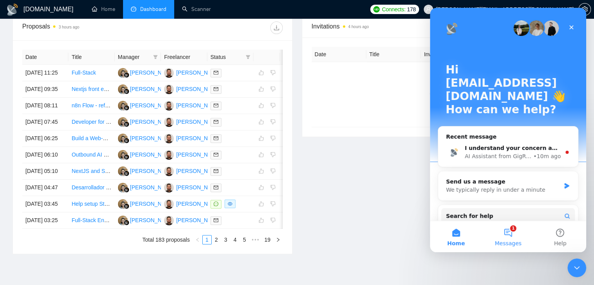
click at [512, 228] on button "1 Messages" at bounding box center [508, 236] width 52 height 31
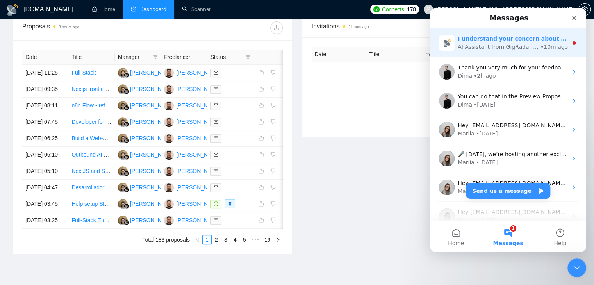
click at [493, 47] on div "AI Assistant from GigRadar 📡" at bounding box center [497, 47] width 81 height 8
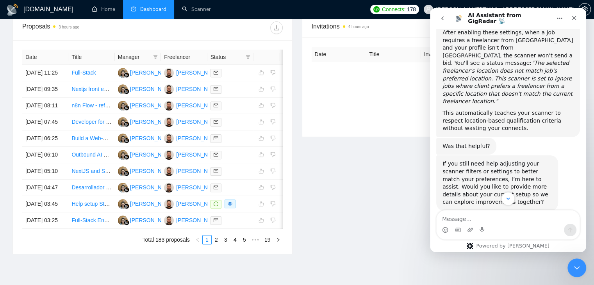
scroll to position [3265, 0]
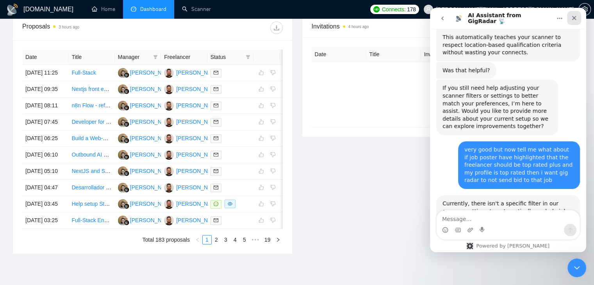
click at [572, 20] on icon "Close" at bounding box center [574, 18] width 6 height 6
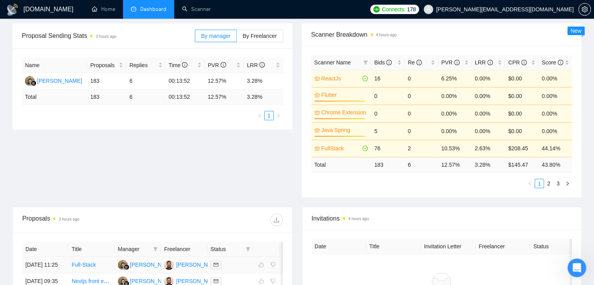
scroll to position [72, 0]
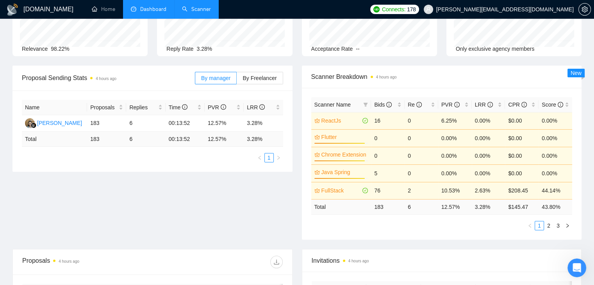
click at [196, 11] on link "Scanner" at bounding box center [196, 9] width 29 height 7
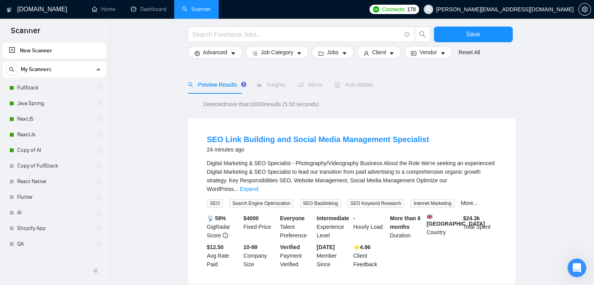
scroll to position [78, 0]
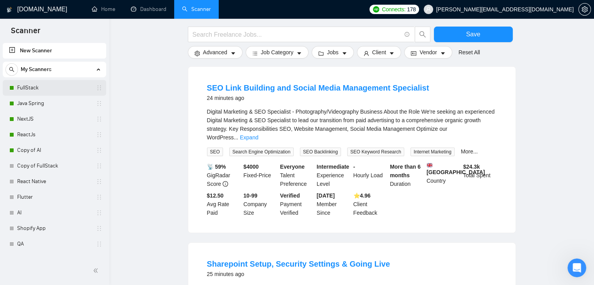
click at [40, 89] on link "FullStack" at bounding box center [54, 88] width 74 height 16
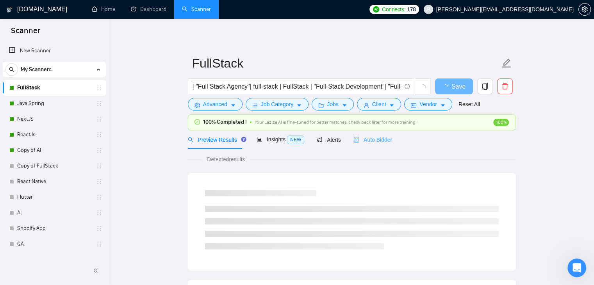
click at [368, 144] on div "Auto Bidder" at bounding box center [372, 139] width 39 height 18
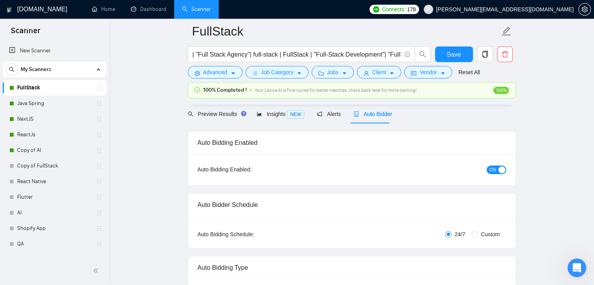
scroll to position [39, 0]
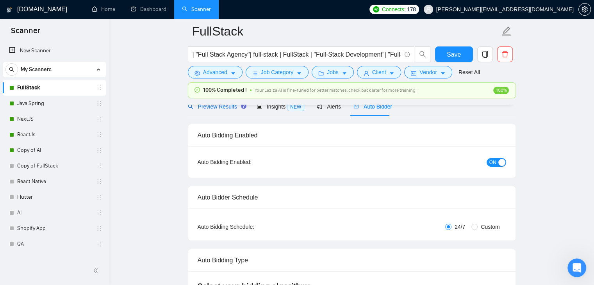
click at [203, 110] on span "Preview Results" at bounding box center [216, 106] width 56 height 6
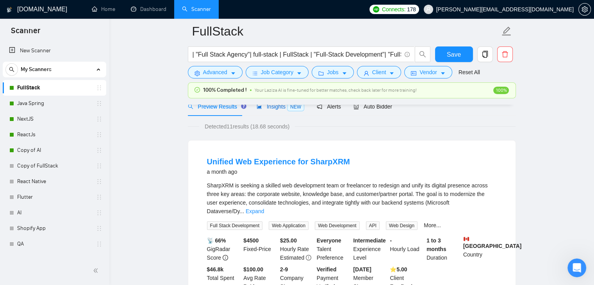
click at [275, 110] on span "Insights NEW" at bounding box center [280, 106] width 48 height 6
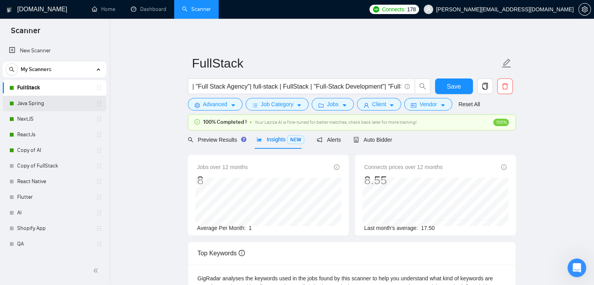
click at [29, 108] on link "Java Spring" at bounding box center [54, 104] width 74 height 16
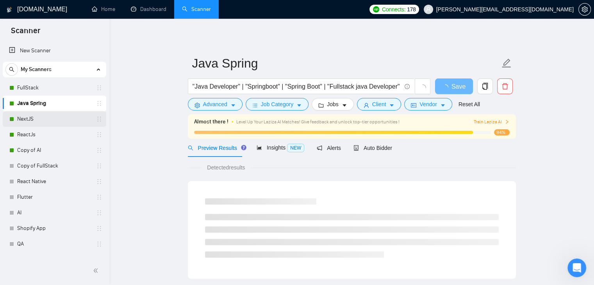
click at [33, 116] on link "NextJS" at bounding box center [54, 119] width 74 height 16
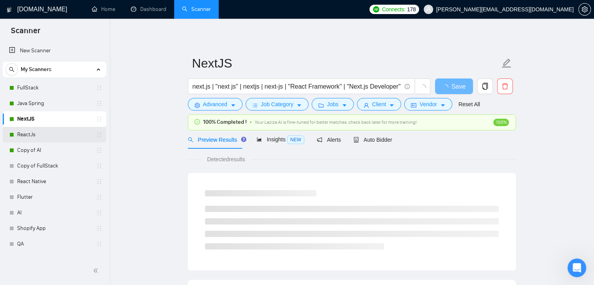
click at [44, 135] on link "ReactJs" at bounding box center [54, 135] width 74 height 16
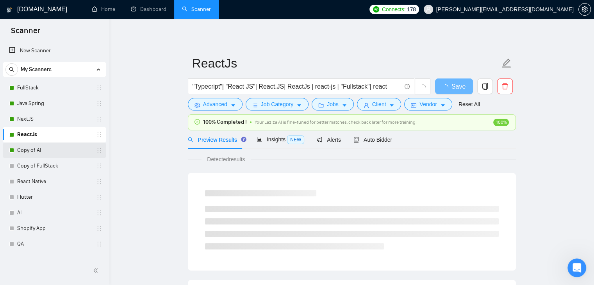
click at [47, 147] on link "Copy of AI" at bounding box center [54, 150] width 74 height 16
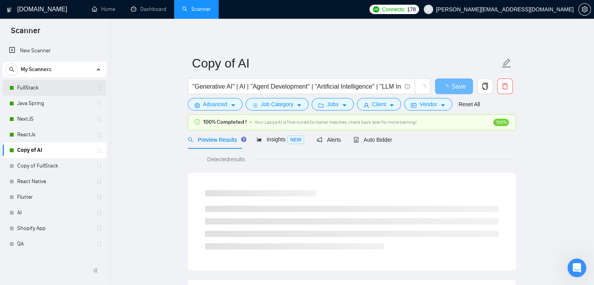
click at [35, 88] on link "FullStack" at bounding box center [54, 88] width 74 height 16
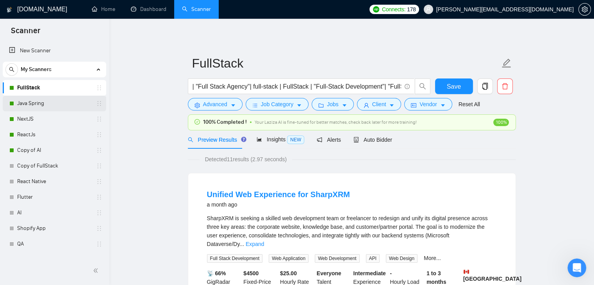
click at [58, 103] on link "Java Spring" at bounding box center [54, 104] width 74 height 16
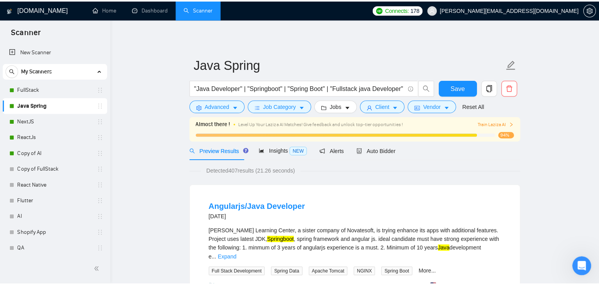
scroll to position [3252, 0]
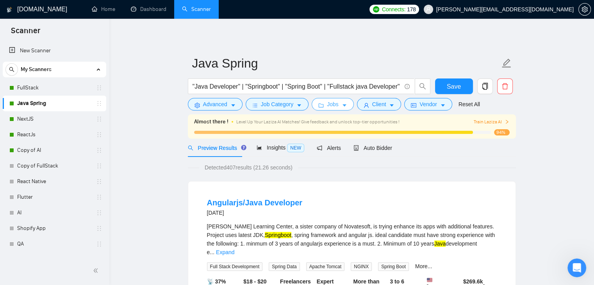
click at [345, 106] on button "Jobs" at bounding box center [332, 104] width 42 height 12
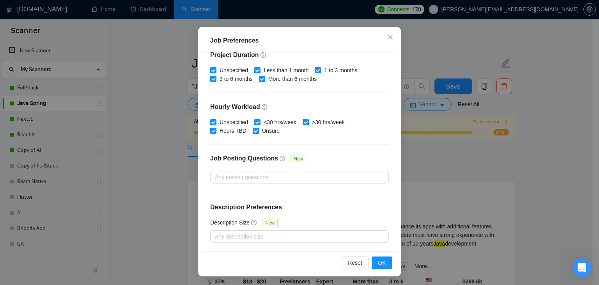
scroll to position [53, 0]
click at [389, 35] on icon "close" at bounding box center [390, 36] width 5 height 5
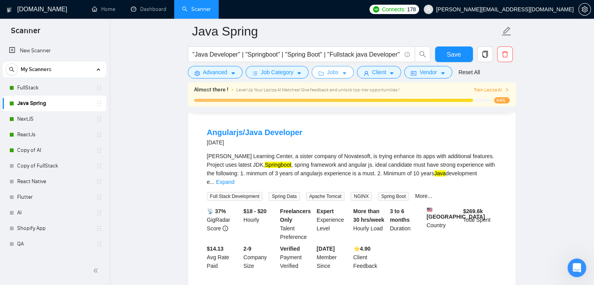
scroll to position [78, 0]
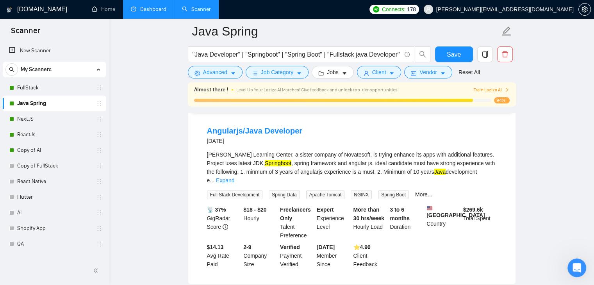
click at [141, 10] on link "Dashboard" at bounding box center [149, 9] width 36 height 7
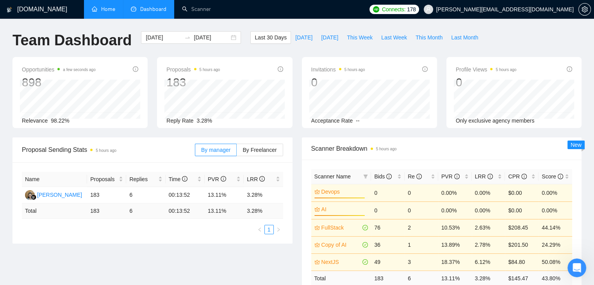
click at [115, 12] on link "Home" at bounding box center [103, 9] width 23 height 7
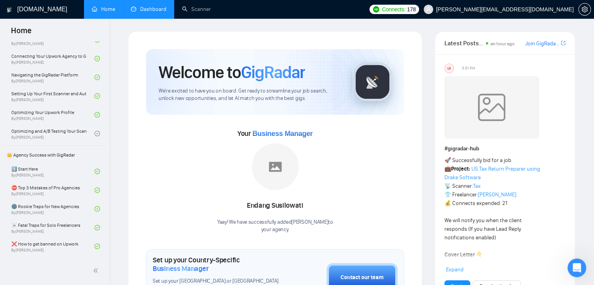
scroll to position [31, 0]
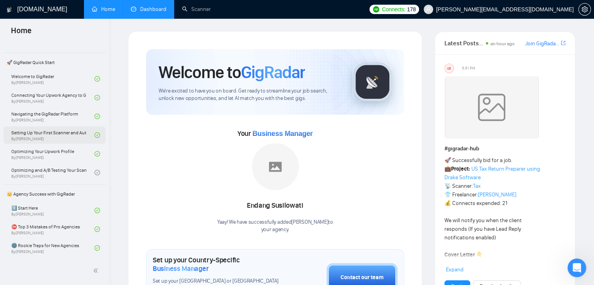
click at [56, 137] on link "Setting Up Your First Scanner and Auto-Bidder By [PERSON_NAME]" at bounding box center [52, 134] width 83 height 17
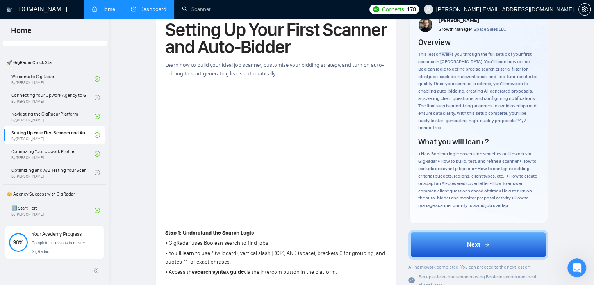
scroll to position [78, 0]
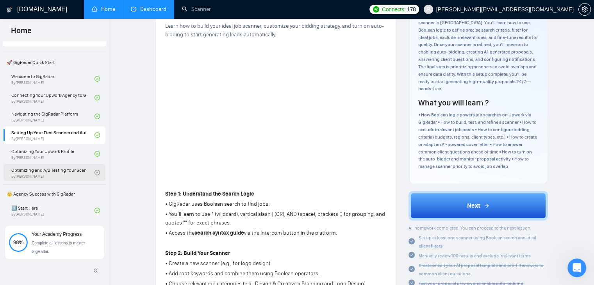
click at [65, 165] on link "Optimizing and A/B Testing Your Scanner for Better Results By [PERSON_NAME]" at bounding box center [52, 172] width 83 height 17
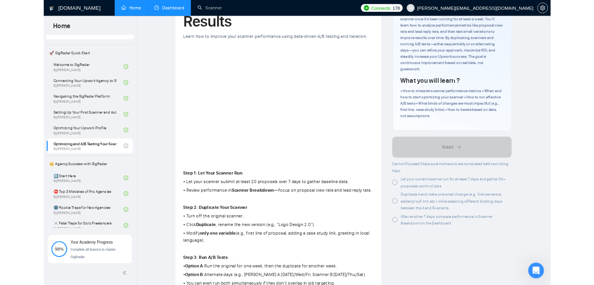
scroll to position [3252, 0]
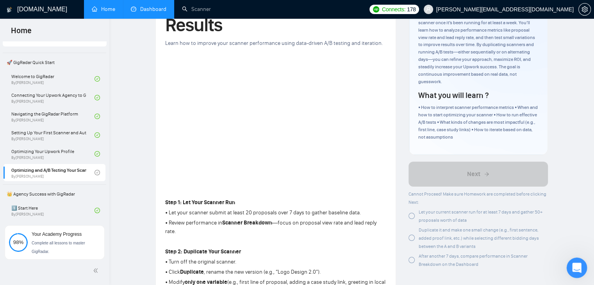
click at [578, 273] on div "Open Intercom Messenger" at bounding box center [575, 267] width 26 height 26
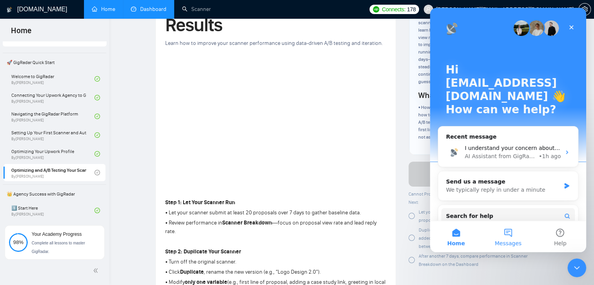
click at [512, 231] on button "Messages" at bounding box center [508, 236] width 52 height 31
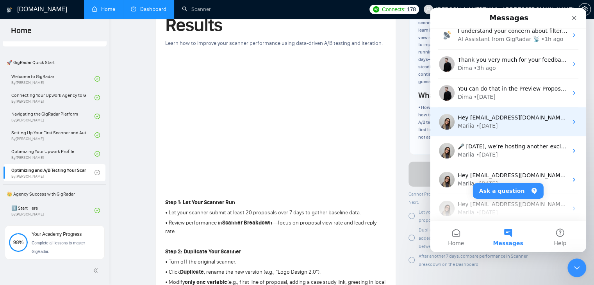
scroll to position [0, 0]
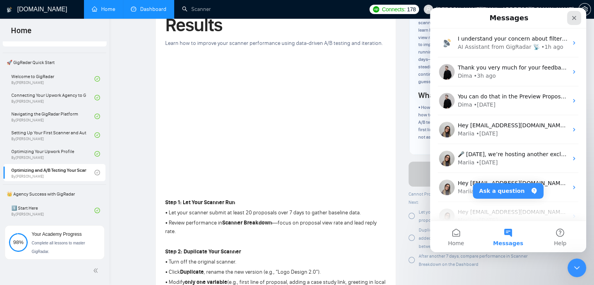
click at [570, 23] on div "Close" at bounding box center [574, 18] width 14 height 14
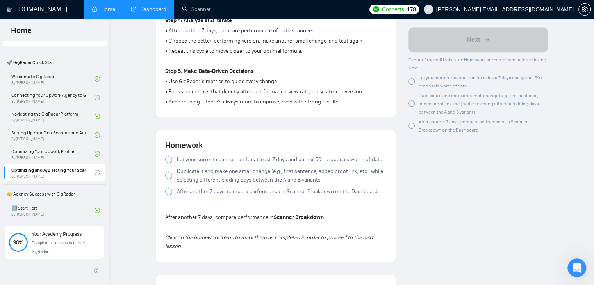
scroll to position [468, 0]
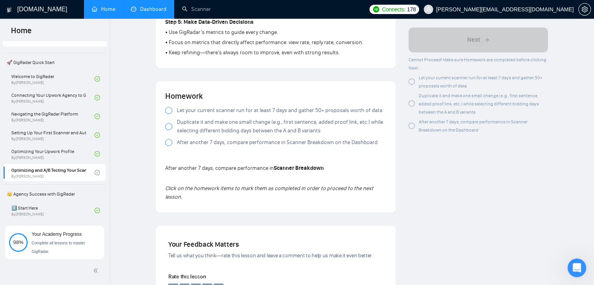
click at [169, 110] on div at bounding box center [168, 110] width 7 height 7
click at [169, 126] on div at bounding box center [168, 126] width 7 height 7
click at [169, 145] on div at bounding box center [168, 142] width 7 height 7
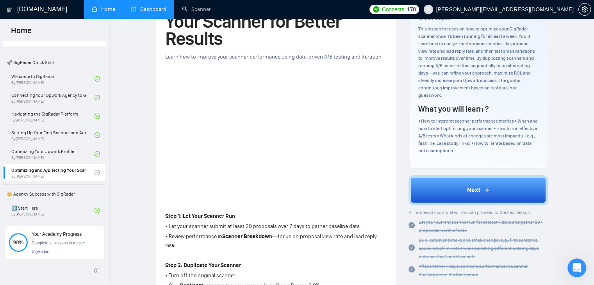
scroll to position [0, 0]
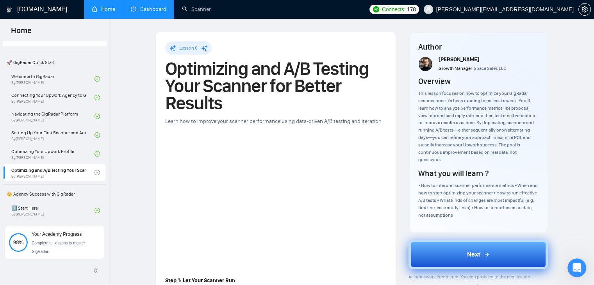
click at [446, 254] on button "Next" at bounding box center [477, 255] width 139 height 30
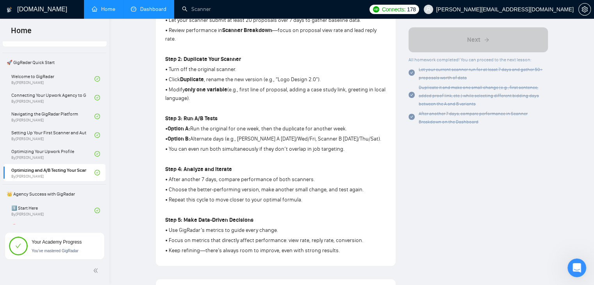
scroll to position [117, 0]
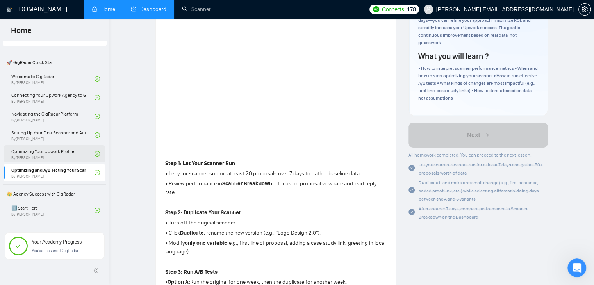
click at [65, 154] on link "Optimizing Your Upwork Profile By [PERSON_NAME]" at bounding box center [52, 153] width 83 height 17
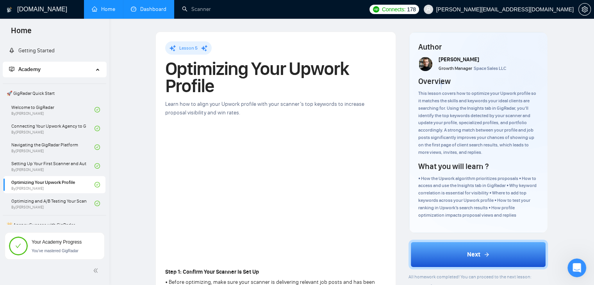
click at [144, 7] on link "Dashboard" at bounding box center [149, 9] width 36 height 7
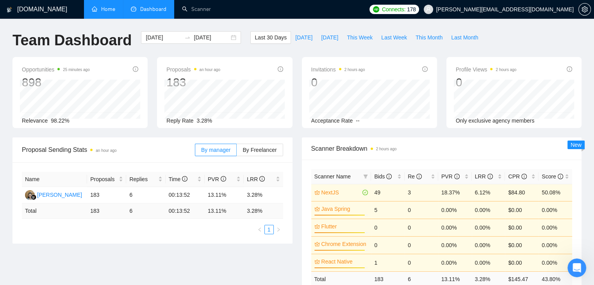
click at [270, 135] on div "Opportunities 25 minutes ago 898 Relevance 98.22% Proposals an hour ago 183 [DA…" at bounding box center [297, 97] width 578 height 80
click at [199, 6] on link "Scanner" at bounding box center [196, 9] width 29 height 7
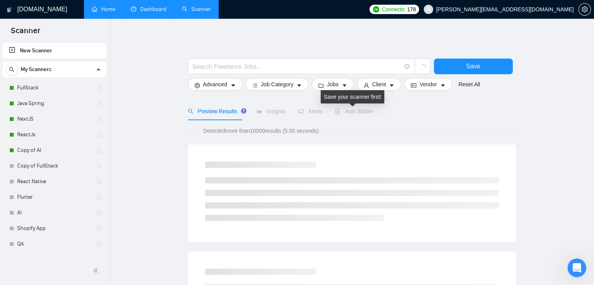
click at [368, 111] on span "Auto Bidder" at bounding box center [353, 111] width 39 height 6
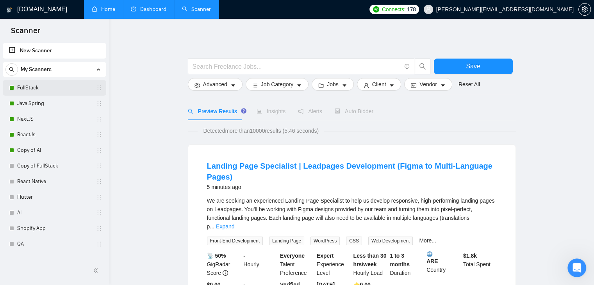
click at [40, 84] on link "FullStack" at bounding box center [54, 88] width 74 height 16
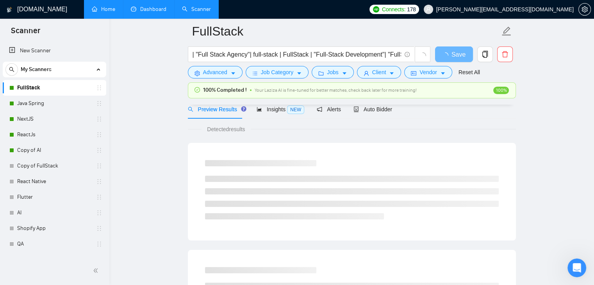
scroll to position [39, 0]
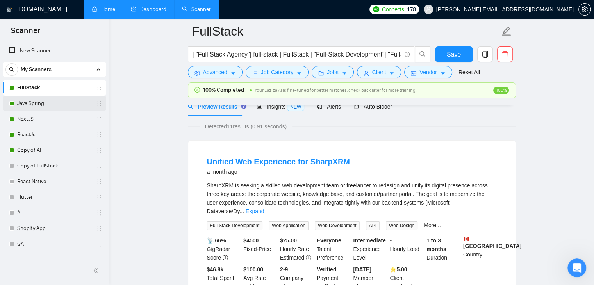
click at [52, 108] on link "Java Spring" at bounding box center [54, 104] width 74 height 16
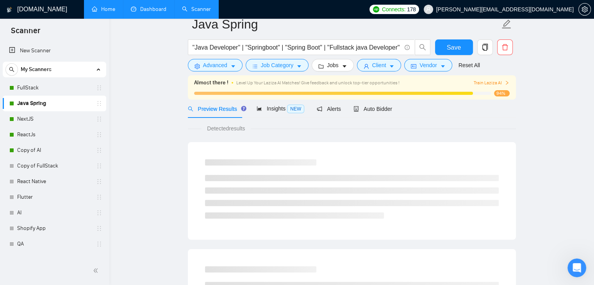
scroll to position [16, 0]
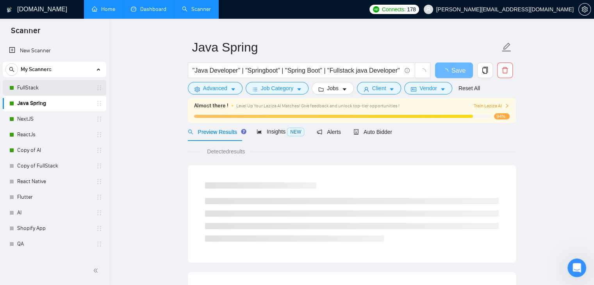
click at [53, 91] on link "FullStack" at bounding box center [54, 88] width 74 height 16
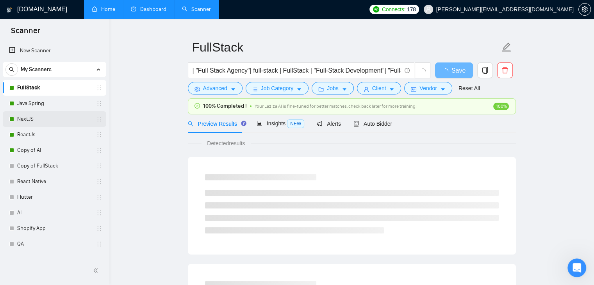
click at [61, 114] on link "NextJS" at bounding box center [54, 119] width 74 height 16
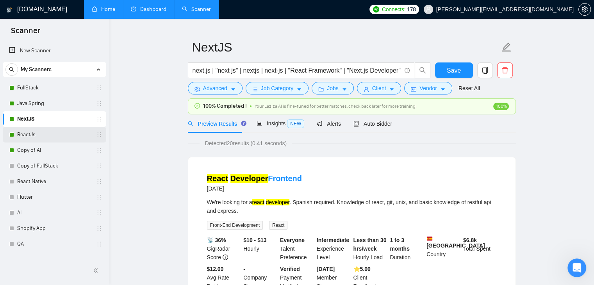
click at [49, 133] on link "ReactJs" at bounding box center [54, 135] width 74 height 16
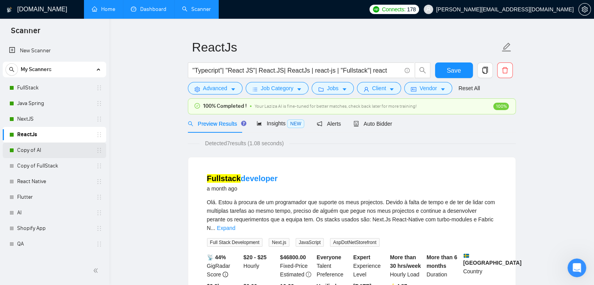
click at [31, 153] on link "Copy of AI" at bounding box center [54, 150] width 74 height 16
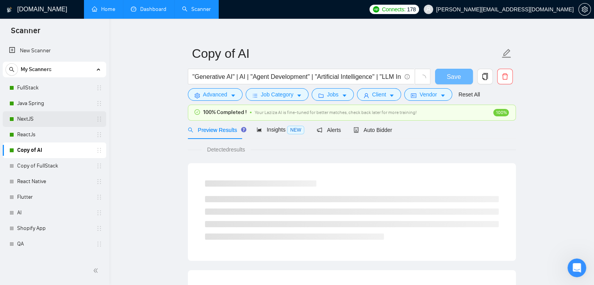
scroll to position [16, 0]
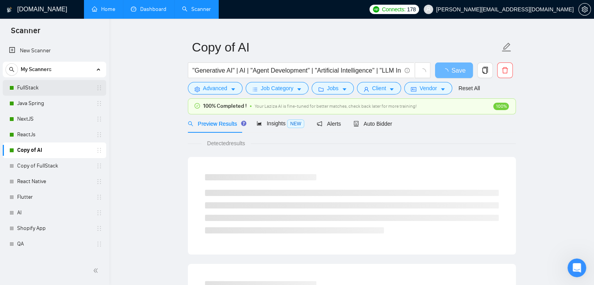
click at [67, 88] on link "FullStack" at bounding box center [54, 88] width 74 height 16
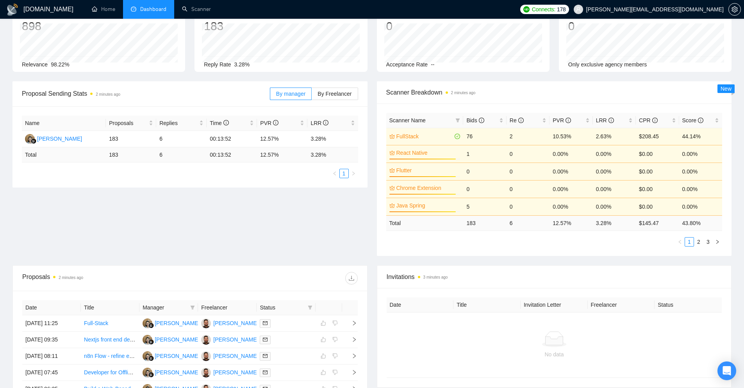
scroll to position [47, 0]
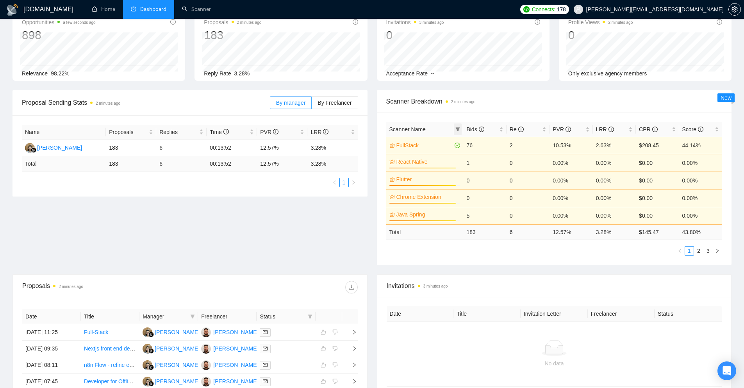
click at [459, 129] on icon "filter" at bounding box center [457, 129] width 5 height 5
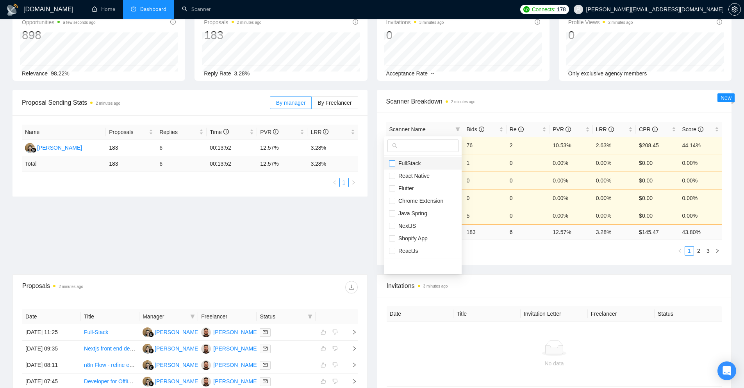
click at [394, 162] on input "checkbox" at bounding box center [392, 163] width 6 height 6
checkbox input "true"
click at [392, 213] on input "checkbox" at bounding box center [392, 213] width 6 height 6
checkbox input "true"
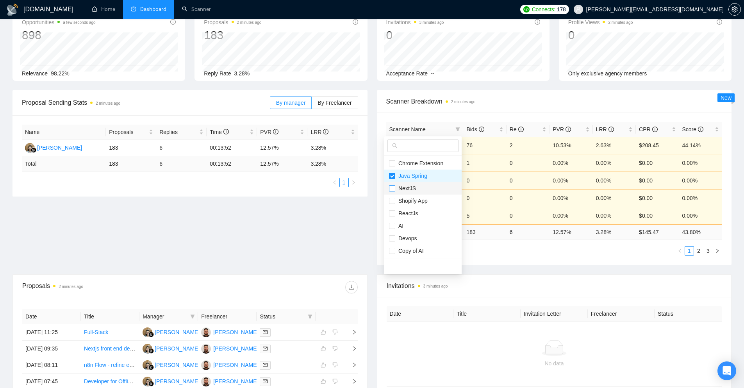
click at [393, 189] on input "checkbox" at bounding box center [392, 188] width 6 height 6
checkbox input "true"
click at [391, 215] on input "checkbox" at bounding box center [392, 213] width 6 height 6
checkbox input "true"
click at [393, 248] on input "checkbox" at bounding box center [392, 250] width 6 height 6
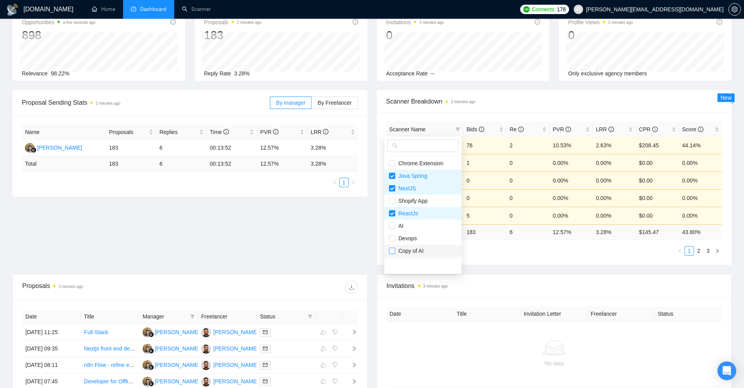
checkbox input "true"
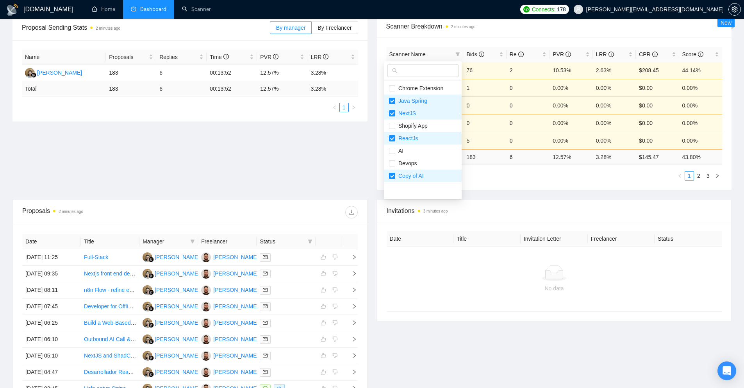
scroll to position [125, 0]
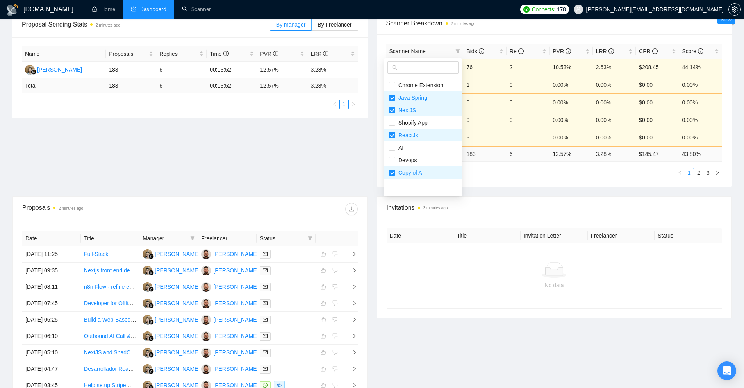
click at [358, 149] on div "Proposal Sending Stats 2 minutes ago By manager By Freelancer Name Proposals Re…" at bounding box center [372, 104] width 728 height 184
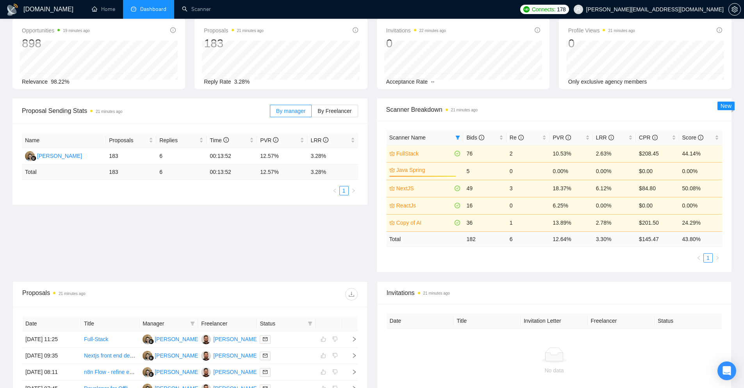
scroll to position [0, 0]
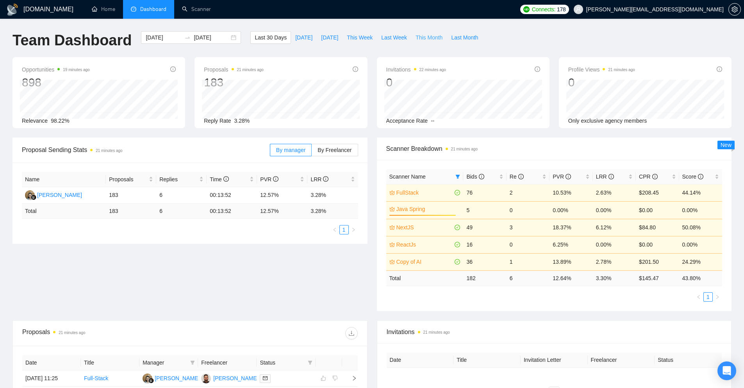
click at [423, 40] on span "This Month" at bounding box center [428, 37] width 27 height 9
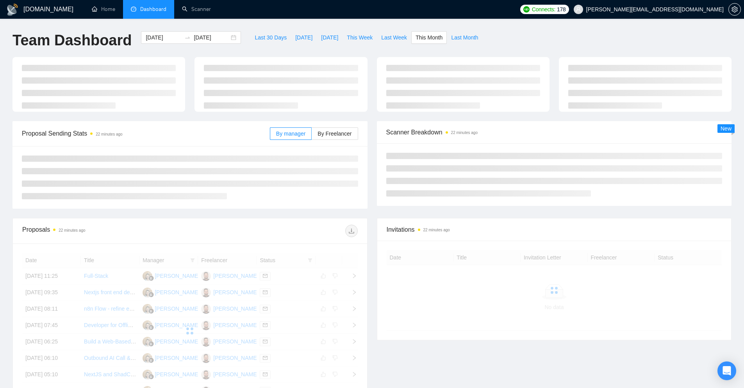
type input "[DATE]"
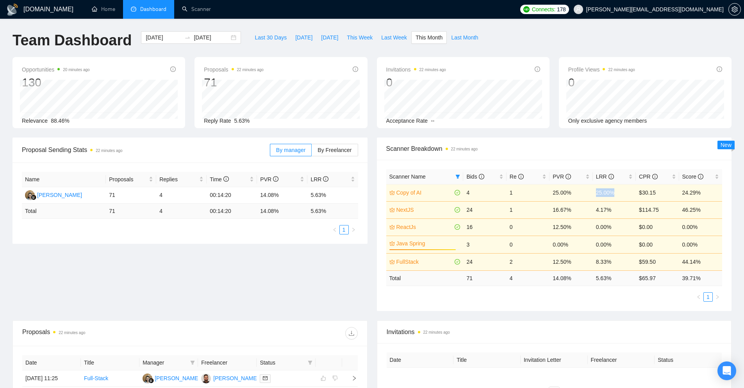
drag, startPoint x: 616, startPoint y: 192, endPoint x: 594, endPoint y: 191, distance: 22.7
click at [594, 191] on td "25.00%" at bounding box center [613, 192] width 43 height 17
drag, startPoint x: 638, startPoint y: 190, endPoint x: 657, endPoint y: 194, distance: 19.7
click at [657, 194] on td "$30.15" at bounding box center [656, 192] width 43 height 17
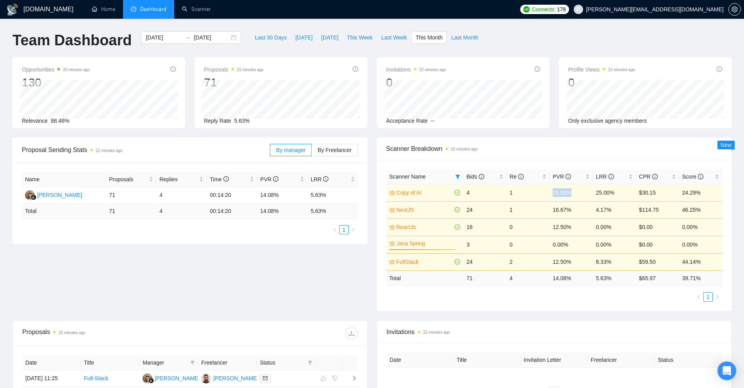
drag, startPoint x: 573, startPoint y: 196, endPoint x: 551, endPoint y: 195, distance: 21.9
click at [551, 195] on td "25.00%" at bounding box center [570, 192] width 43 height 17
click at [554, 195] on td "25.00%" at bounding box center [570, 192] width 43 height 17
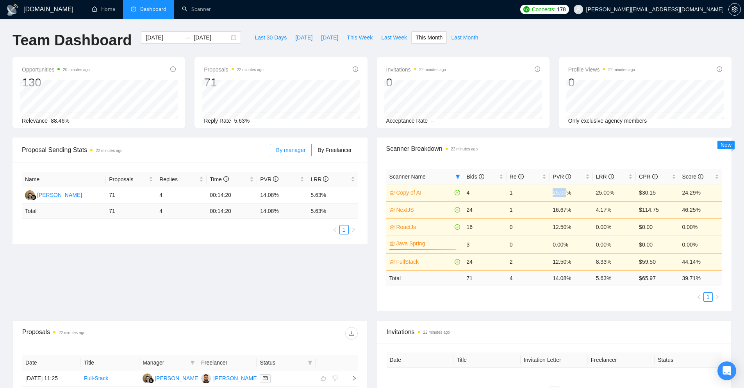
click at [554, 195] on td "25.00%" at bounding box center [570, 192] width 43 height 17
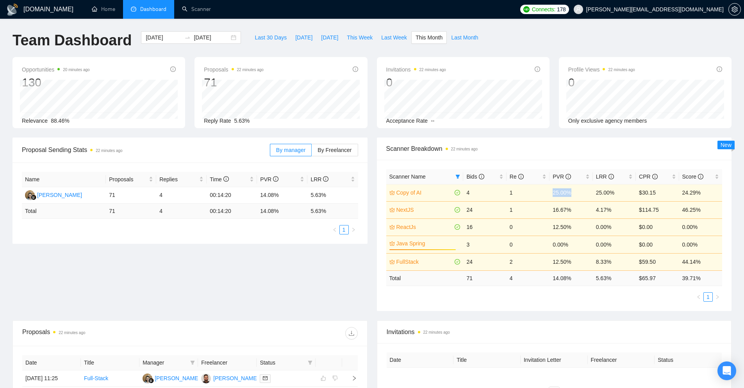
click at [554, 195] on td "25.00%" at bounding box center [570, 192] width 43 height 17
drag, startPoint x: 619, startPoint y: 265, endPoint x: 549, endPoint y: 262, distance: 70.7
click at [549, 262] on tr "FullStack 24 2 12.50% 8.33% $59.50 44.14%" at bounding box center [554, 261] width 336 height 17
click at [549, 262] on td "2" at bounding box center [527, 261] width 43 height 17
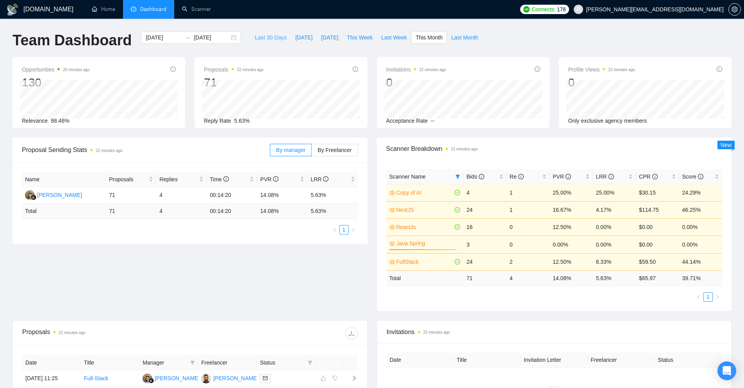
click at [264, 36] on span "Last 30 Days" at bounding box center [270, 37] width 32 height 9
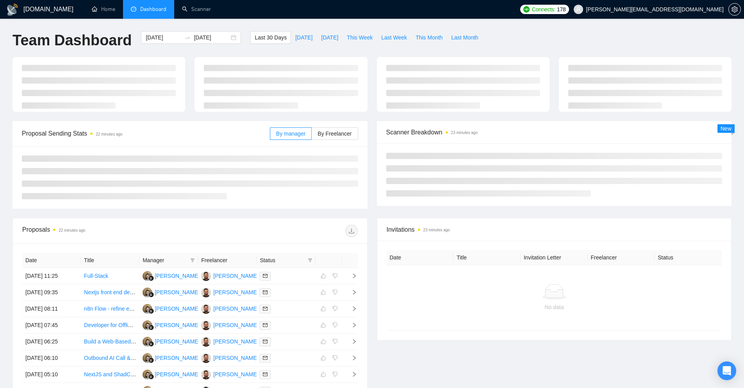
type input "[DATE]"
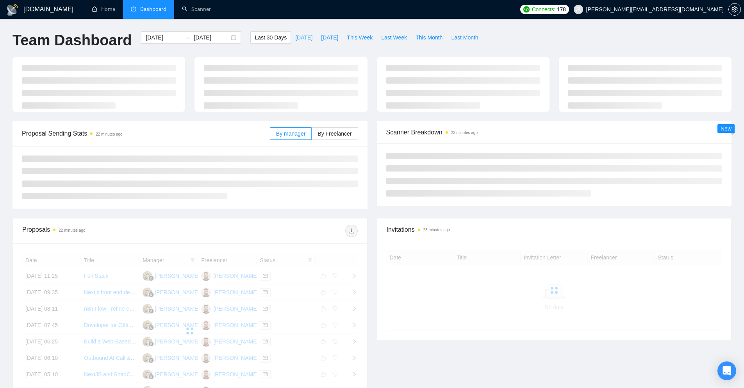
click at [295, 40] on span "[DATE]" at bounding box center [303, 37] width 17 height 9
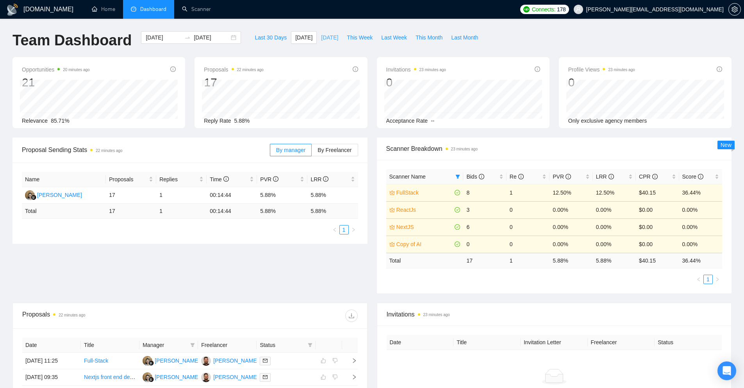
click at [318, 42] on button "[DATE]" at bounding box center [330, 37] width 26 height 12
type input "2025-09-04"
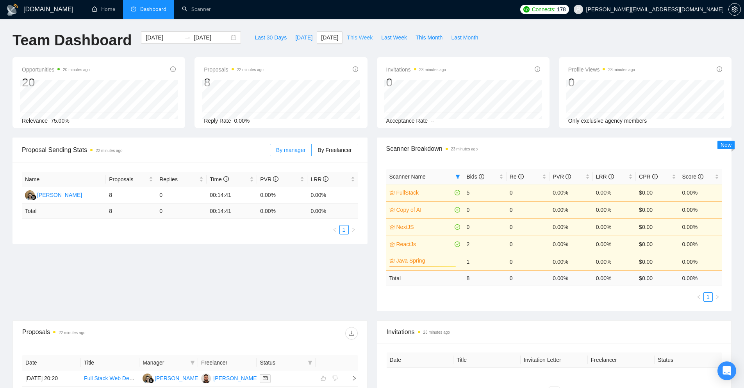
click at [347, 39] on span "This Week" at bounding box center [360, 37] width 26 height 9
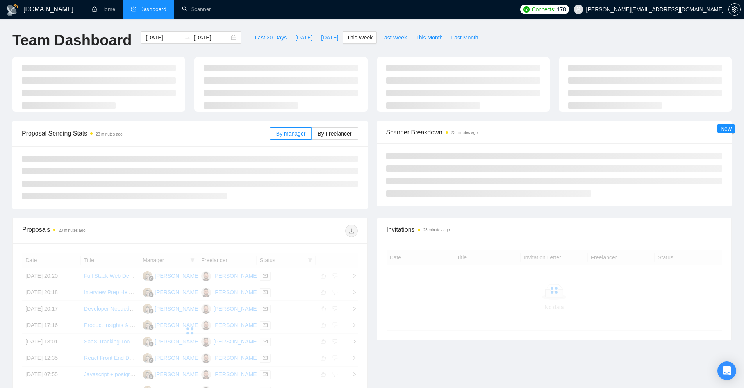
type input "[DATE]"
type input "2025-09-07"
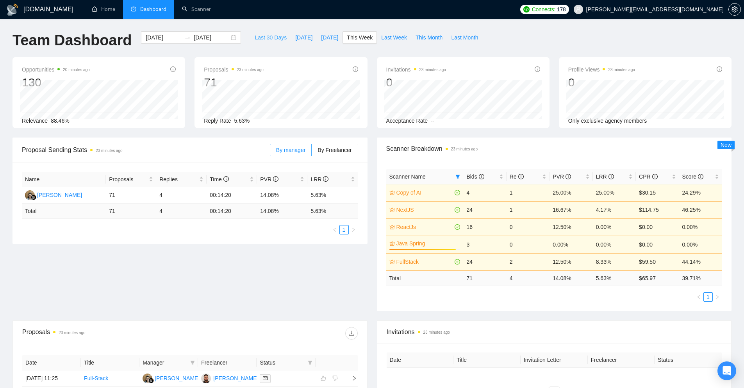
click at [269, 39] on span "Last 30 Days" at bounding box center [270, 37] width 32 height 9
type input "[DATE]"
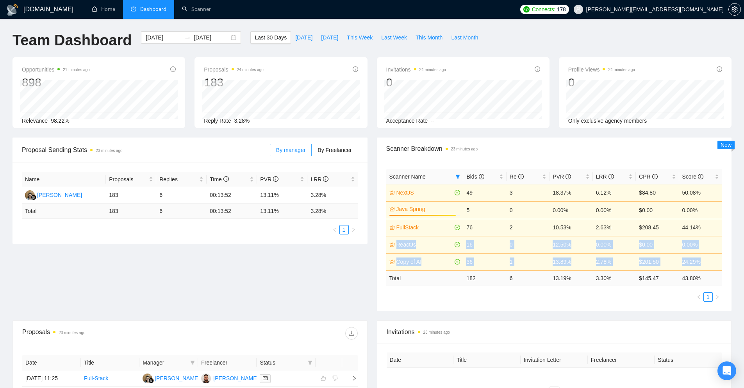
drag, startPoint x: 704, startPoint y: 228, endPoint x: 700, endPoint y: 261, distance: 32.7
click at [700, 261] on tbody "NextJS 49 3 18.37% 6.12% $84.80 50.08% Java Spring 94% 5 0 0.00% 0.00% $0.00 0.…" at bounding box center [554, 227] width 336 height 86
click at [348, 267] on div "Proposal Sending Stats 23 minutes ago By manager By Freelancer Name Proposals R…" at bounding box center [372, 228] width 728 height 183
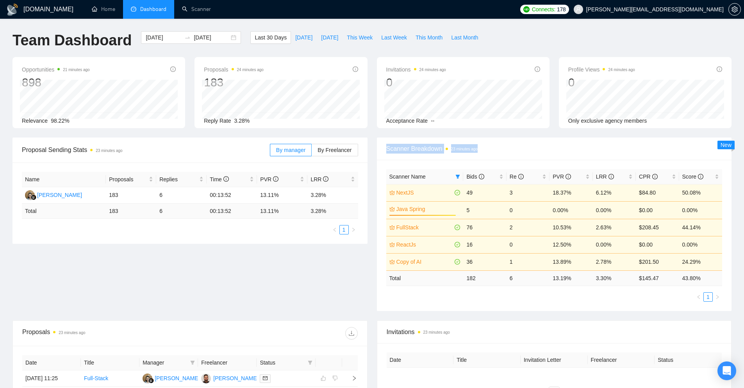
click at [357, 258] on div "Proposal Sending Stats 23 minutes ago By manager By Freelancer Name Proposals R…" at bounding box center [372, 228] width 728 height 183
click at [556, 119] on div "Profile Views 24 minutes ago 0 Only exclusive agency members" at bounding box center [645, 92] width 182 height 71
